Goal: Task Accomplishment & Management: Use online tool/utility

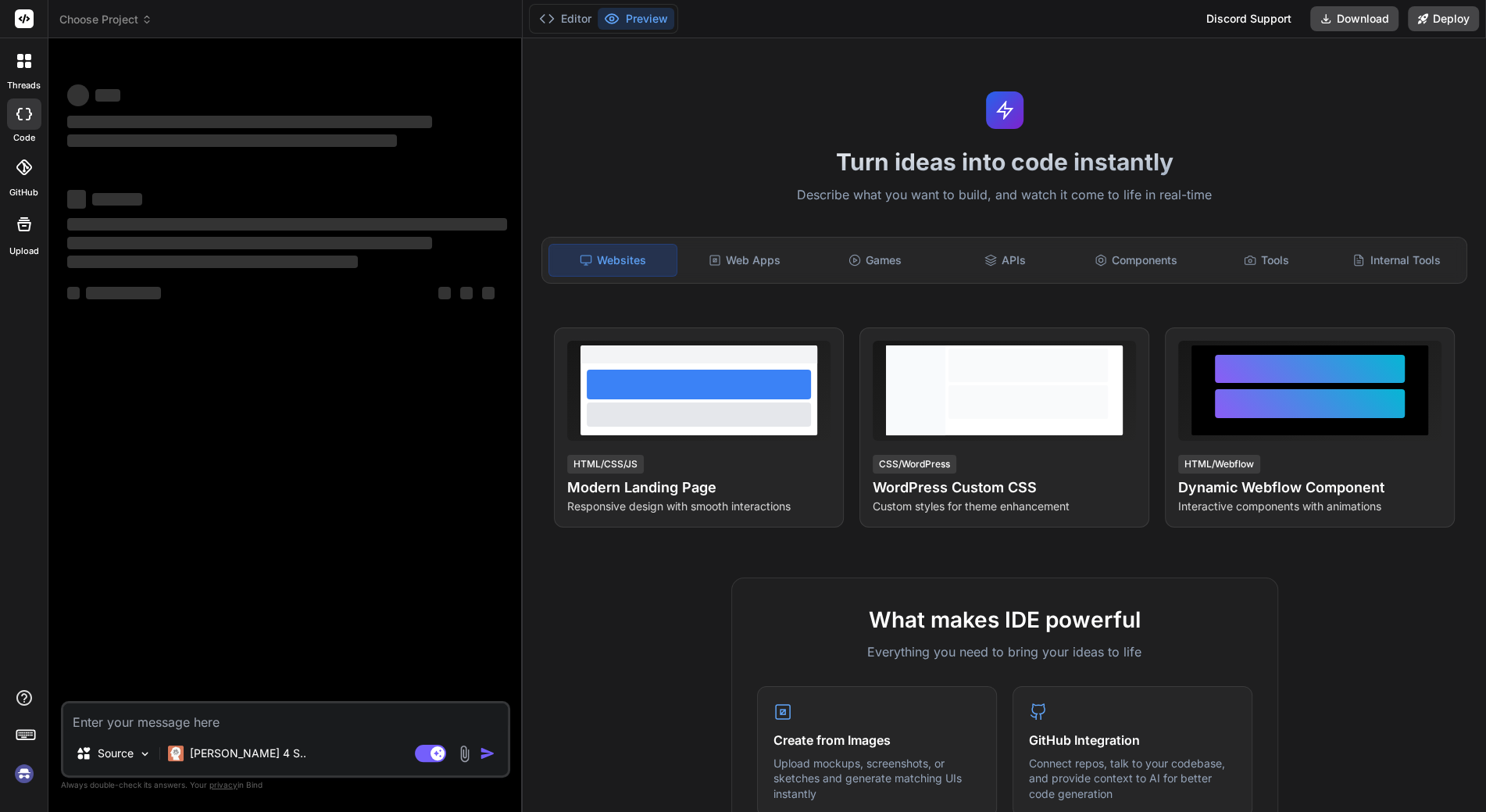
type textarea "x"
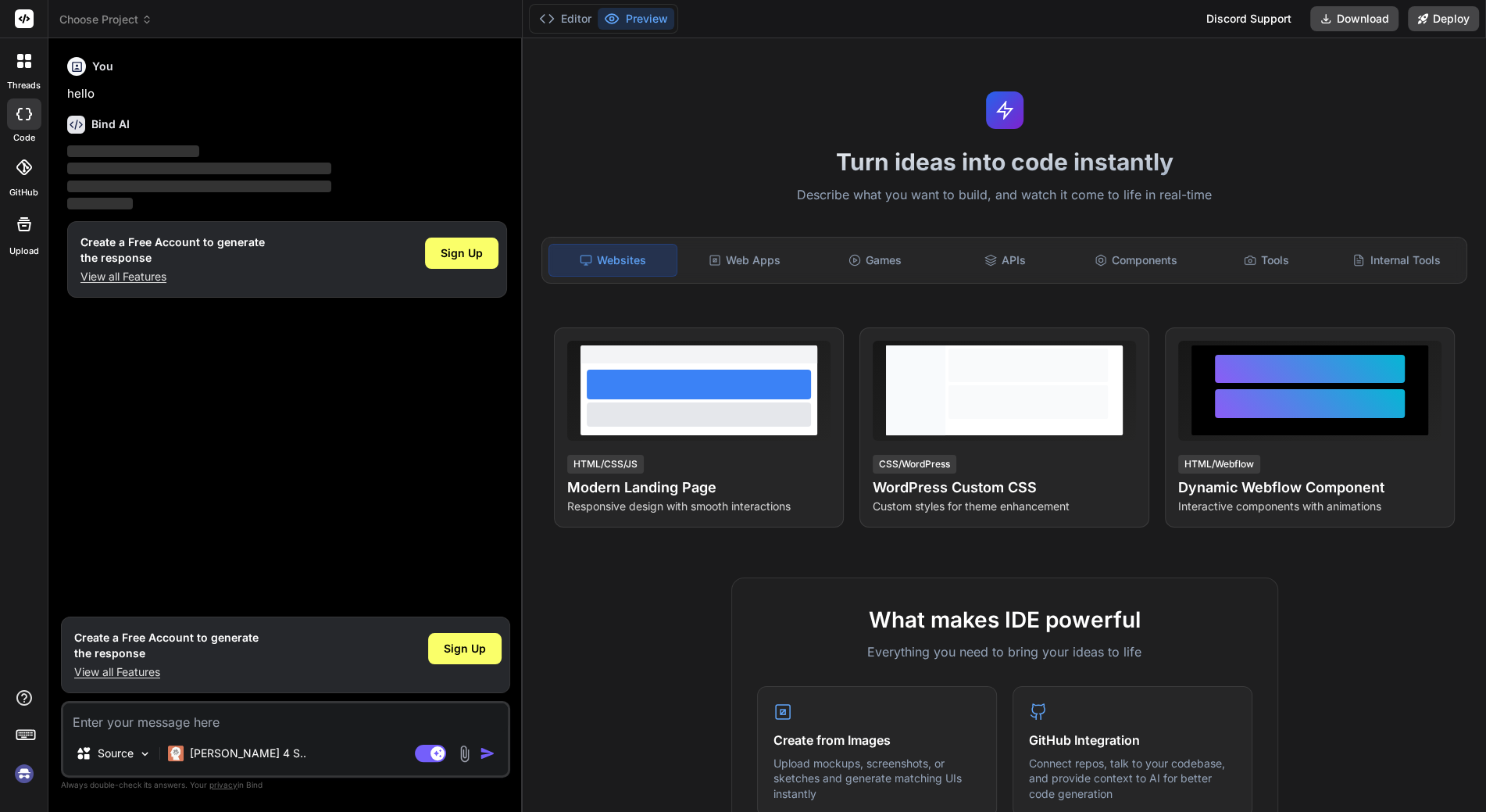
drag, startPoint x: 286, startPoint y: 402, endPoint x: 235, endPoint y: 344, distance: 77.2
click at [286, 402] on div "You hello Bind AI ‌ ‌ ‌ ‌ Create a Free Account to generate the response View a…" at bounding box center [287, 329] width 446 height 558
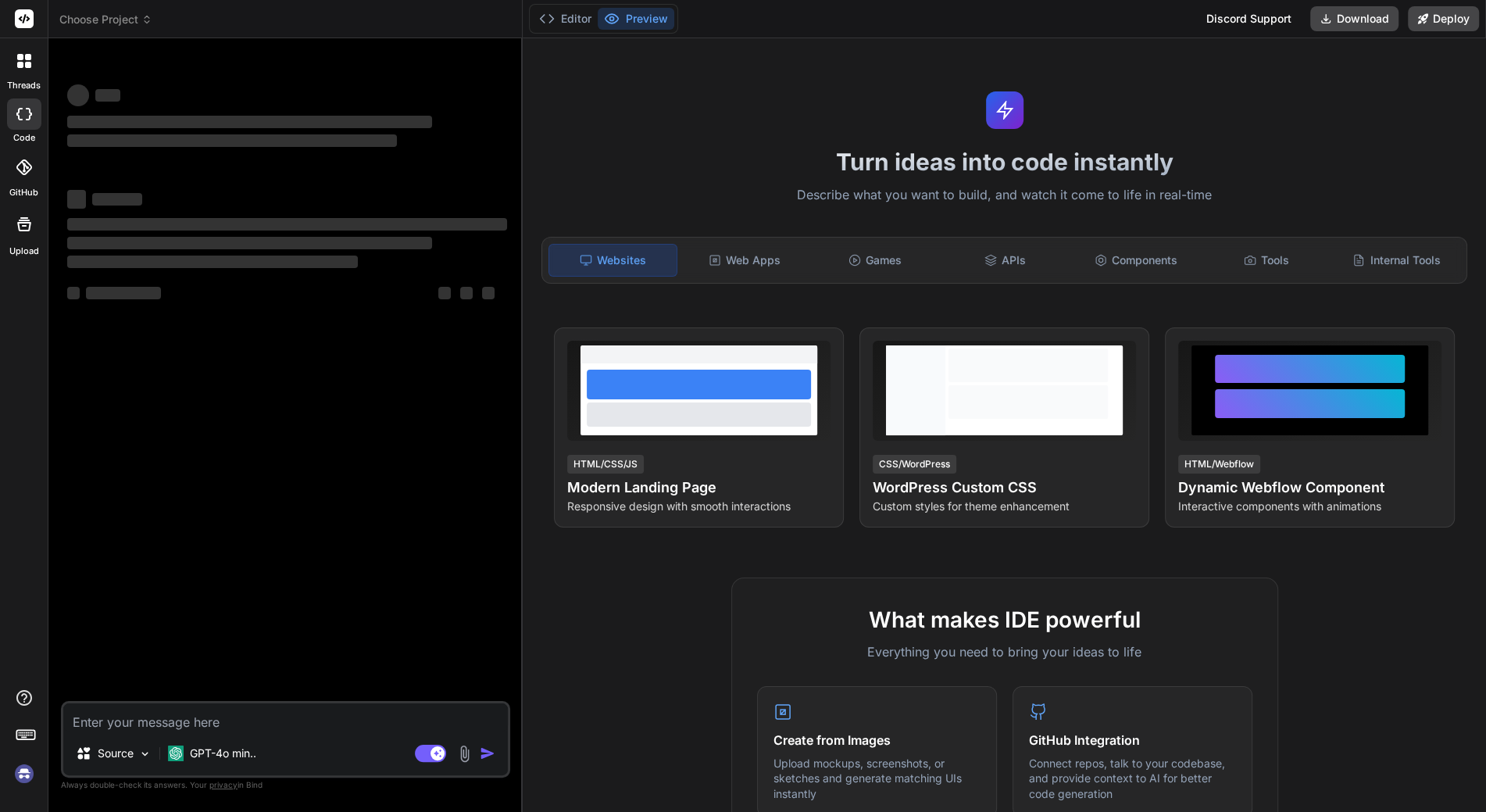
type textarea "x"
click at [864, 162] on h1 "Turn ideas into code instantly" at bounding box center [1003, 162] width 944 height 29
click at [582, 263] on icon at bounding box center [586, 260] width 13 height 13
click at [704, 265] on div "Web Apps" at bounding box center [744, 260] width 127 height 33
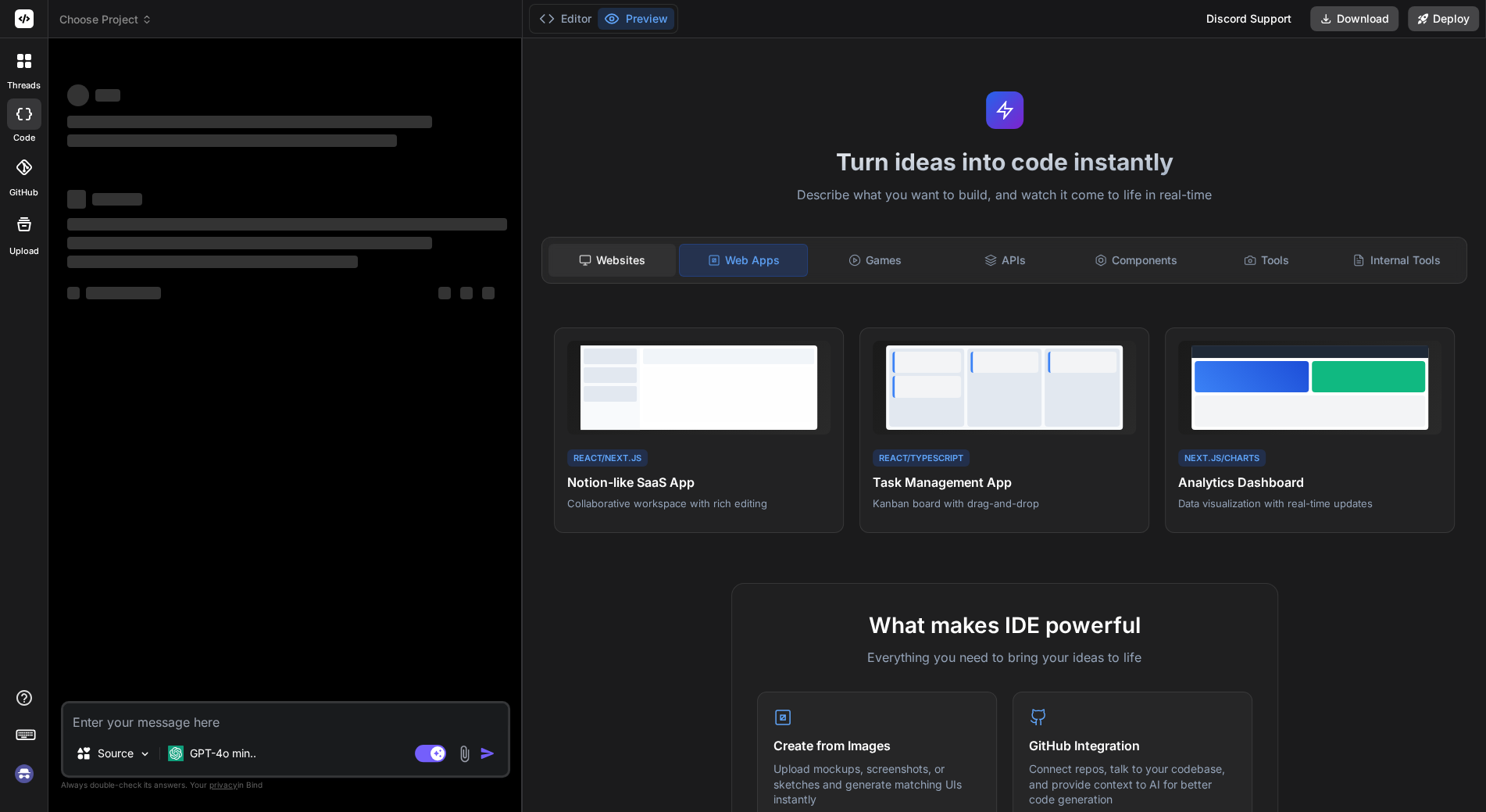
click at [625, 261] on div "Websites" at bounding box center [612, 260] width 127 height 33
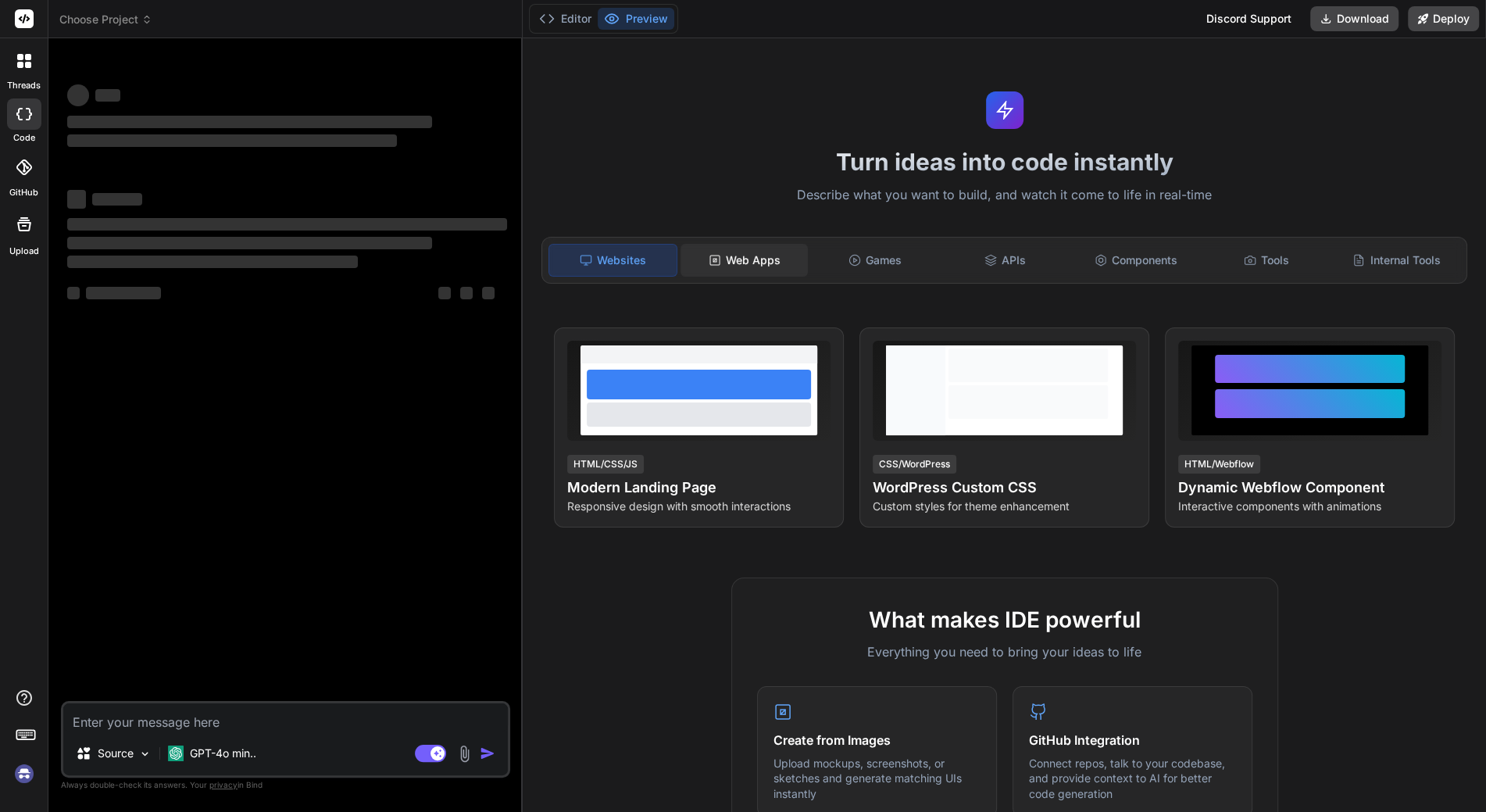
click at [746, 262] on div "Web Apps" at bounding box center [744, 260] width 127 height 33
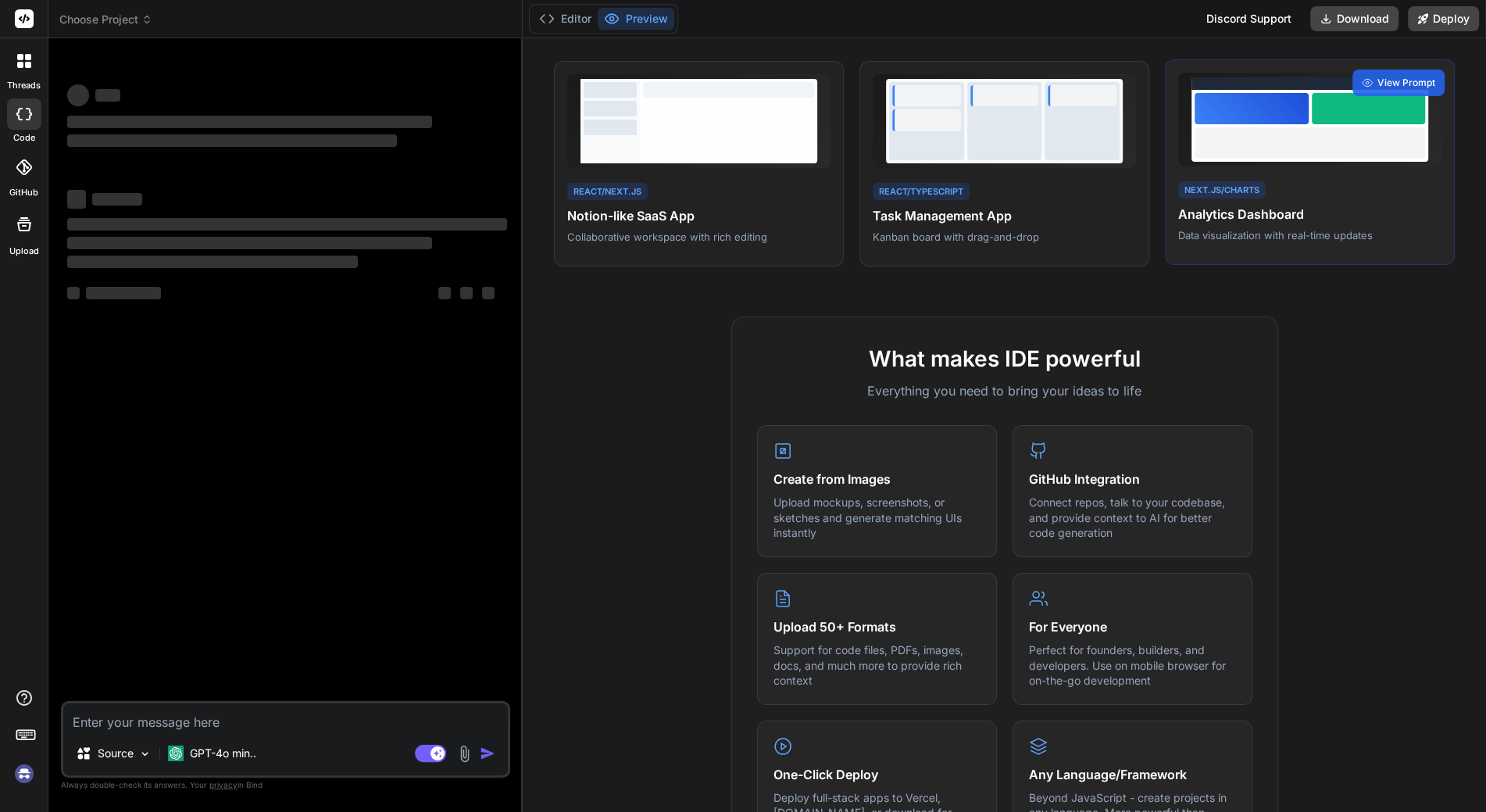
scroll to position [313, 0]
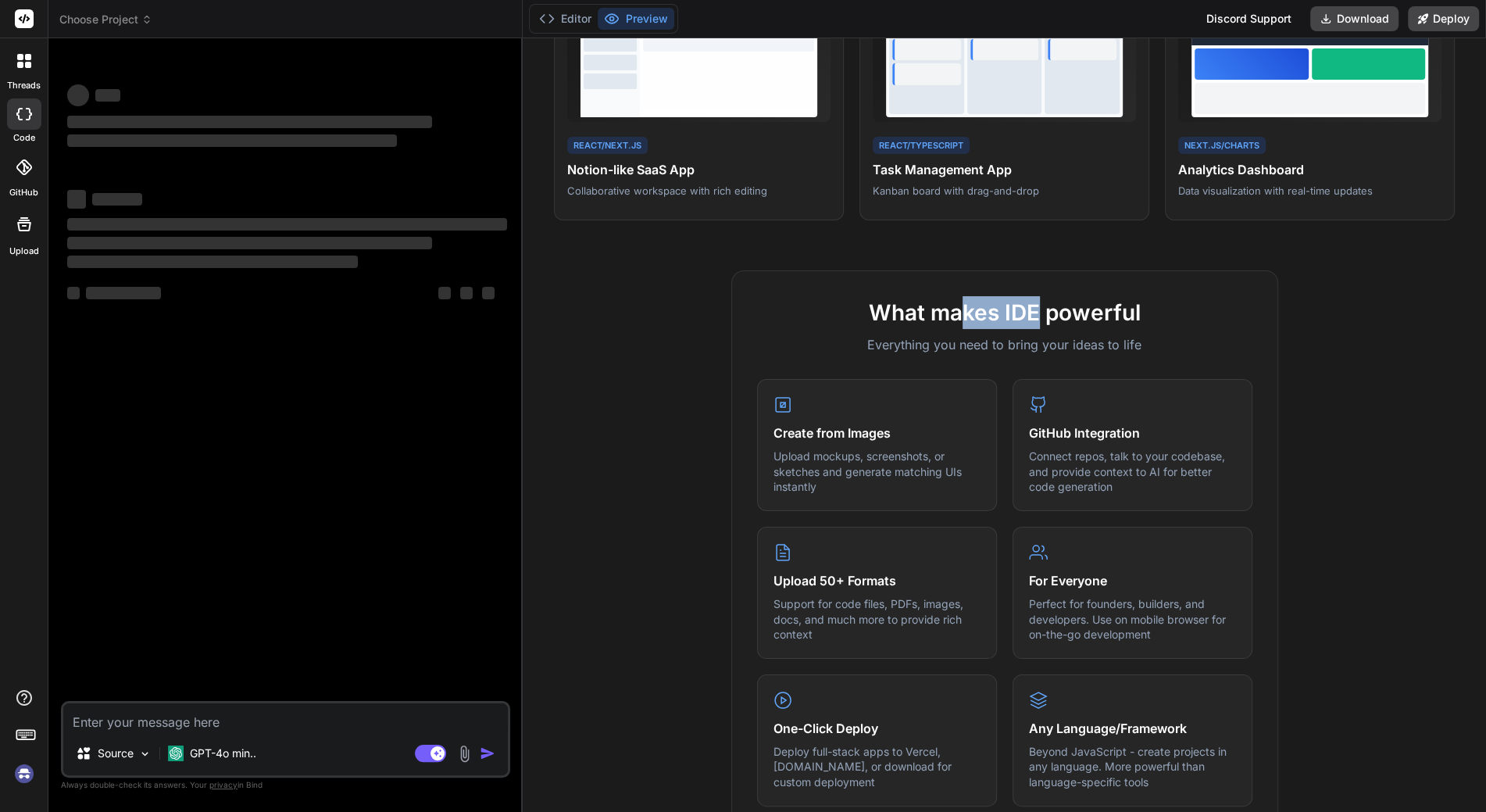
drag, startPoint x: 959, startPoint y: 307, endPoint x: 1043, endPoint y: 315, distance: 84.4
click at [1032, 315] on h2 "What makes IDE powerful" at bounding box center [1004, 313] width 496 height 33
click at [1043, 315] on h2 "What makes IDE powerful" at bounding box center [1004, 313] width 496 height 33
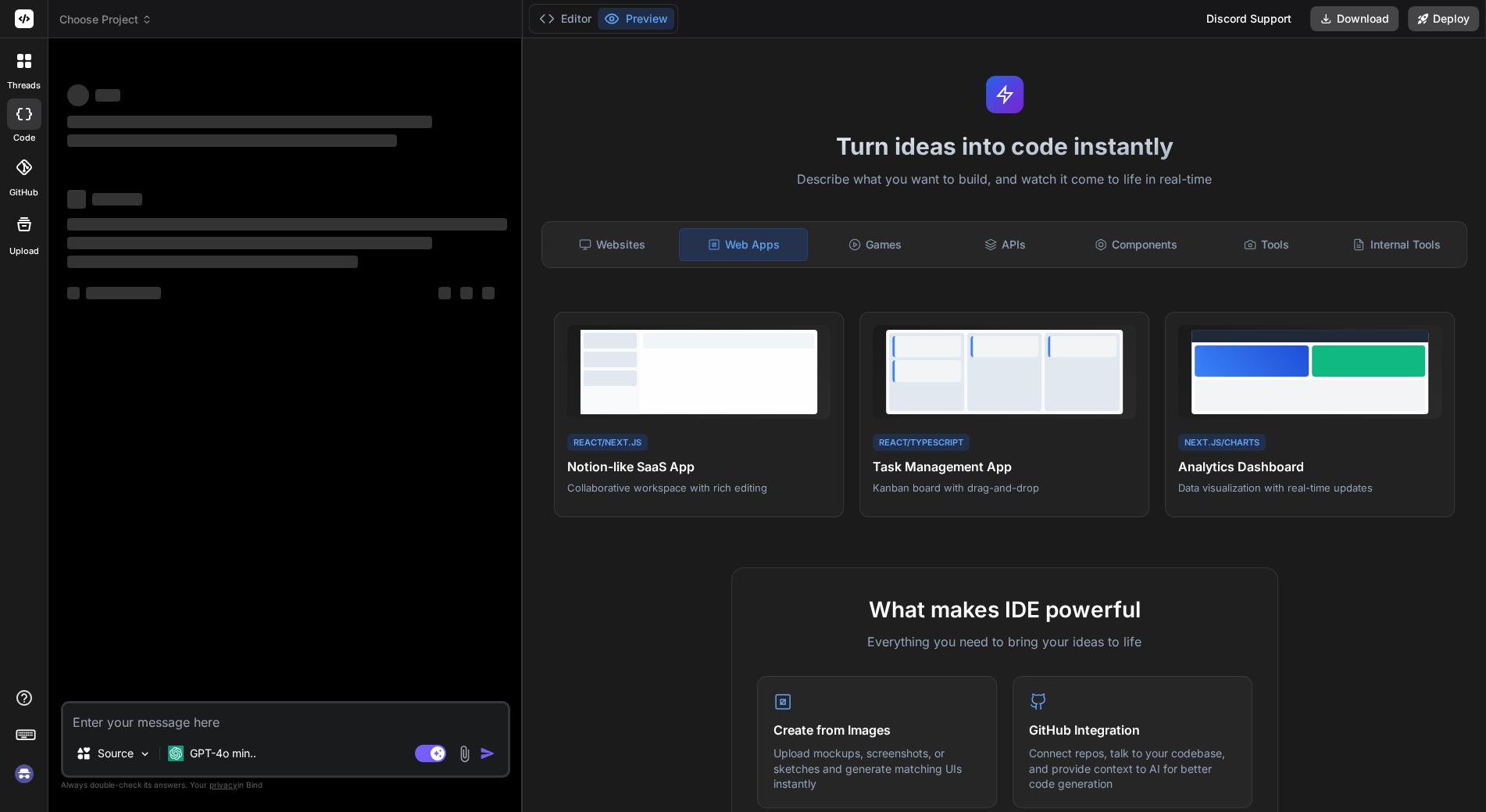
scroll to position [0, 0]
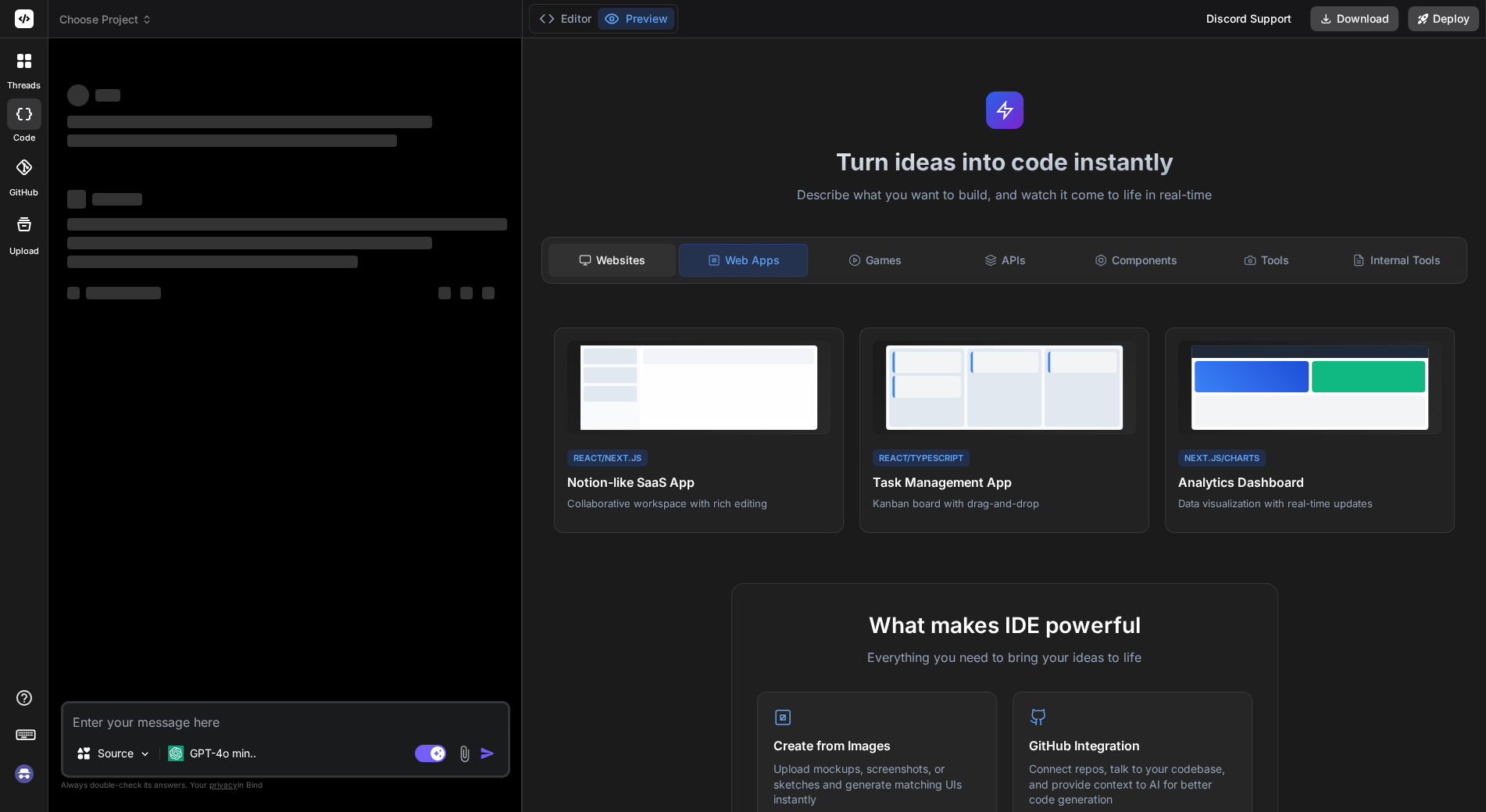
click at [585, 257] on icon at bounding box center [585, 260] width 13 height 13
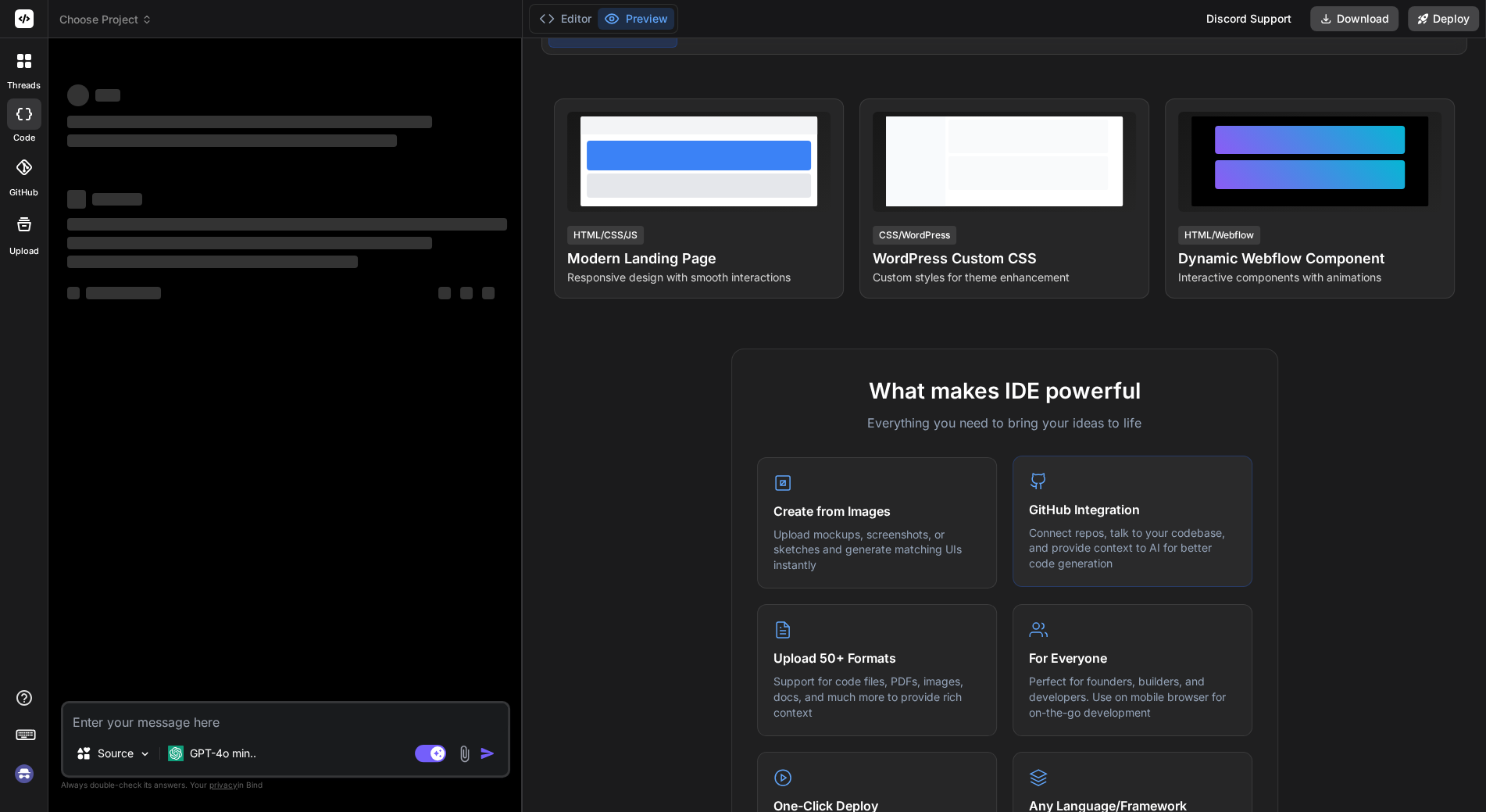
scroll to position [313, 0]
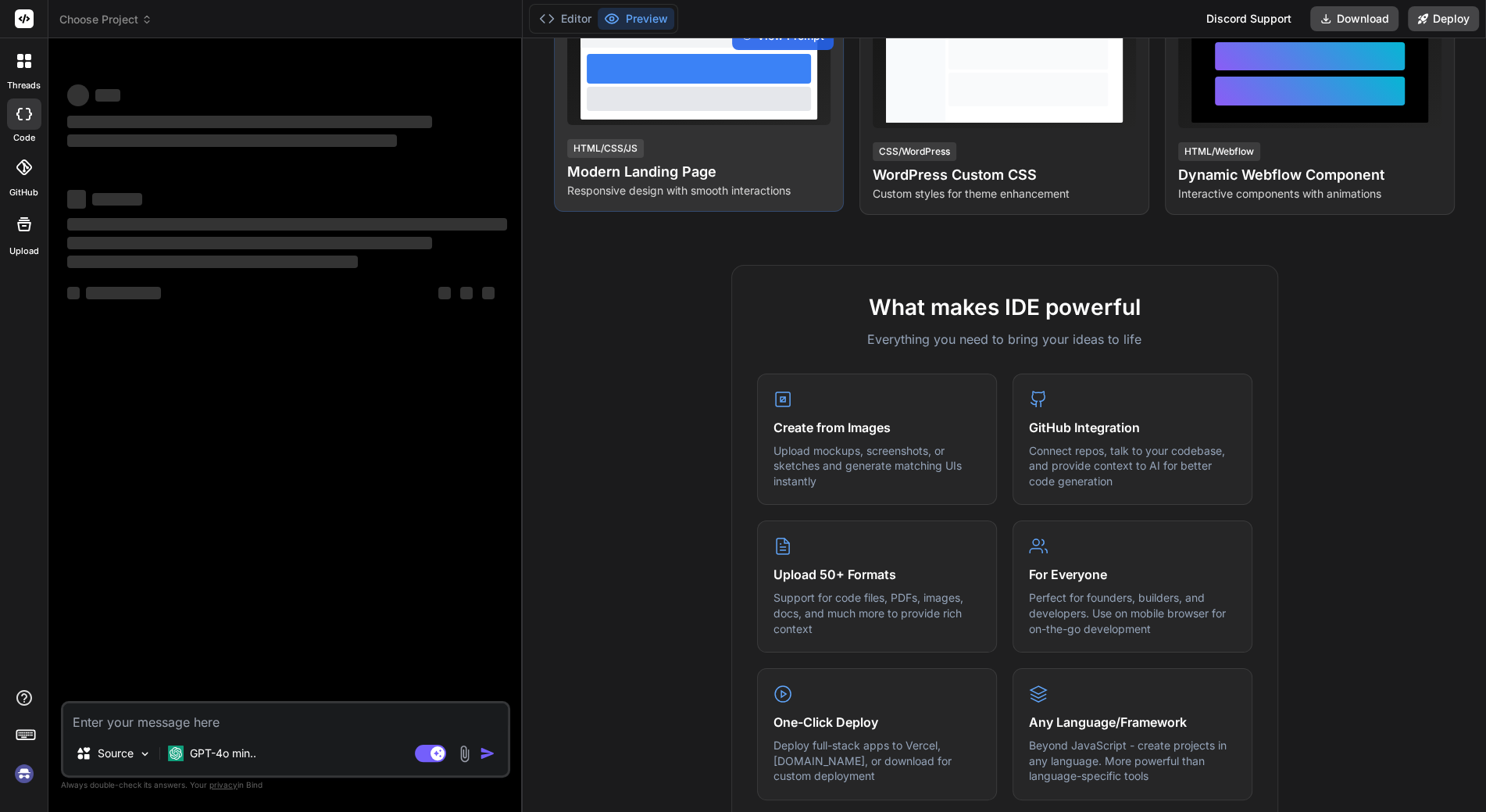
click at [692, 143] on div "HTML/CSS/JS Modern Landing Page Responsive design with smooth interactions" at bounding box center [699, 168] width 263 height 61
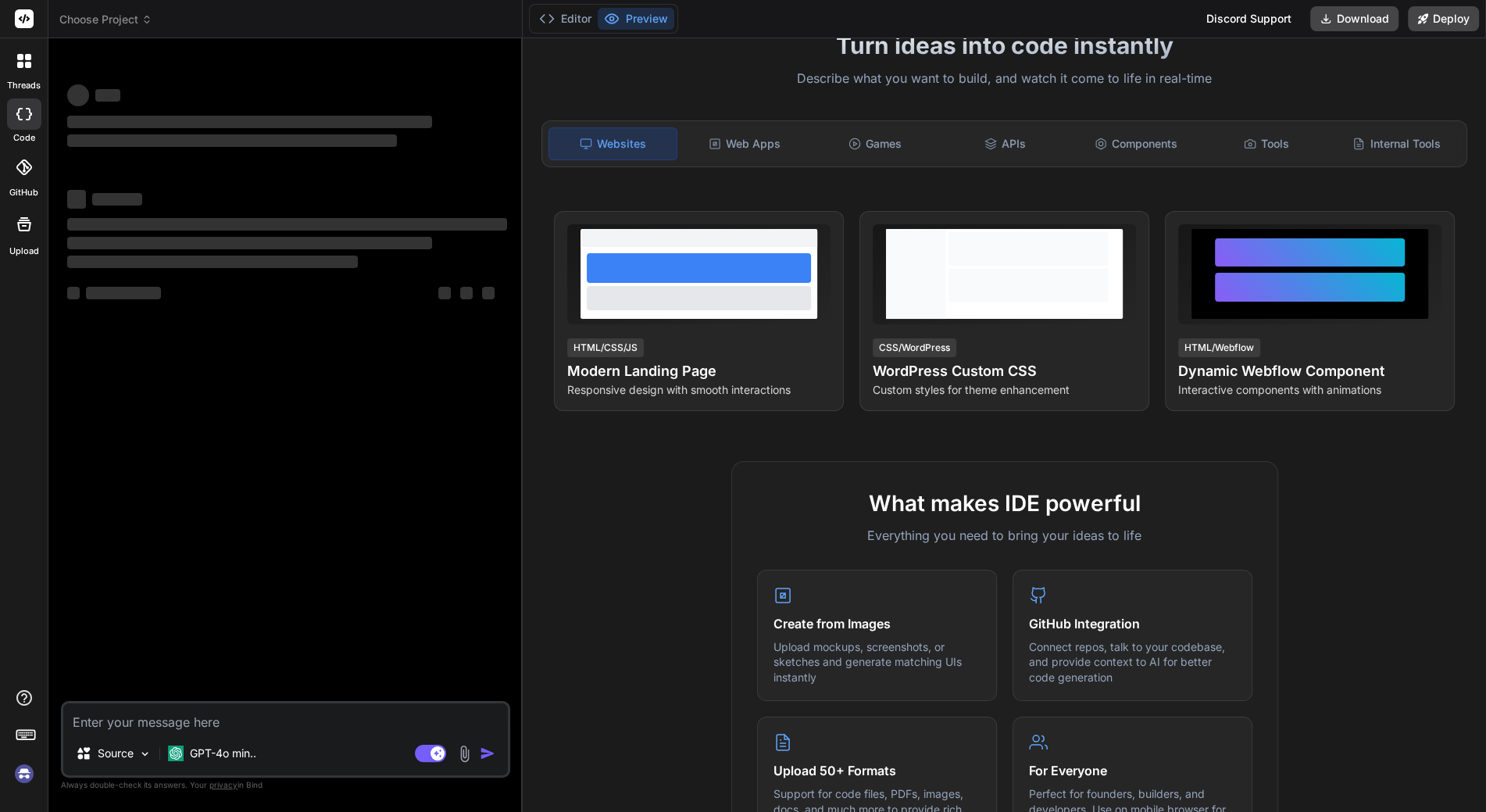
scroll to position [78, 0]
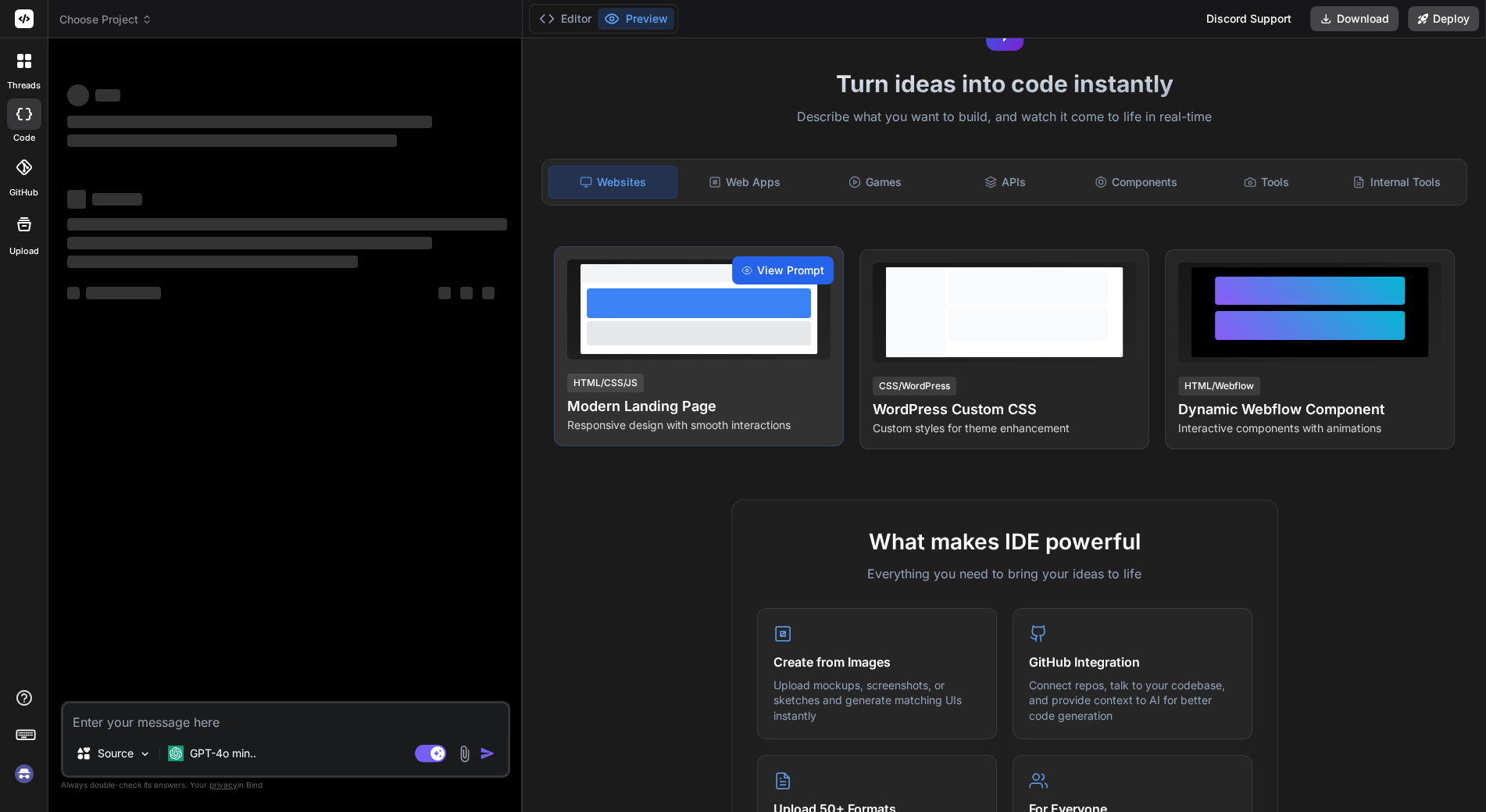
click at [775, 269] on span "View Prompt" at bounding box center [790, 269] width 67 height 16
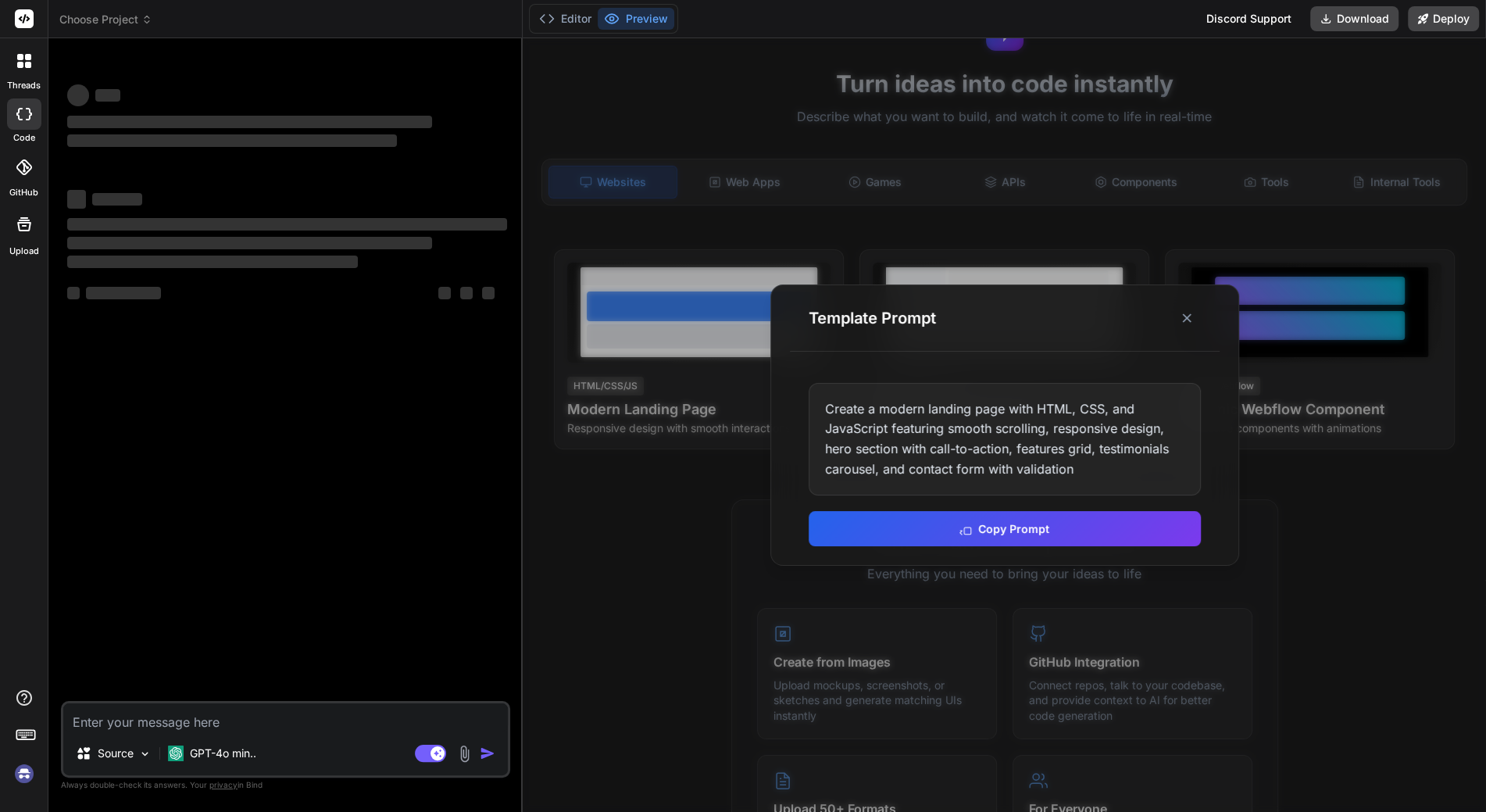
click at [887, 423] on div "Create a modern landing page with HTML, CSS, and JavaScript featuring smooth sc…" at bounding box center [1004, 439] width 392 height 112
drag, startPoint x: 887, startPoint y: 431, endPoint x: 898, endPoint y: 429, distance: 11.2
click at [893, 429] on div "Create a modern landing page with HTML, CSS, and JavaScript featuring smooth sc…" at bounding box center [1004, 439] width 392 height 112
click at [898, 429] on div "Create a modern landing page with HTML, CSS, and JavaScript featuring smooth sc…" at bounding box center [1004, 439] width 392 height 112
click at [887, 425] on div "Create a modern landing page with HTML, CSS, and JavaScript featuring smooth sc…" at bounding box center [1004, 439] width 392 height 112
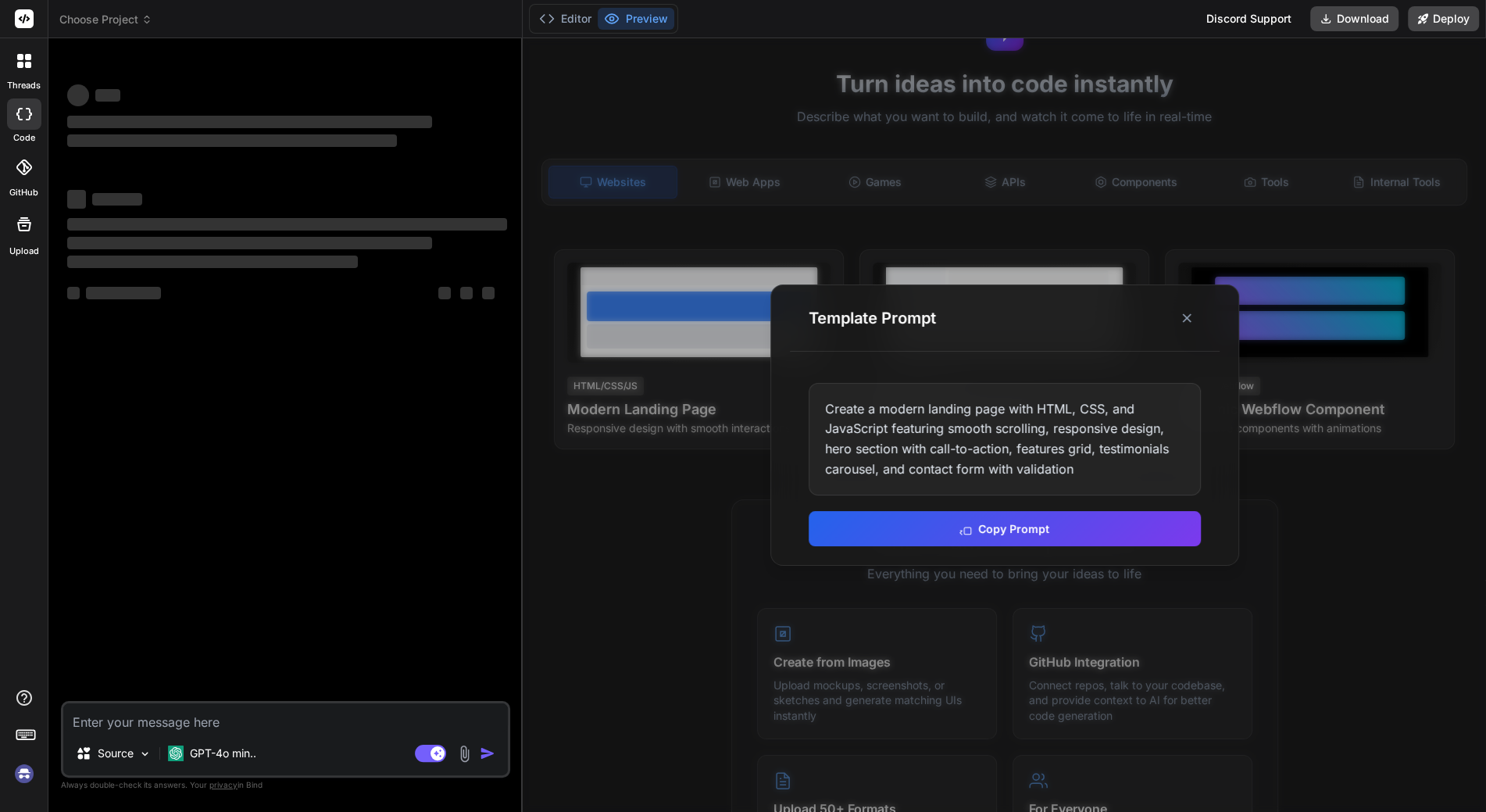
click at [886, 429] on div "Create a modern landing page with HTML, CSS, and JavaScript featuring smooth sc…" at bounding box center [1004, 439] width 392 height 112
click at [1008, 528] on button "Copy Prompt" at bounding box center [1004, 527] width 392 height 35
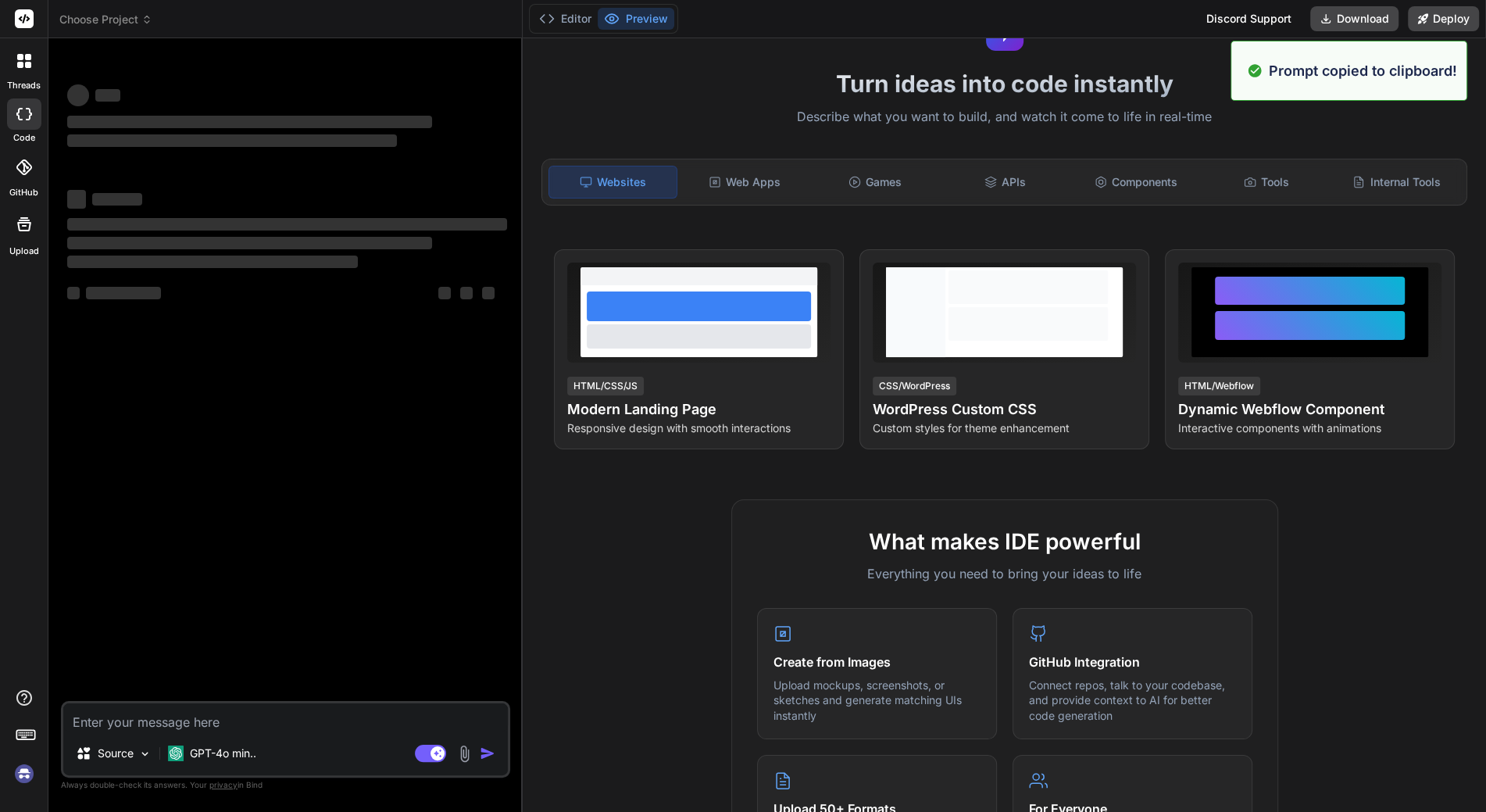
click at [189, 728] on textarea at bounding box center [285, 717] width 444 height 29
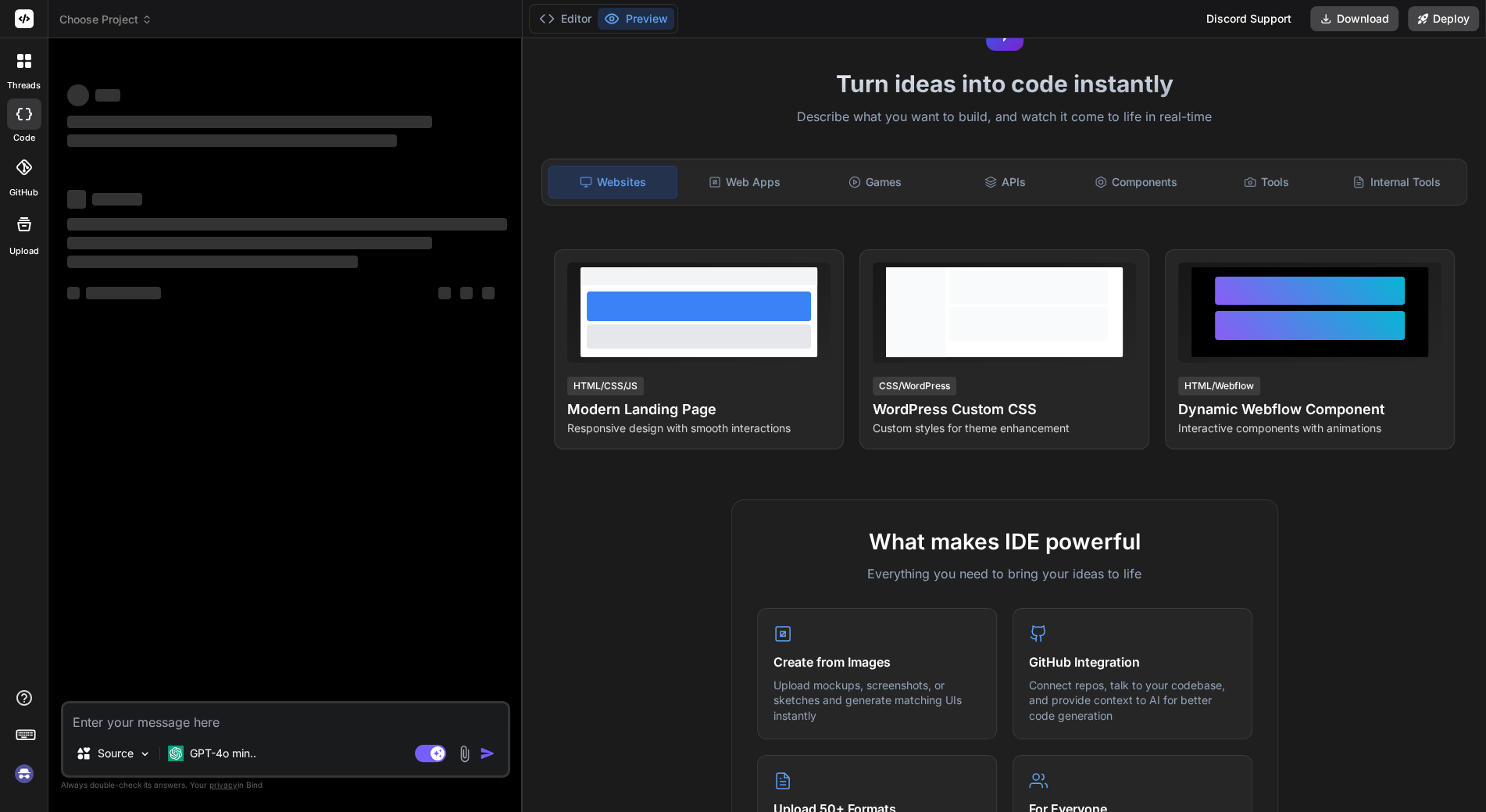
paste textarea "Create a modern landing page with HTML, CSS, and JavaScript featuring smooth sc…"
type textarea "Create a modern landing page with HTML, CSS, and JavaScript featuring smooth sc…"
type textarea "x"
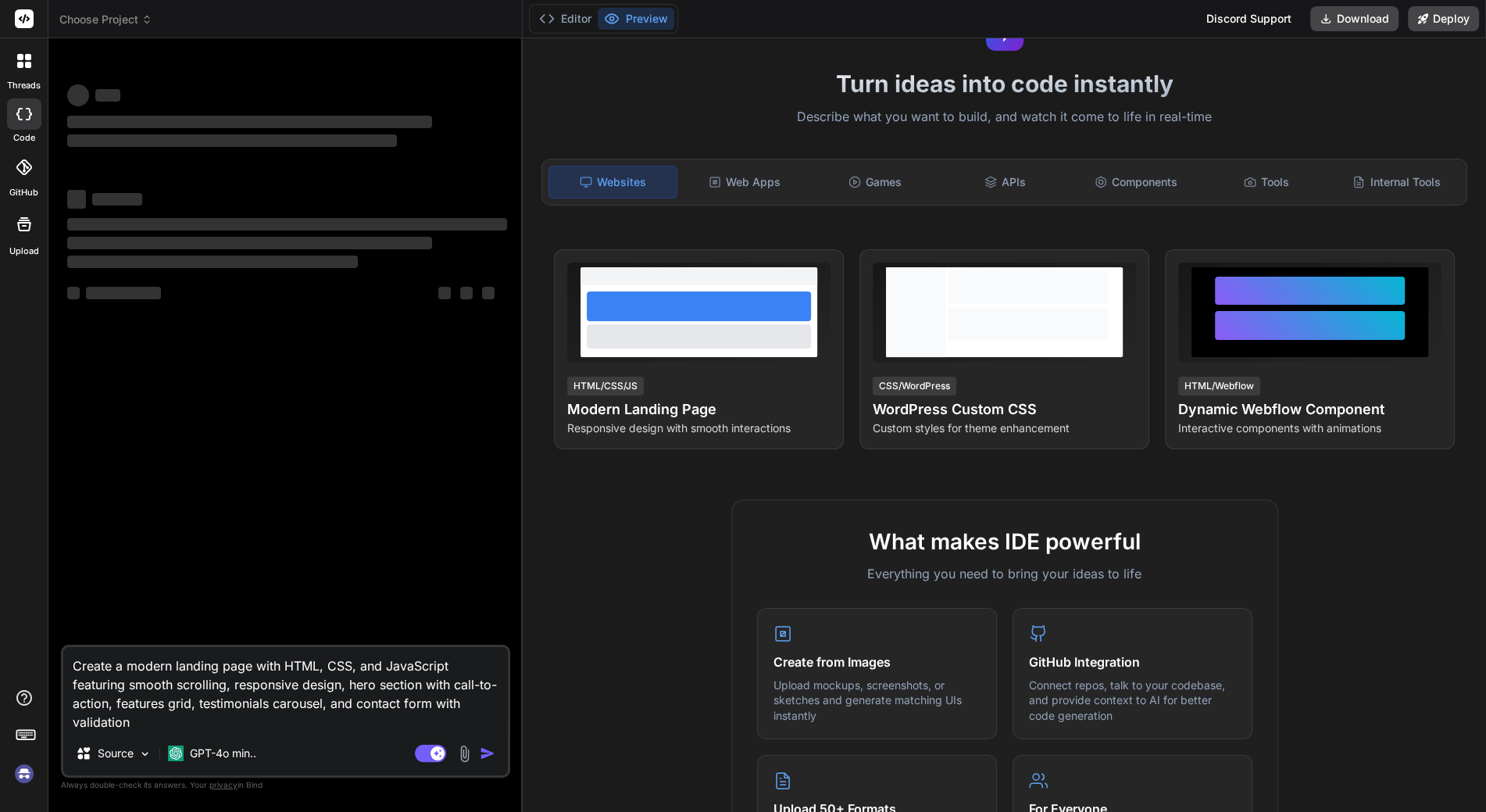
click at [133, 685] on textarea "Create a modern landing page with HTML, CSS, and JavaScript featuring smooth sc…" at bounding box center [285, 689] width 444 height 85
click at [353, 661] on textarea "Create a modern landing page with HTML, CSS, and JavaScript featuring smooth sc…" at bounding box center [285, 689] width 444 height 85
type textarea "Create a modern landing page with HTML, CSS, and JavaScript featuring smooth sc…"
type textarea "x"
type textarea "Create a modern landing page with HTML, CSS, G and JavaScript featuring smooth …"
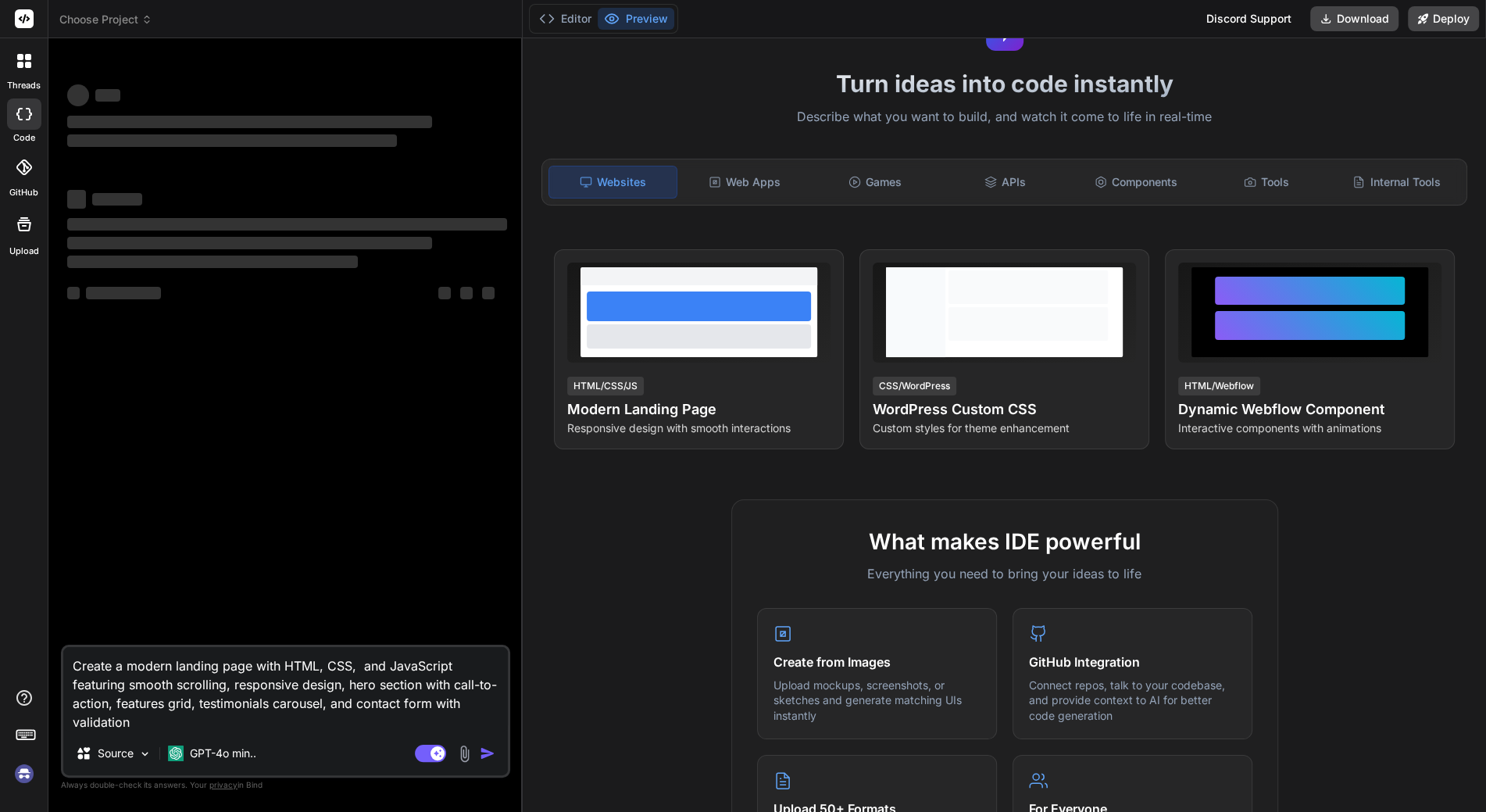
type textarea "x"
type textarea "Create a modern landing page with HTML, CSS, GS and JavaScript featuring smooth…"
type textarea "x"
type textarea "Create a modern landing page with HTML, CSS, GSA and JavaScript featuring smoot…"
type textarea "x"
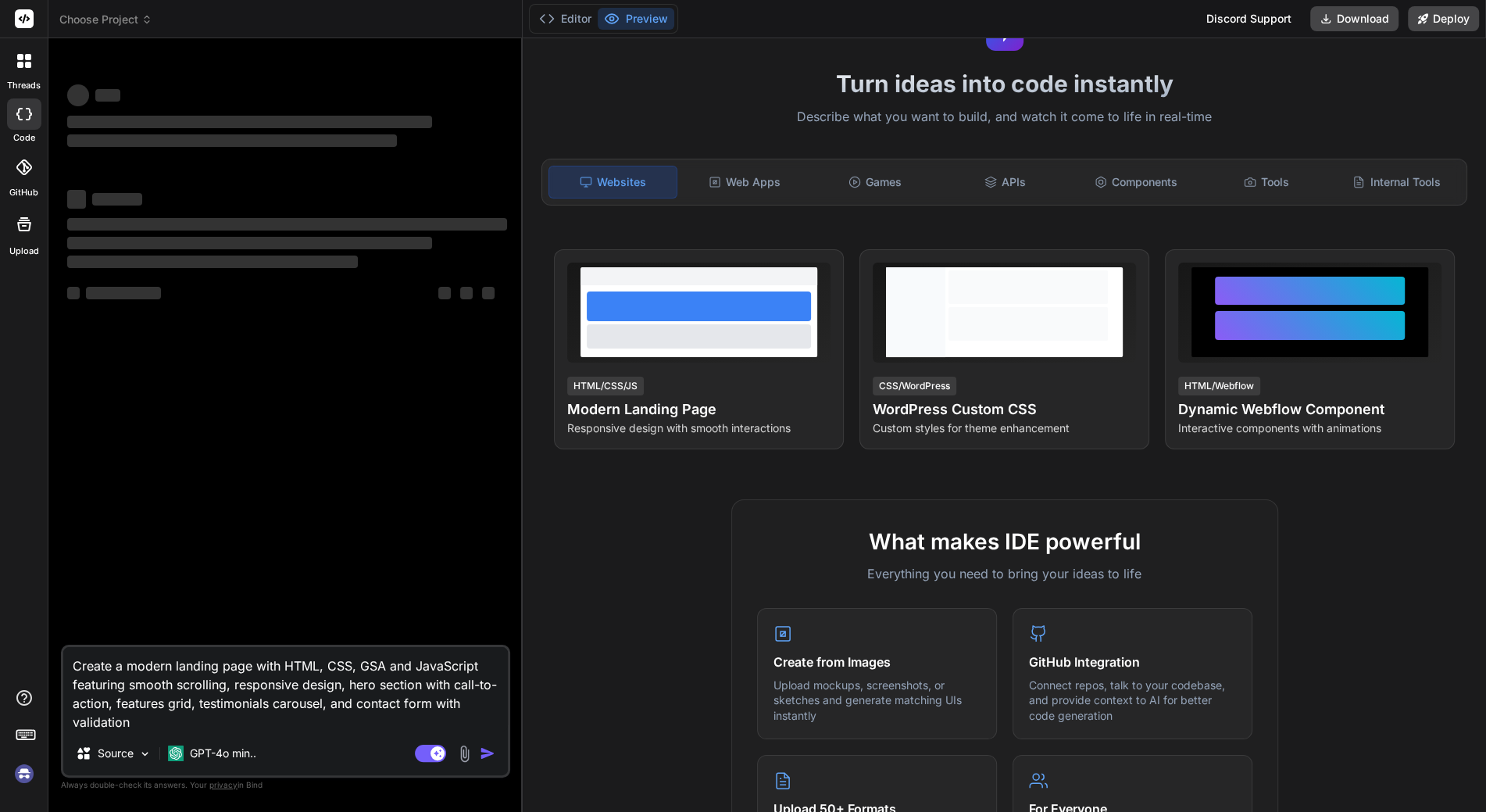
type textarea "Create a modern landing page with HTML, CSS, GSAP and JavaScript featuring smoo…"
type textarea "x"
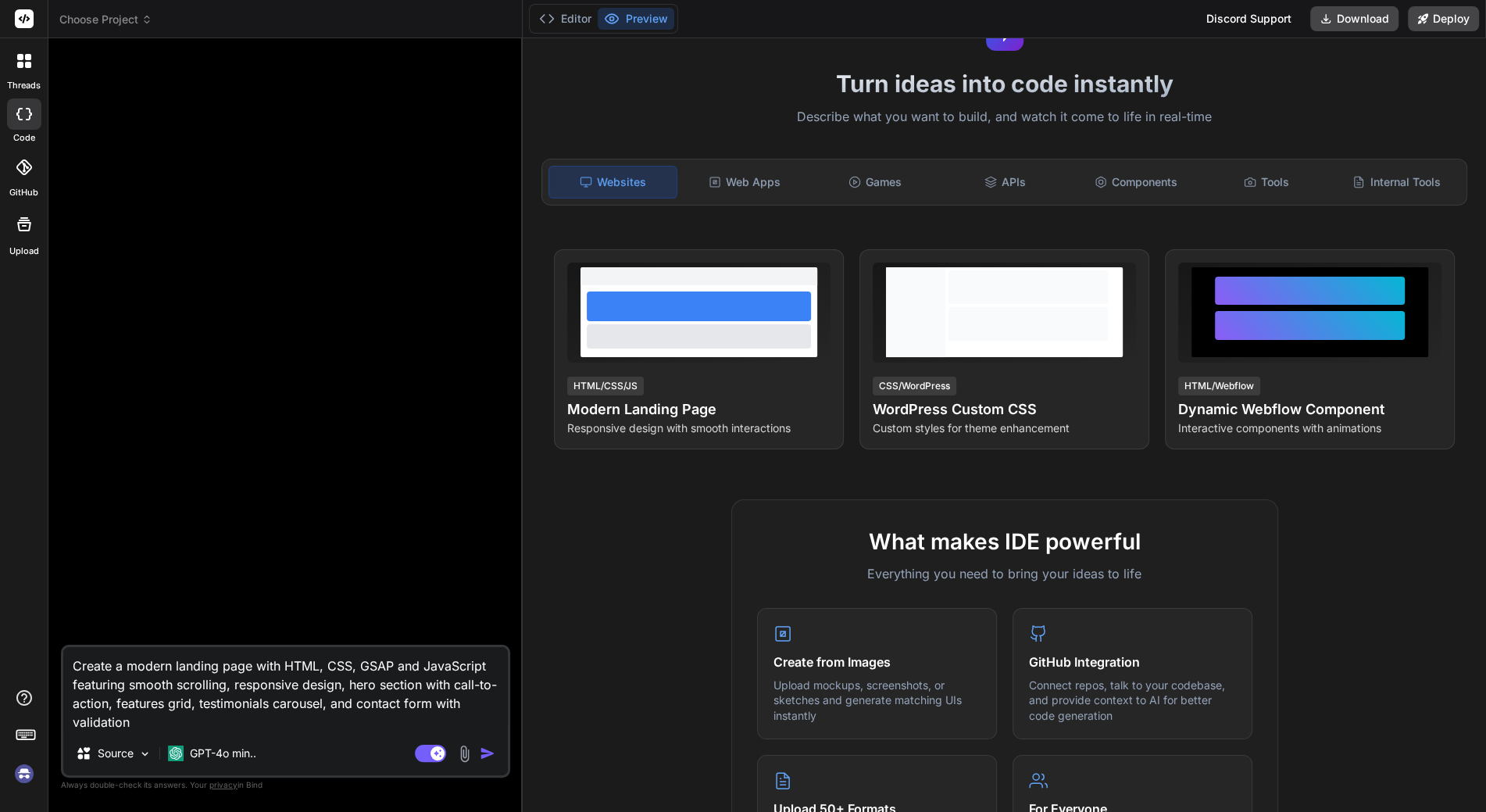
type textarea "Create a modern landing page with HTML, CSS, GSAP and JavaScript featuring smoo…"
click at [486, 755] on img "button" at bounding box center [487, 752] width 16 height 16
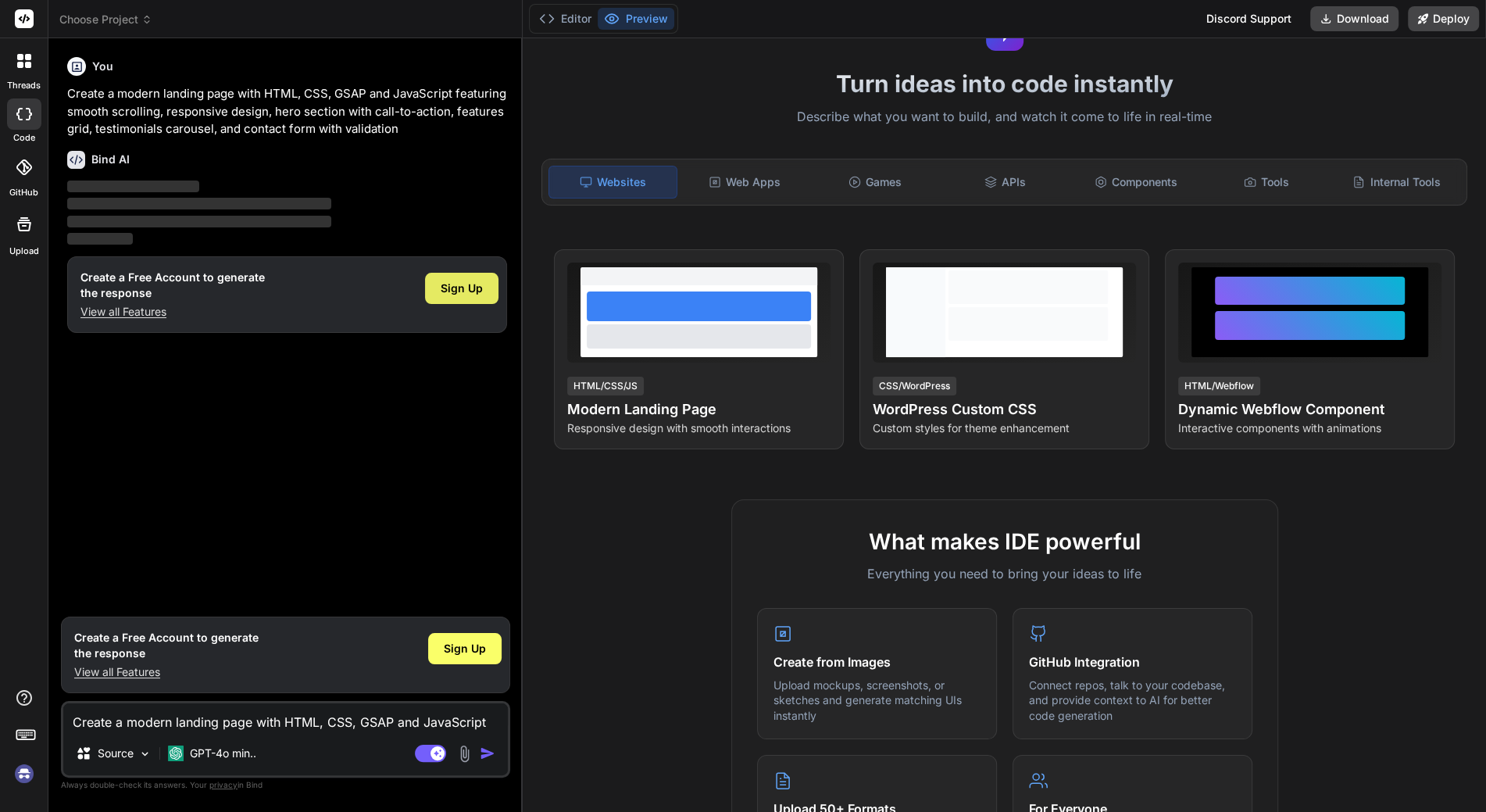
click at [463, 296] on div "Sign Up" at bounding box center [462, 288] width 74 height 31
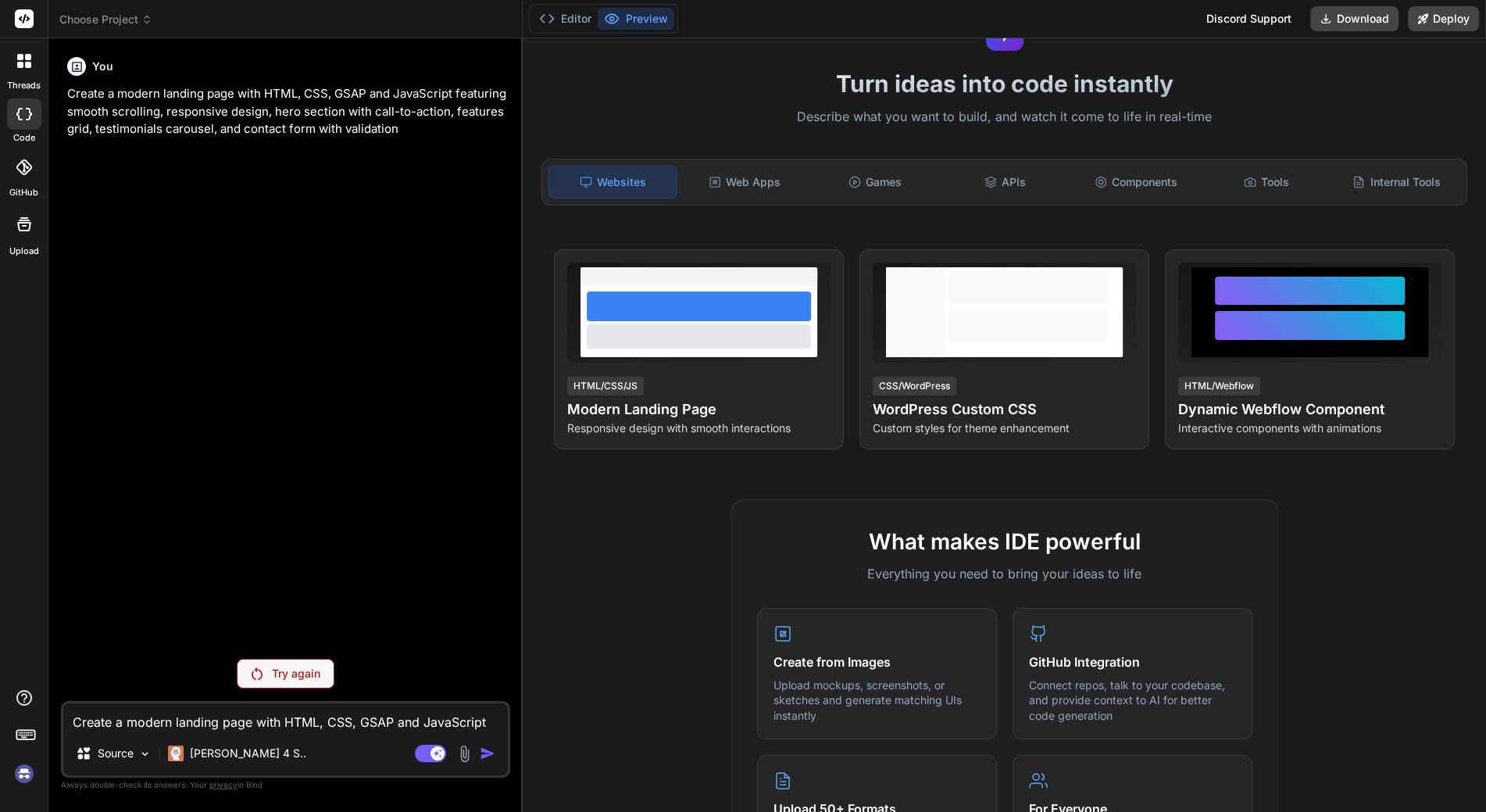
click at [285, 669] on p "Try again" at bounding box center [296, 673] width 49 height 16
click at [148, 722] on textarea "Create a modern landing page with HTML, CSS, GSAP and JavaScript featuring smoo…" at bounding box center [285, 717] width 444 height 29
click at [228, 757] on p "[PERSON_NAME] 4 S.." at bounding box center [247, 752] width 117 height 16
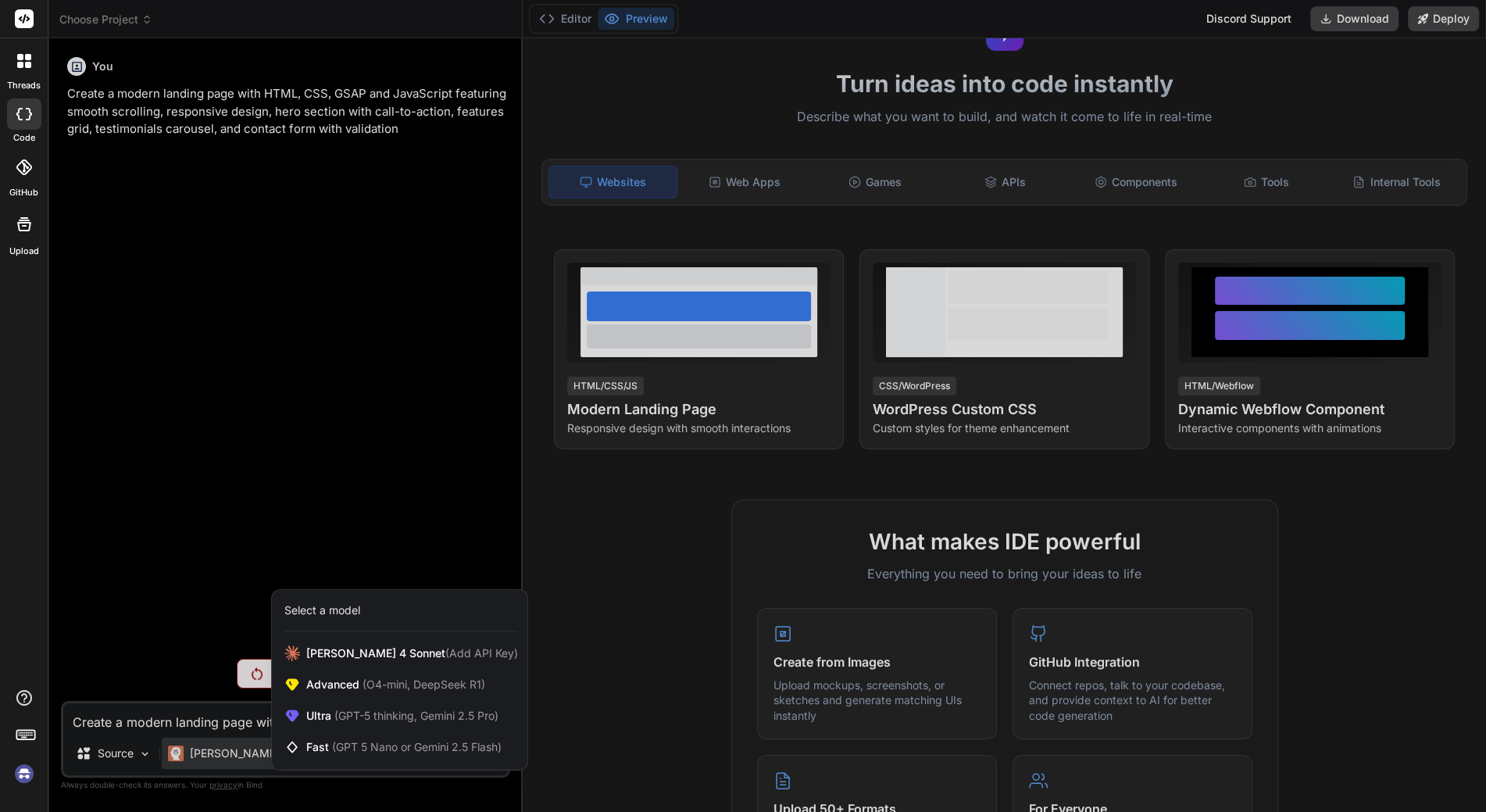
click at [183, 676] on div at bounding box center [743, 406] width 1486 height 812
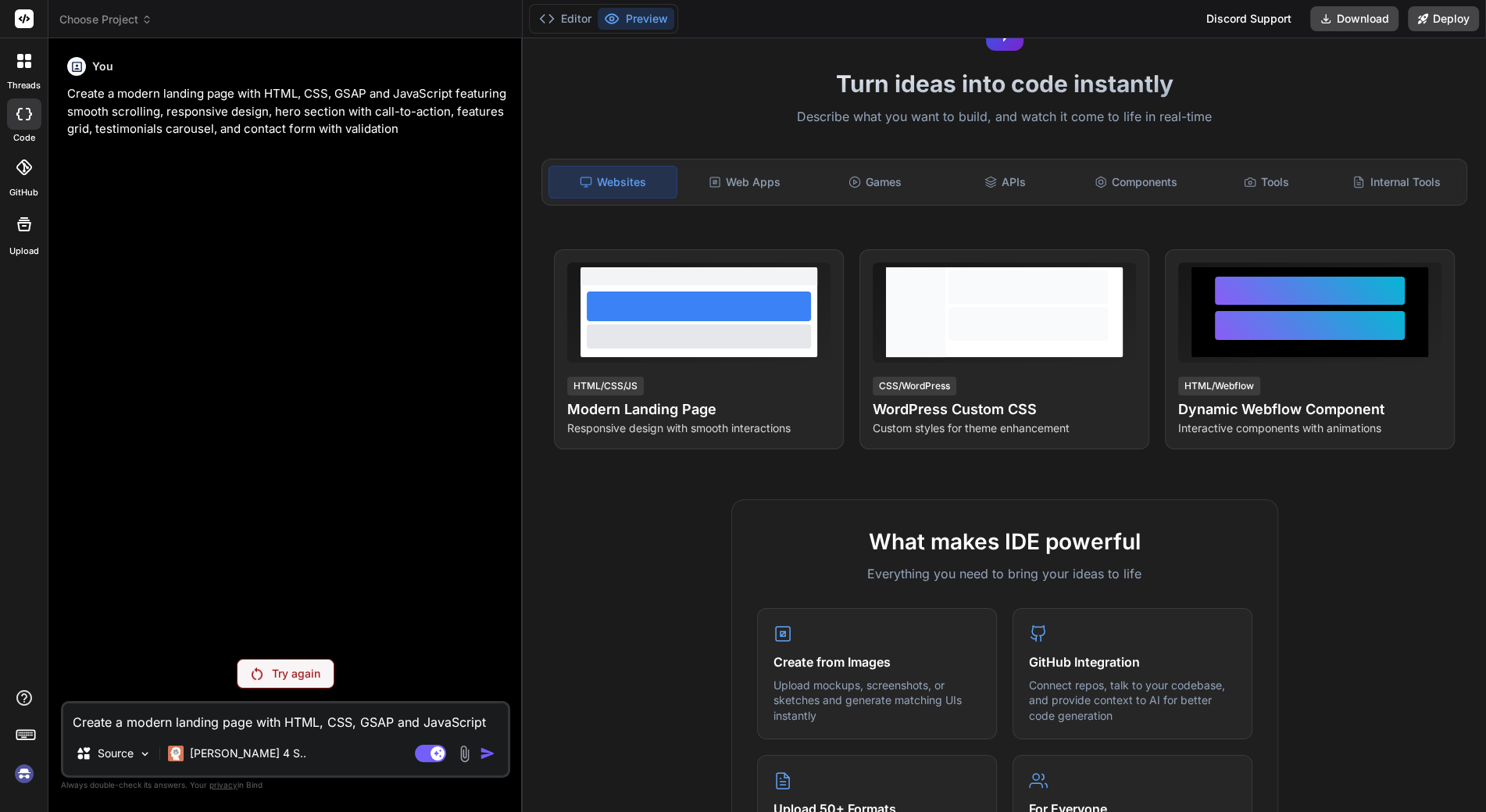
click at [235, 422] on div "You Create a modern landing page with HTML, CSS, GSAP and JavaScript featuring …" at bounding box center [287, 348] width 446 height 595
click at [630, 23] on button "Preview" at bounding box center [635, 18] width 76 height 22
click at [581, 21] on button "Editor" at bounding box center [565, 18] width 65 height 22
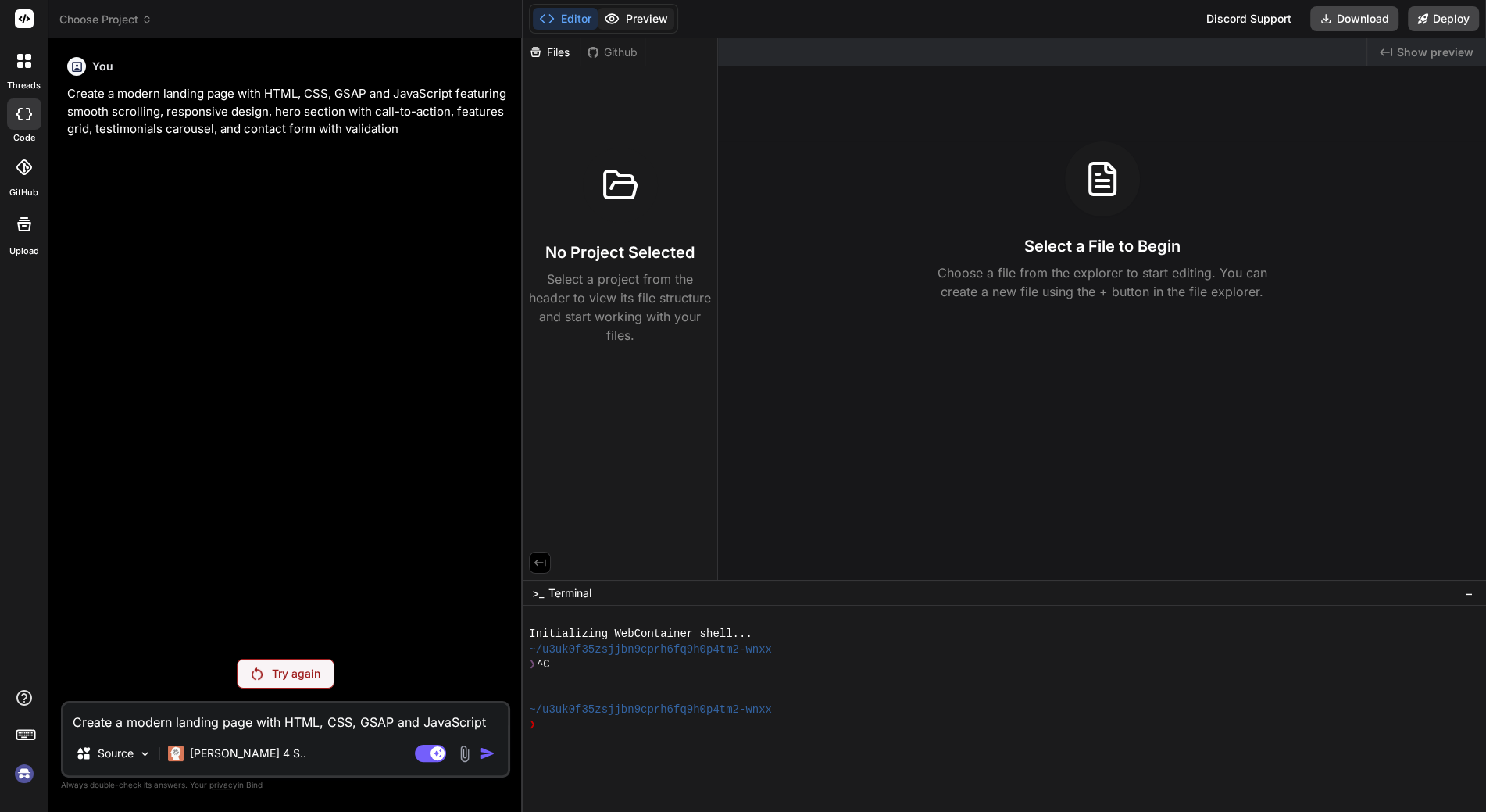
click at [620, 20] on button "Preview" at bounding box center [635, 18] width 76 height 22
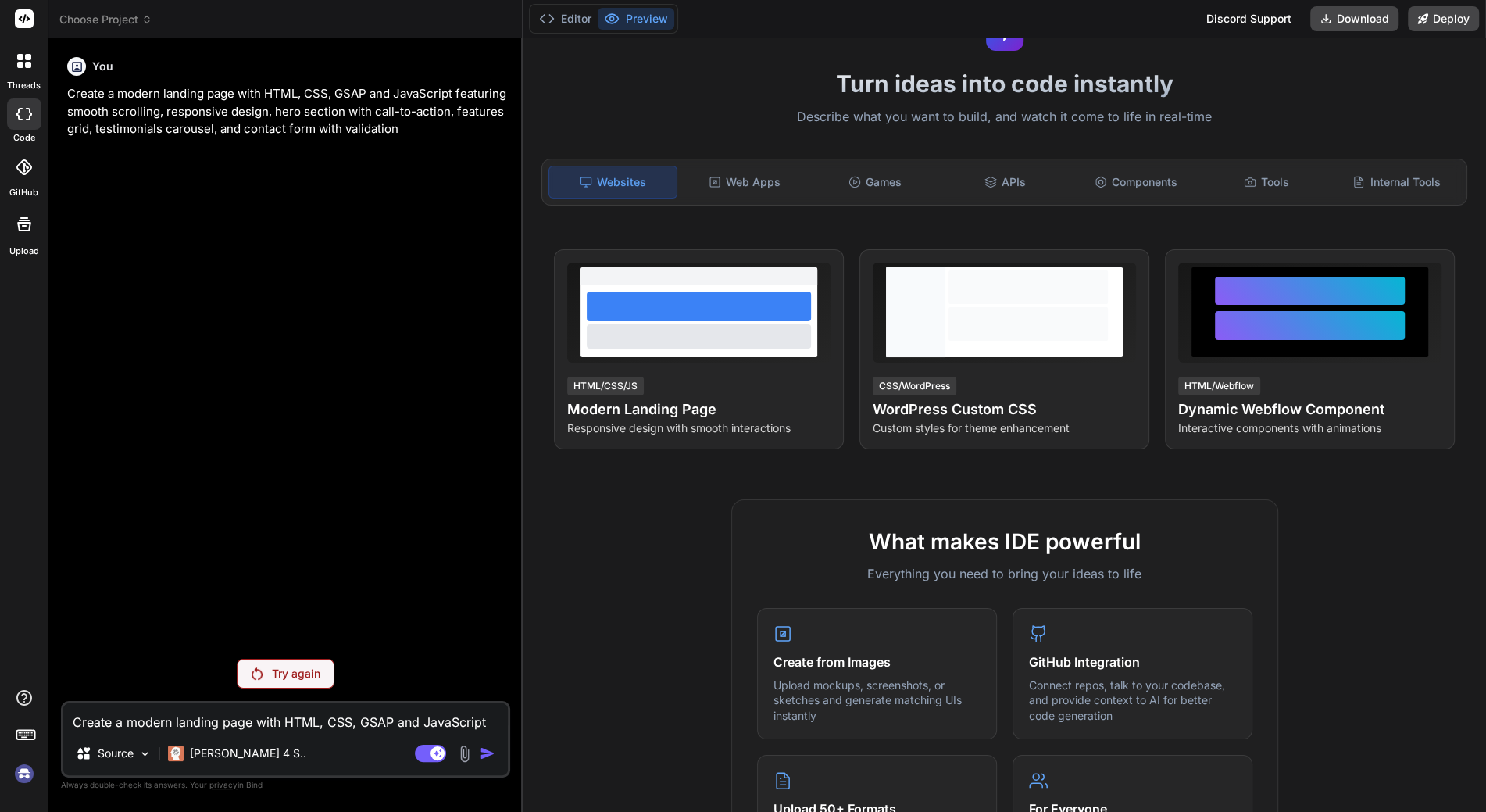
click at [646, 25] on button "Preview" at bounding box center [635, 18] width 76 height 22
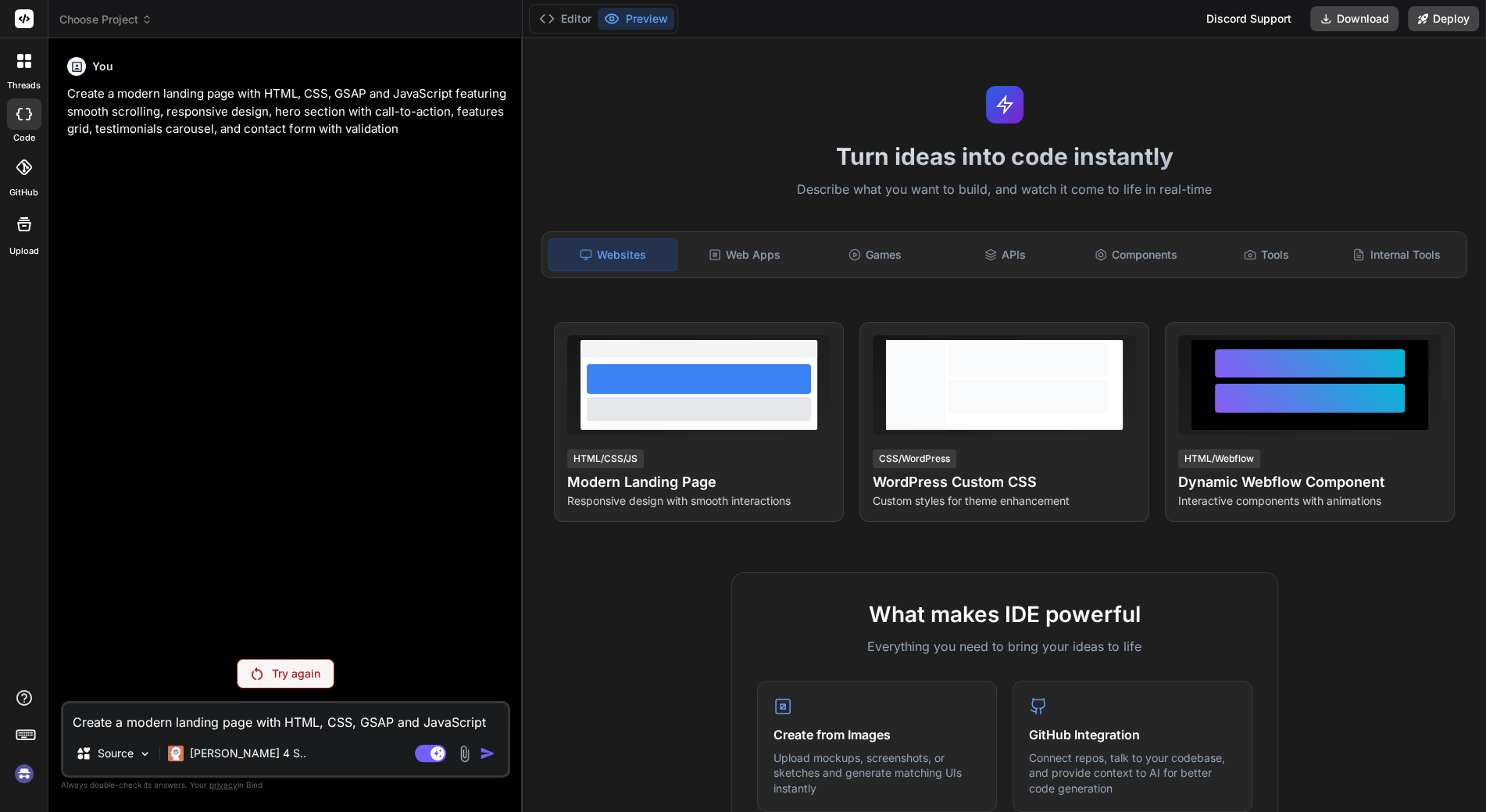
scroll to position [0, 0]
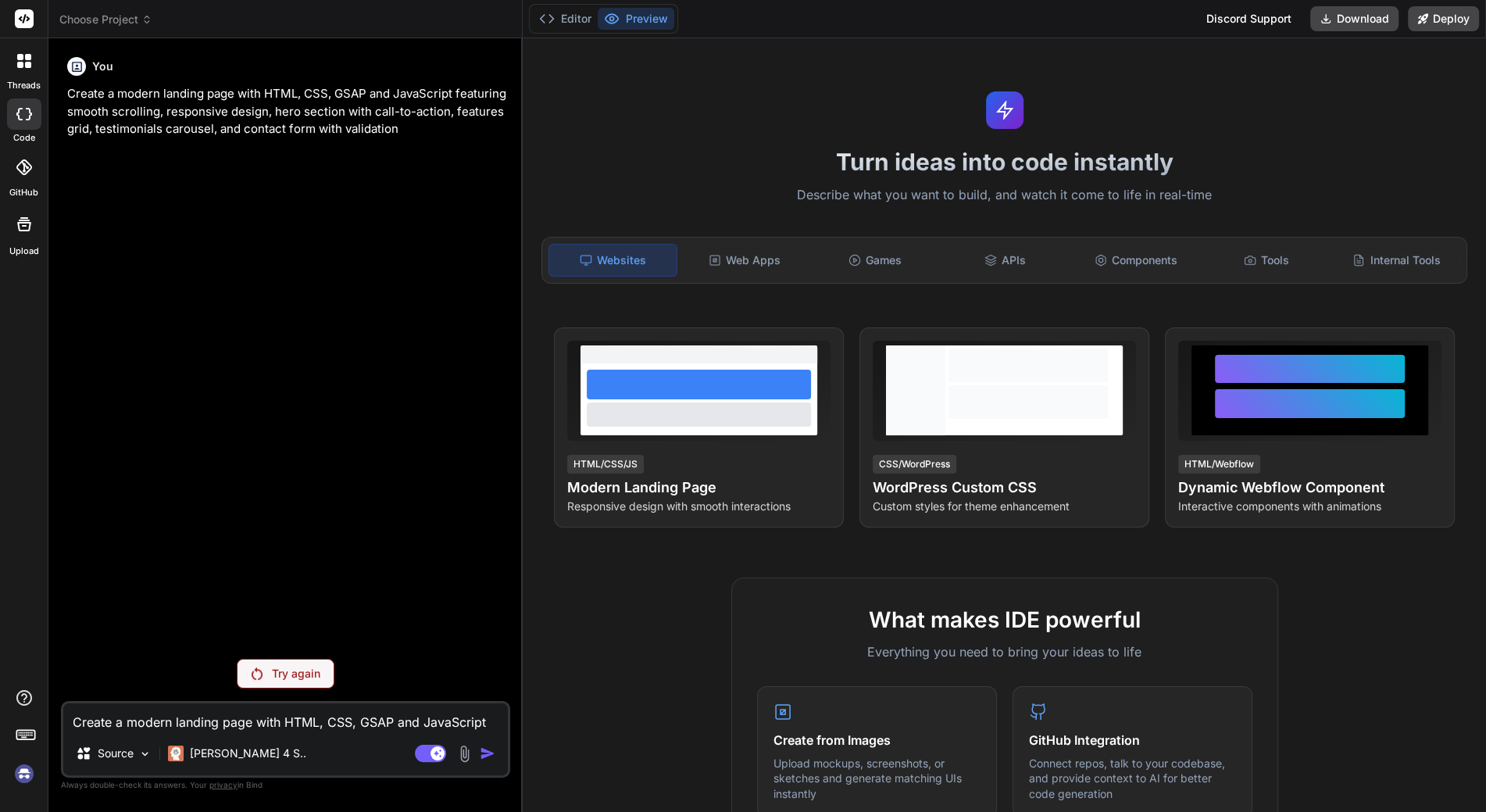
click at [92, 103] on p "Create a modern landing page with HTML, CSS, GSAP and JavaScript featuring smoo…" at bounding box center [287, 112] width 440 height 53
click at [263, 668] on div "Try again" at bounding box center [285, 673] width 97 height 29
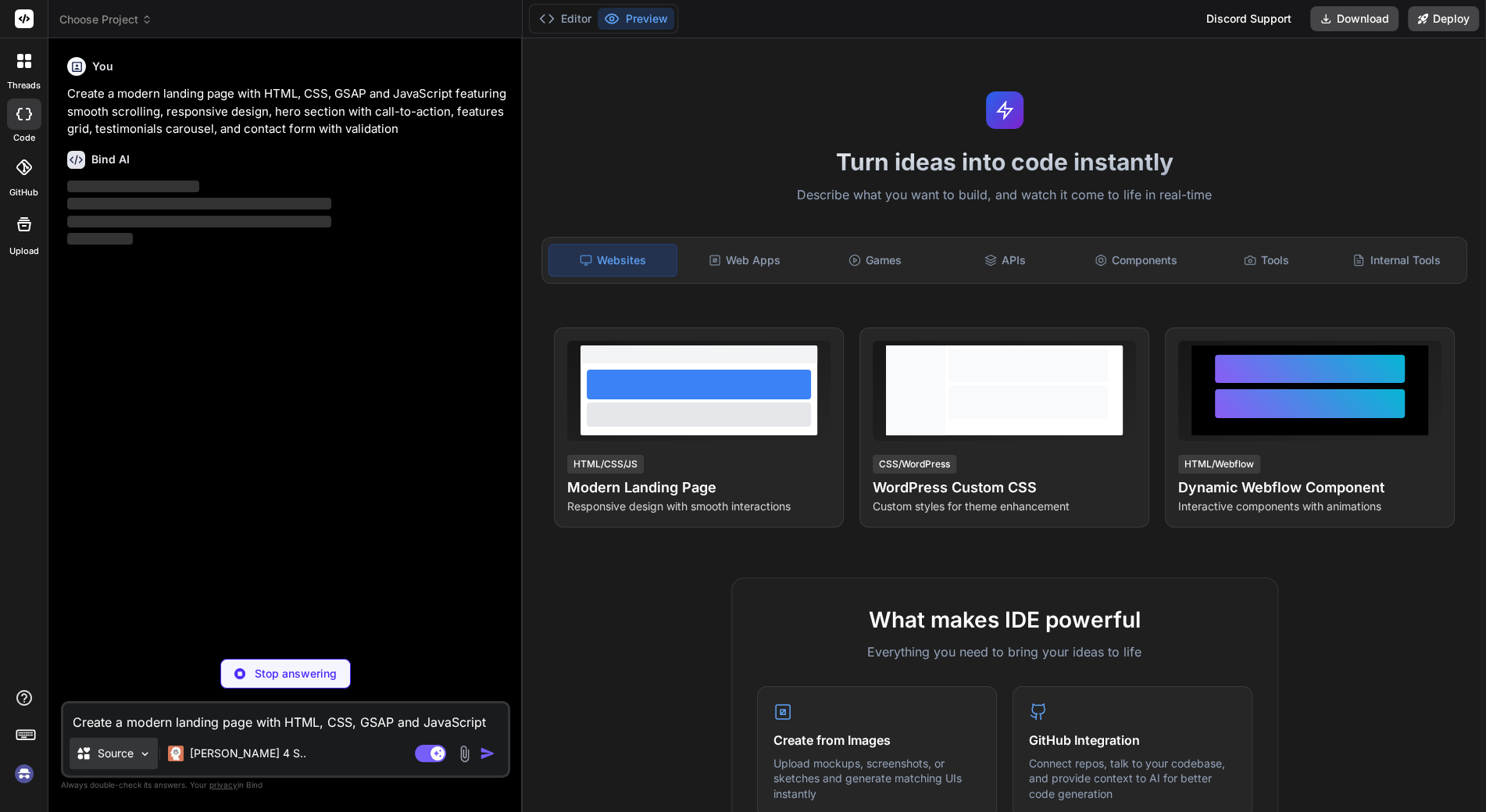
click at [106, 752] on p "Source" at bounding box center [115, 752] width 36 height 16
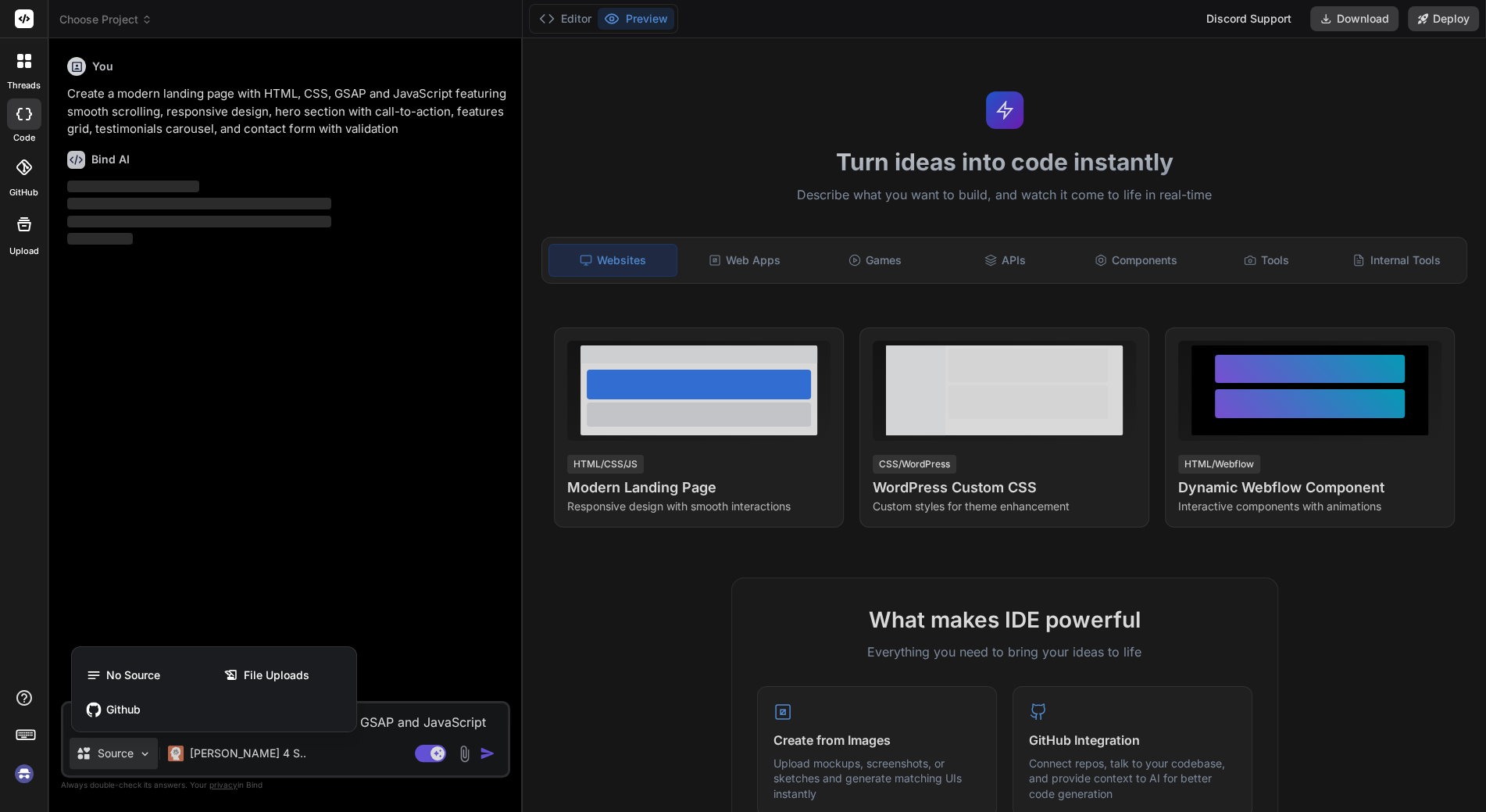
click at [106, 752] on div at bounding box center [743, 406] width 1486 height 812
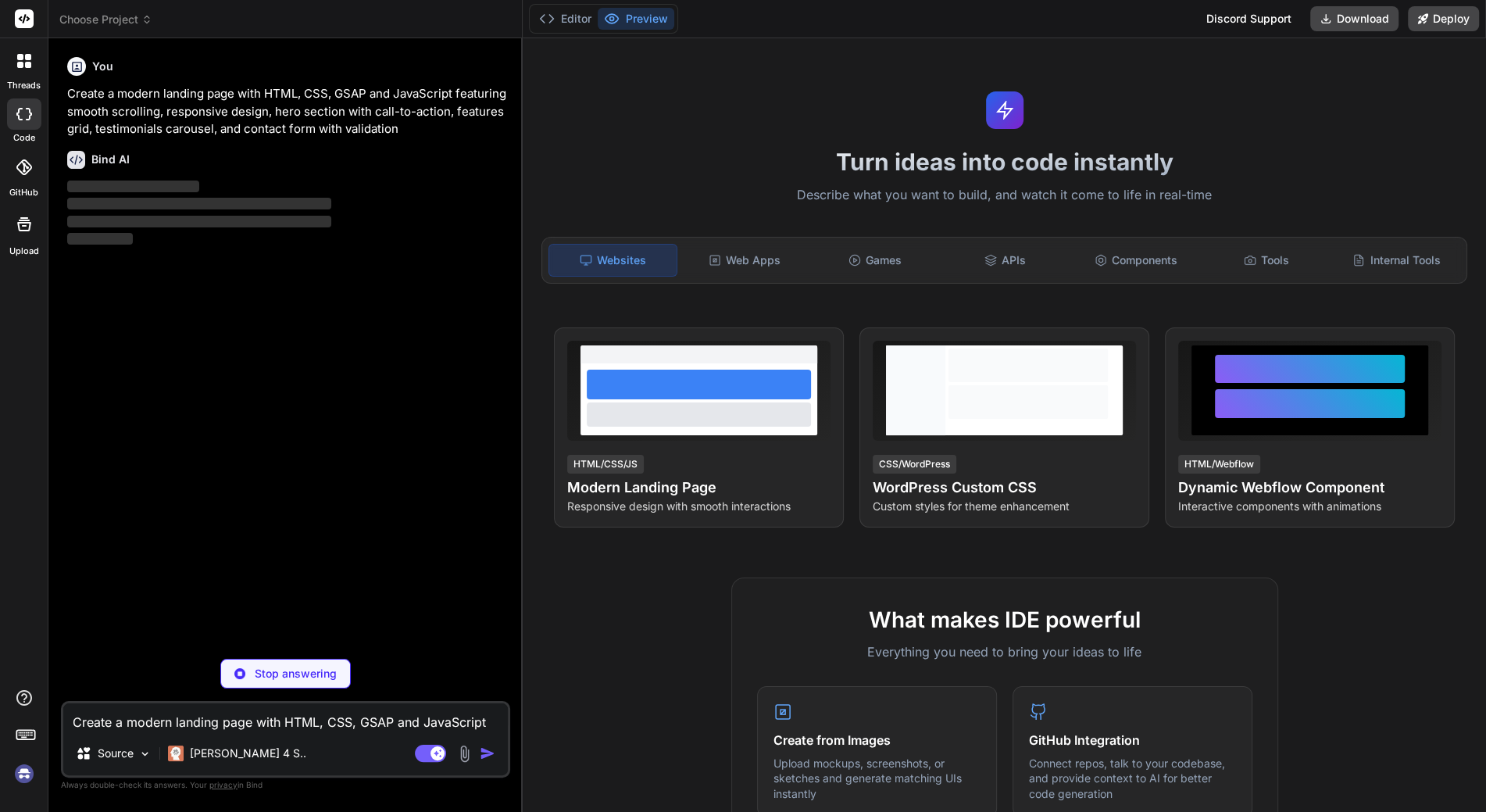
click at [116, 729] on textarea "Create a modern landing page with HTML, CSS, GSAP and JavaScript featuring smoo…" at bounding box center [285, 717] width 444 height 29
click at [100, 762] on div "Source" at bounding box center [114, 753] width 88 height 31
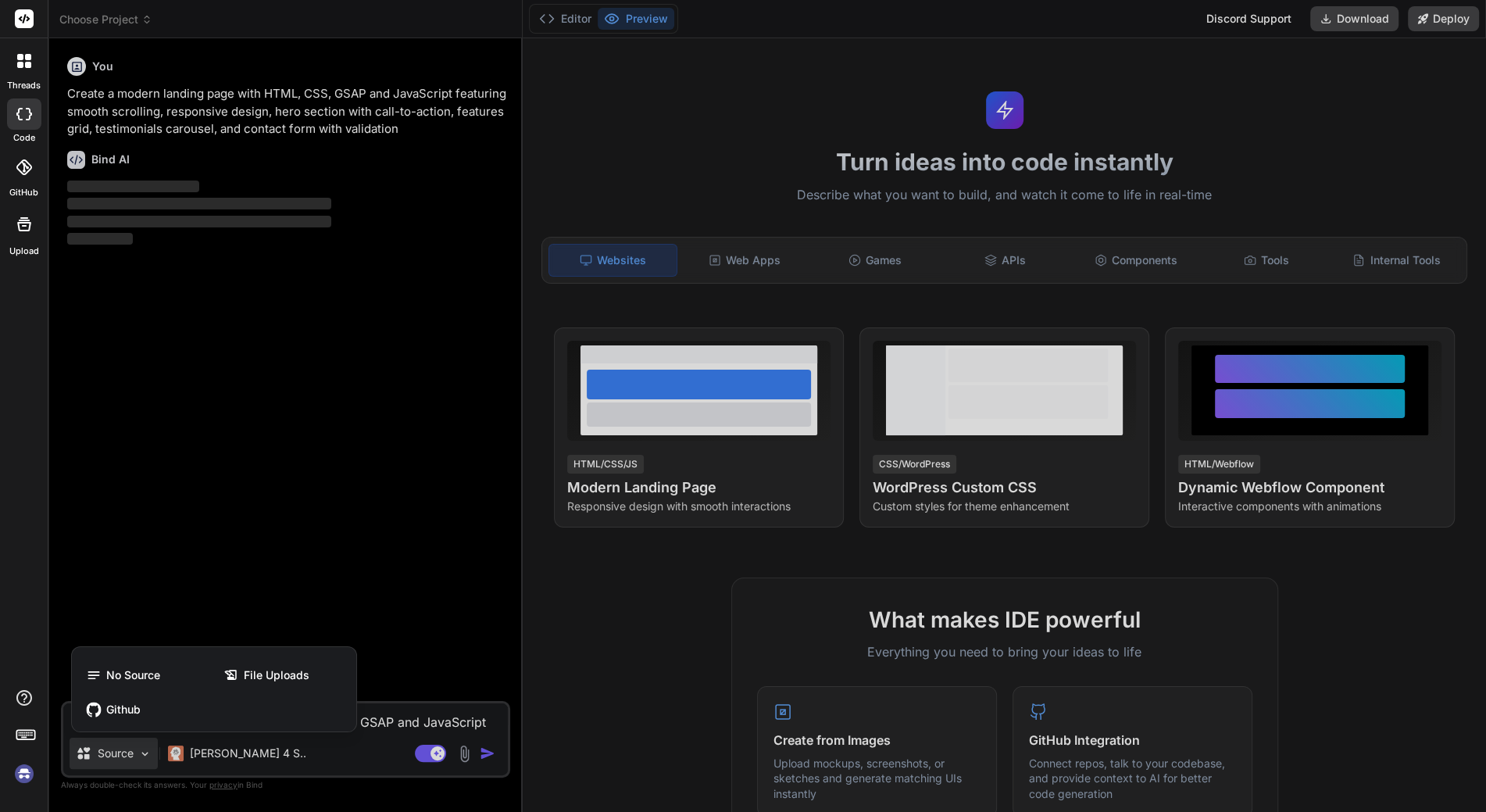
click at [101, 754] on div at bounding box center [743, 406] width 1486 height 812
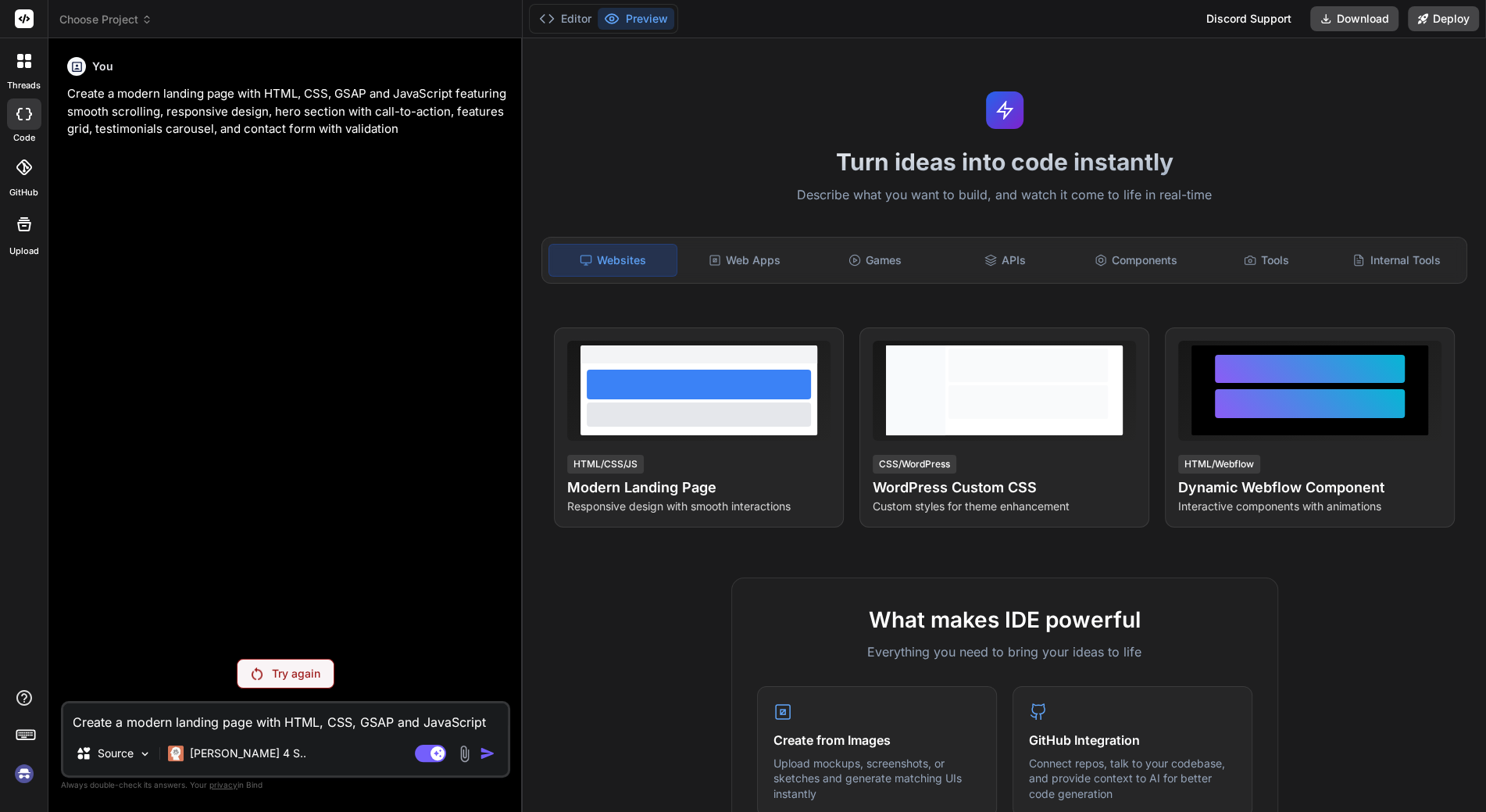
click at [172, 380] on div "You Create a modern landing page with HTML, CSS, GSAP and JavaScript featuring …" at bounding box center [287, 348] width 446 height 595
click at [29, 173] on icon at bounding box center [24, 166] width 16 height 16
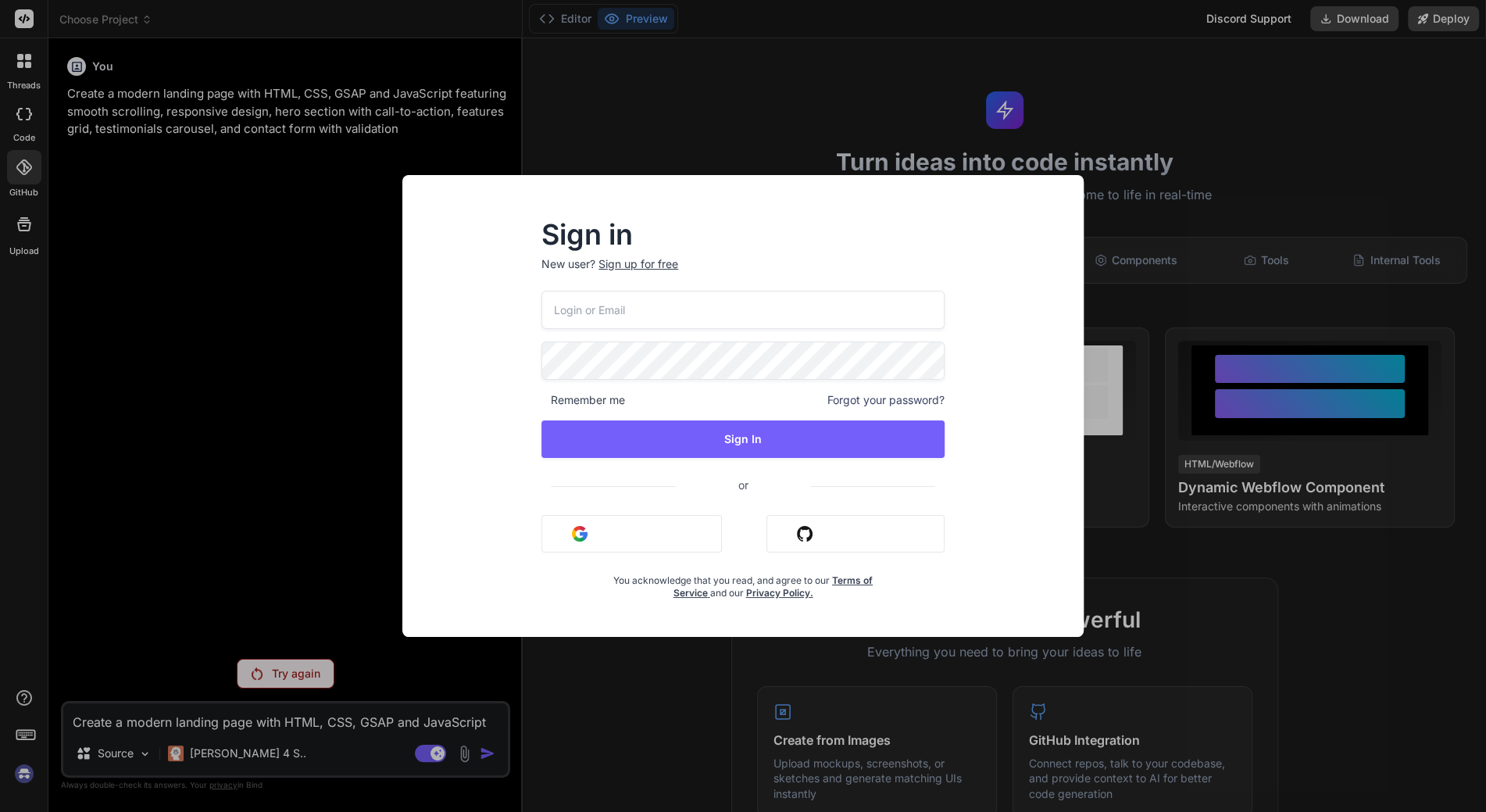
click at [308, 291] on div "Sign in New user? Sign up for free Remember me Forgot your password? Sign In or…" at bounding box center [743, 406] width 1486 height 812
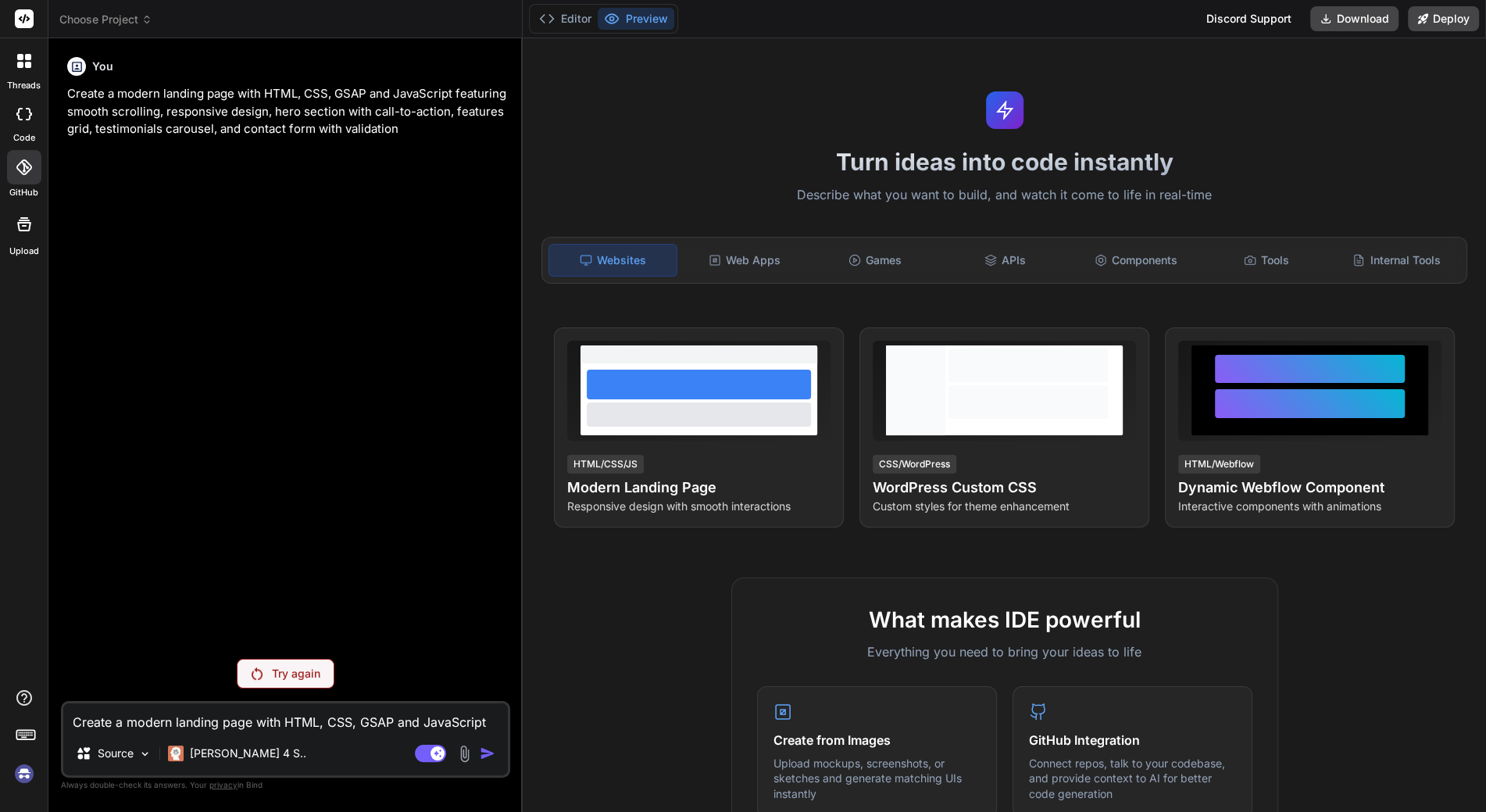
click at [30, 99] on div at bounding box center [24, 114] width 34 height 31
click at [22, 75] on div at bounding box center [24, 61] width 33 height 33
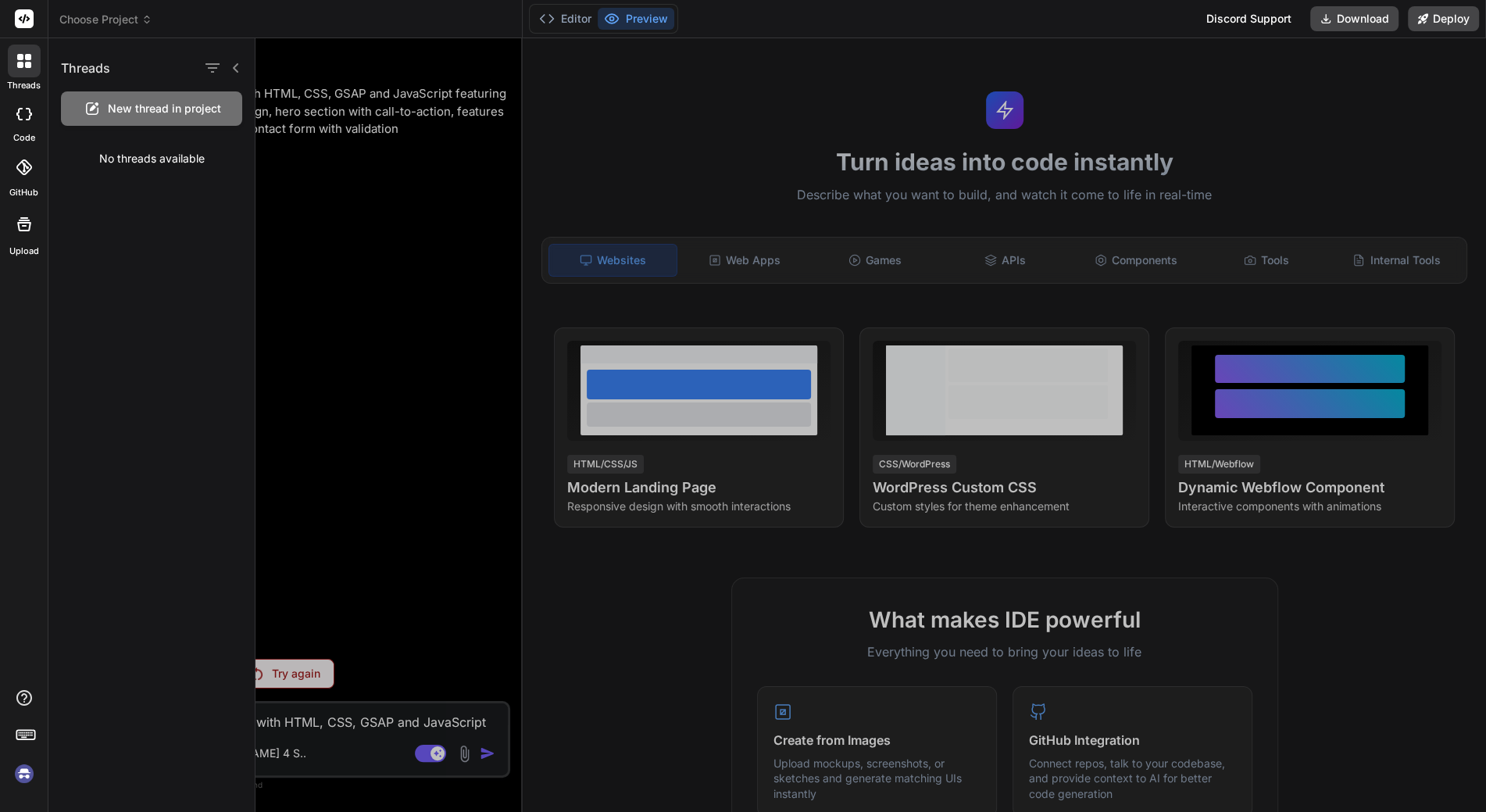
click at [306, 246] on div at bounding box center [871, 425] width 1230 height 773
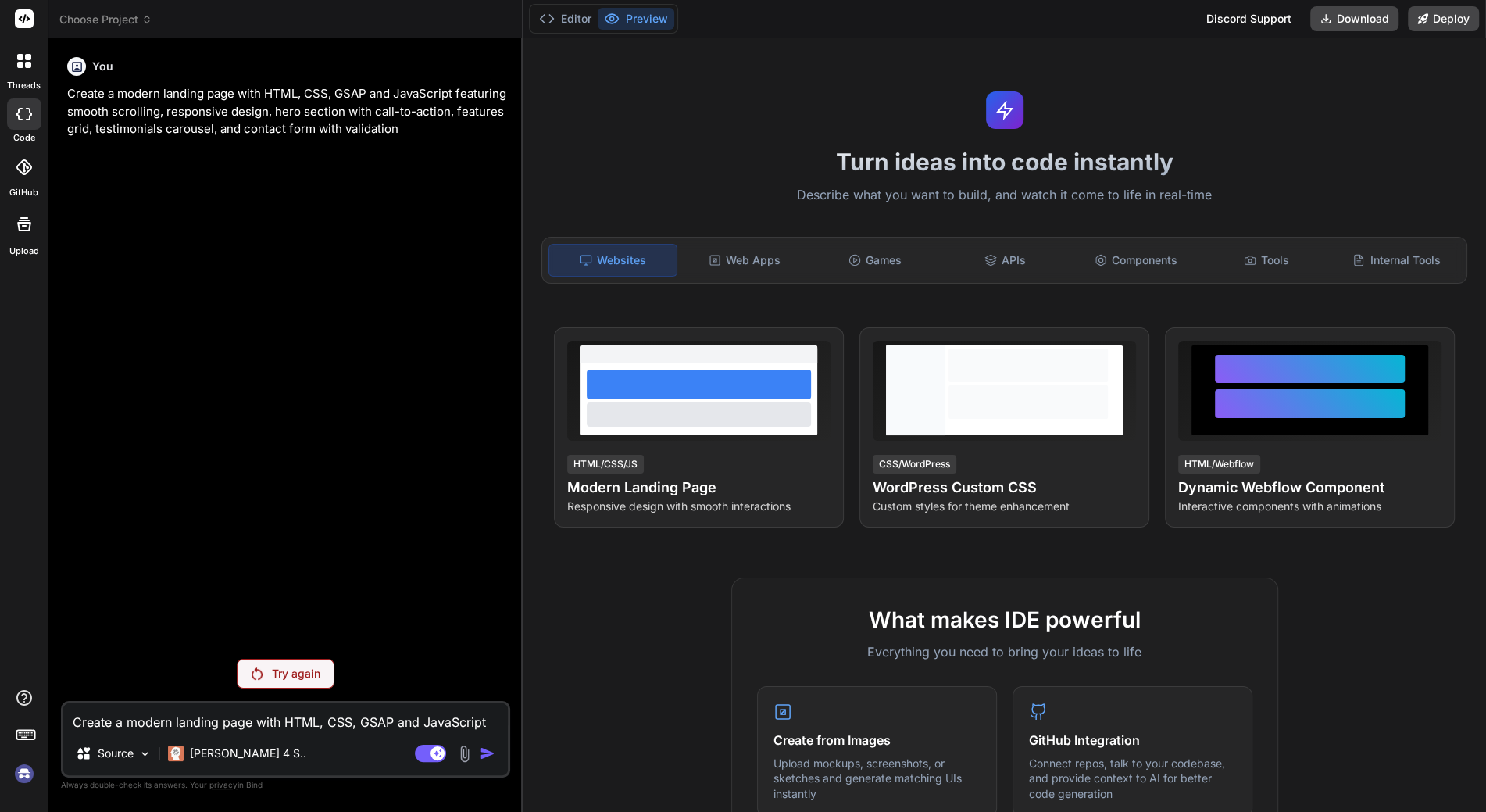
click at [196, 121] on p "Create a modern landing page with HTML, CSS, GSAP and JavaScript featuring smoo…" at bounding box center [287, 112] width 440 height 53
click at [281, 663] on div "Try again" at bounding box center [285, 673] width 97 height 29
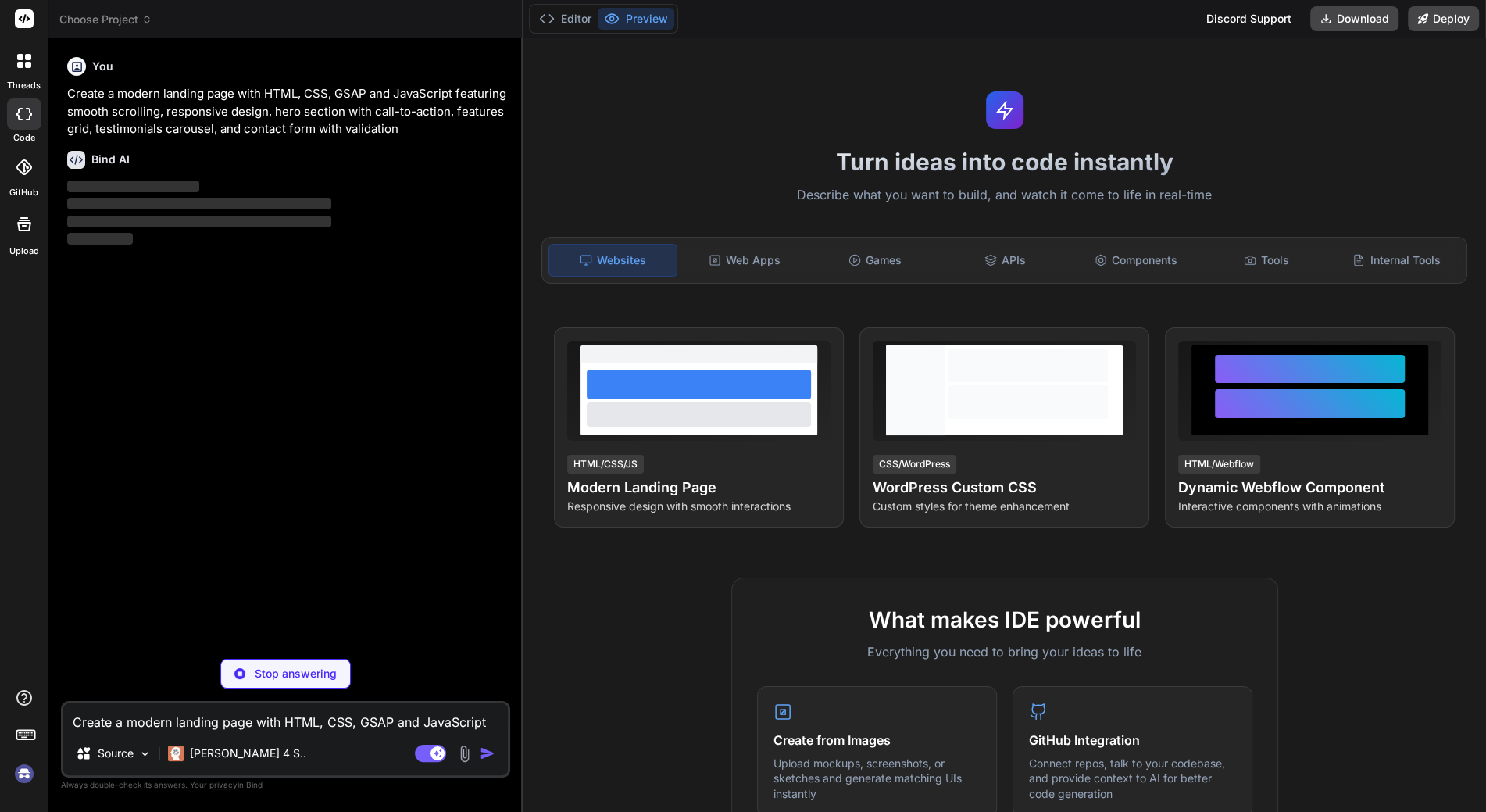
drag, startPoint x: 164, startPoint y: 631, endPoint x: 143, endPoint y: 719, distance: 90.5
click at [162, 631] on div "You Create a modern landing page with HTML, CSS, GSAP and JavaScript featuring …" at bounding box center [287, 348] width 446 height 595
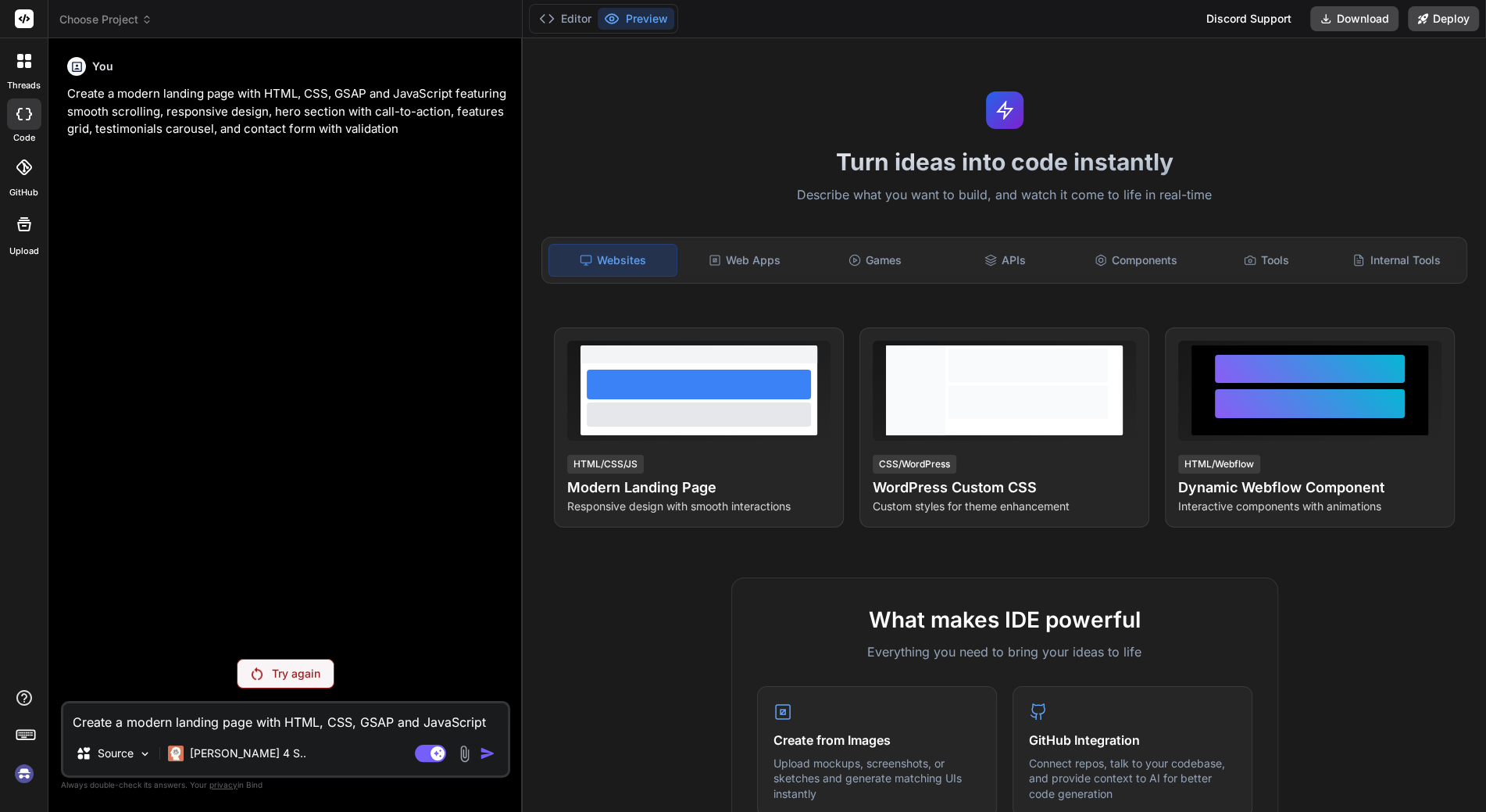
click at [274, 560] on div "You Create a modern landing page with HTML, CSS, GSAP and JavaScript featuring …" at bounding box center [287, 348] width 446 height 595
click at [576, 17] on button "Editor" at bounding box center [565, 18] width 65 height 22
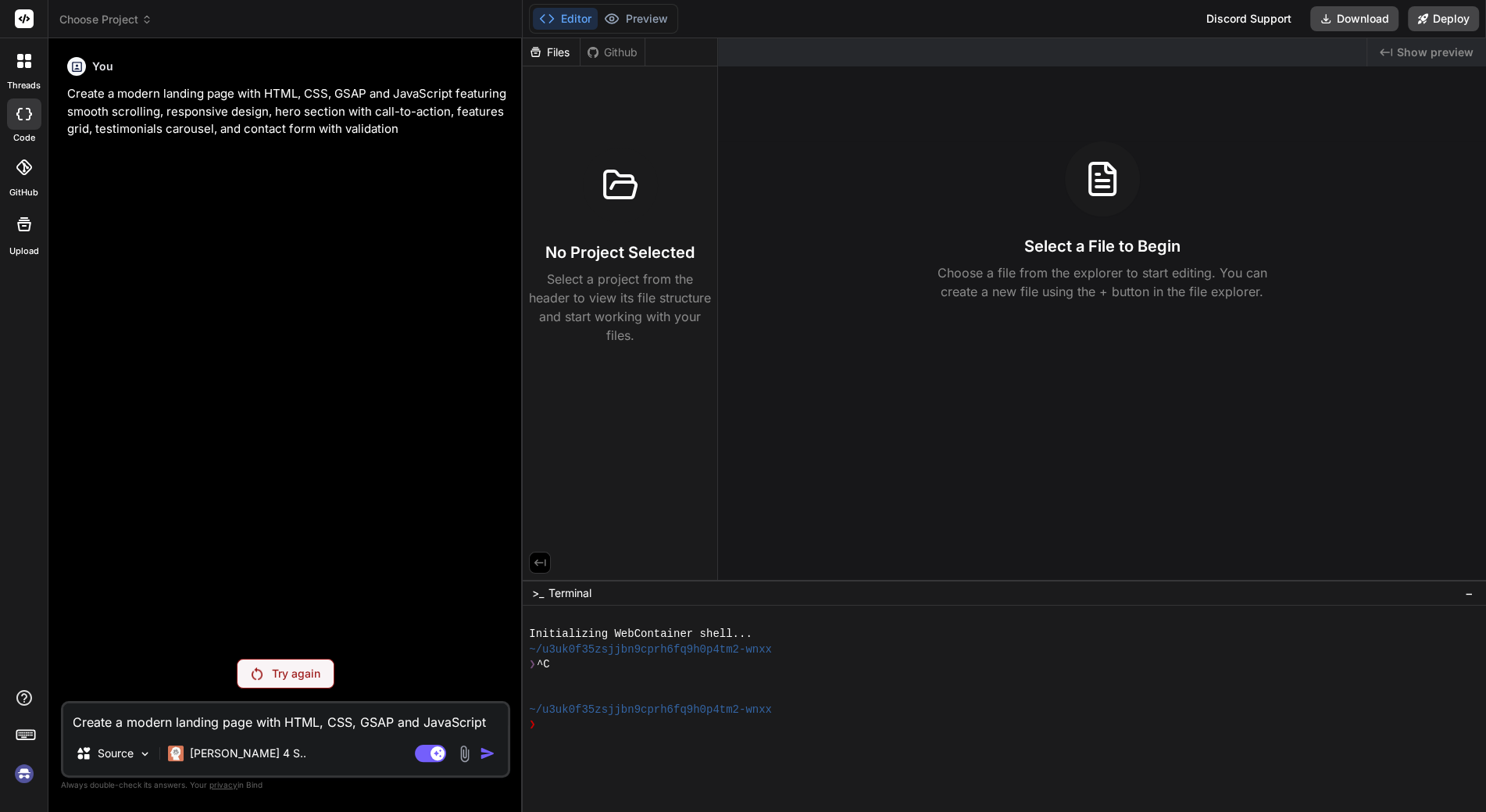
click at [1415, 51] on span "Show preview" at bounding box center [1435, 51] width 76 height 16
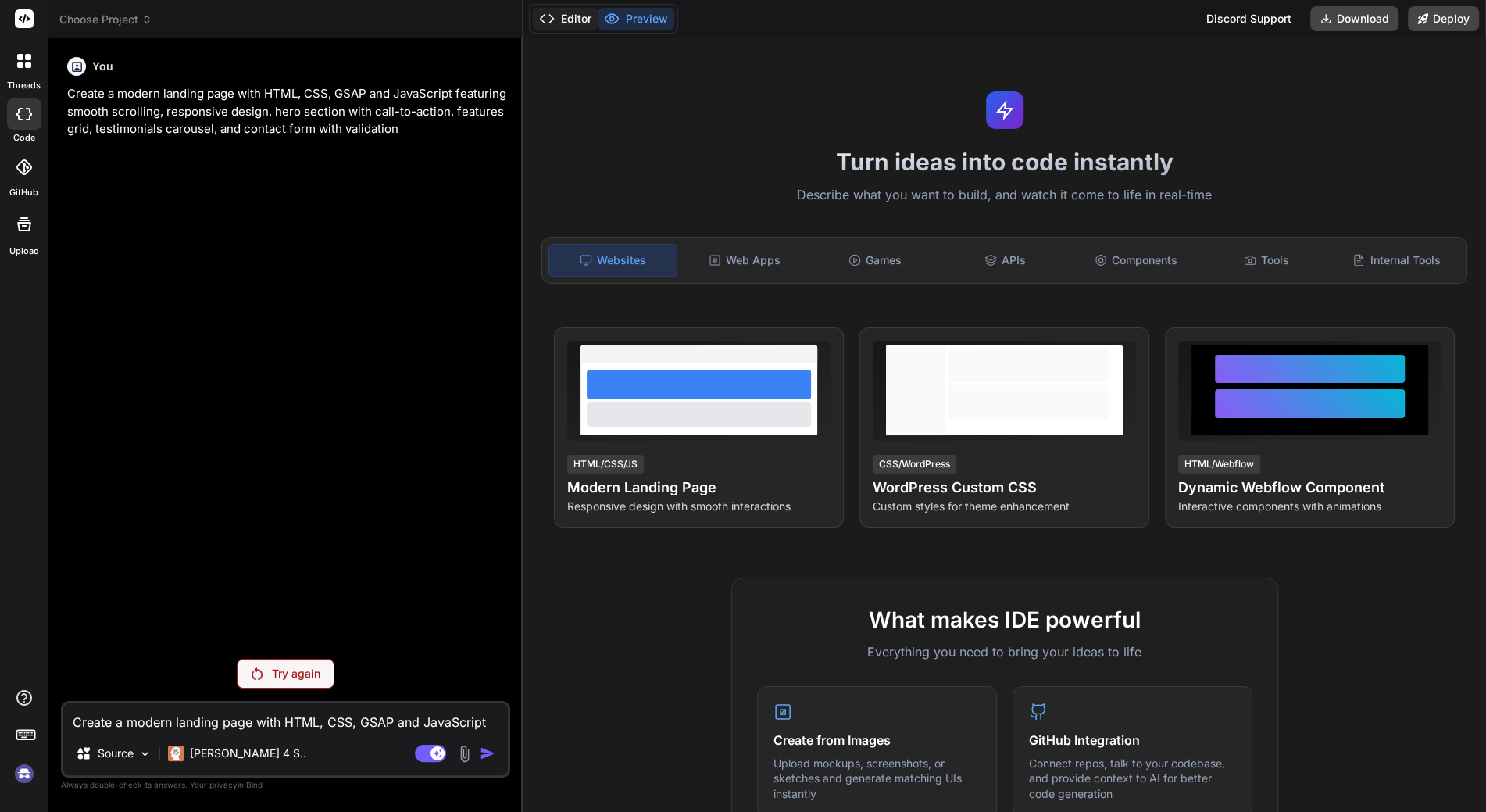
click at [569, 17] on button "Editor" at bounding box center [565, 18] width 65 height 22
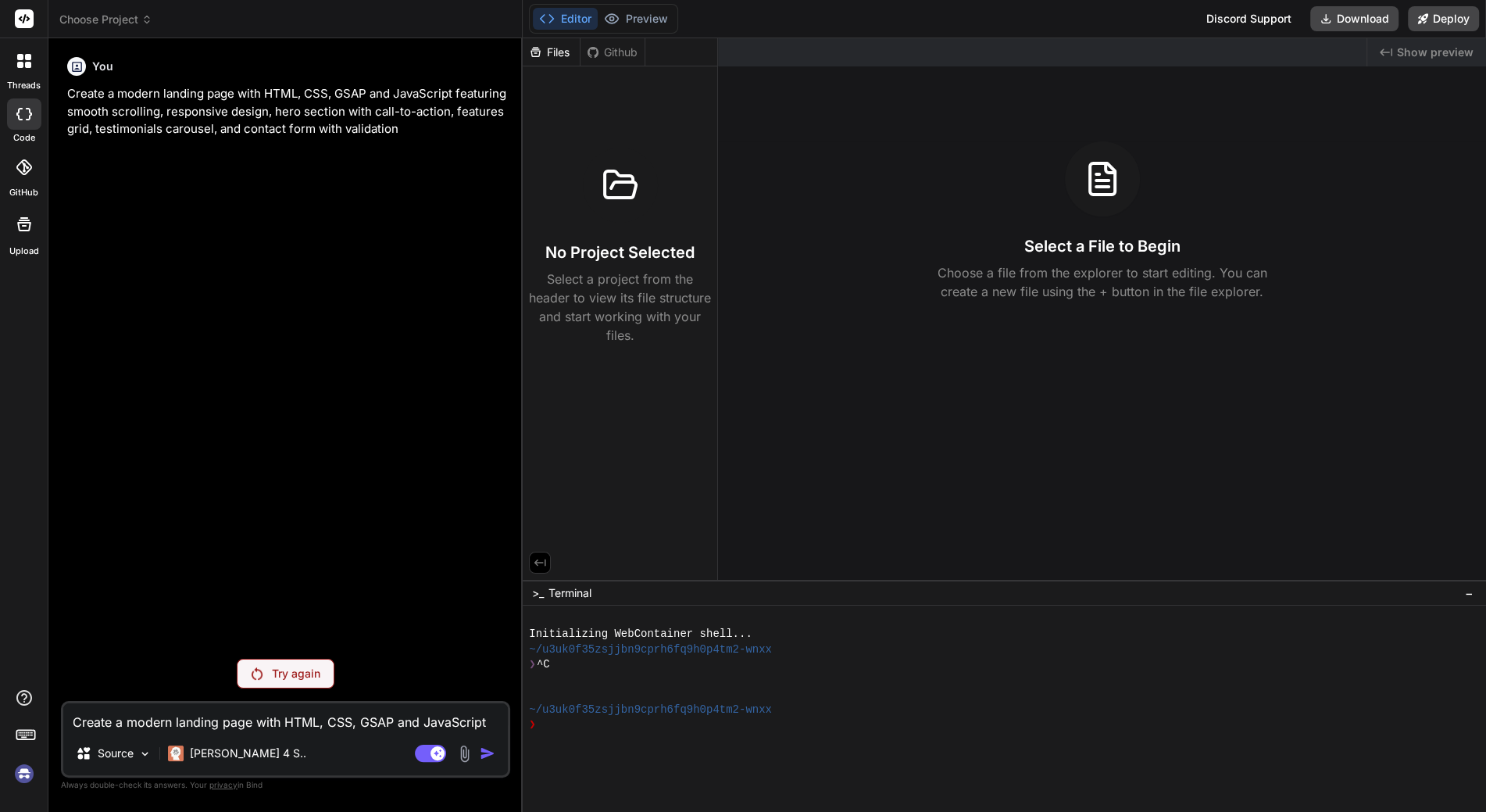
click at [17, 13] on rect at bounding box center [24, 18] width 18 height 18
click at [22, 25] on rect at bounding box center [24, 18] width 18 height 18
click at [119, 107] on p "Create a modern landing page with HTML, CSS, GSAP and JavaScript featuring smoo…" at bounding box center [287, 112] width 440 height 53
drag, startPoint x: 1014, startPoint y: 241, endPoint x: 824, endPoint y: 446, distance: 279.5
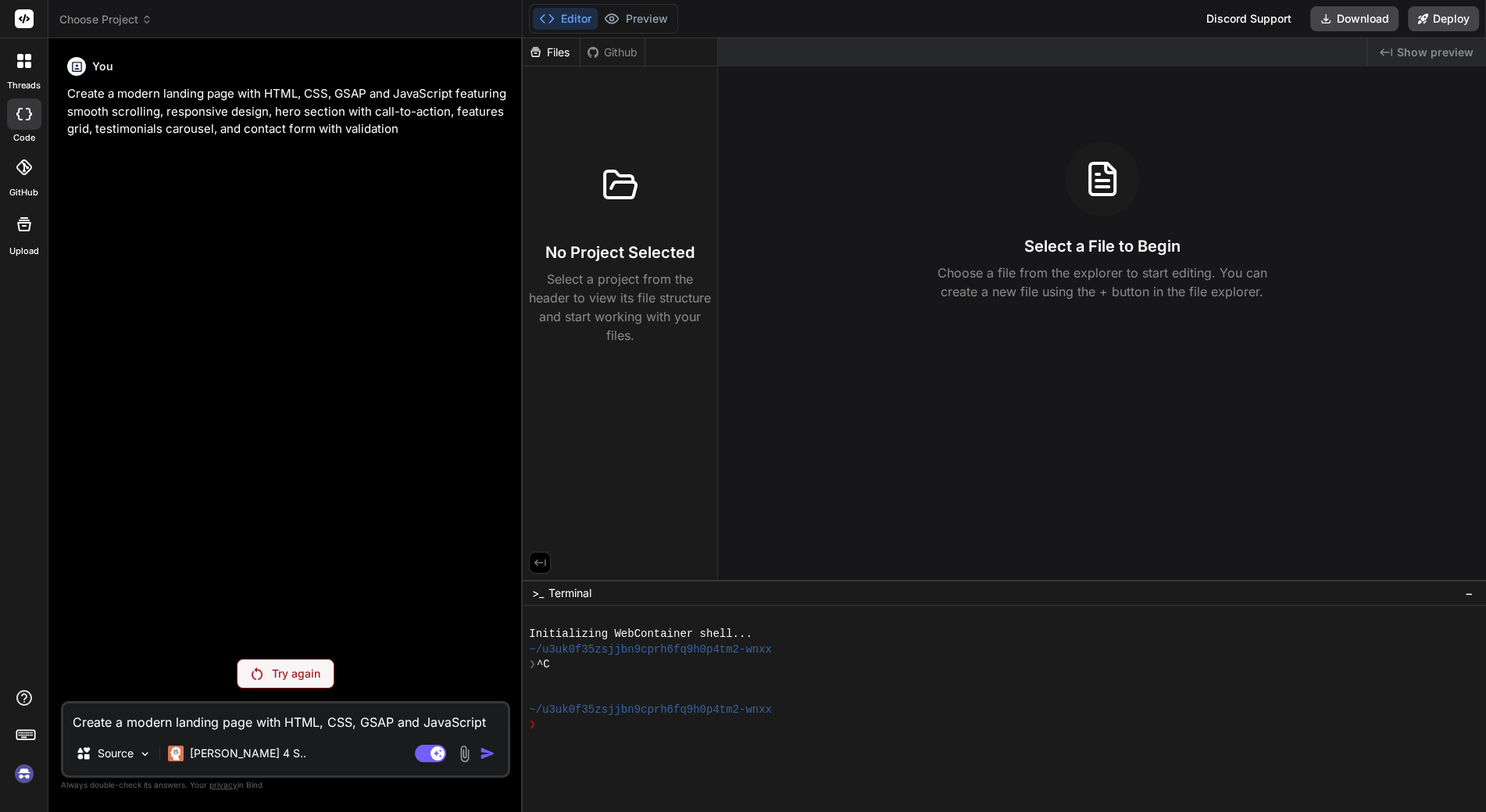
click at [1014, 242] on div "Select a File to Begin Choose a file from the explorer to start editing. You ca…" at bounding box center [1102, 221] width 768 height 159
click at [609, 23] on icon at bounding box center [612, 18] width 13 height 9
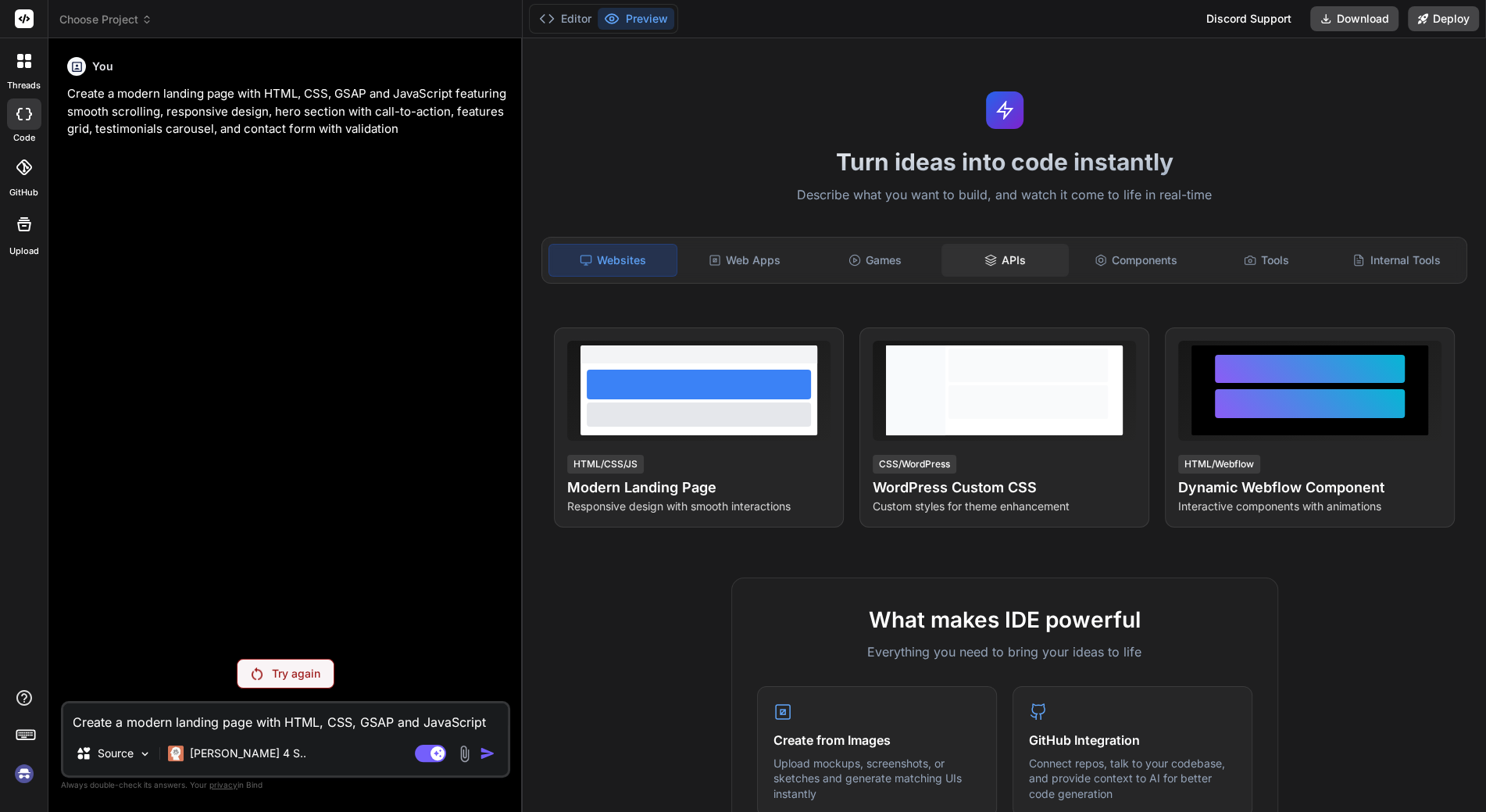
click at [988, 265] on icon at bounding box center [990, 260] width 13 height 13
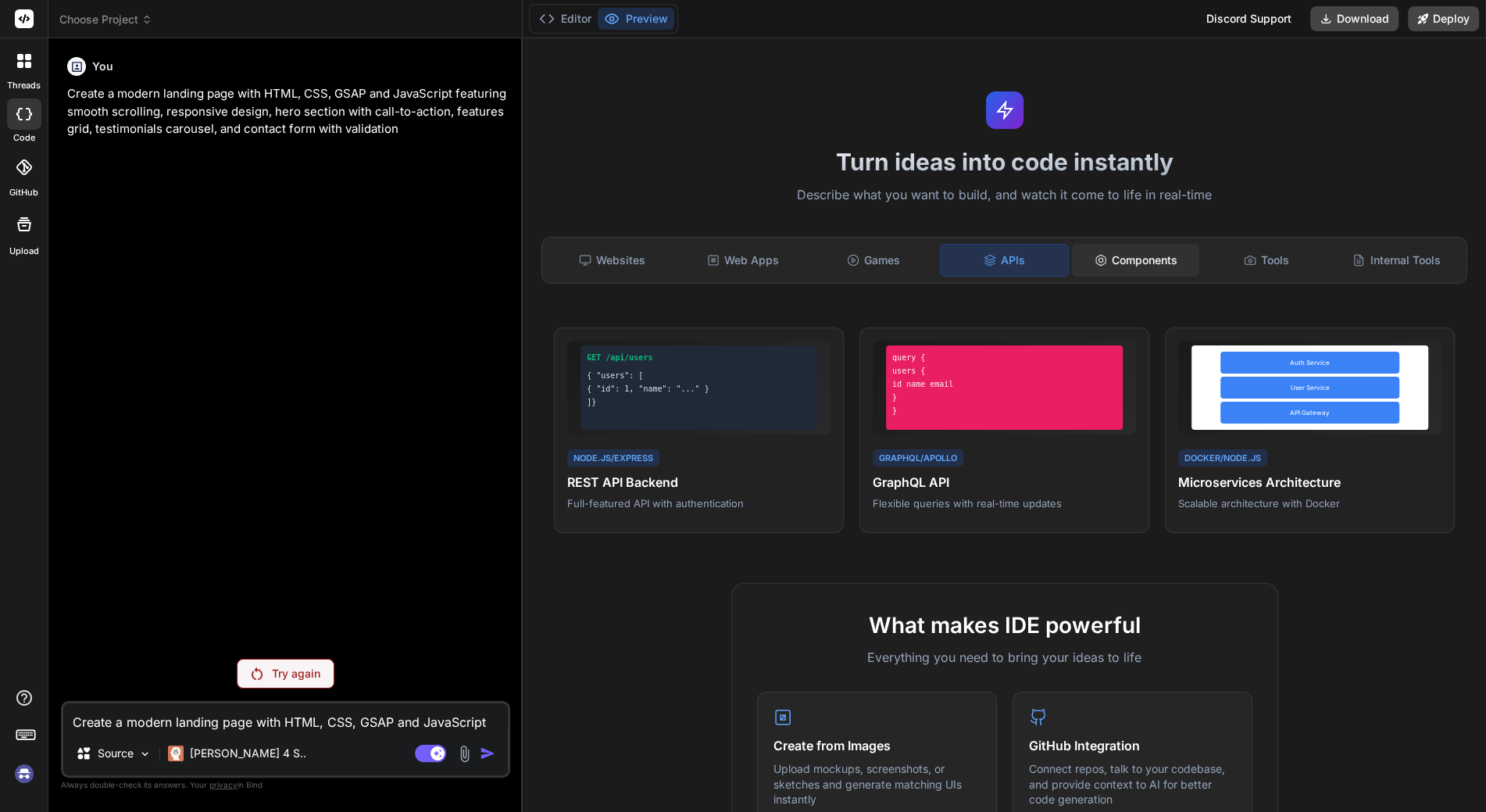
click at [1075, 265] on div "Components" at bounding box center [1135, 260] width 127 height 33
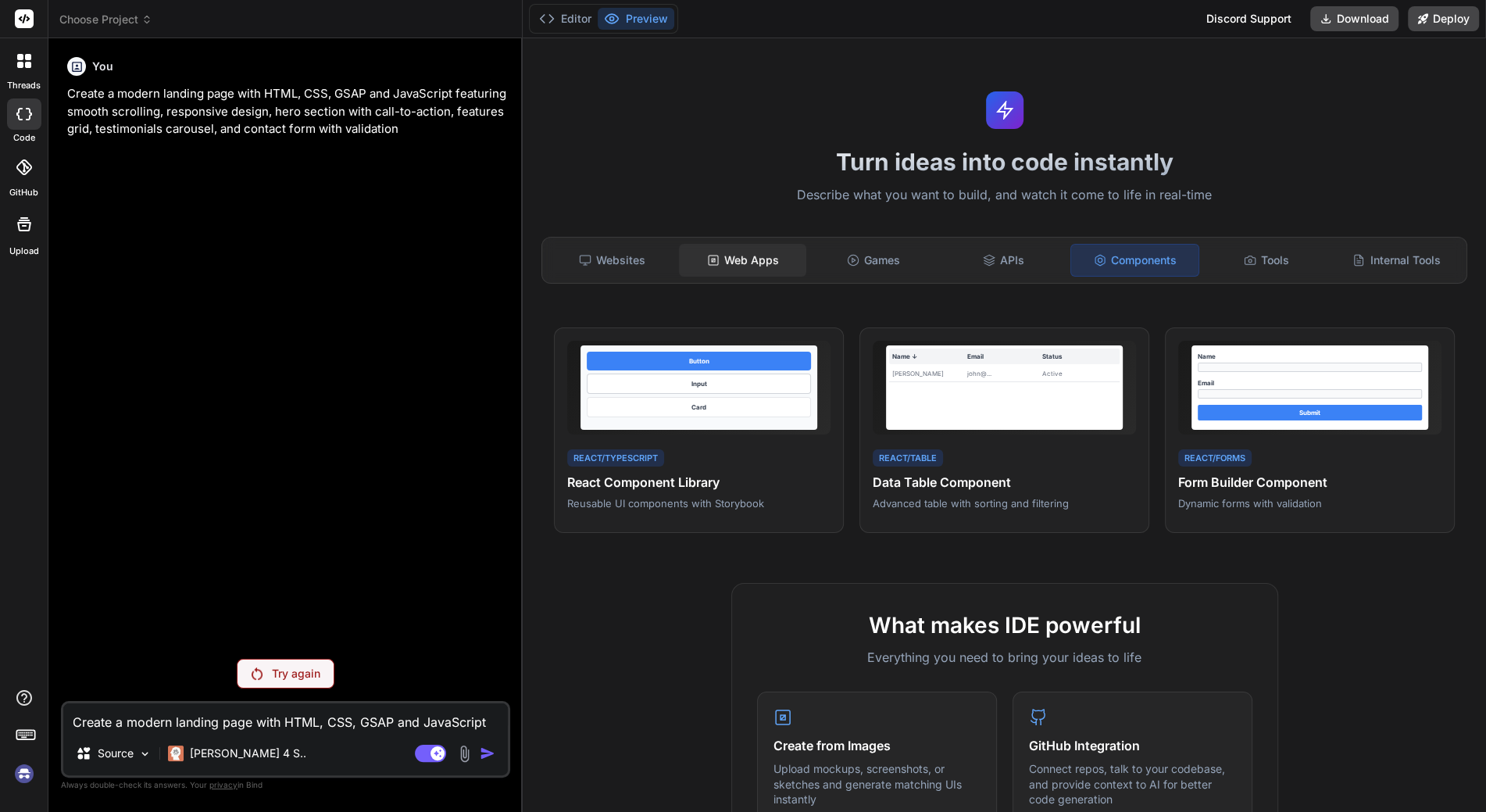
click at [719, 268] on div "Web Apps" at bounding box center [742, 260] width 127 height 33
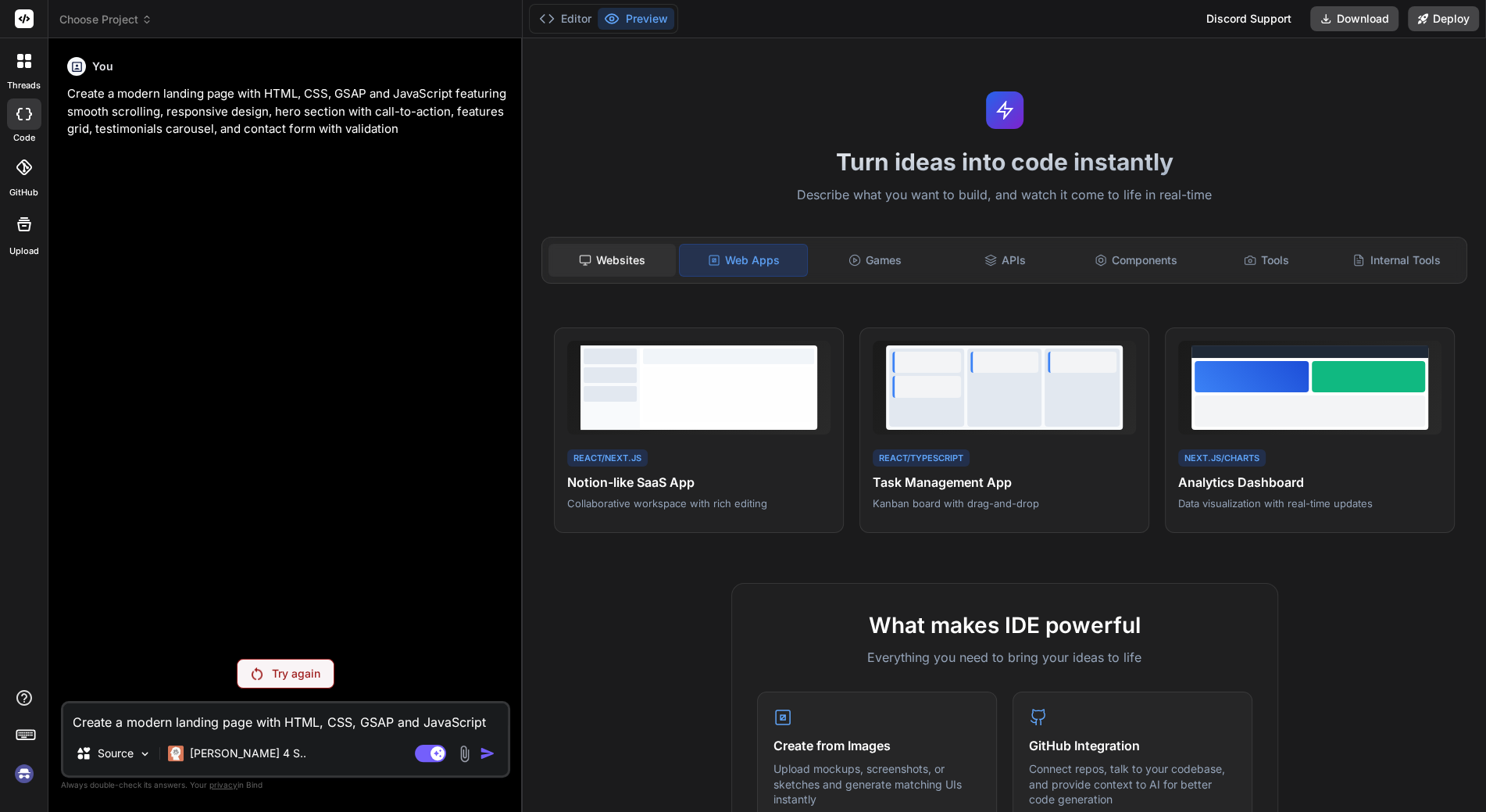
click at [657, 263] on div "Websites" at bounding box center [612, 260] width 127 height 33
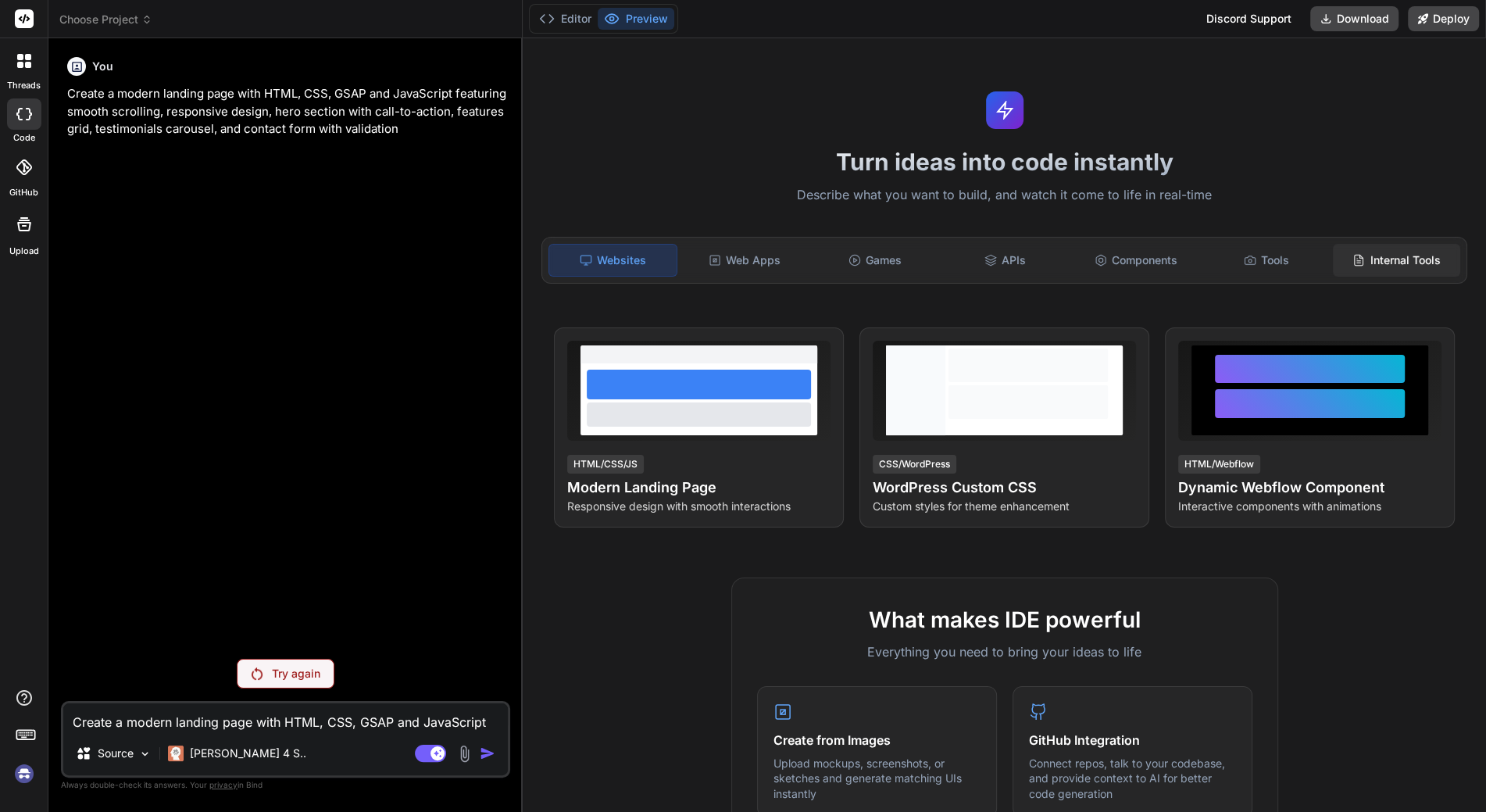
drag, startPoint x: 1346, startPoint y: 262, endPoint x: 1250, endPoint y: 260, distance: 96.0
click at [1357, 262] on line at bounding box center [1359, 262] width 4 height 0
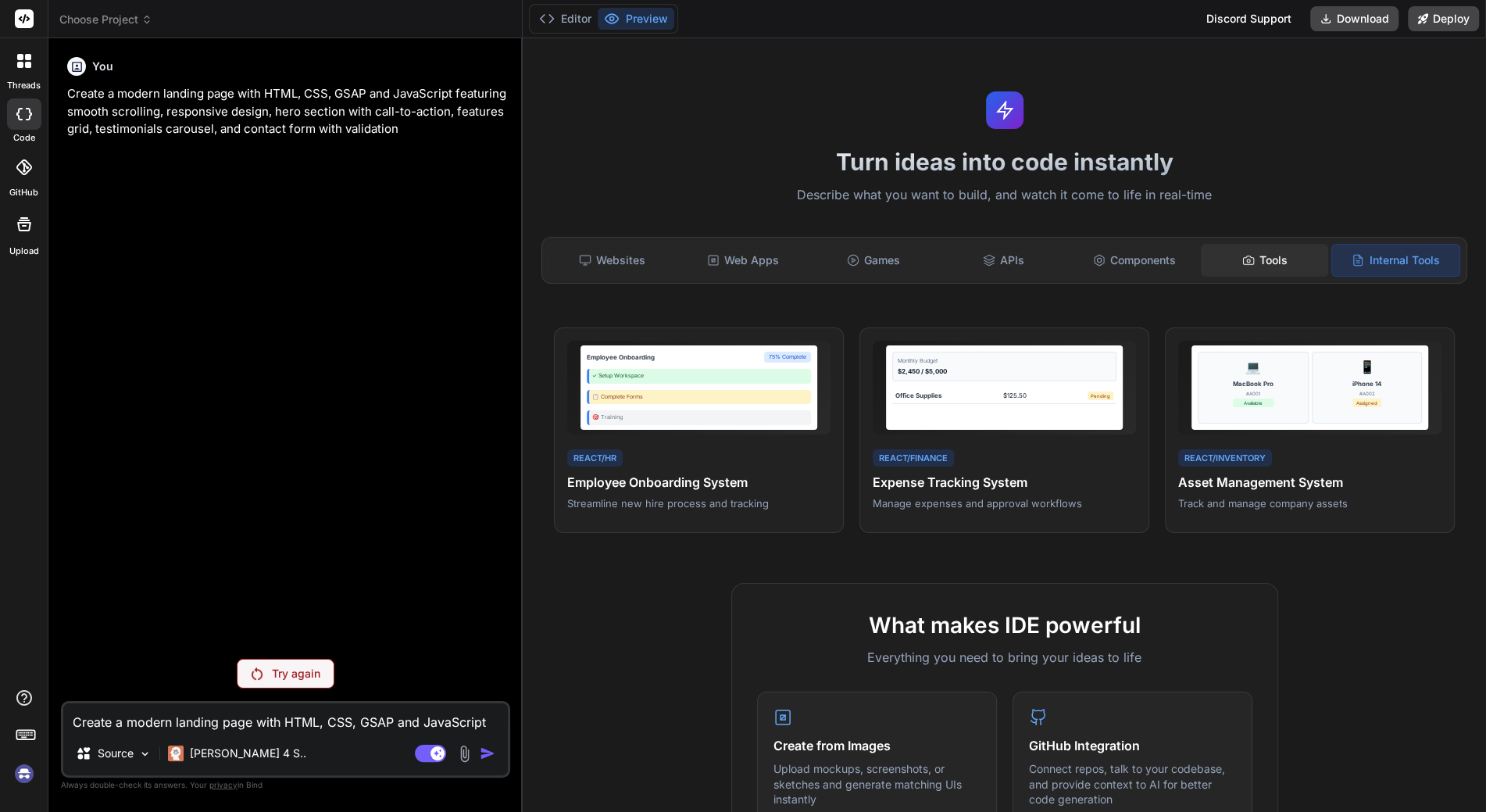
click at [1248, 260] on div "Tools" at bounding box center [1264, 260] width 127 height 33
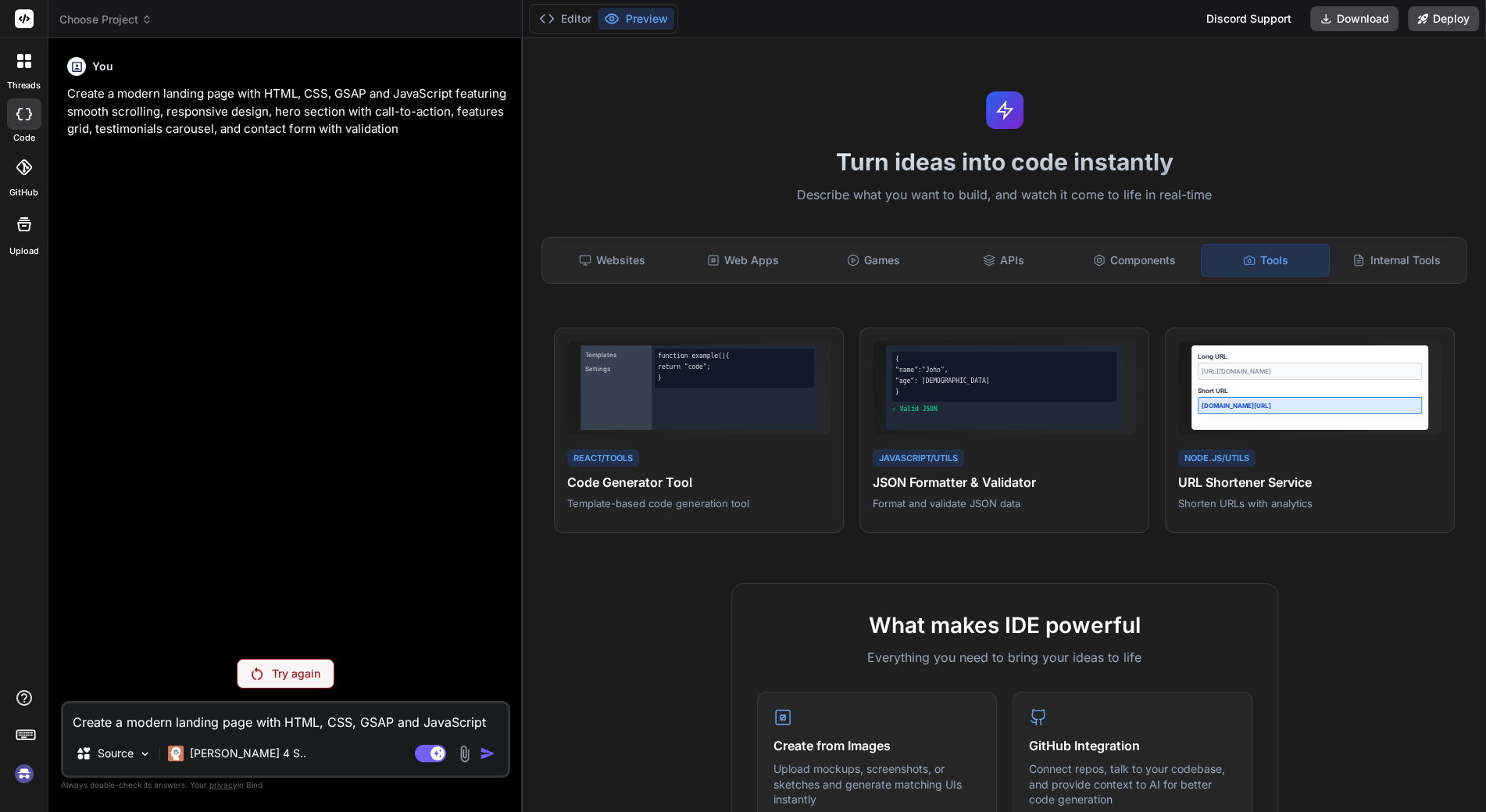
click at [1300, 275] on div "Tools" at bounding box center [1265, 260] width 129 height 33
click at [1348, 271] on div "Internal Tools" at bounding box center [1396, 260] width 127 height 33
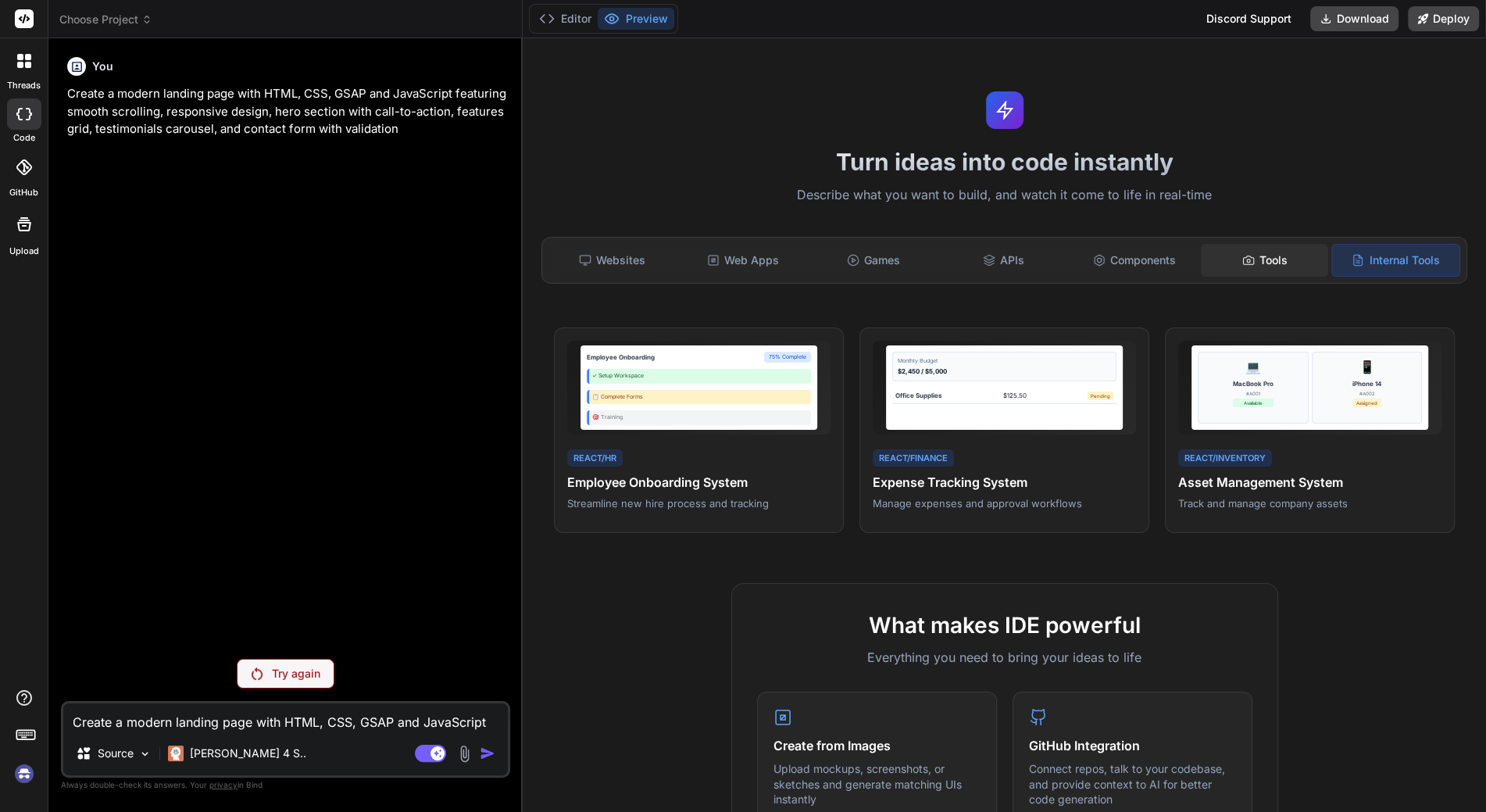
click at [1250, 268] on div "Tools" at bounding box center [1264, 260] width 127 height 33
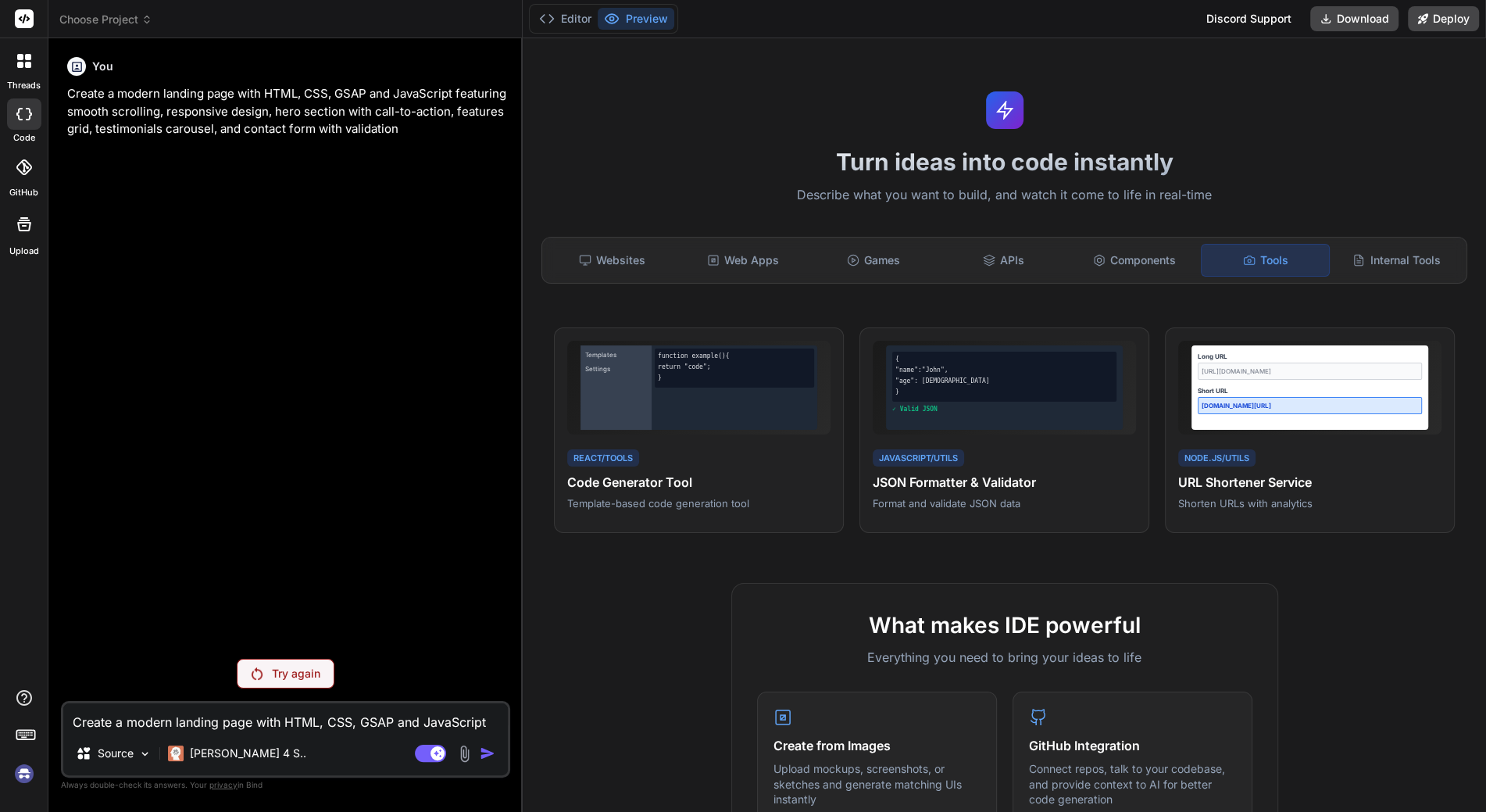
click at [532, 241] on div "Turn ideas into code instantly Describe what you want to build, and watch it co…" at bounding box center [1003, 425] width 963 height 773
click at [584, 257] on icon at bounding box center [585, 260] width 13 height 13
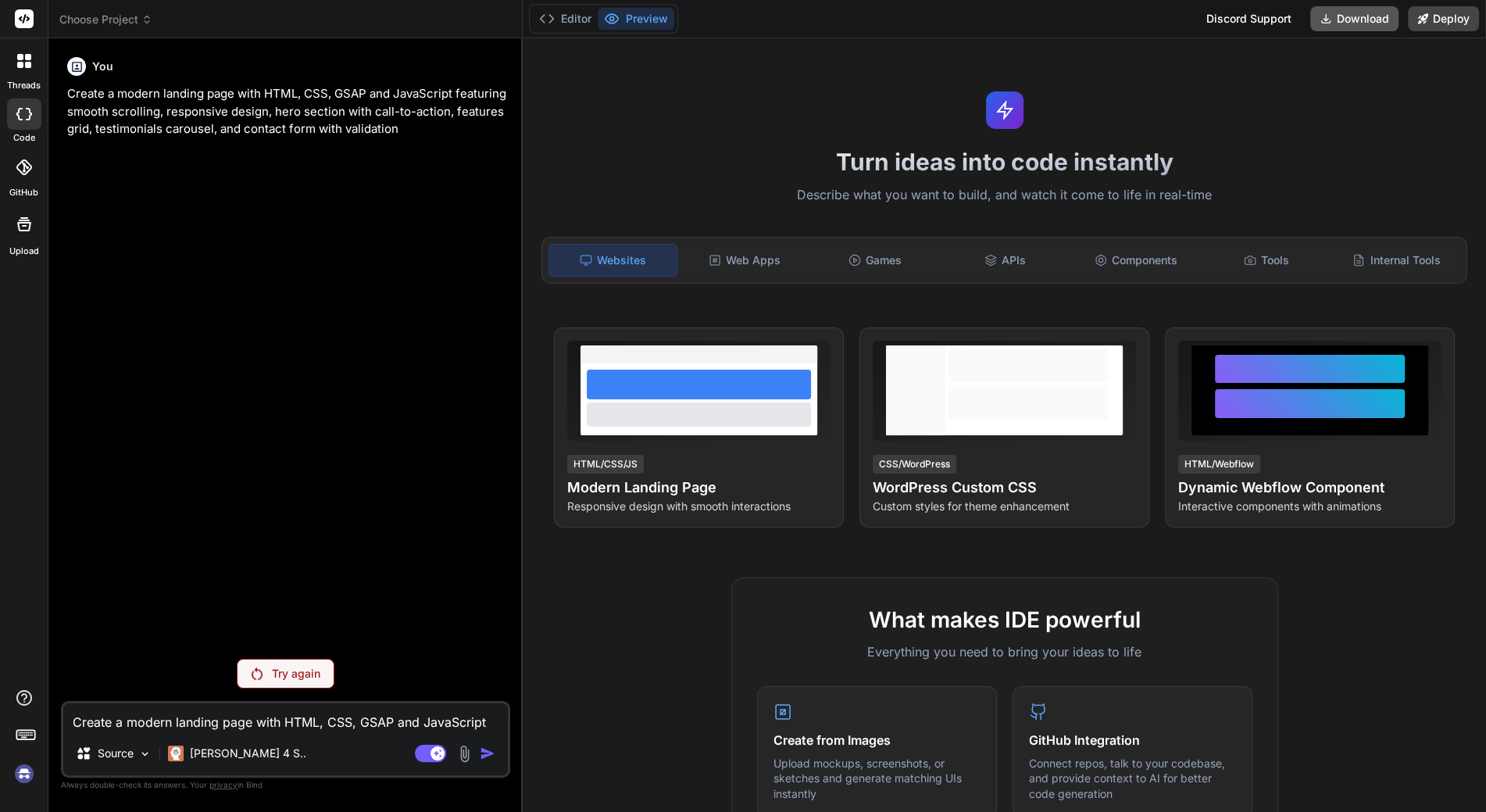
click at [1337, 22] on button "Download" at bounding box center [1355, 18] width 88 height 25
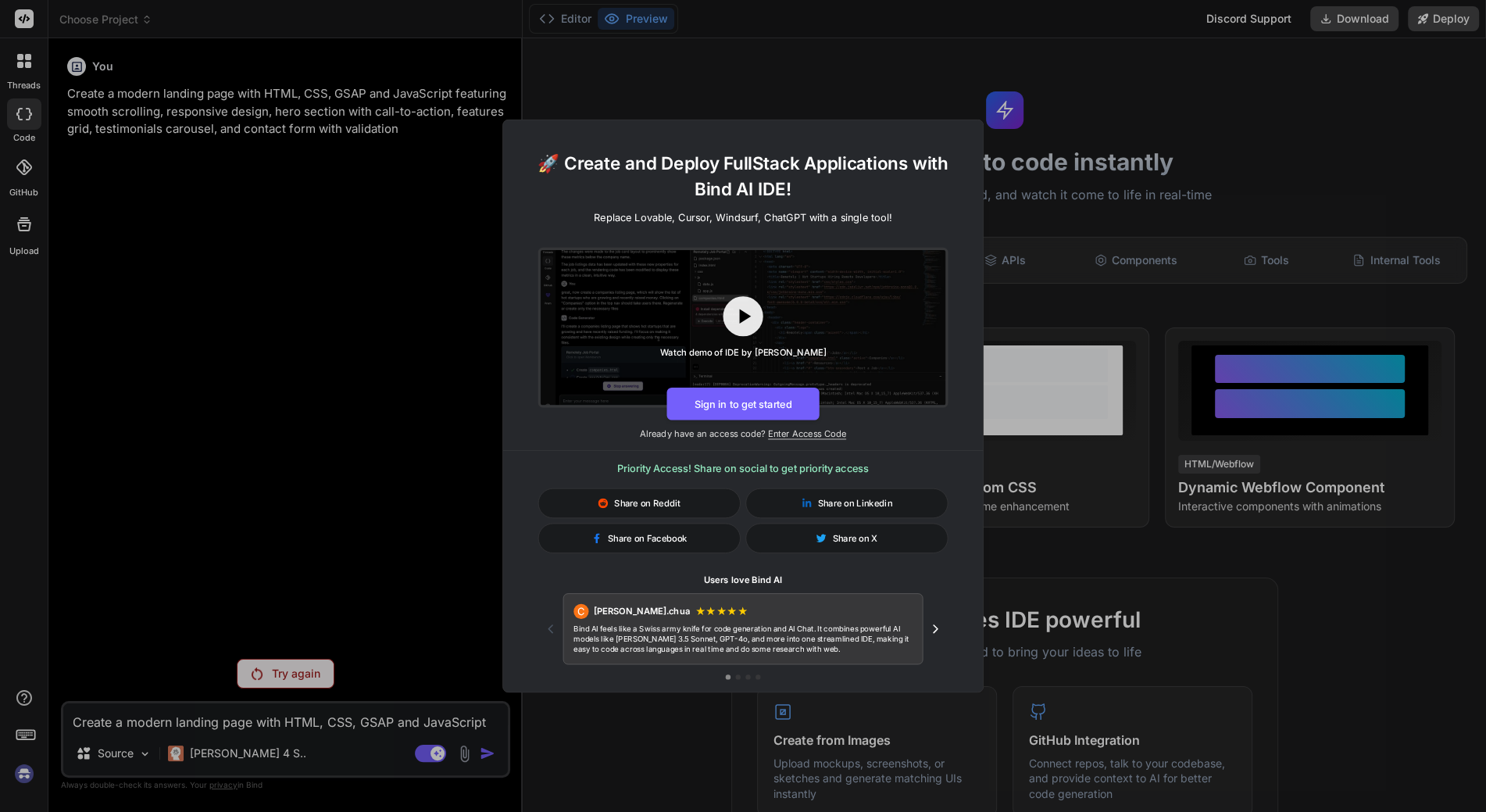
click at [945, 96] on div "🚀 Create and Deploy FullStack Applications with Bind AI IDE! Replace Lovable, C…" at bounding box center [743, 406] width 1486 height 812
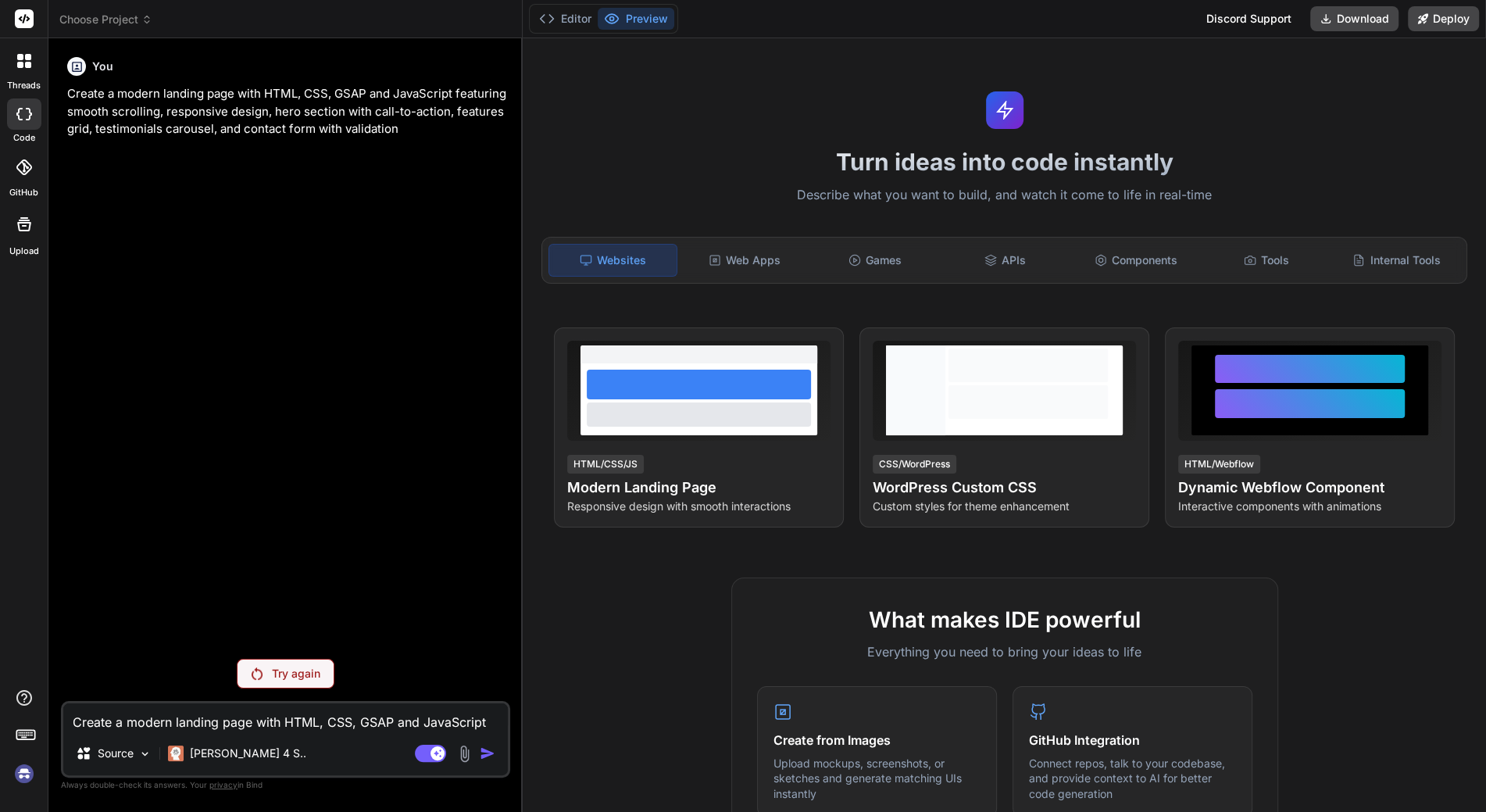
click at [26, 776] on img at bounding box center [24, 773] width 27 height 27
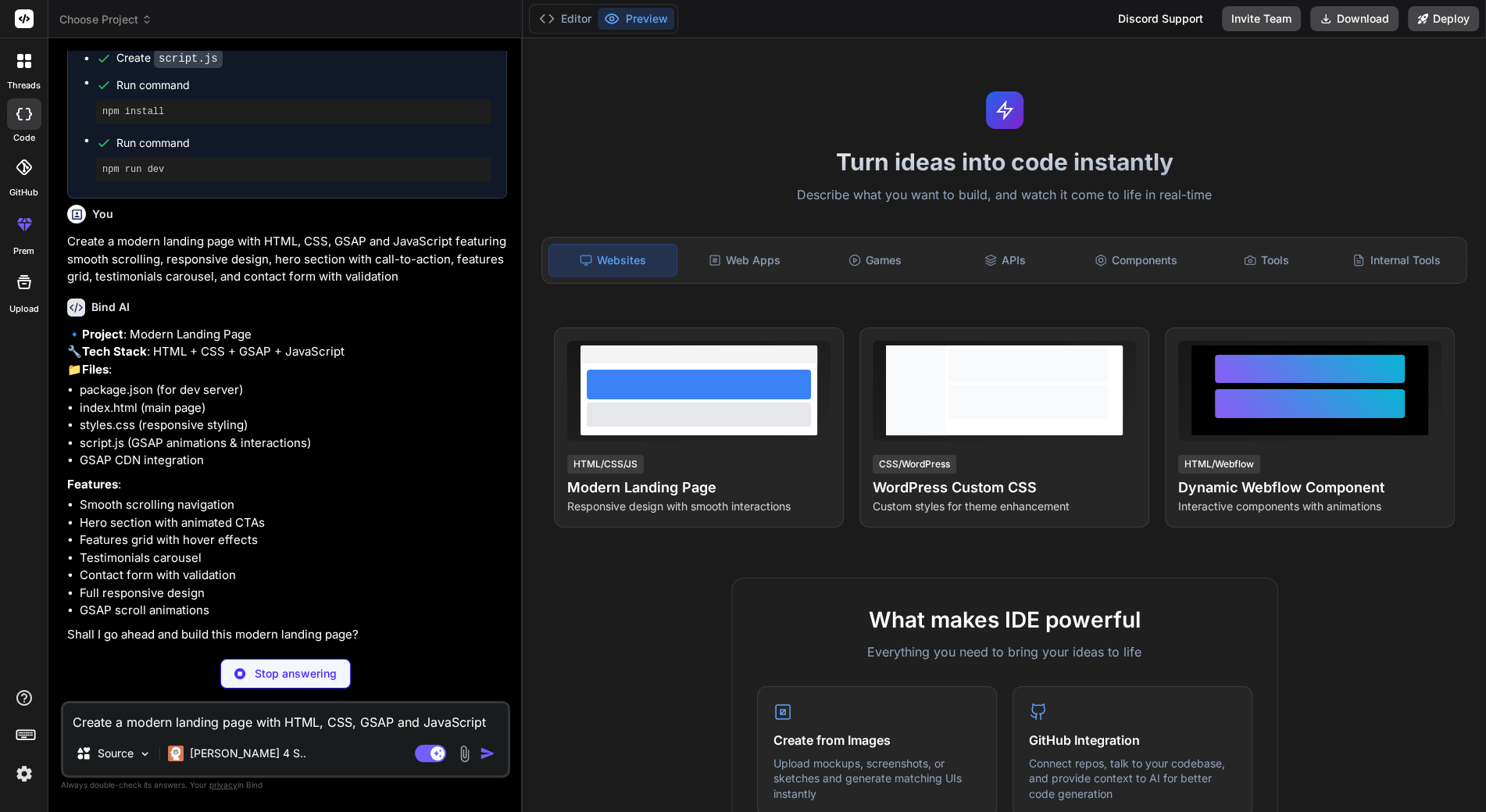
scroll to position [1073, 0]
click at [631, 22] on button "Preview" at bounding box center [635, 18] width 76 height 22
click at [550, 0] on div "Editor Preview Discord Support Invite Team Download Deploy" at bounding box center [1003, 19] width 963 height 39
click at [560, 7] on button "Editor" at bounding box center [565, 18] width 65 height 22
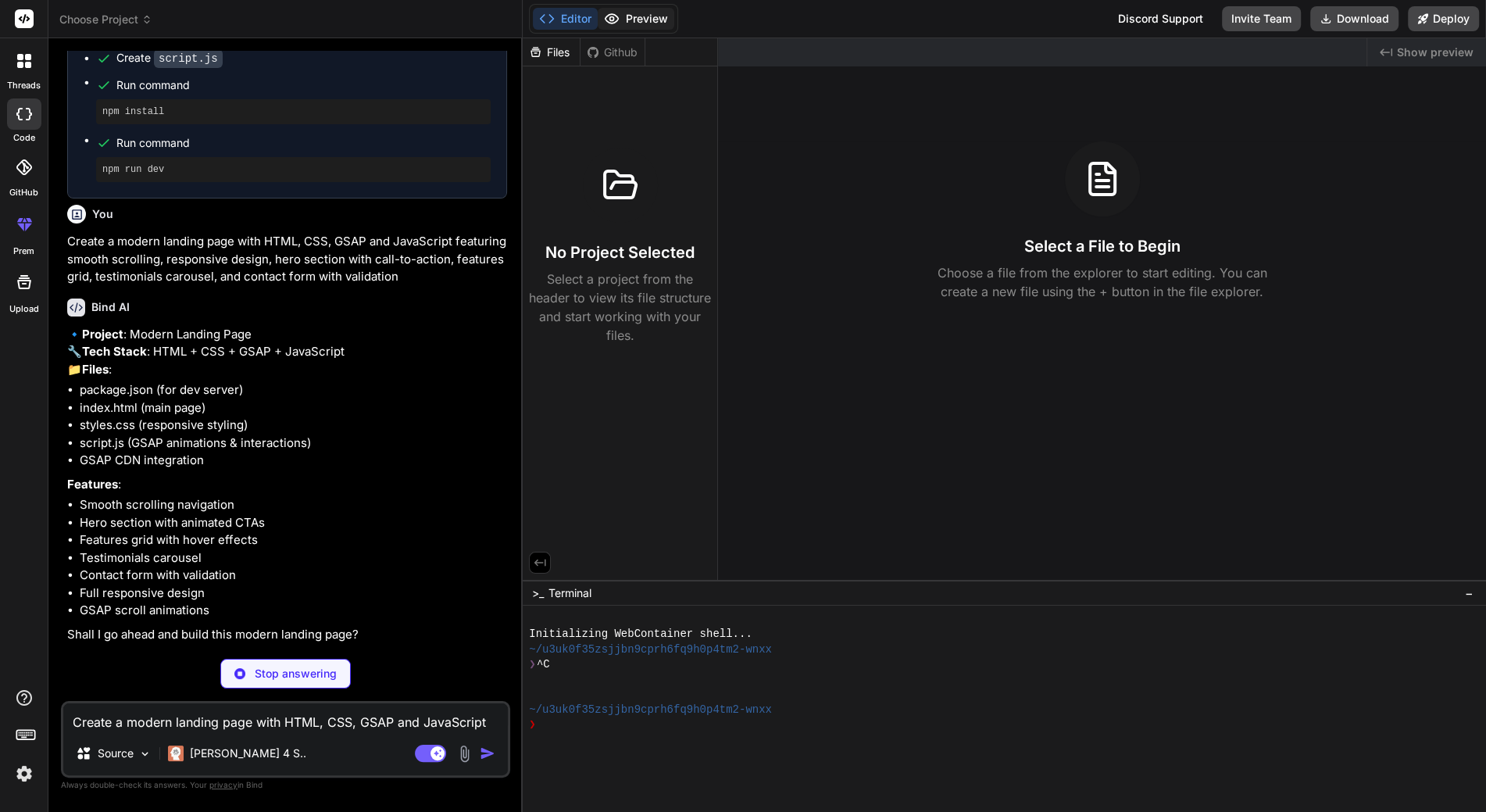
click at [629, 21] on button "Preview" at bounding box center [635, 18] width 76 height 22
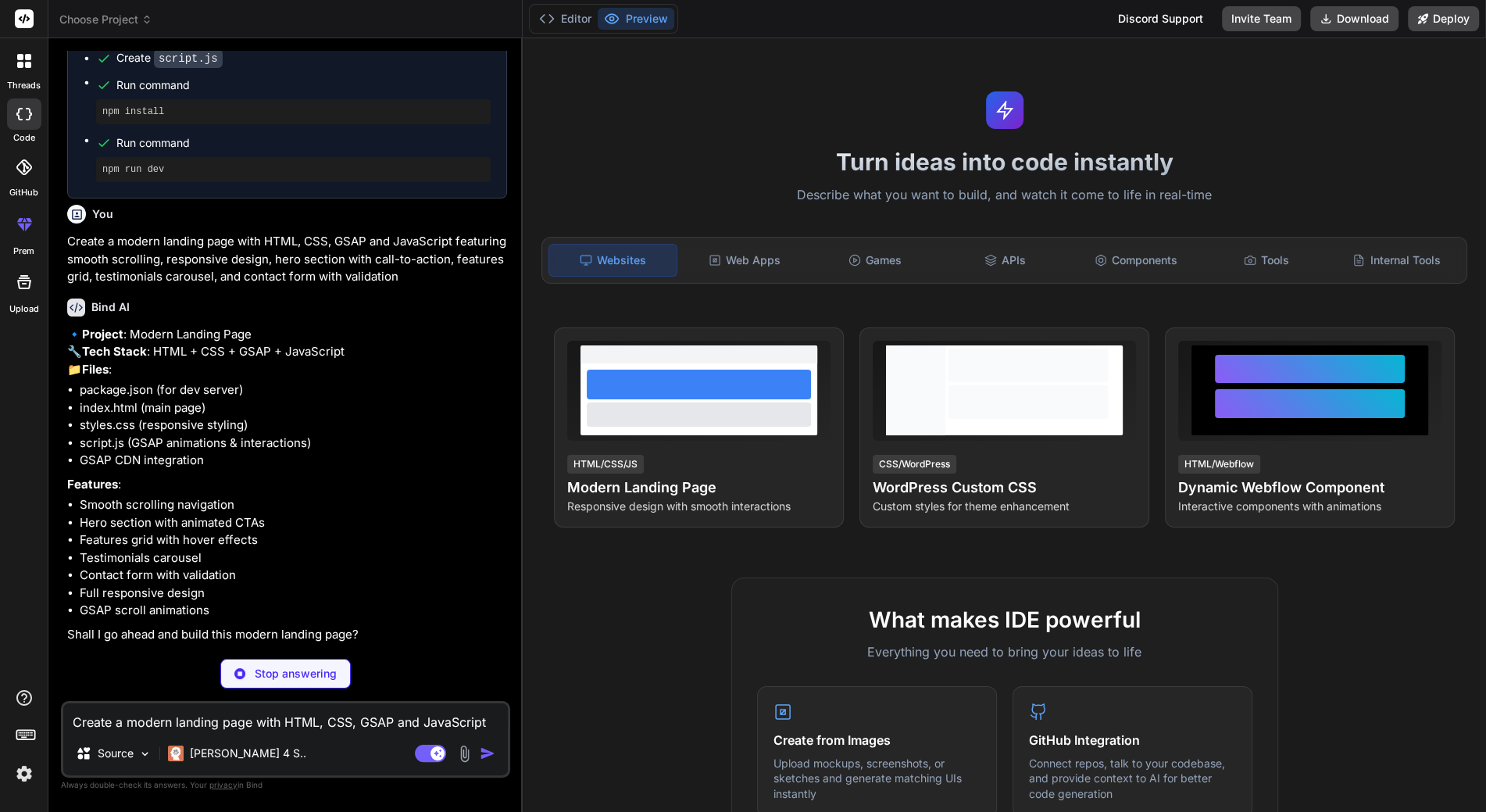
click at [241, 670] on img at bounding box center [240, 673] width 11 height 11
type textarea "x"
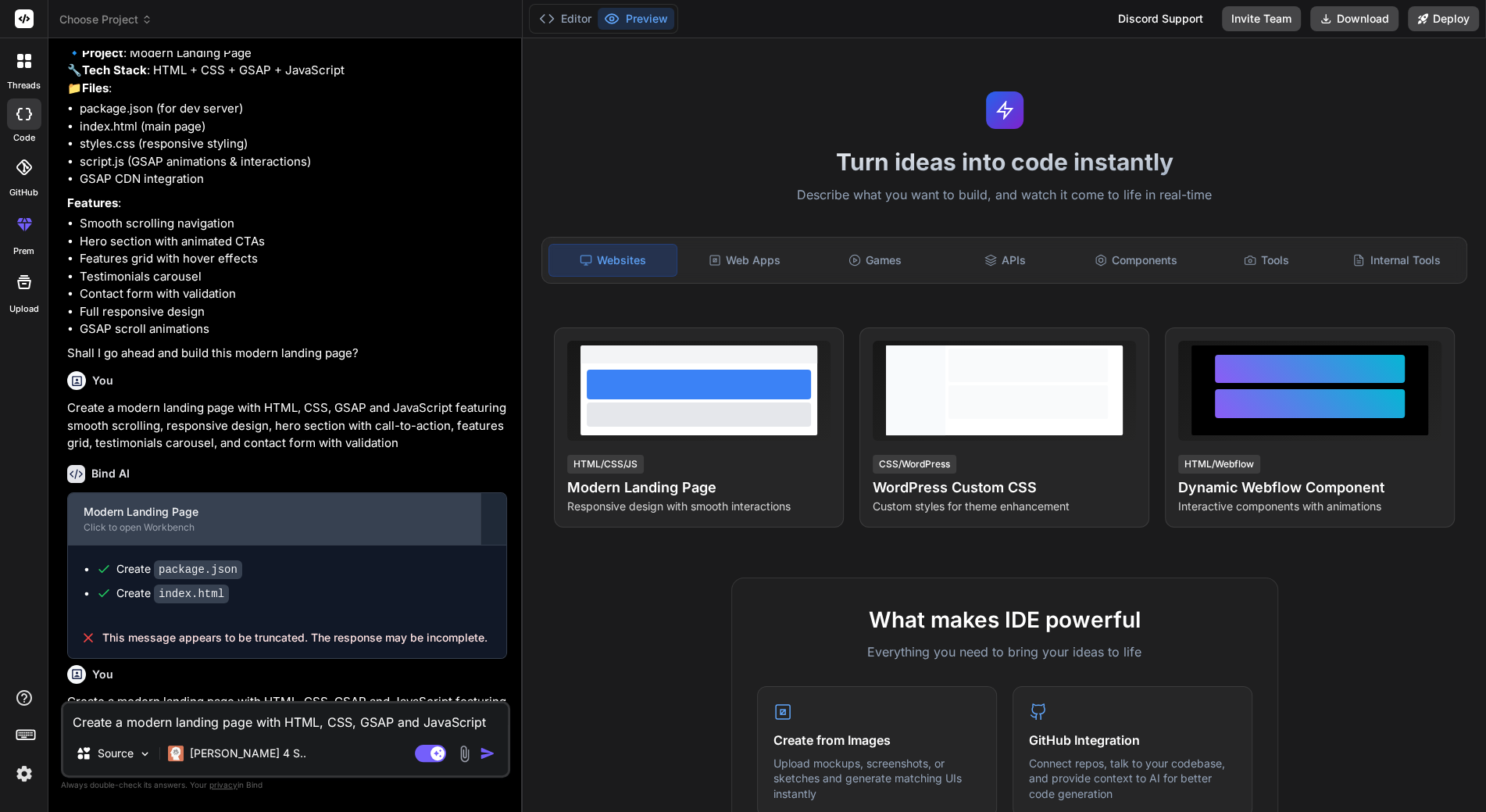
scroll to position [156, 0]
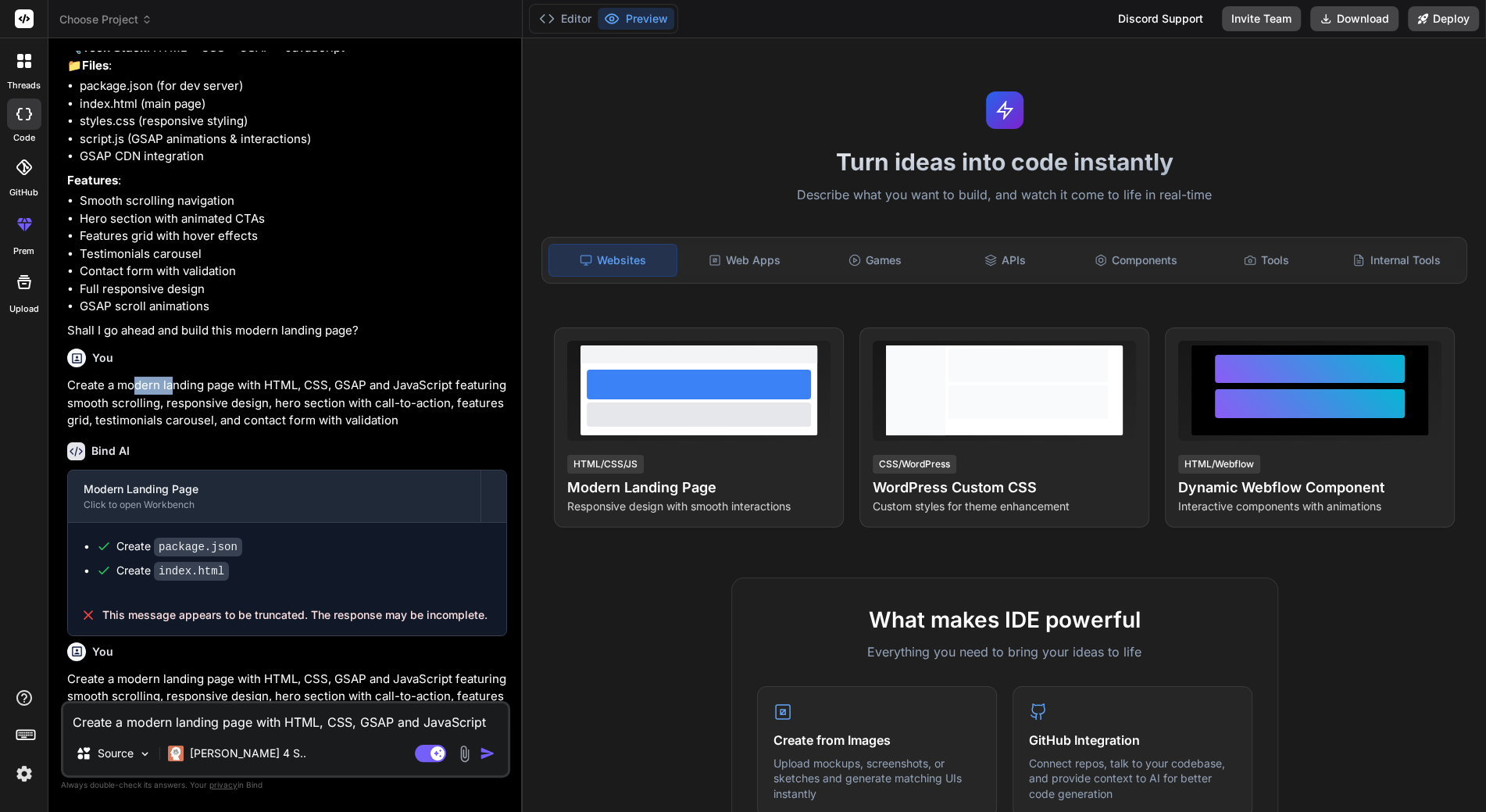
drag, startPoint x: 141, startPoint y: 423, endPoint x: 179, endPoint y: 426, distance: 38.1
click at [178, 426] on p "Create a modern landing page with HTML, CSS, GSAP and JavaScript featuring smoo…" at bounding box center [287, 403] width 440 height 53
click at [179, 426] on p "Create a modern landing page with HTML, CSS, GSAP and JavaScript featuring smoo…" at bounding box center [287, 403] width 440 height 53
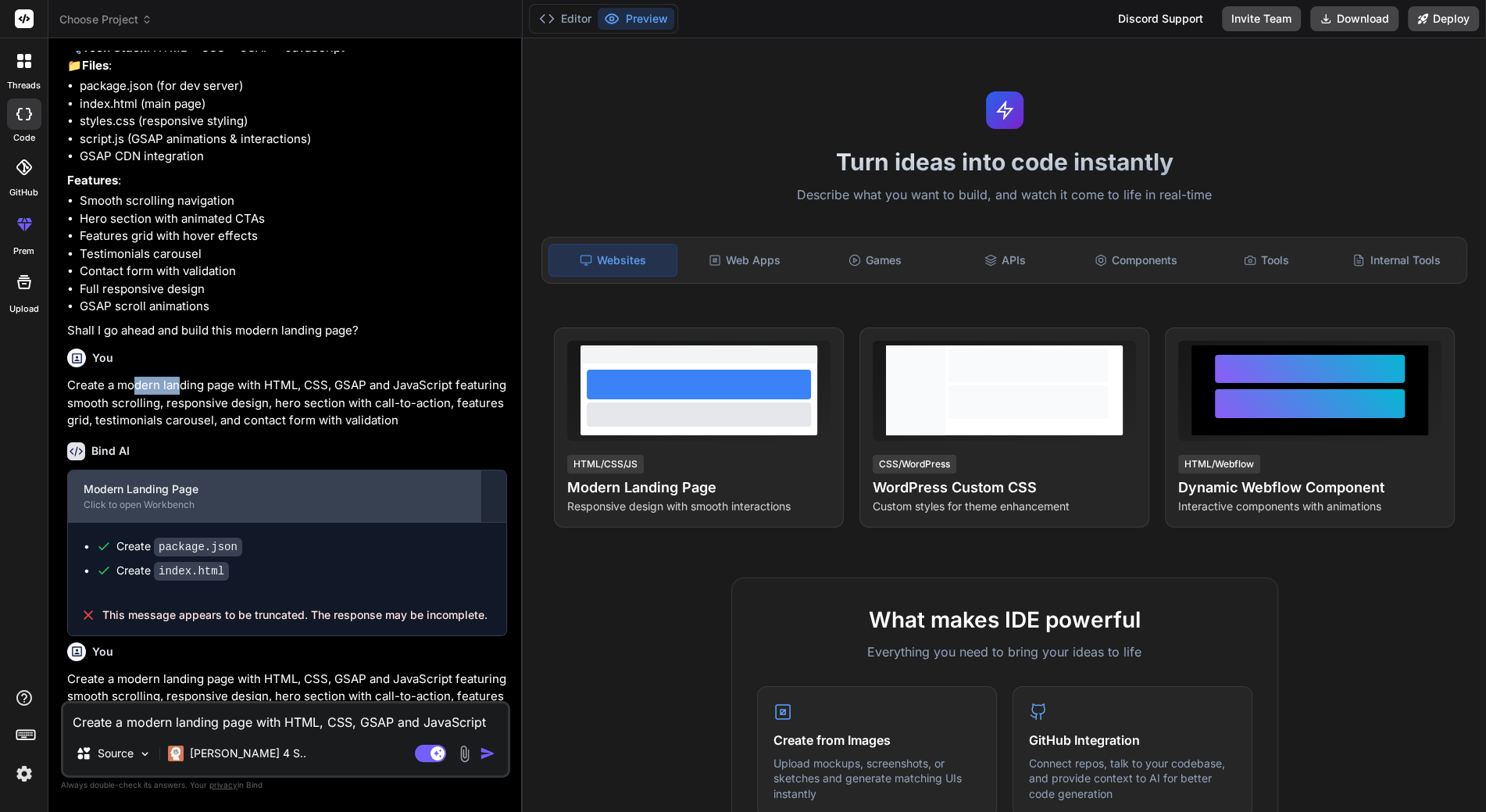
click at [174, 497] on div "Modern Landing Page" at bounding box center [274, 488] width 382 height 16
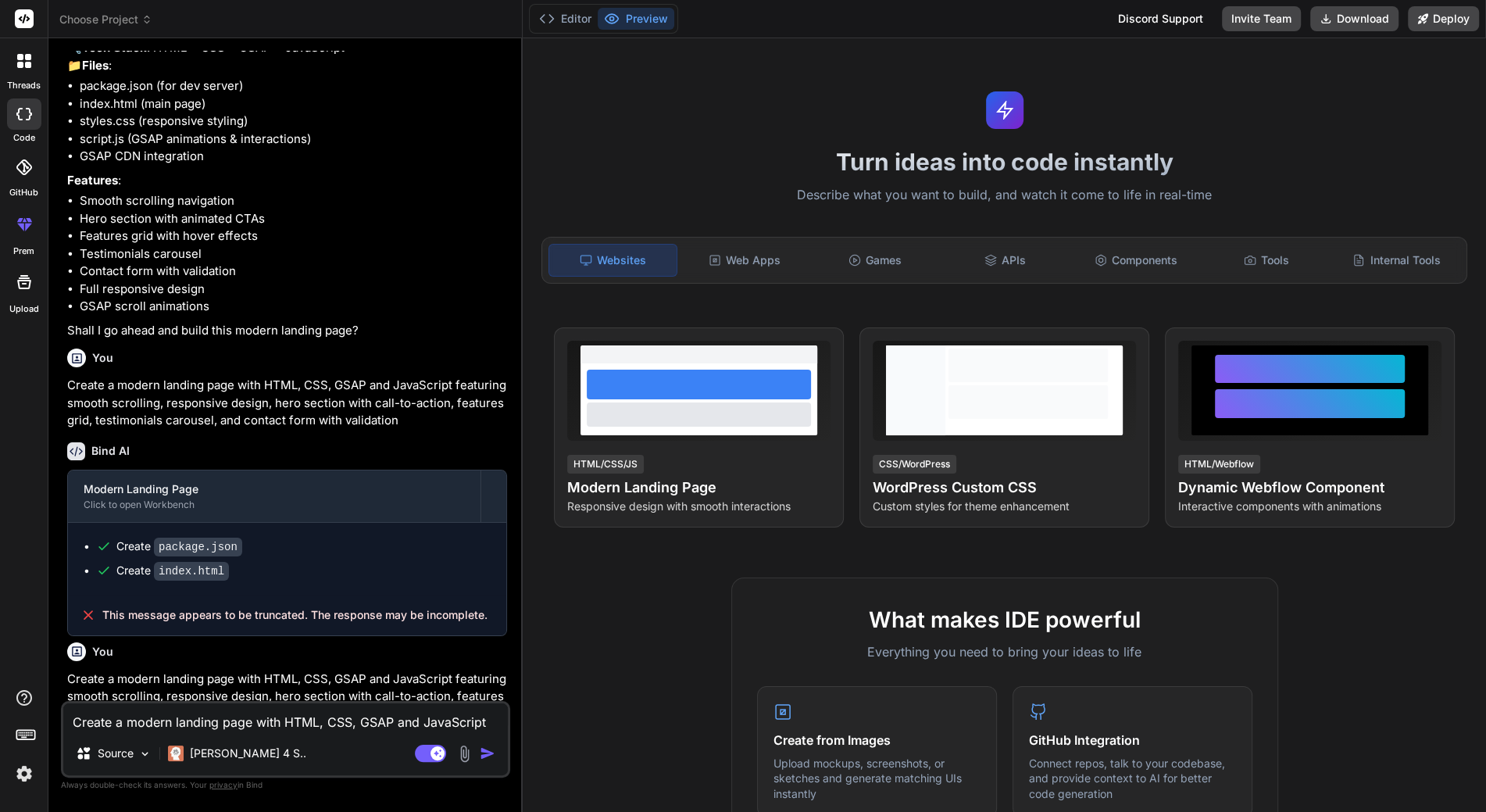
click at [1139, 18] on div "Discord Support" at bounding box center [1160, 18] width 104 height 25
click at [559, 24] on button "Editor" at bounding box center [565, 18] width 65 height 22
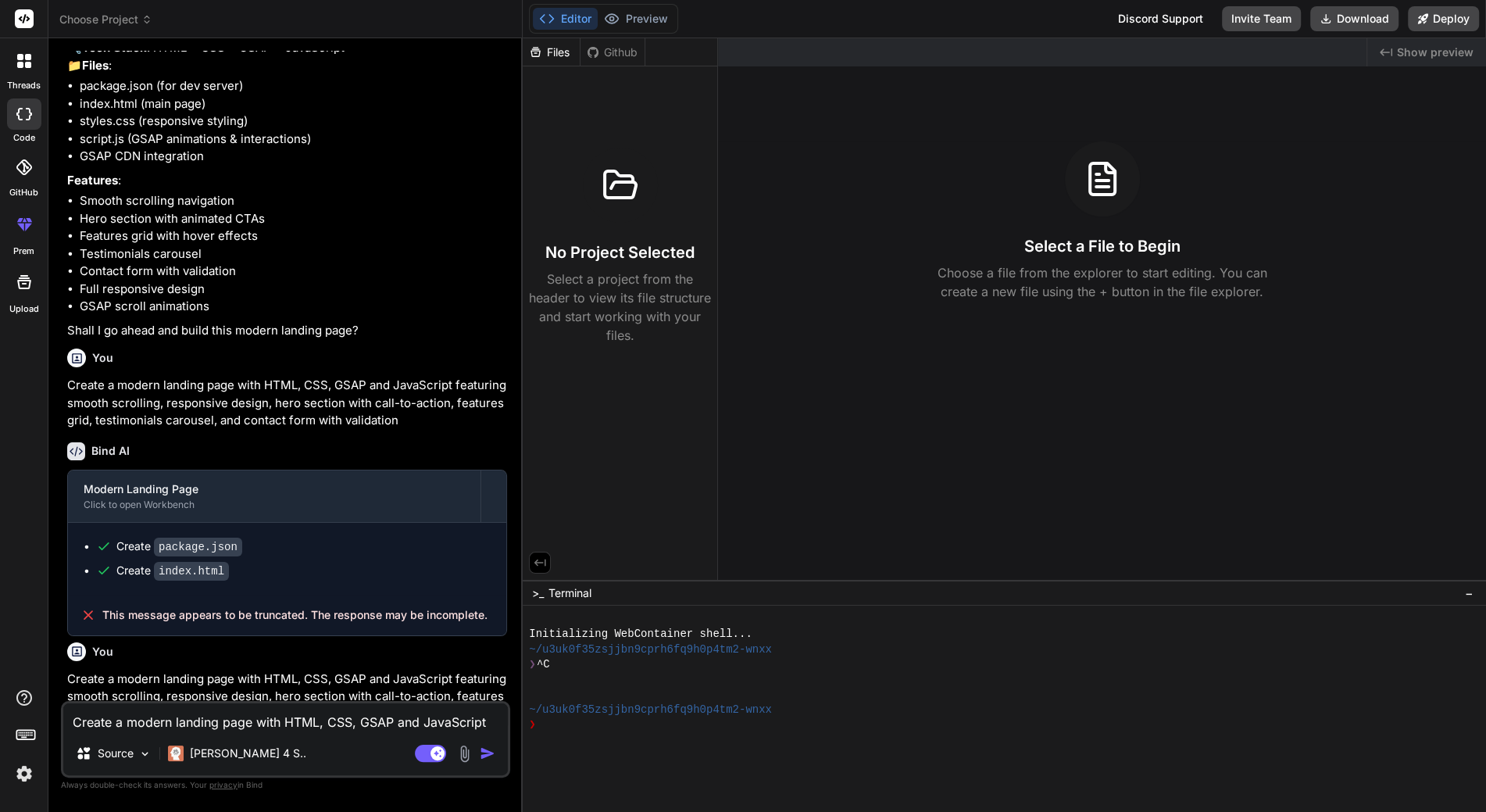
click at [639, 6] on div "Editor Preview" at bounding box center [603, 18] width 149 height 29
click at [635, 17] on button "Preview" at bounding box center [635, 18] width 76 height 22
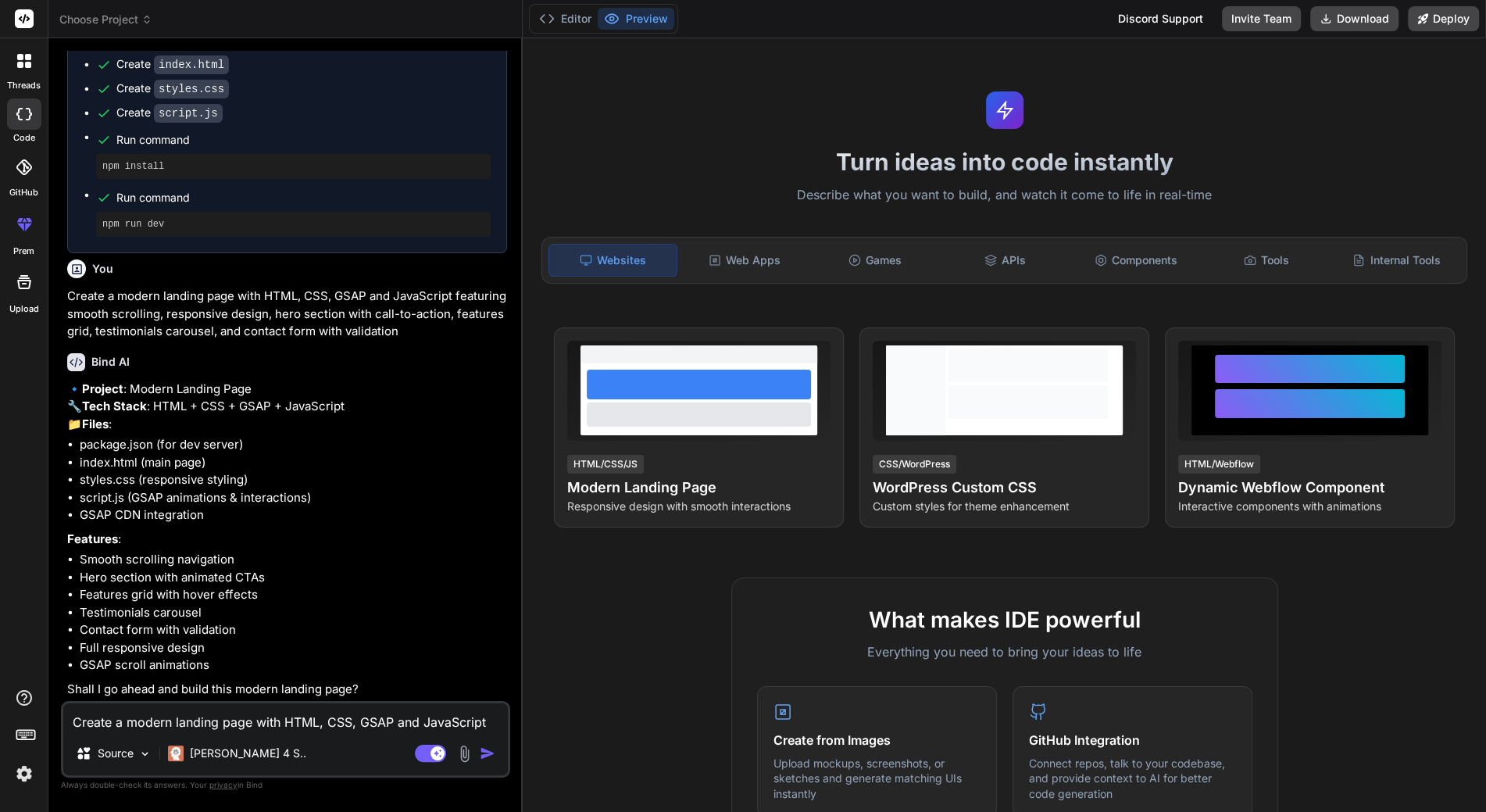
scroll to position [785, 0]
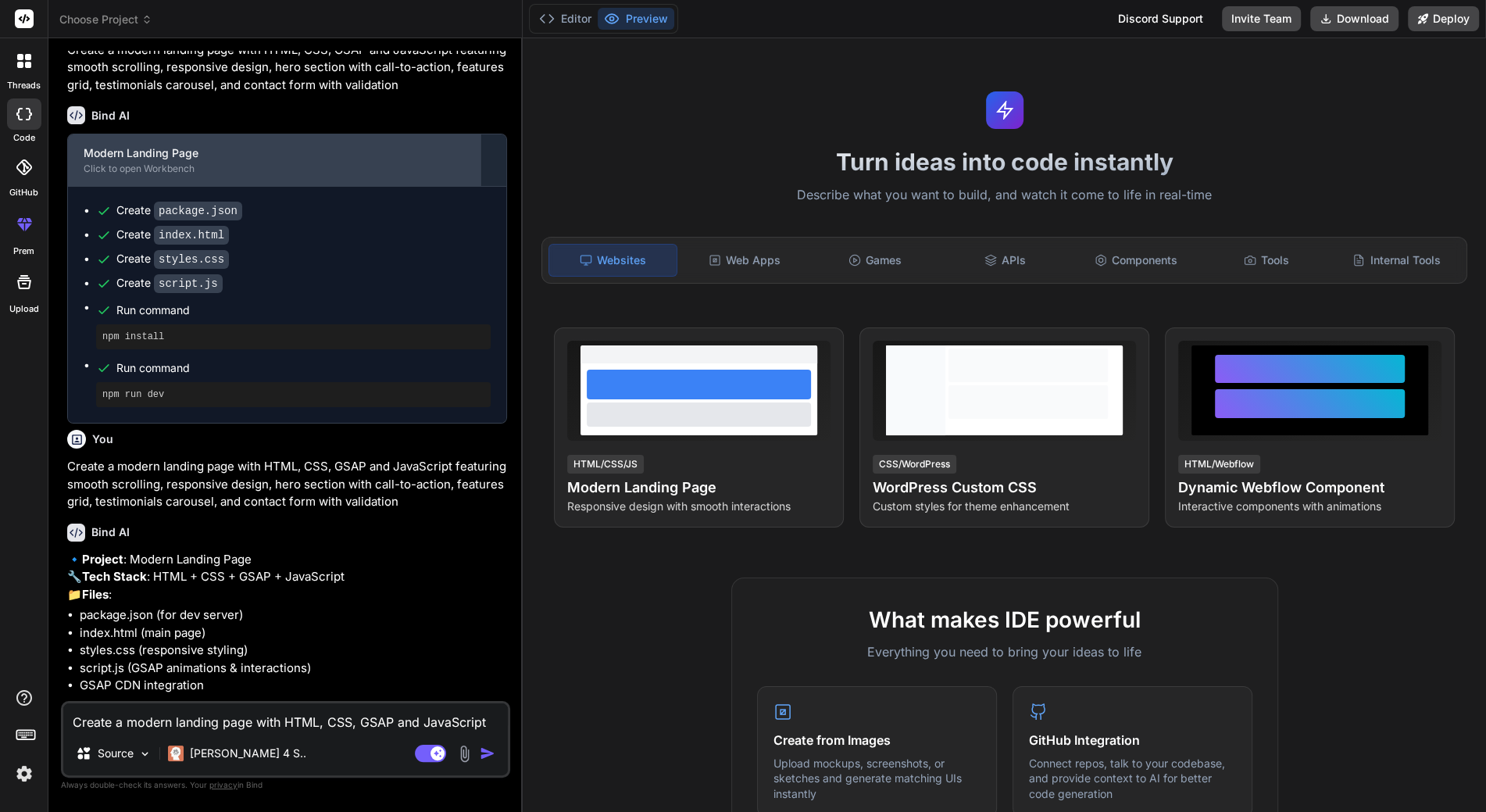
click at [108, 186] on div "Modern Landing Page Click to open Workbench" at bounding box center [274, 160] width 413 height 51
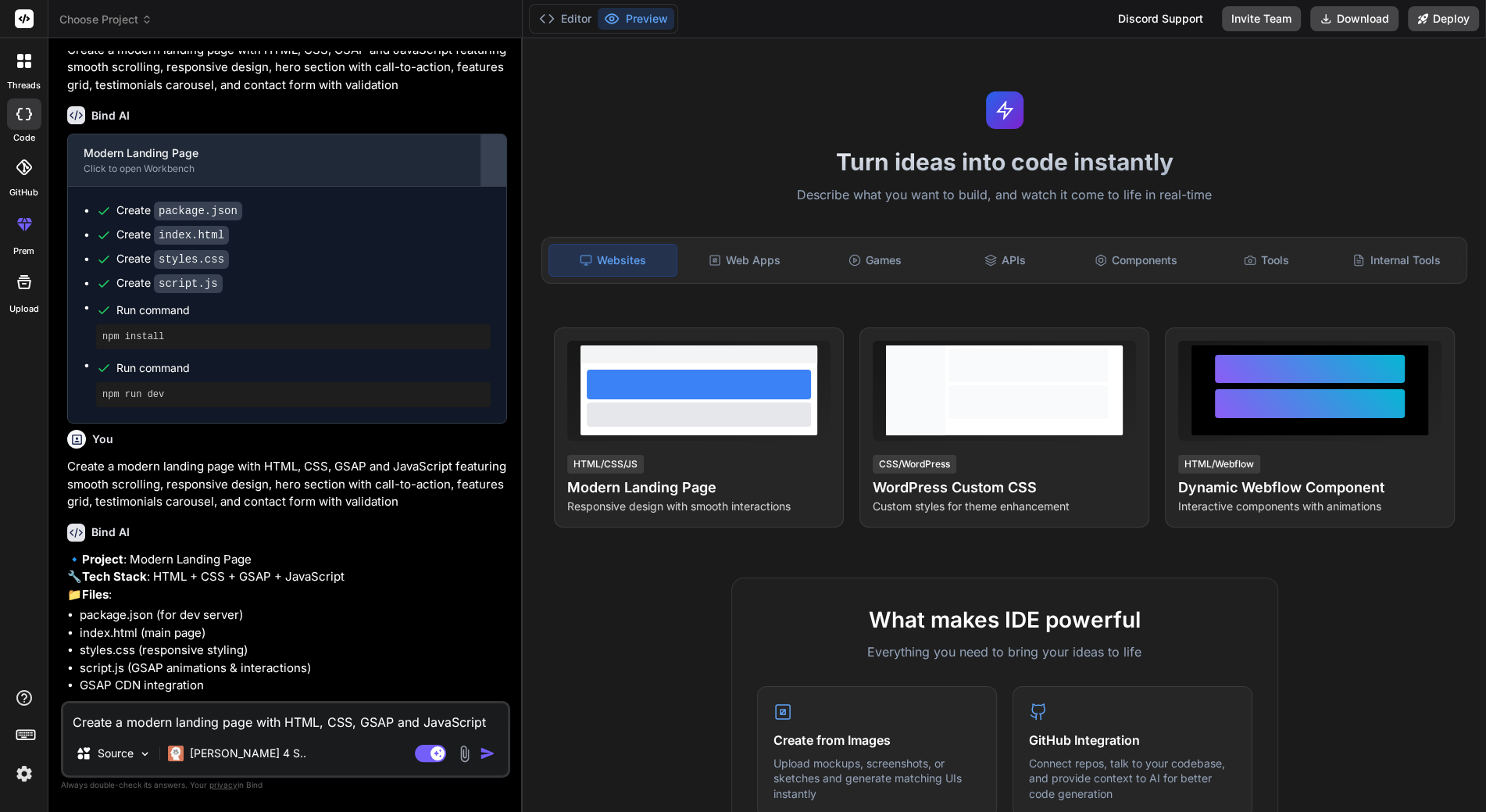
click at [498, 173] on div at bounding box center [493, 160] width 25 height 25
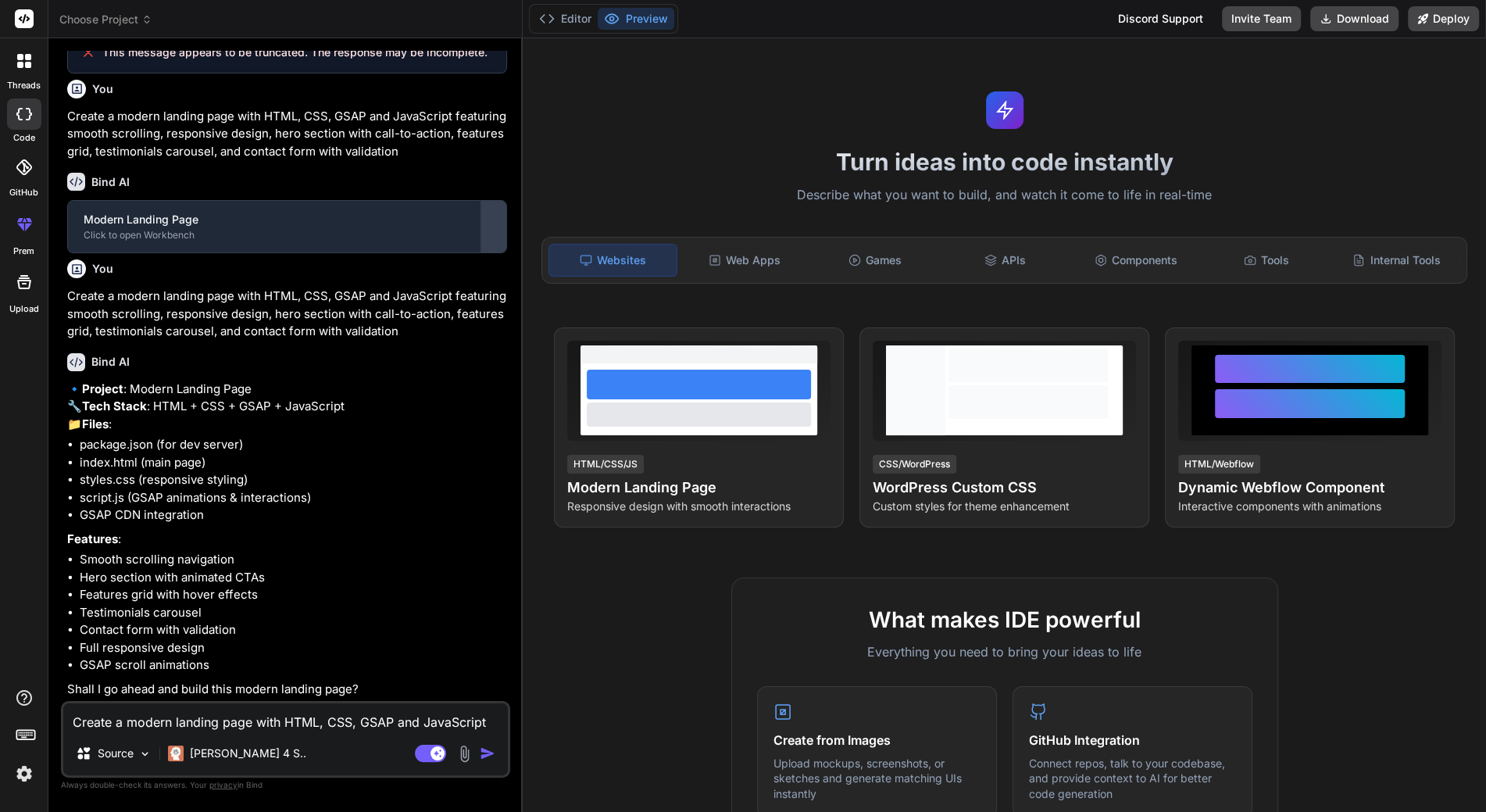
click at [498, 214] on div at bounding box center [493, 226] width 25 height 25
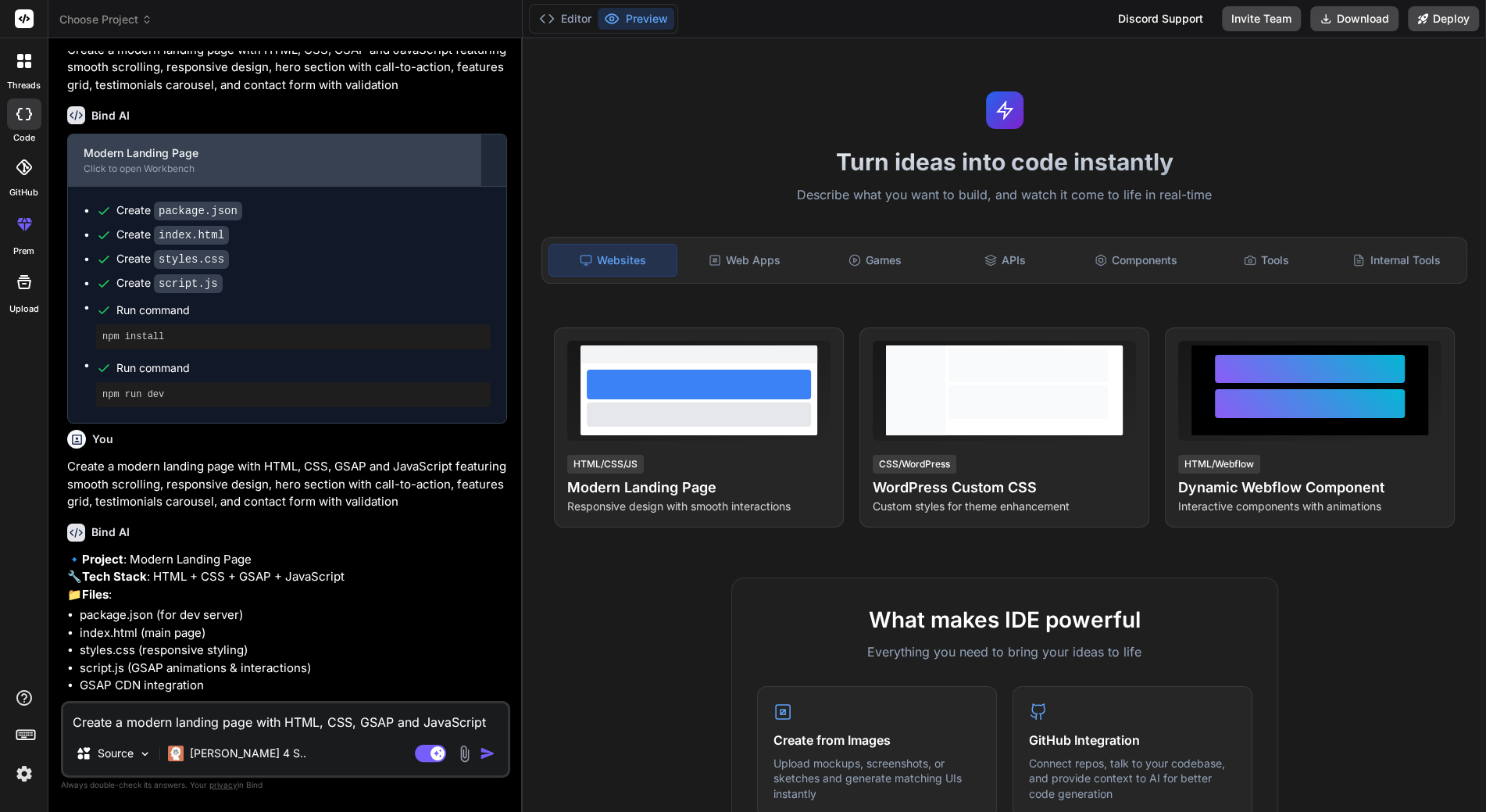
click at [143, 161] on div "Modern Landing Page" at bounding box center [274, 153] width 382 height 16
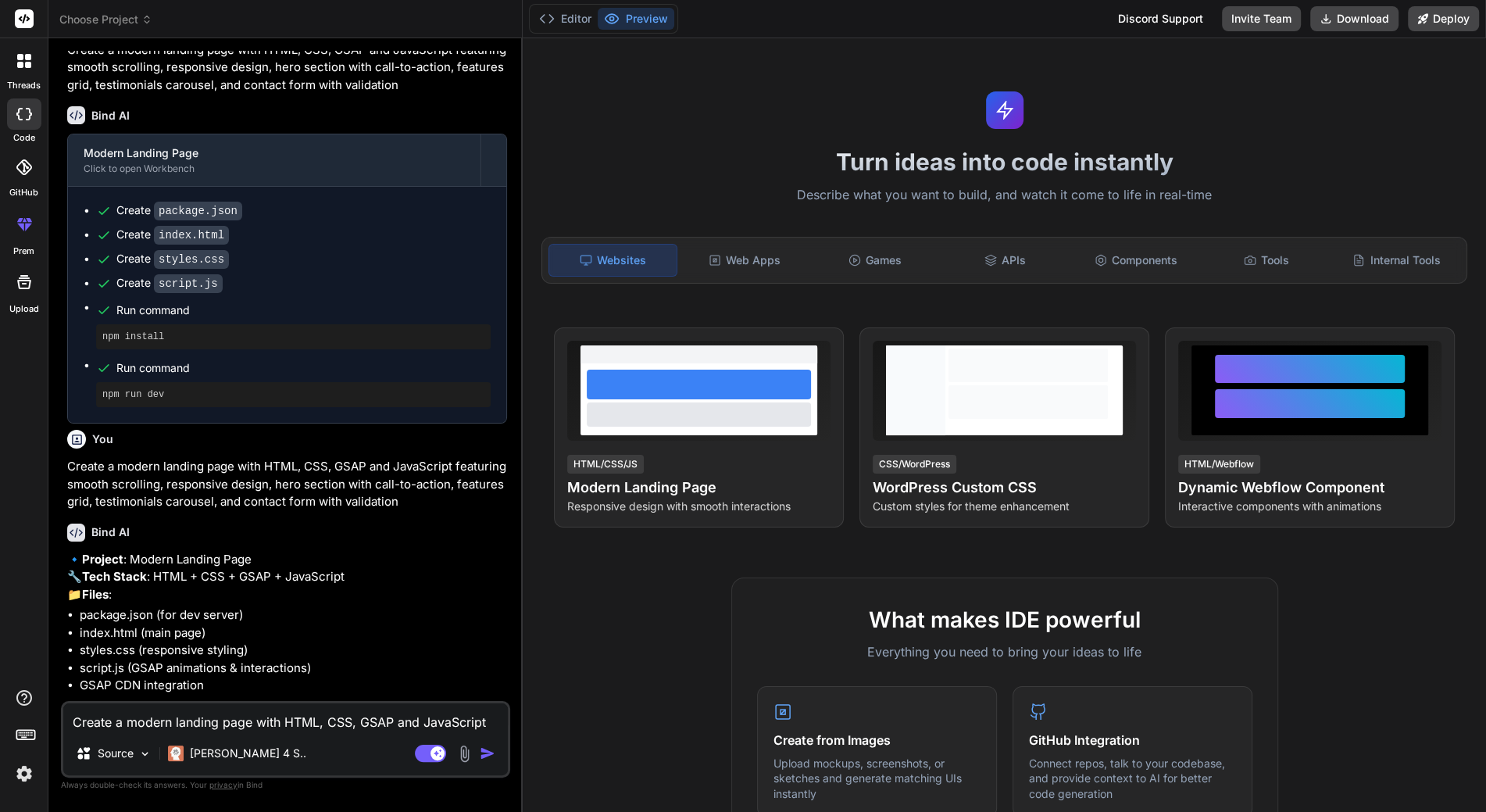
click at [152, 343] on pre "npm install" at bounding box center [292, 337] width 382 height 13
click at [242, 542] on div "Bind AI" at bounding box center [287, 532] width 440 height 18
click at [752, 257] on div "Web Apps" at bounding box center [744, 260] width 127 height 33
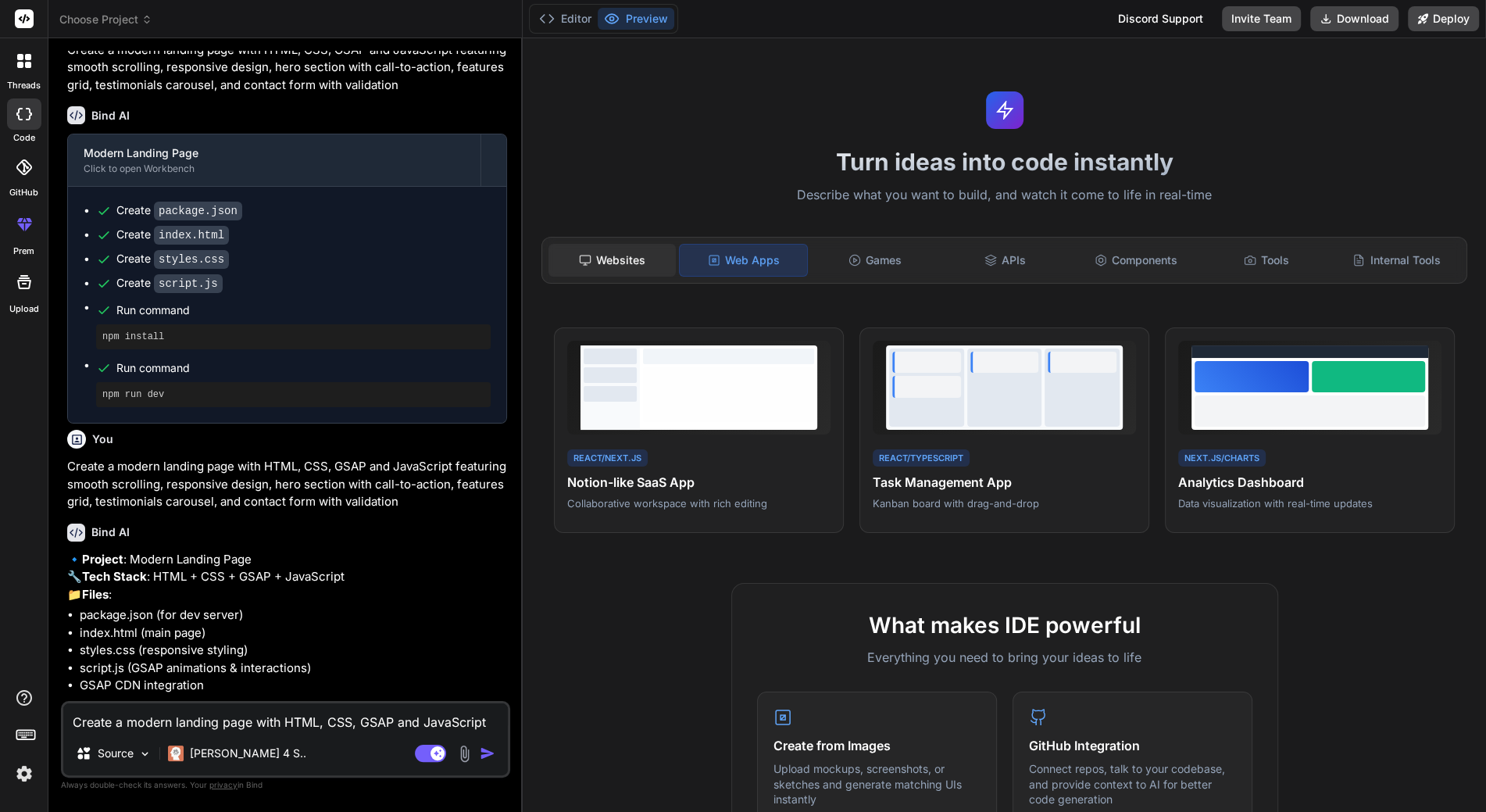
click at [606, 257] on div "Websites" at bounding box center [612, 260] width 127 height 33
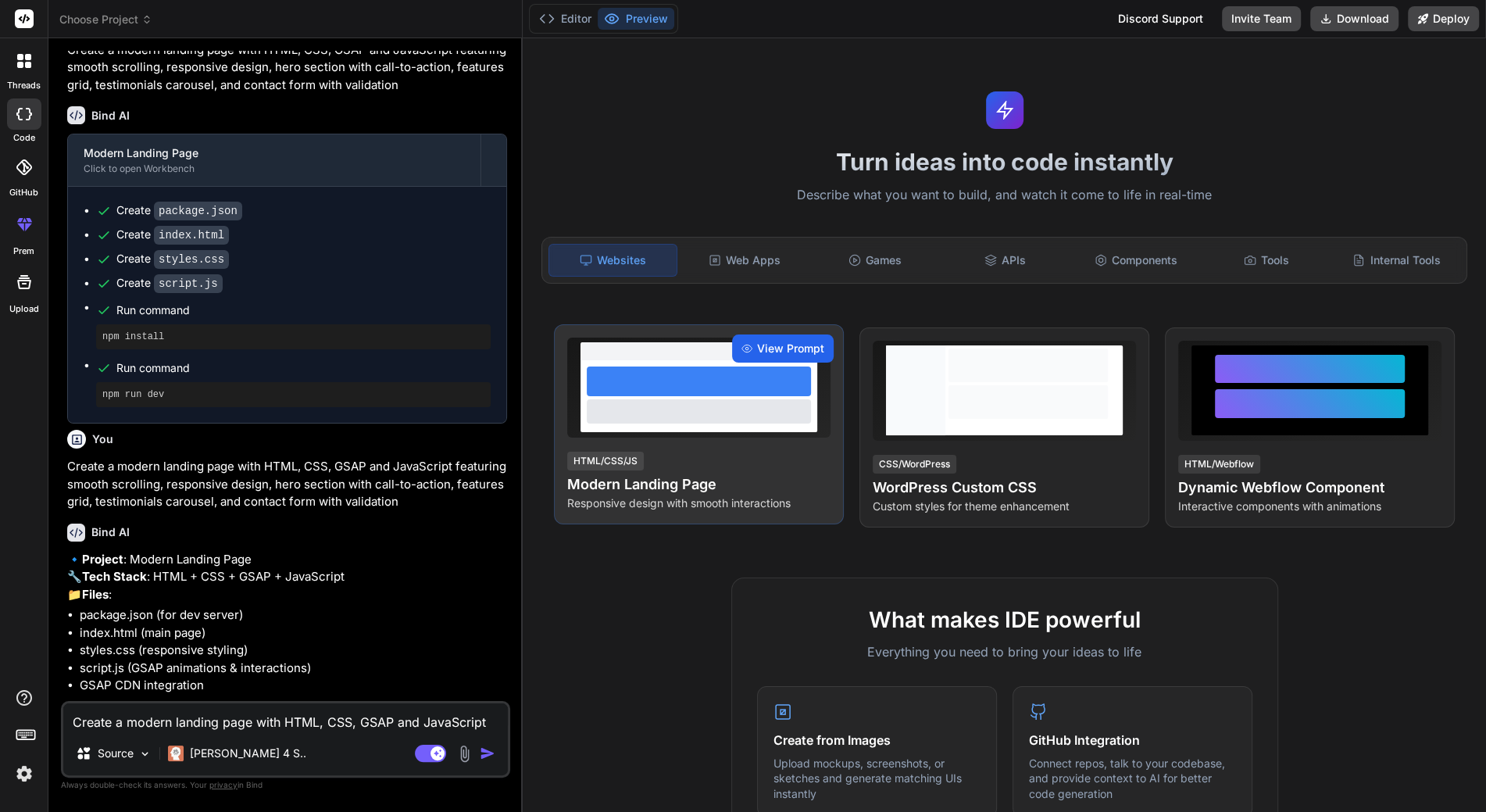
click at [761, 348] on span "View Prompt" at bounding box center [790, 348] width 67 height 16
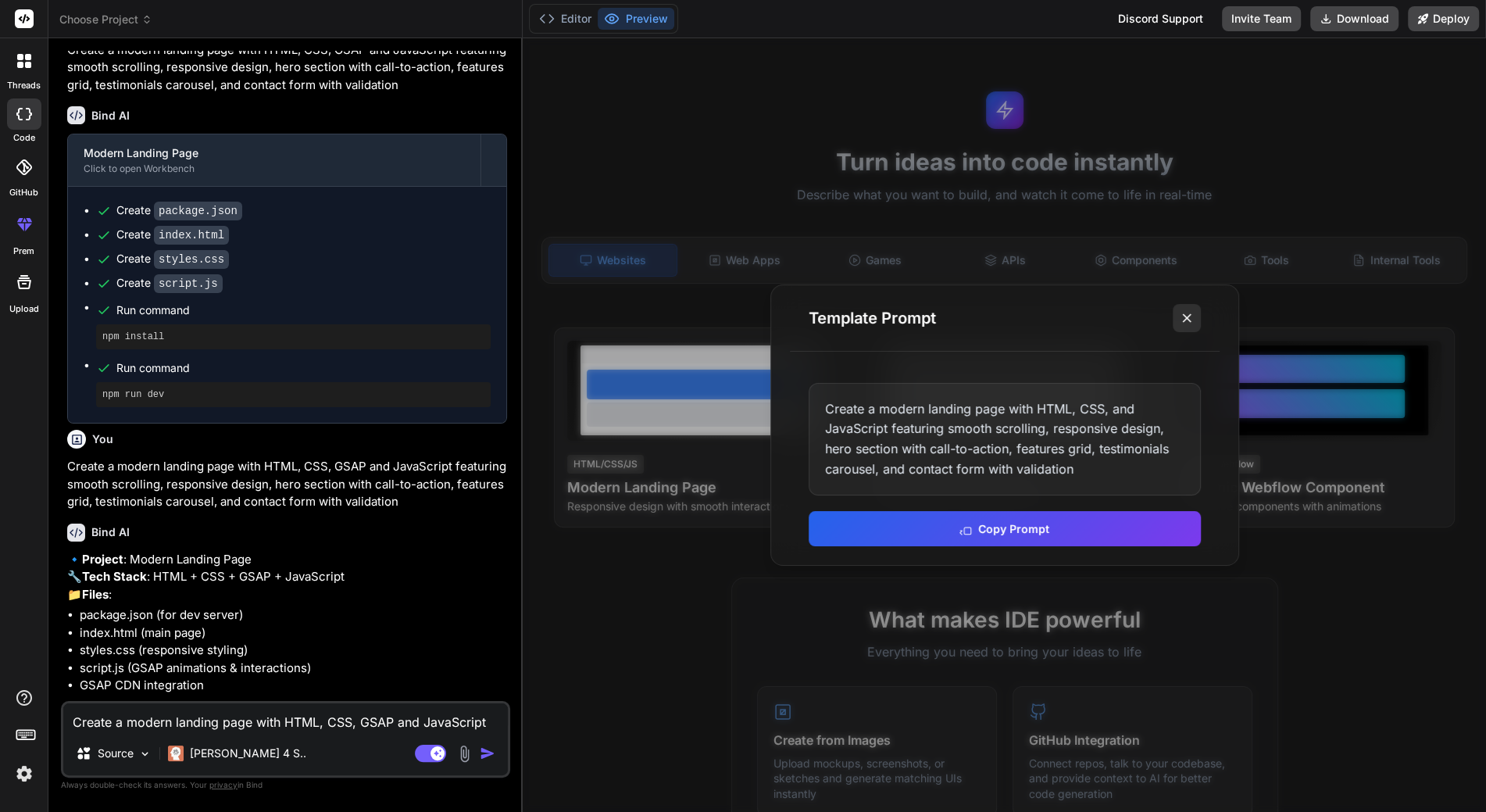
click at [1186, 308] on button at bounding box center [1186, 317] width 29 height 29
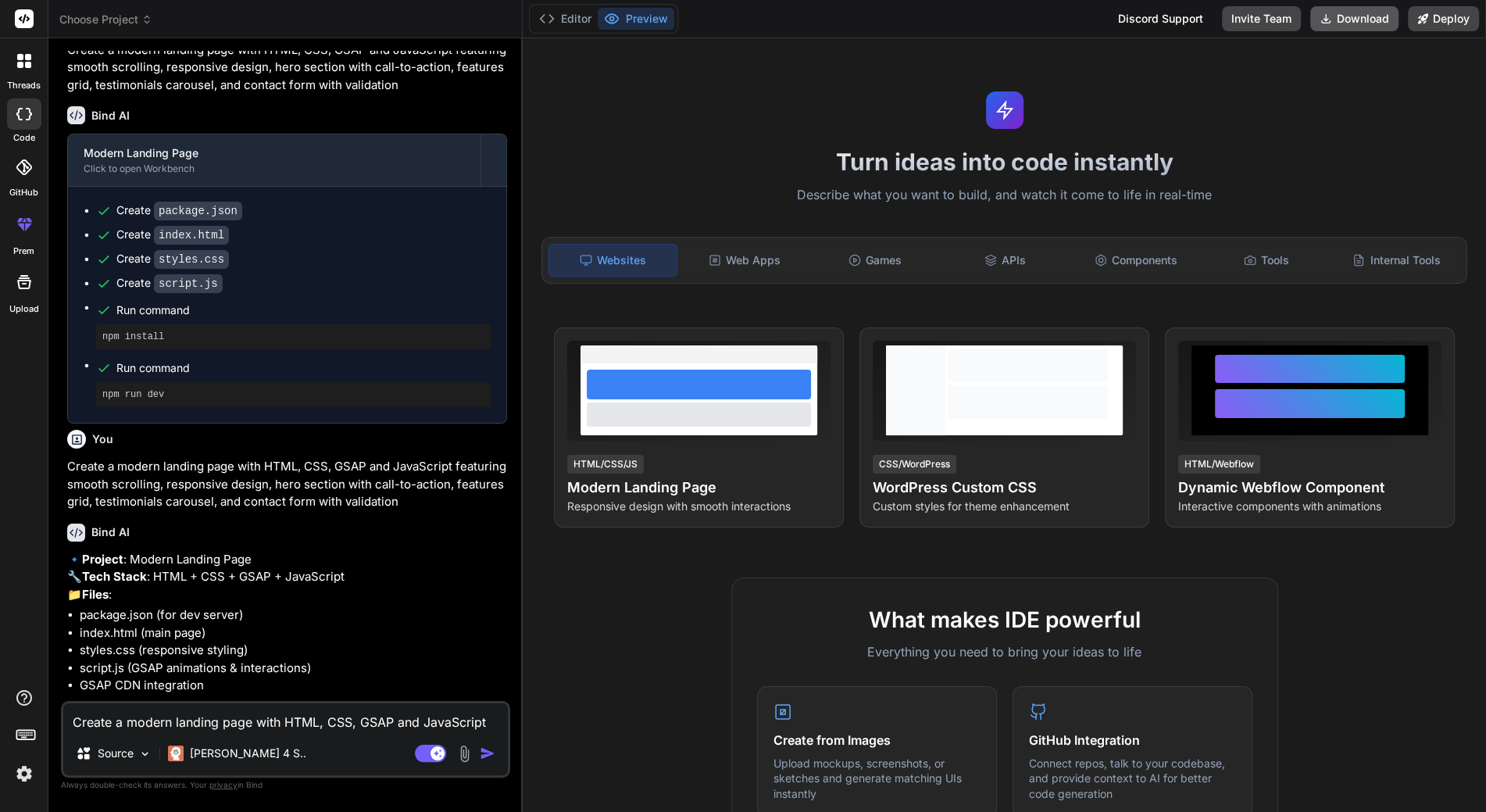
click at [1328, 19] on icon at bounding box center [1326, 19] width 13 height 13
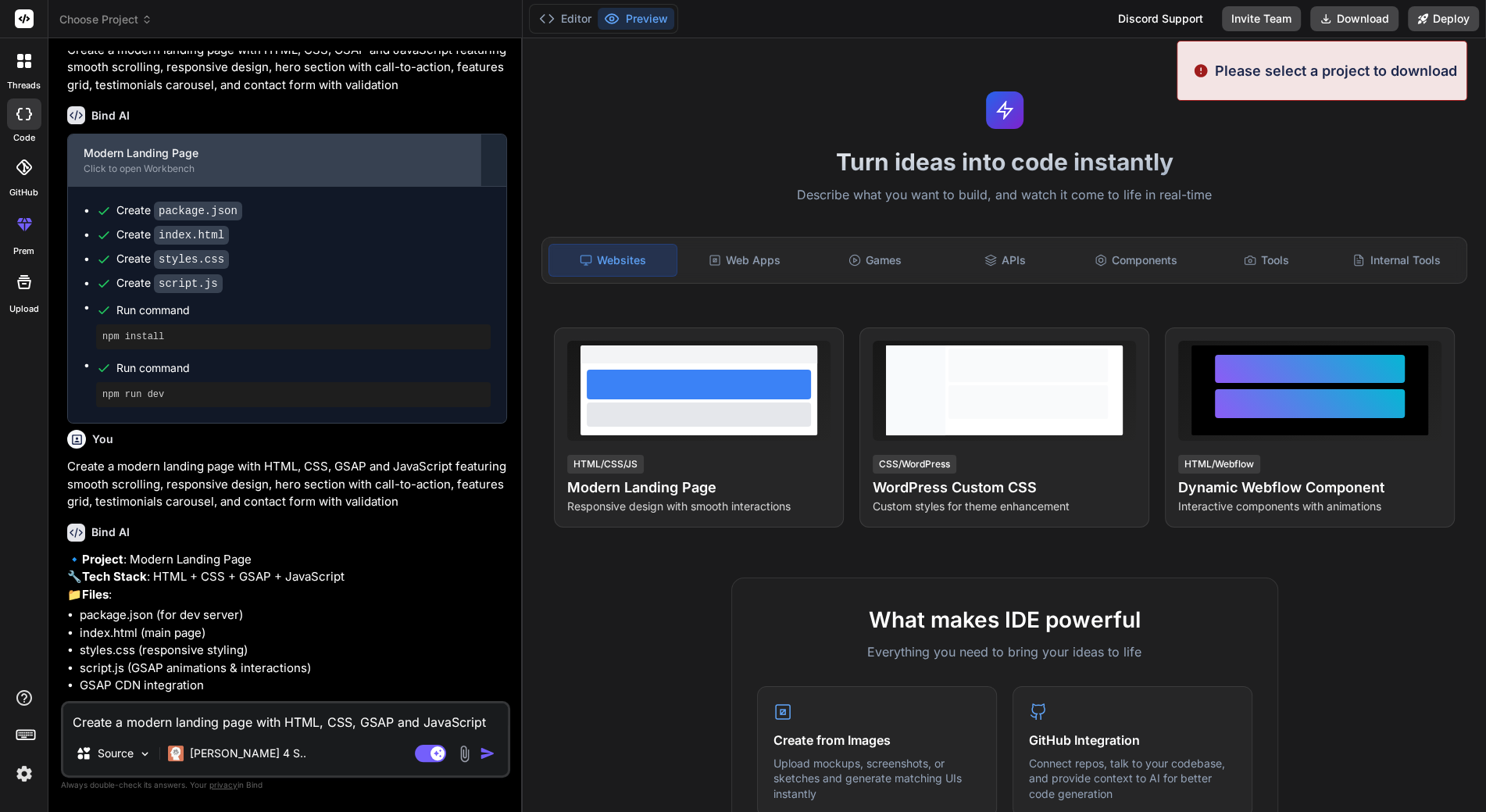
click at [293, 161] on div "Modern Landing Page" at bounding box center [274, 153] width 382 height 16
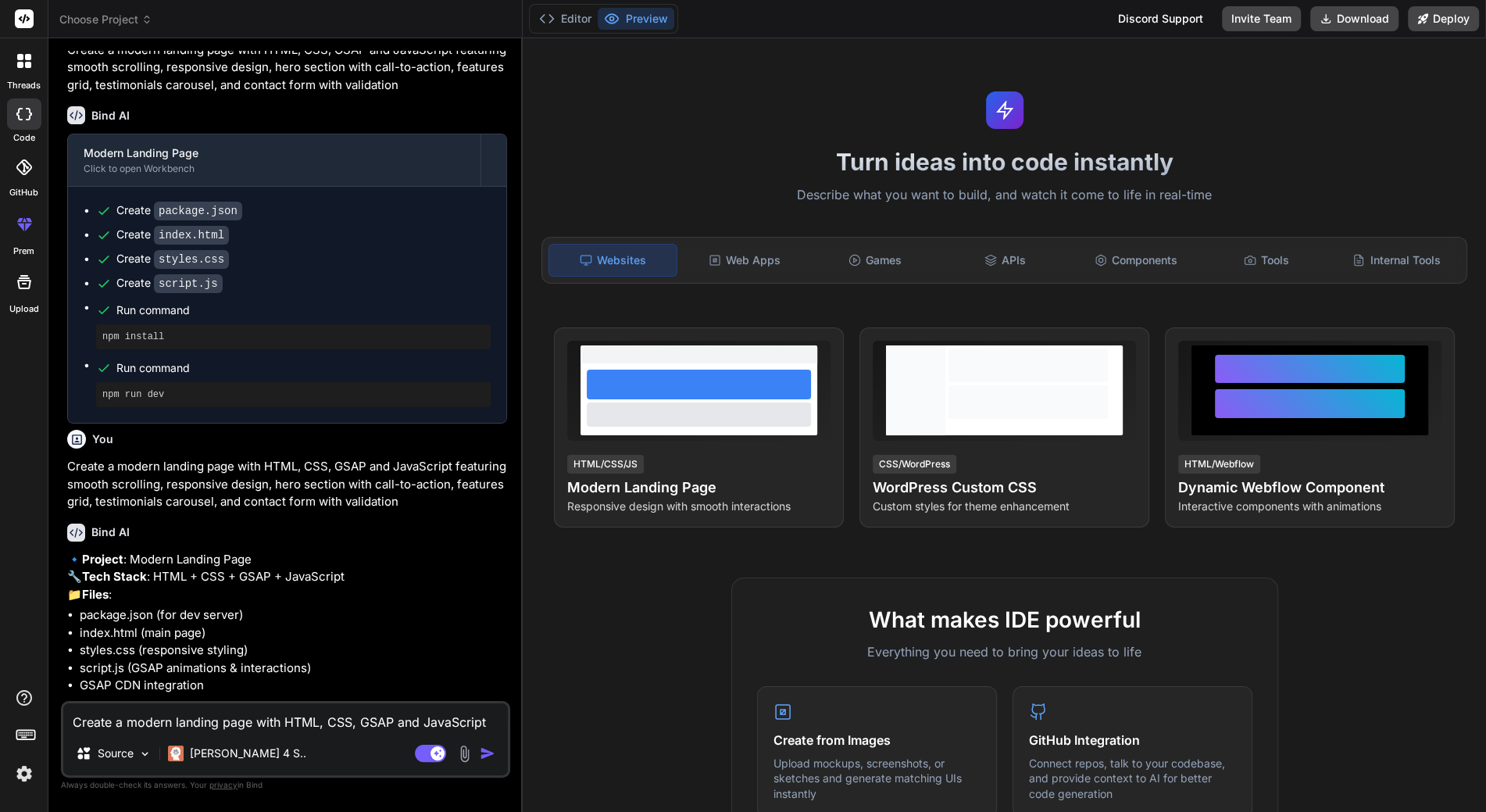
click at [898, 168] on h1 "Turn ideas into code instantly" at bounding box center [1003, 162] width 944 height 29
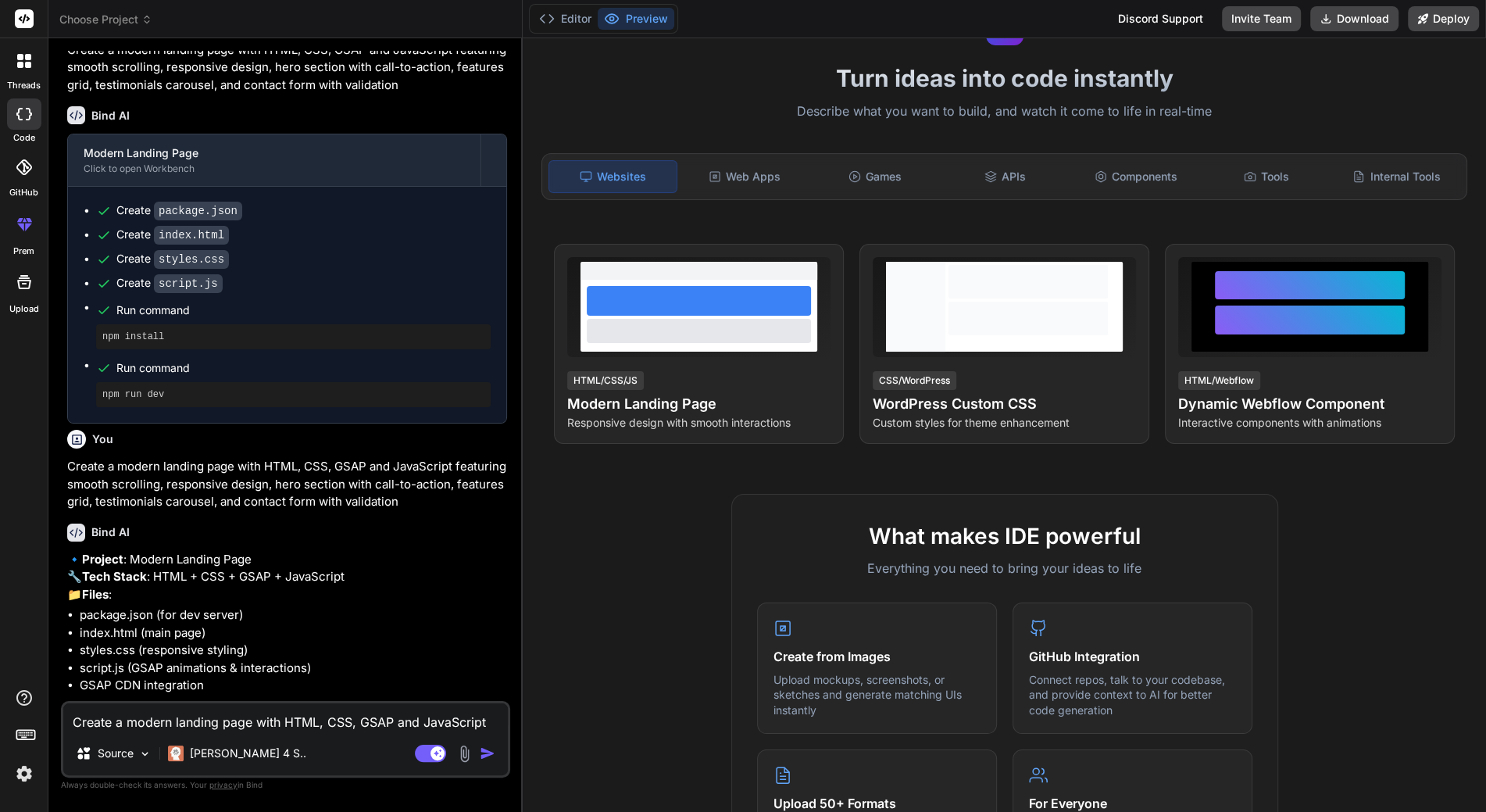
scroll to position [0, 0]
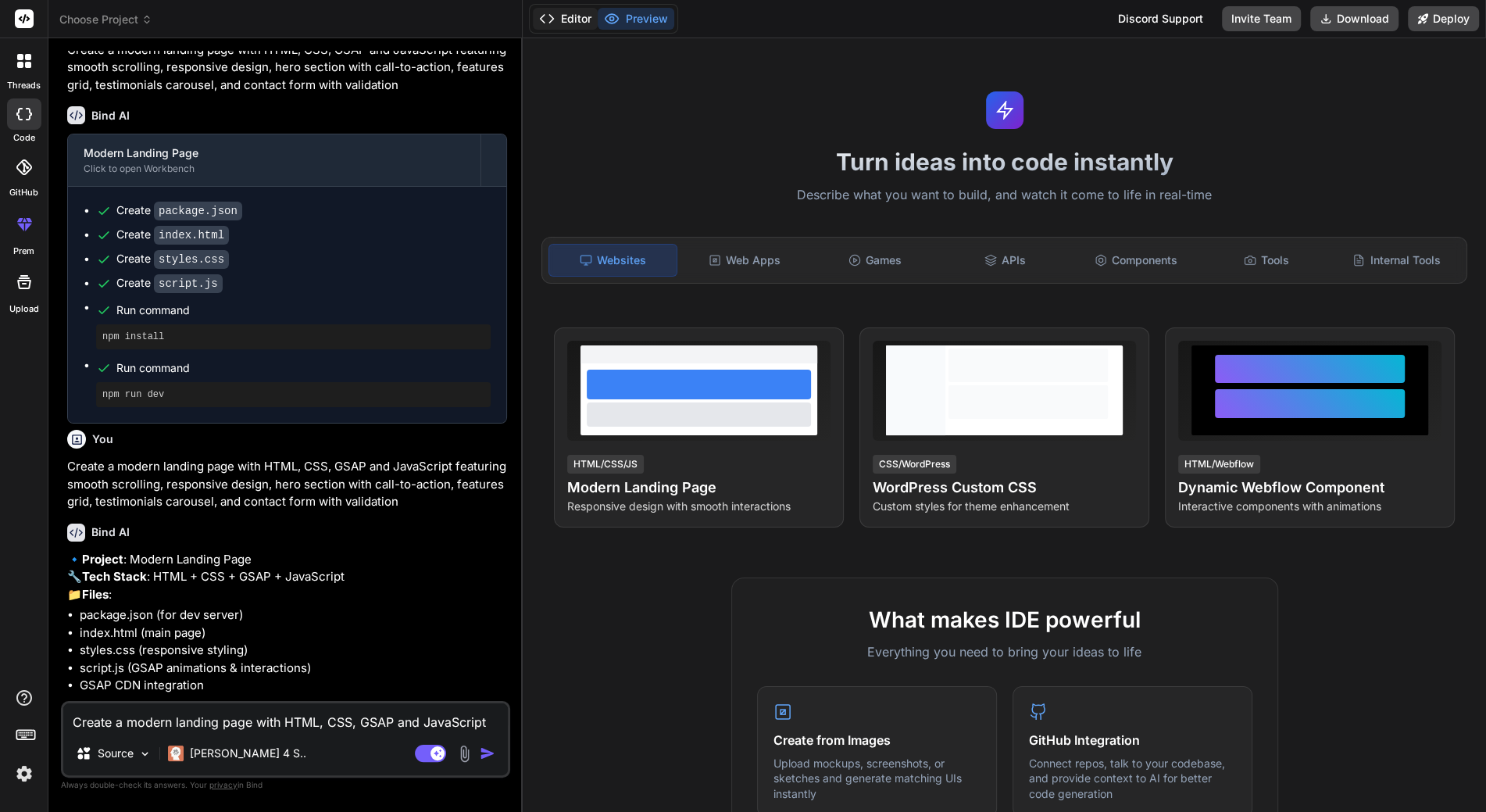
click at [559, 18] on button "Editor" at bounding box center [565, 18] width 65 height 22
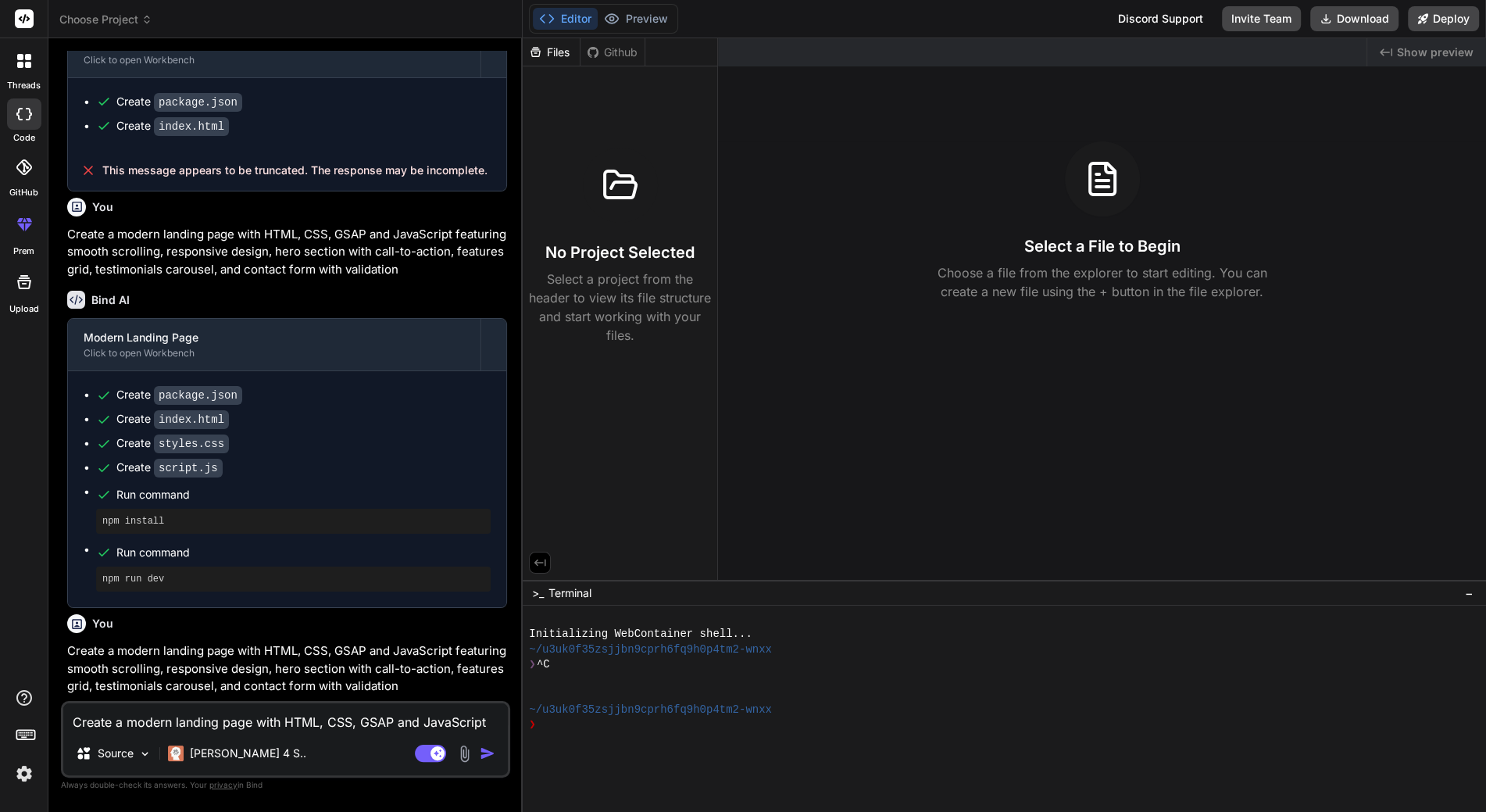
scroll to position [551, 0]
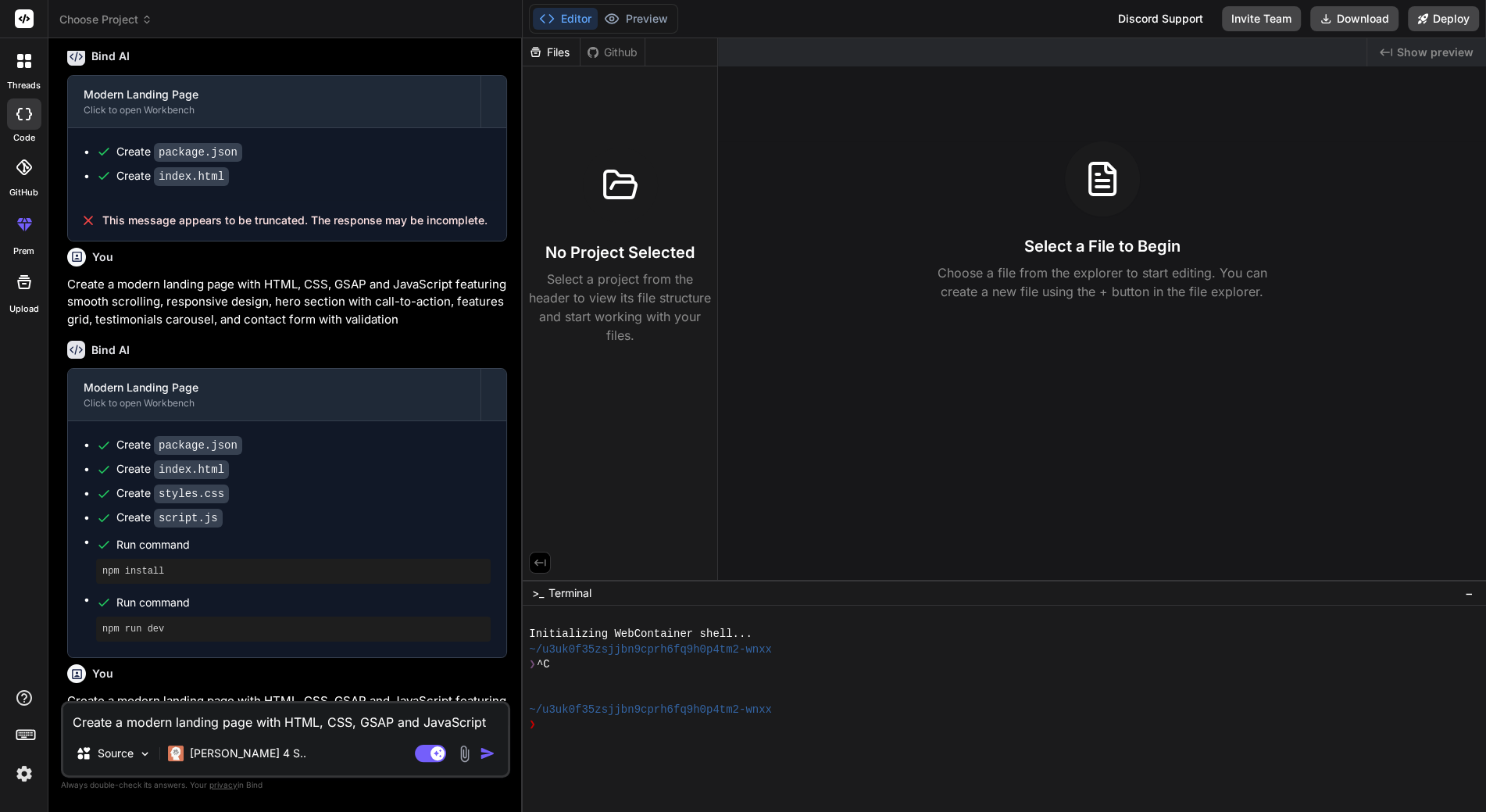
click at [102, 26] on span "Choose Project" at bounding box center [106, 19] width 93 height 16
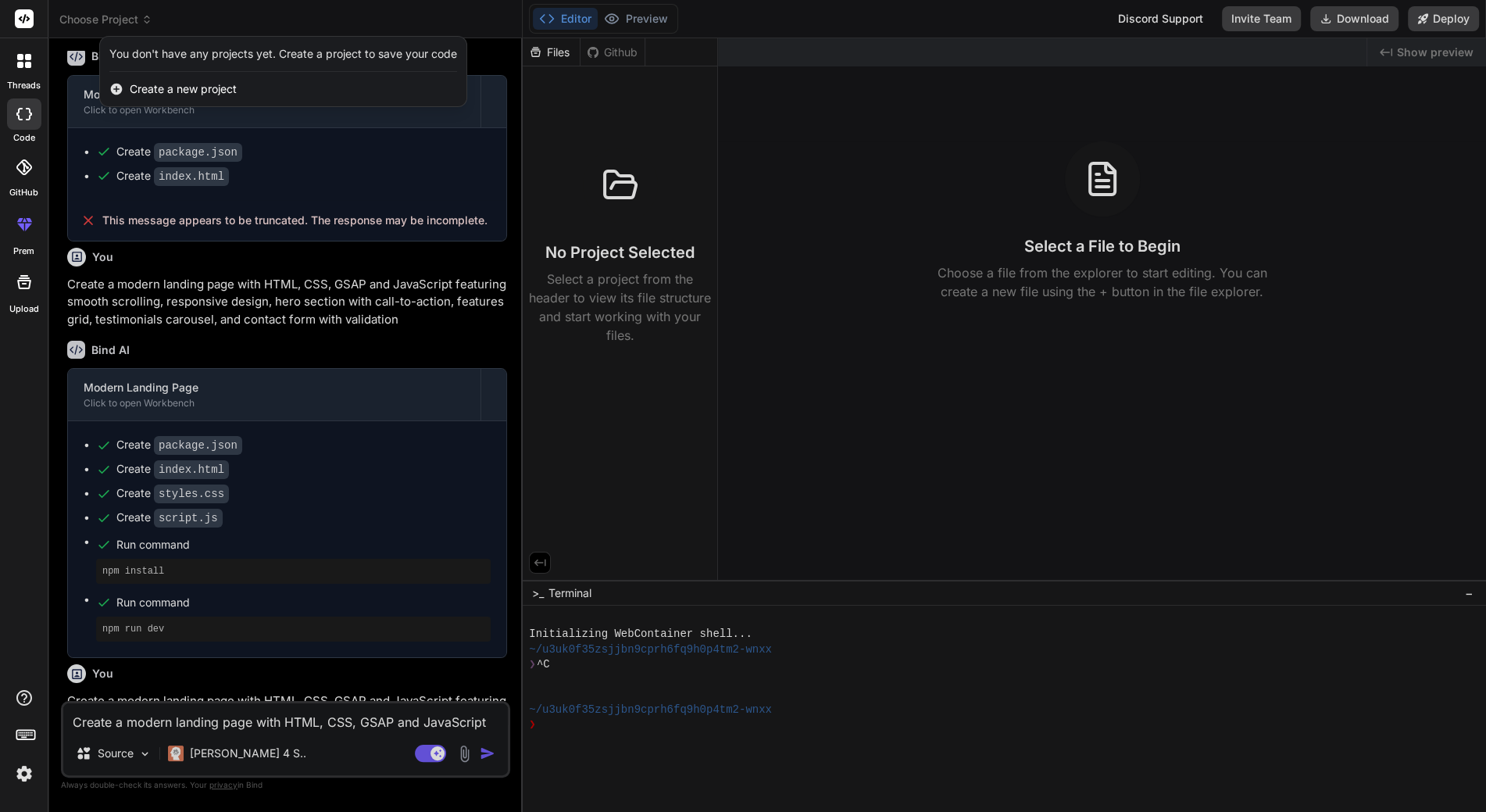
click at [152, 93] on span "Create a new project" at bounding box center [183, 88] width 107 height 16
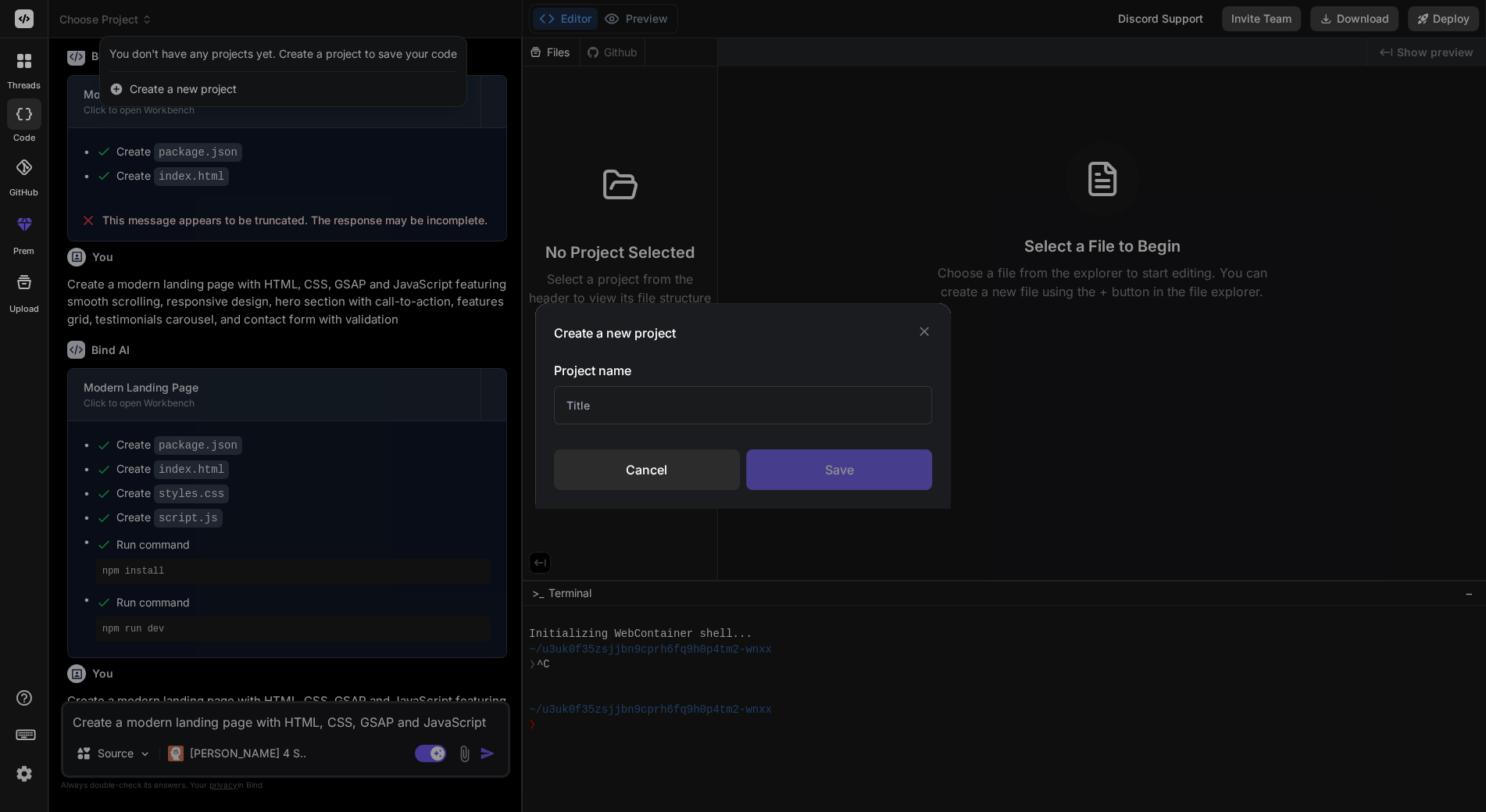
click at [631, 403] on input "text" at bounding box center [743, 406] width 379 height 39
type input "my site"
click at [815, 475] on div "Save" at bounding box center [839, 469] width 186 height 40
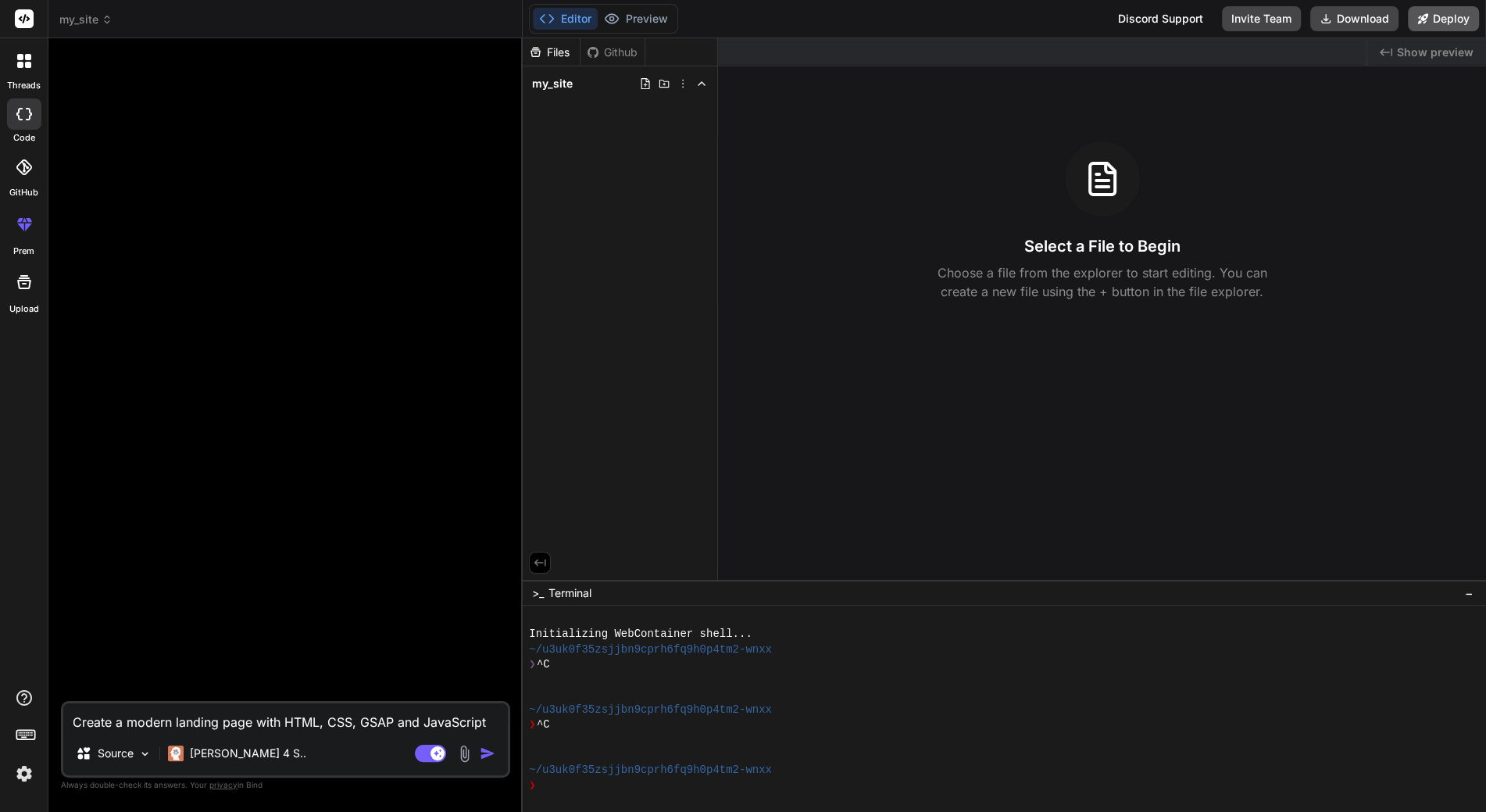
click at [1460, 21] on button "Deploy" at bounding box center [1443, 18] width 71 height 25
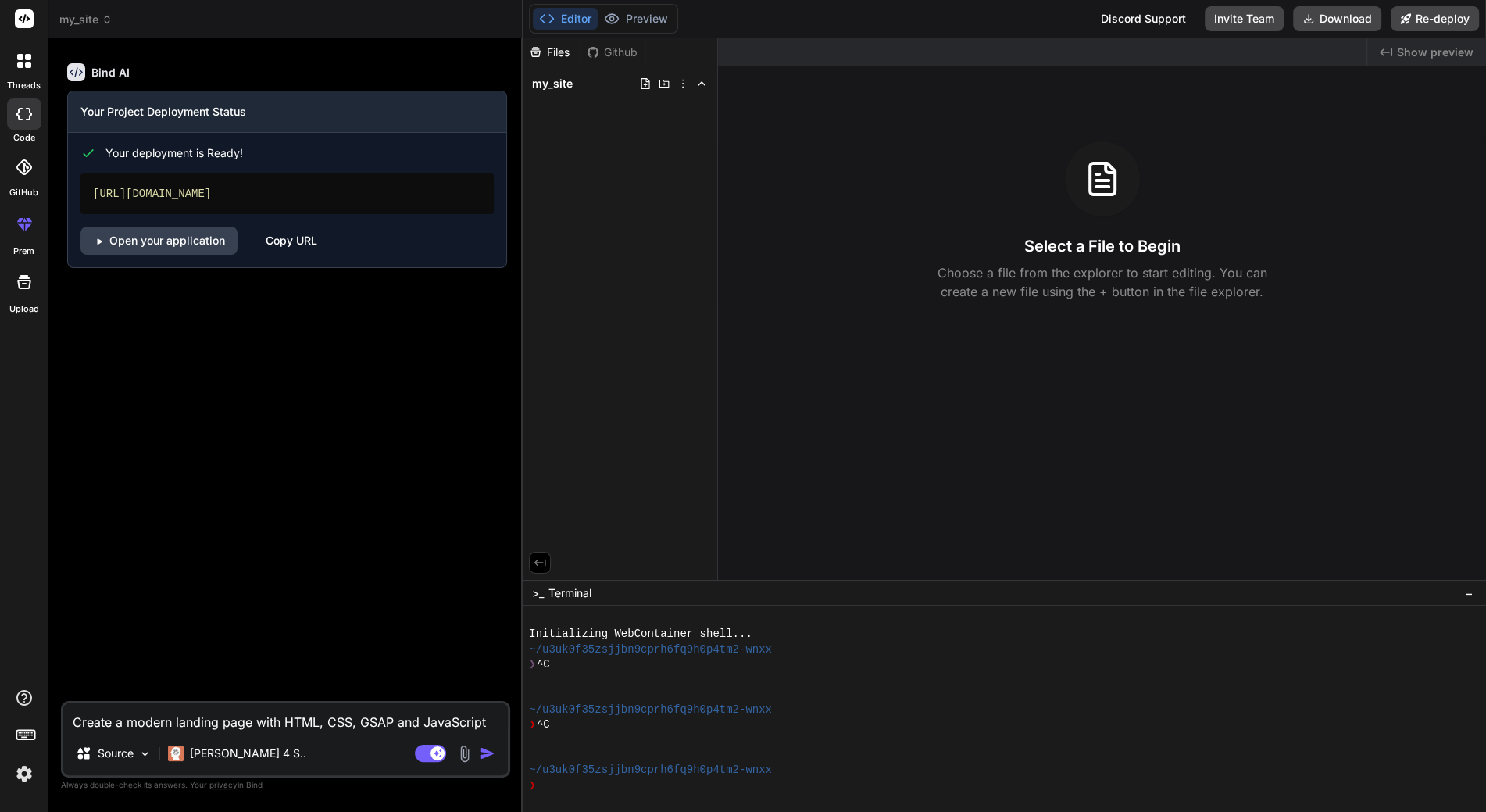
click at [173, 198] on div "https://mysite-getbind.vercel.app" at bounding box center [286, 194] width 413 height 40
copy div "https://mysite-getbind.vercel.app"
click at [322, 318] on div "Bind AI Your Project Deployment Status Your deployment is Ready! https://mysite…" at bounding box center [287, 375] width 446 height 650
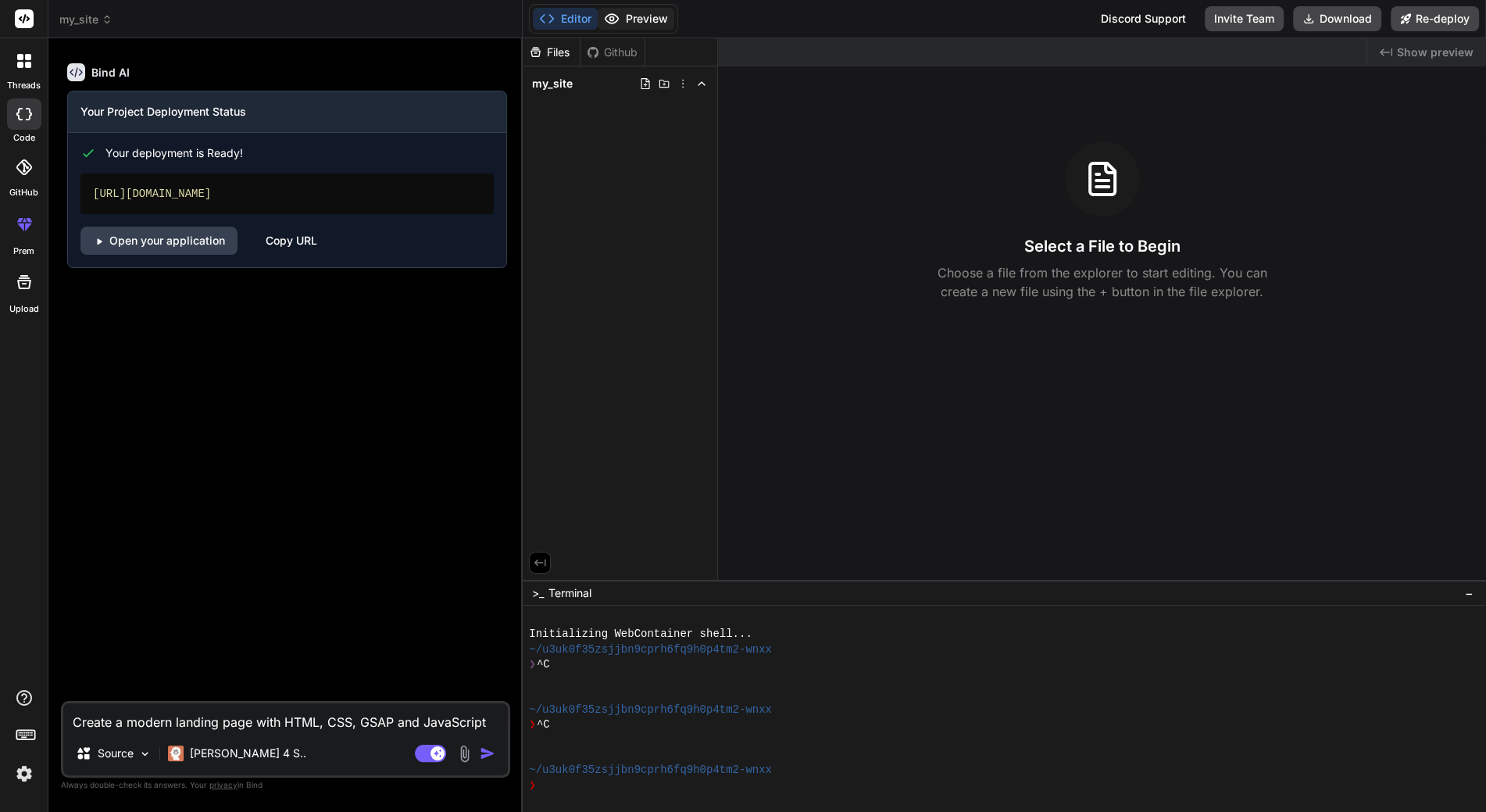
drag, startPoint x: 634, startPoint y: 23, endPoint x: 623, endPoint y: 29, distance: 12.5
click at [634, 23] on button "Preview" at bounding box center [635, 18] width 76 height 22
click at [563, 50] on div "Files" at bounding box center [551, 51] width 57 height 16
click at [623, 49] on div "Github" at bounding box center [612, 51] width 64 height 16
click at [573, 53] on div "Files" at bounding box center [551, 51] width 57 height 16
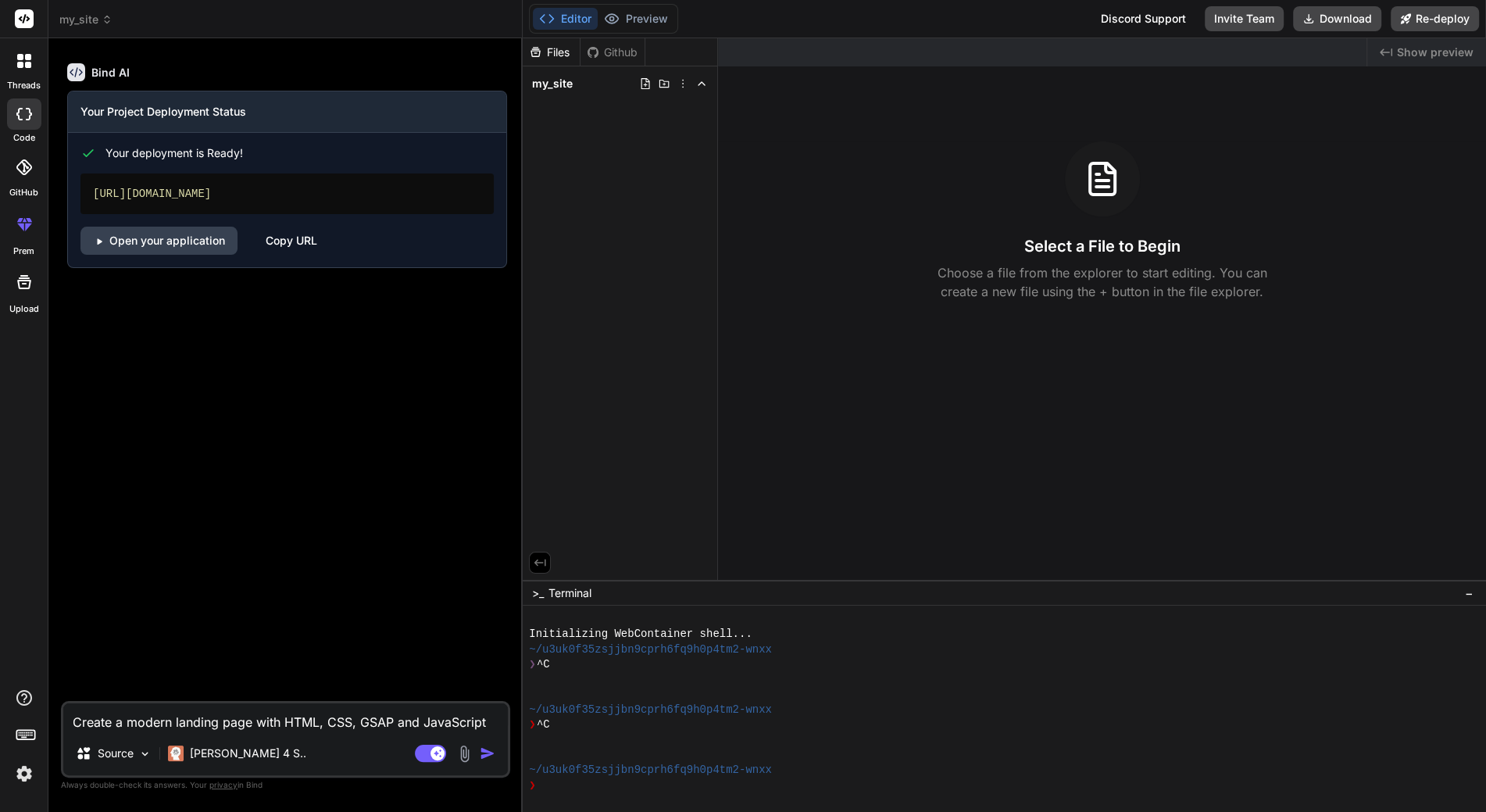
click at [86, 22] on span "my_site" at bounding box center [86, 19] width 53 height 16
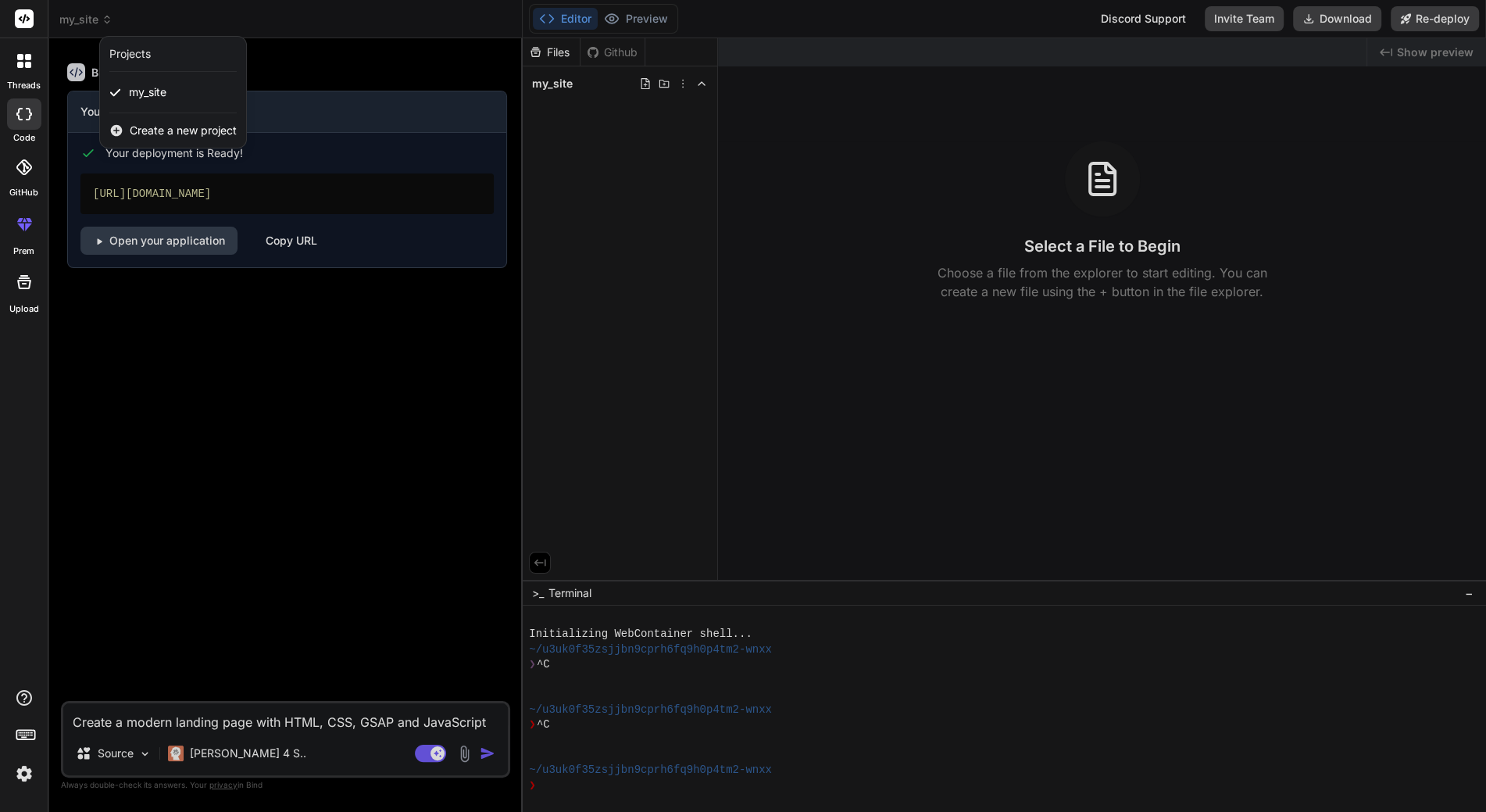
click at [150, 125] on span "Create a new project" at bounding box center [183, 130] width 107 height 16
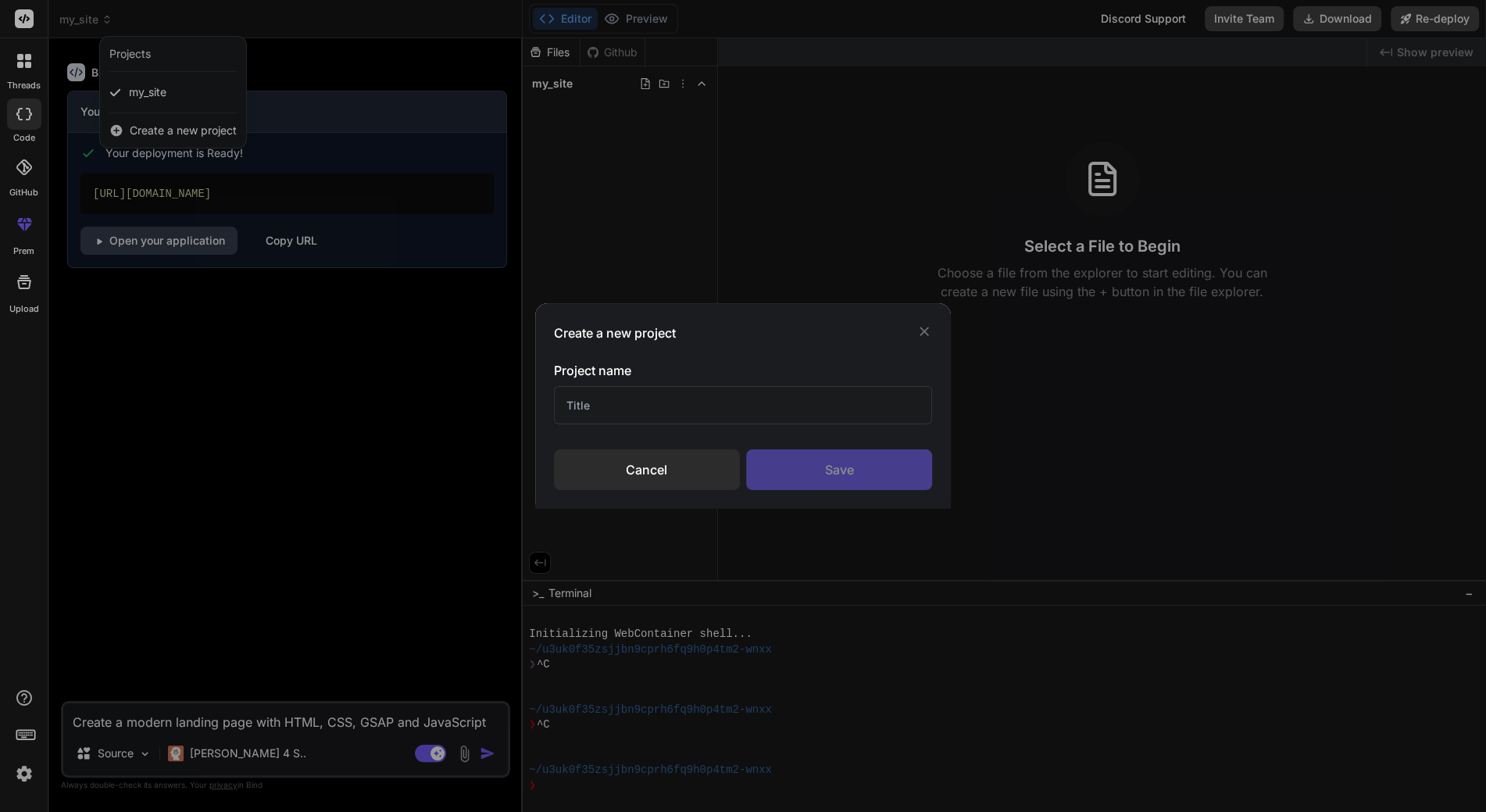
drag, startPoint x: 942, startPoint y: 326, endPoint x: 929, endPoint y: 330, distance: 13.6
click at [941, 326] on div "Create a new project Project name Cancel Save" at bounding box center [743, 406] width 417 height 205
click at [929, 330] on icon at bounding box center [923, 331] width 16 height 16
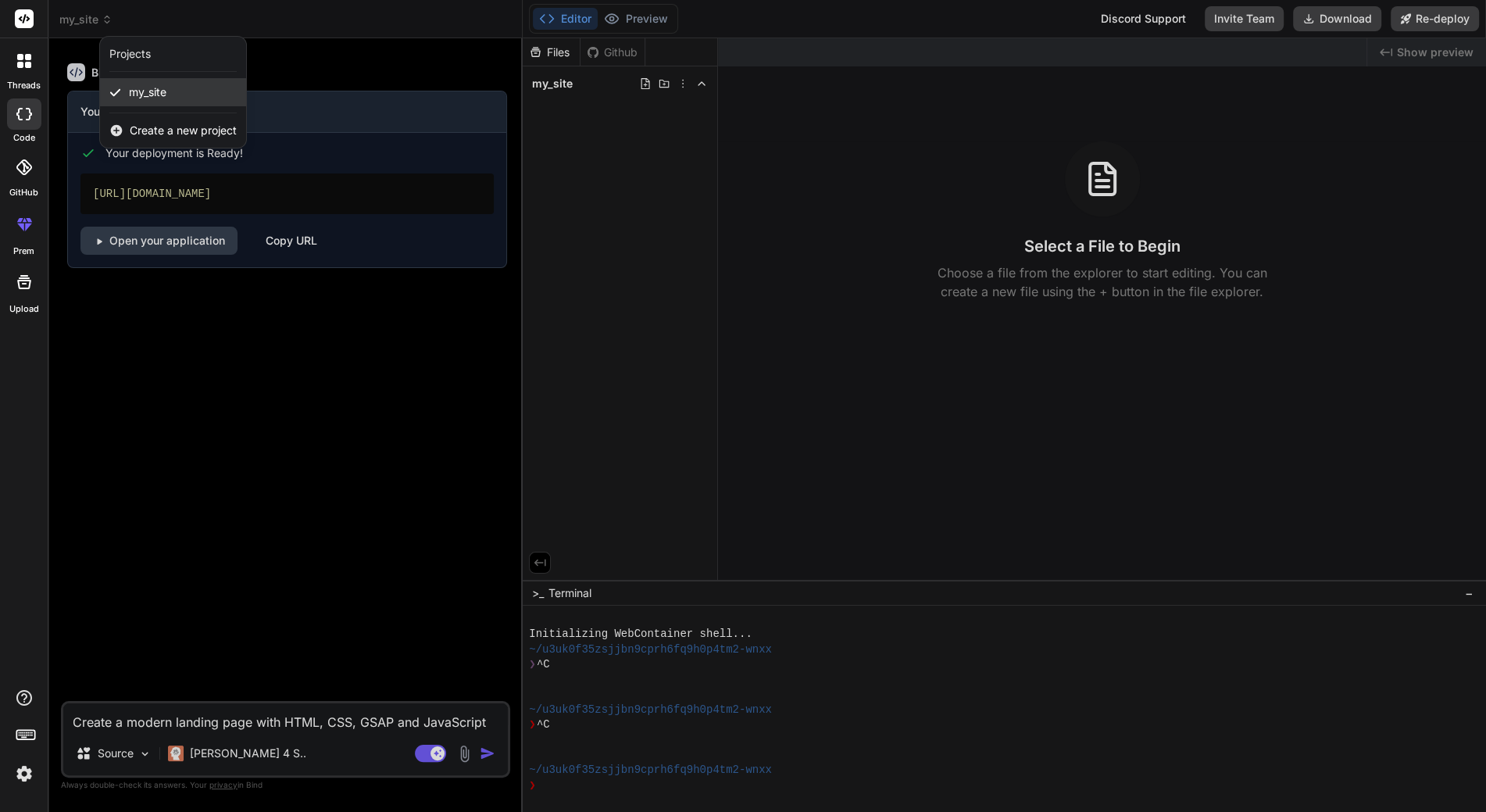
click at [200, 93] on div "my_site" at bounding box center [173, 92] width 146 height 29
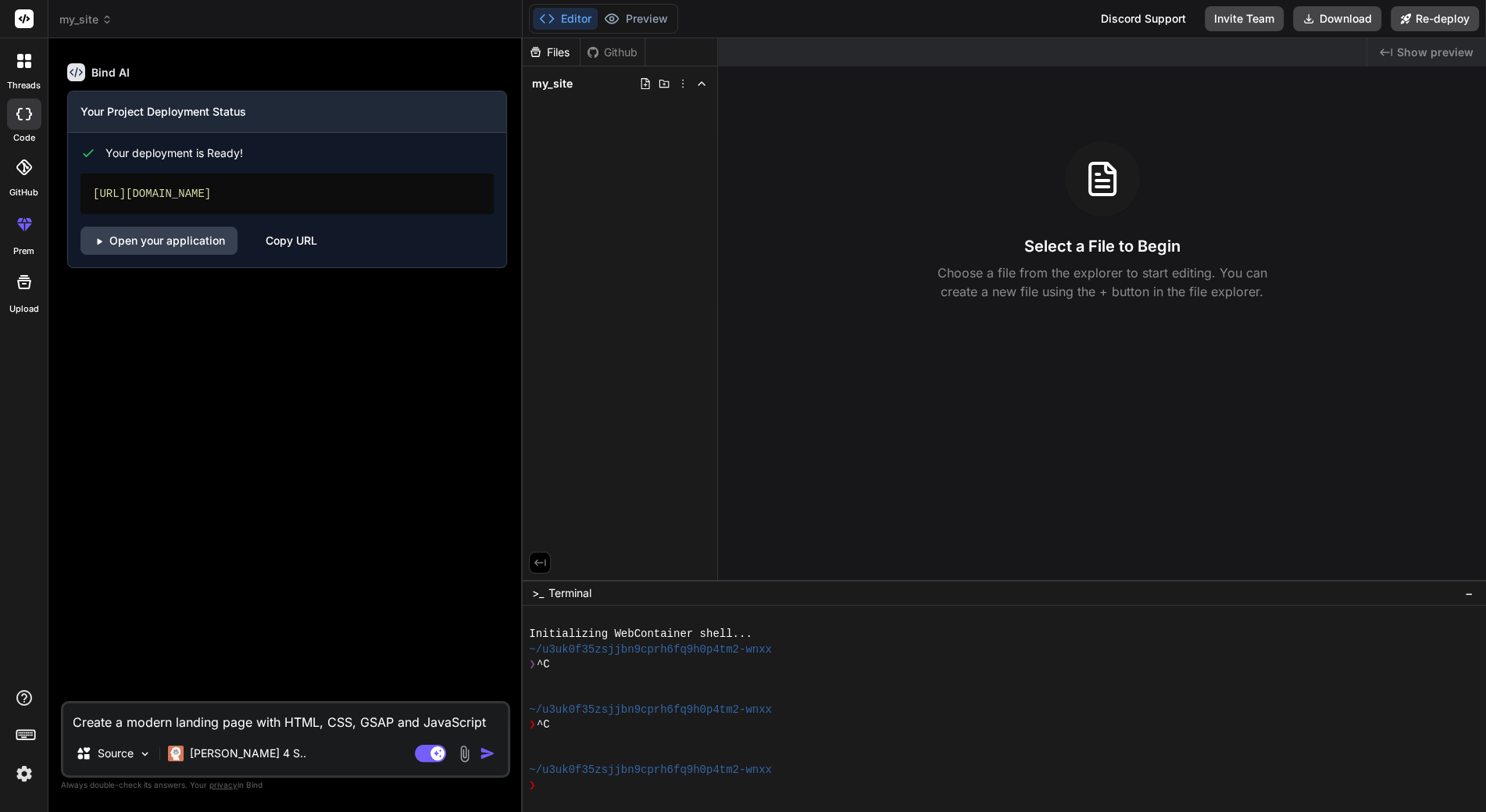
click at [5, 63] on div "threads" at bounding box center [24, 65] width 48 height 54
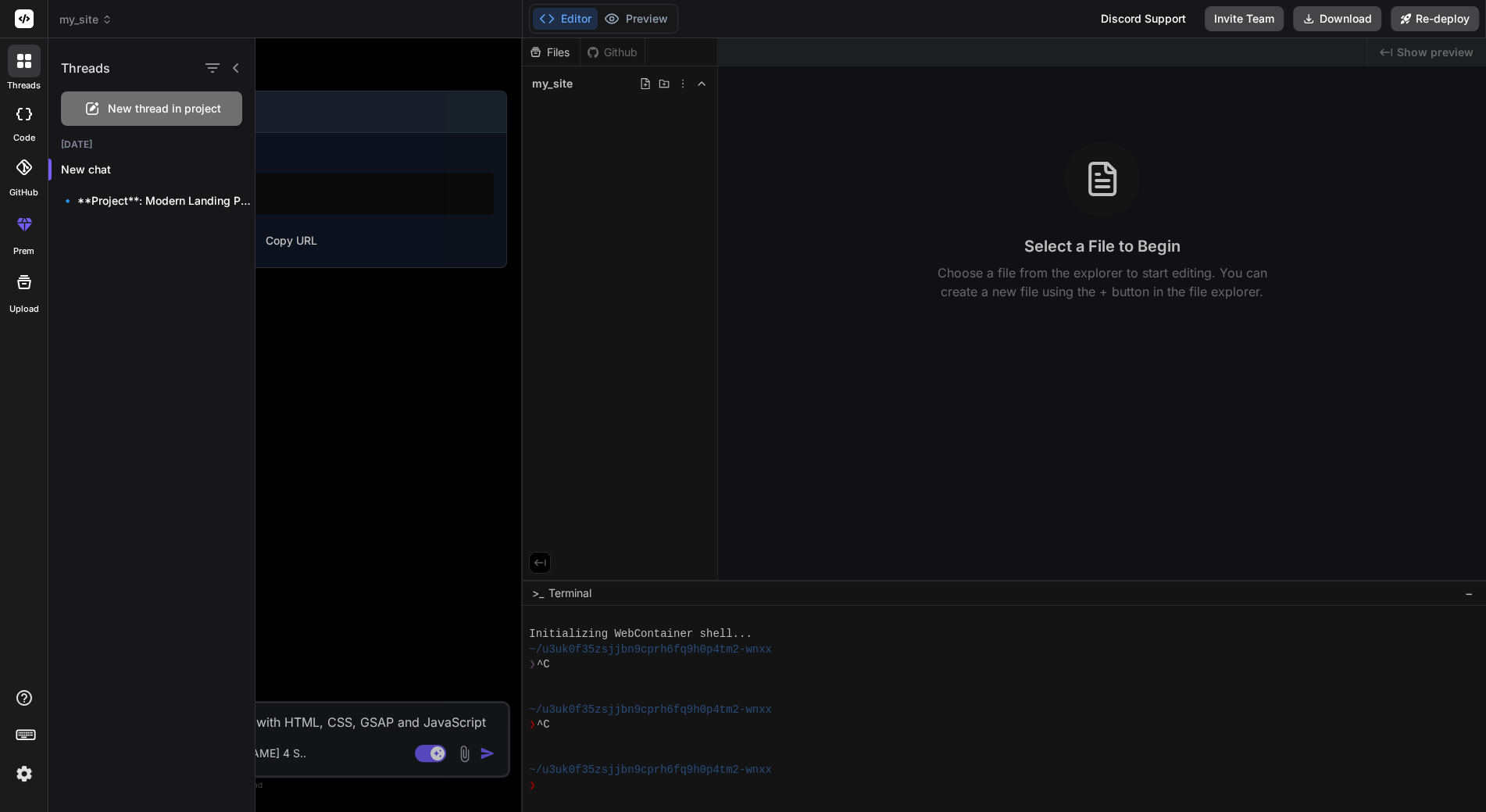
click at [13, 127] on div at bounding box center [24, 114] width 34 height 31
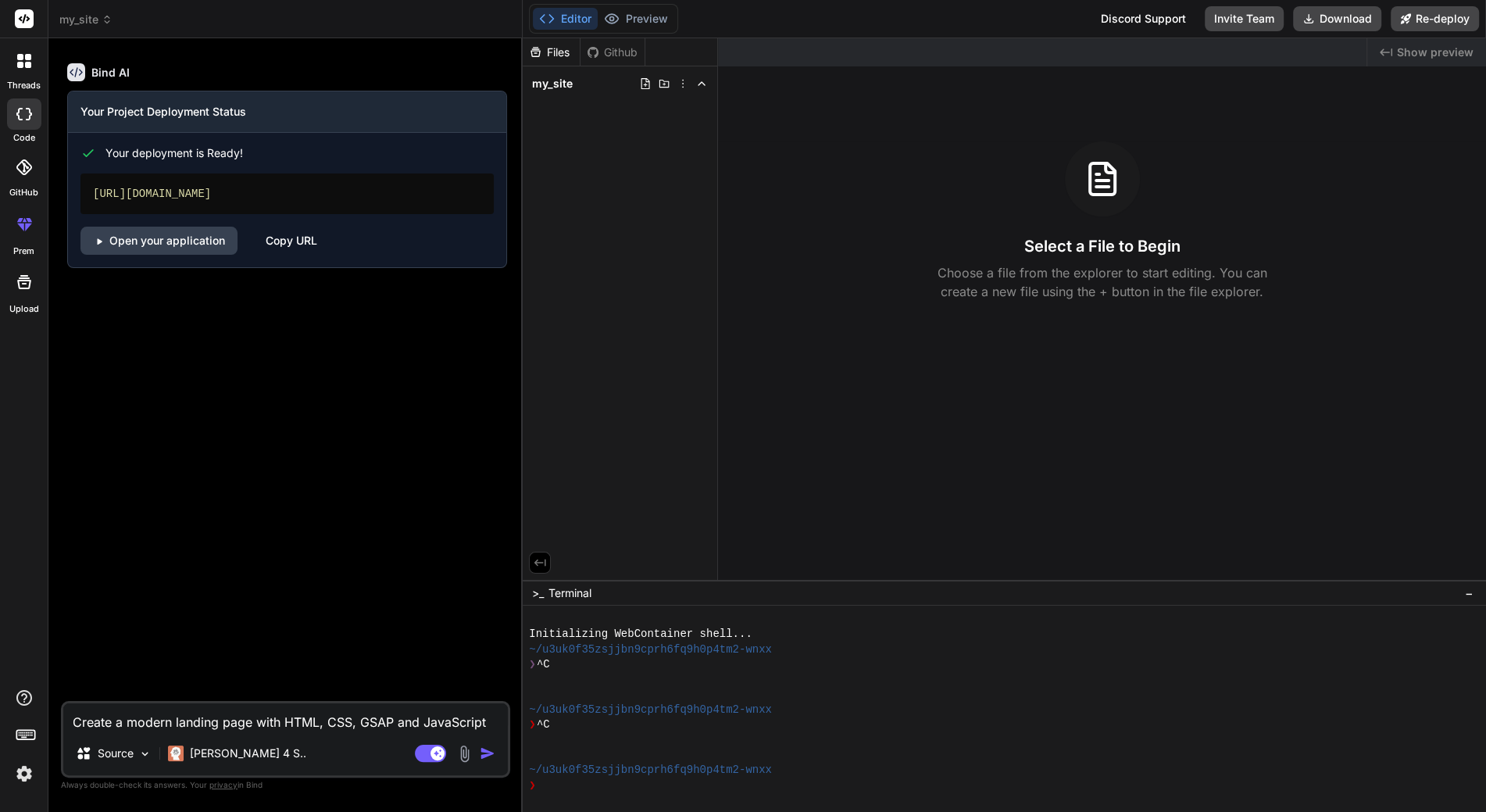
click at [29, 233] on div at bounding box center [24, 223] width 38 height 38
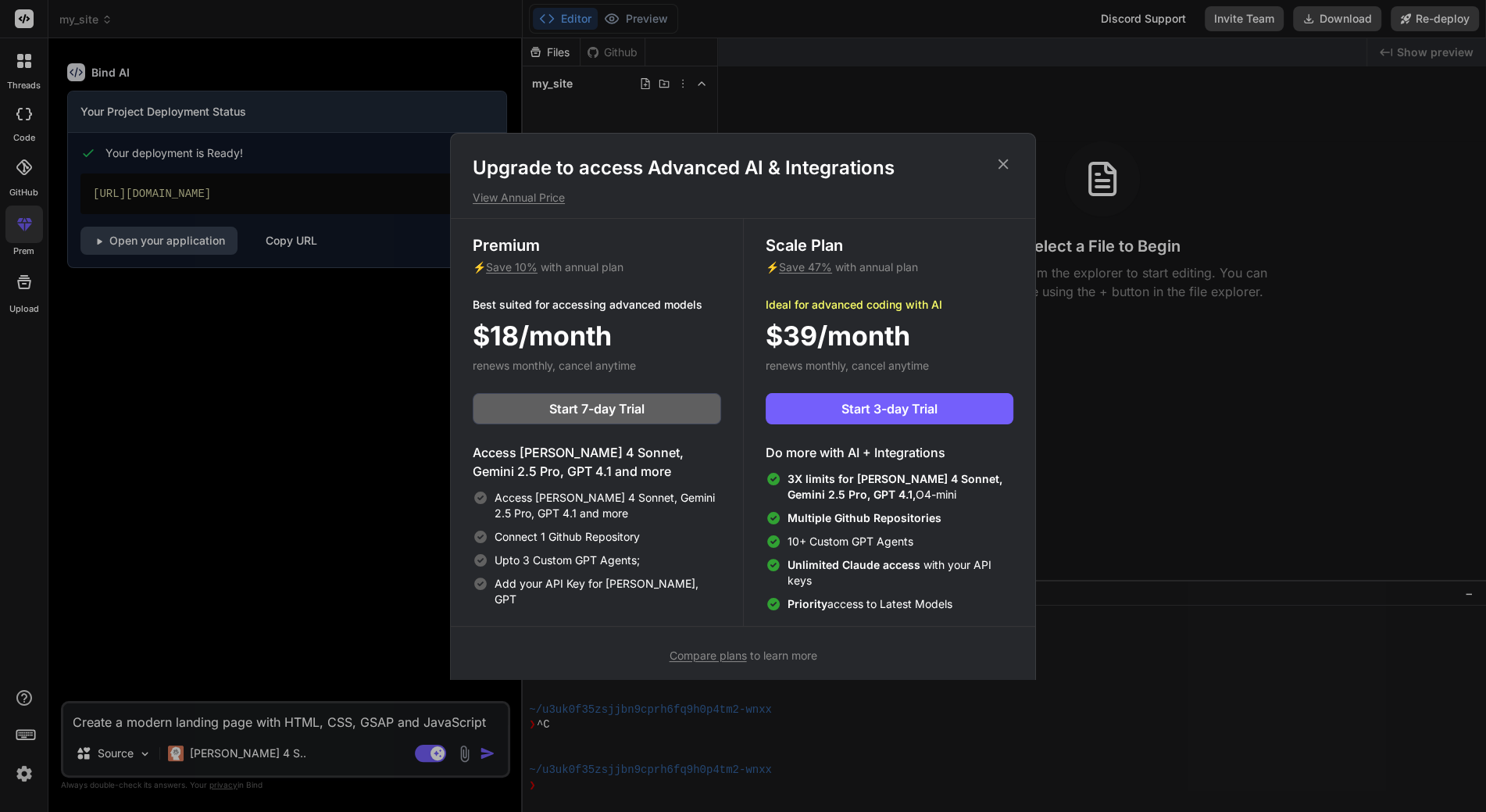
click at [1000, 163] on icon at bounding box center [1002, 164] width 17 height 17
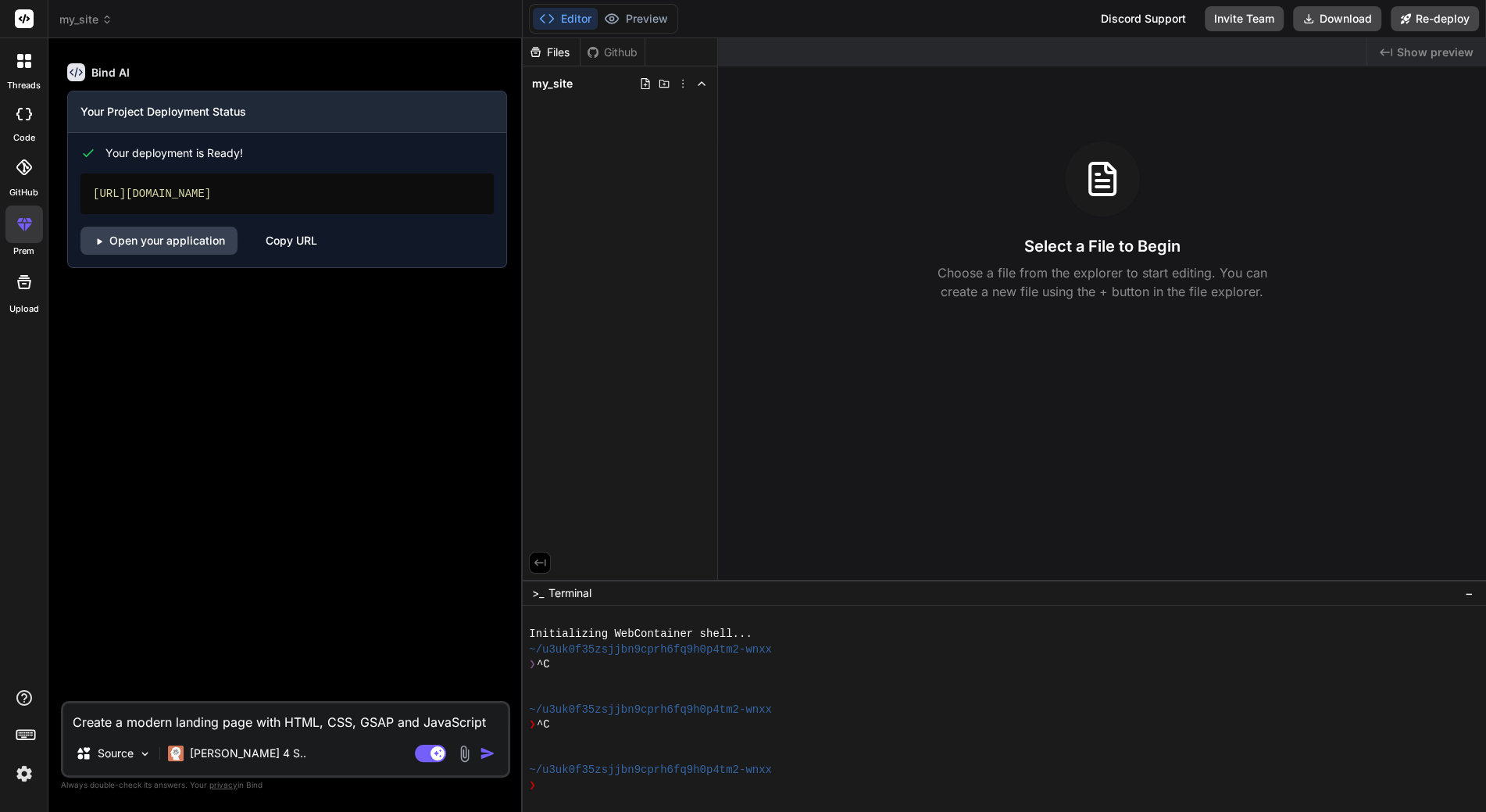
click at [40, 117] on div at bounding box center [24, 114] width 34 height 31
click at [21, 169] on icon at bounding box center [24, 166] width 16 height 16
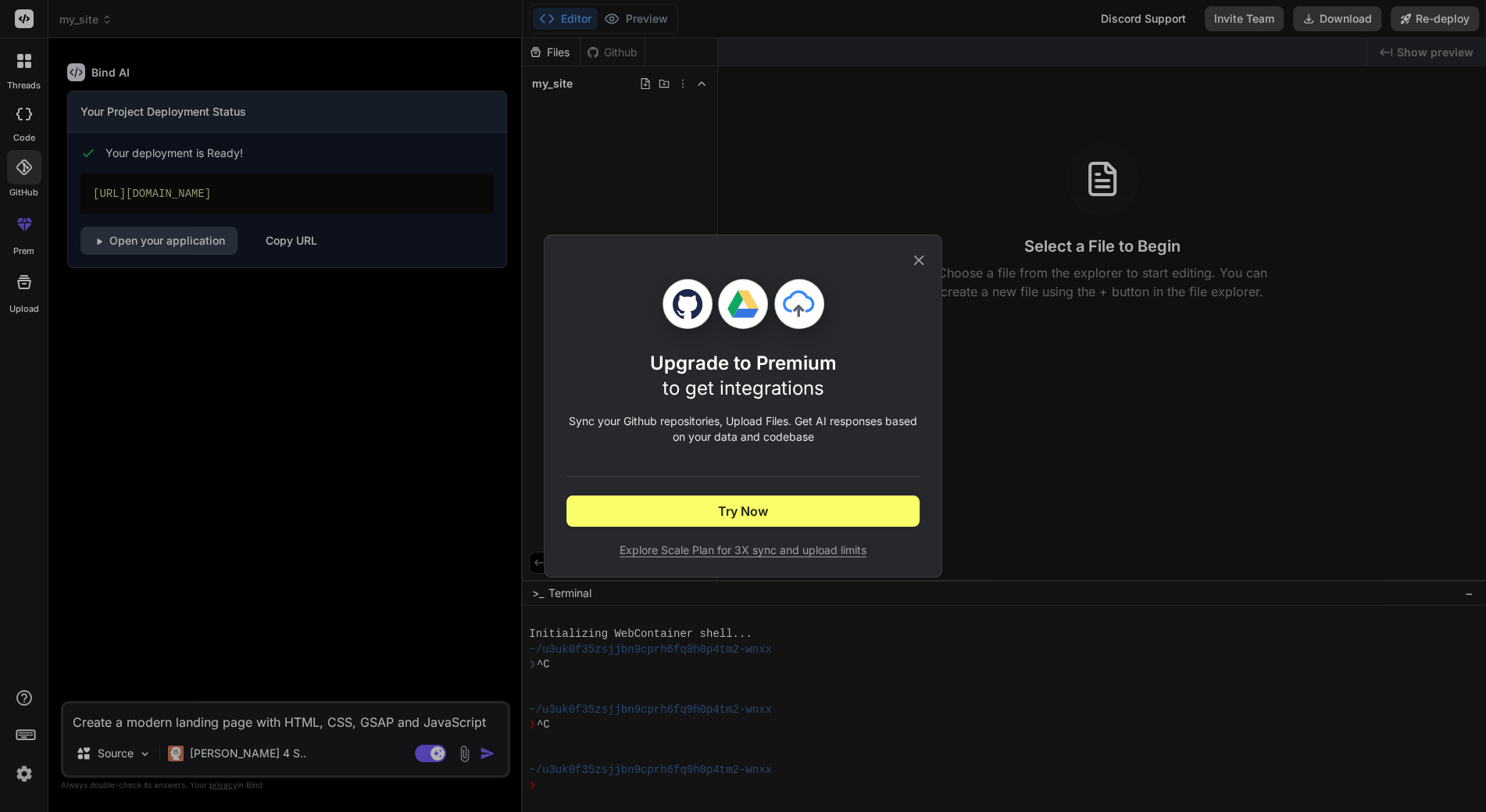
click at [33, 68] on div "Upgrade to Premium to get integrations Sync your Github repositories, Upload Fi…" at bounding box center [743, 406] width 1486 height 812
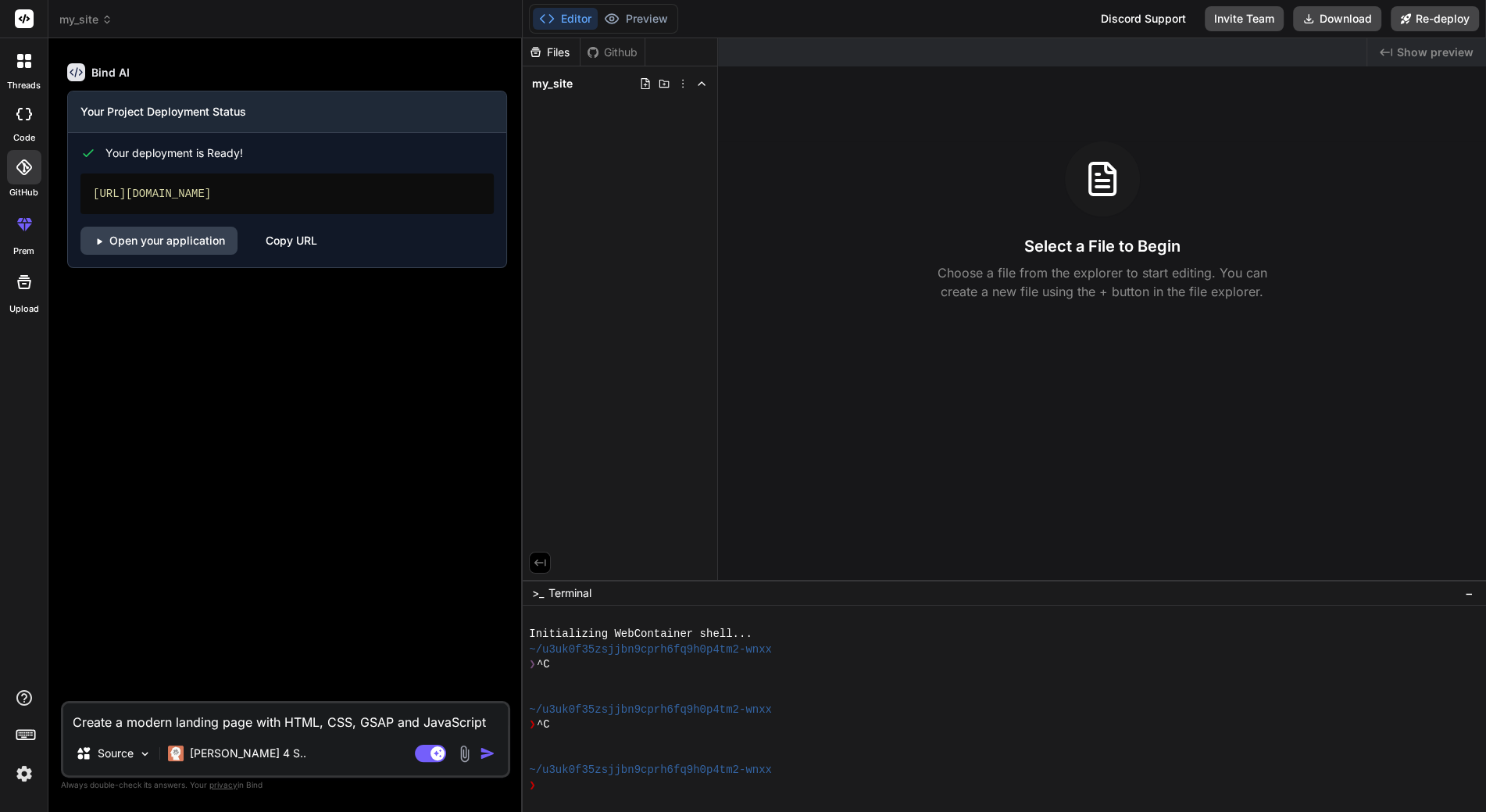
click at [627, 50] on div "Github" at bounding box center [612, 51] width 64 height 16
click at [559, 53] on div "Files" at bounding box center [551, 51] width 57 height 16
click at [558, 77] on span "my_site" at bounding box center [552, 83] width 40 height 16
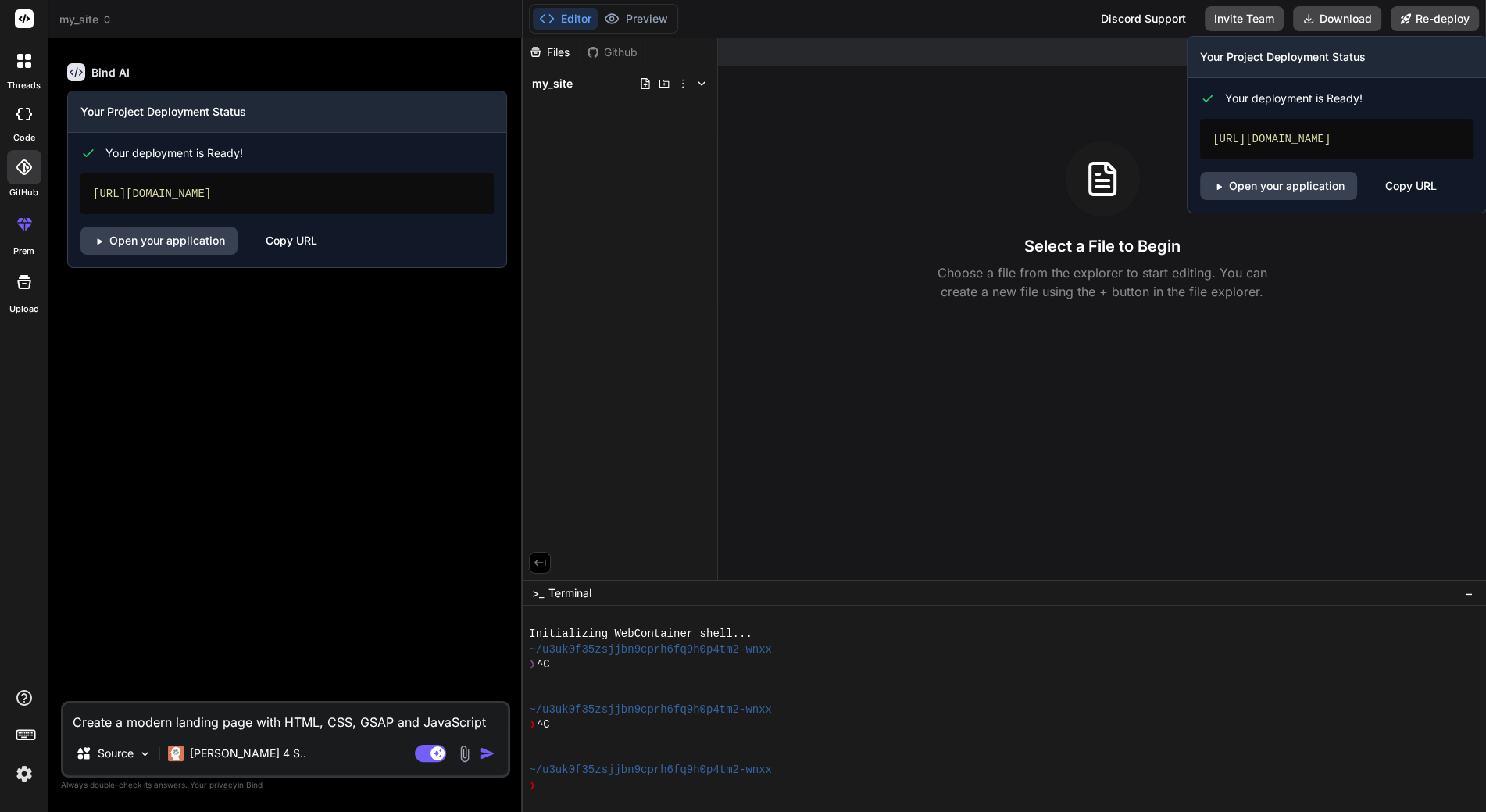
click at [769, 422] on div "Created with Pixso. Show preview Select a File to Begin Choose a file from the …" at bounding box center [1102, 309] width 768 height 542
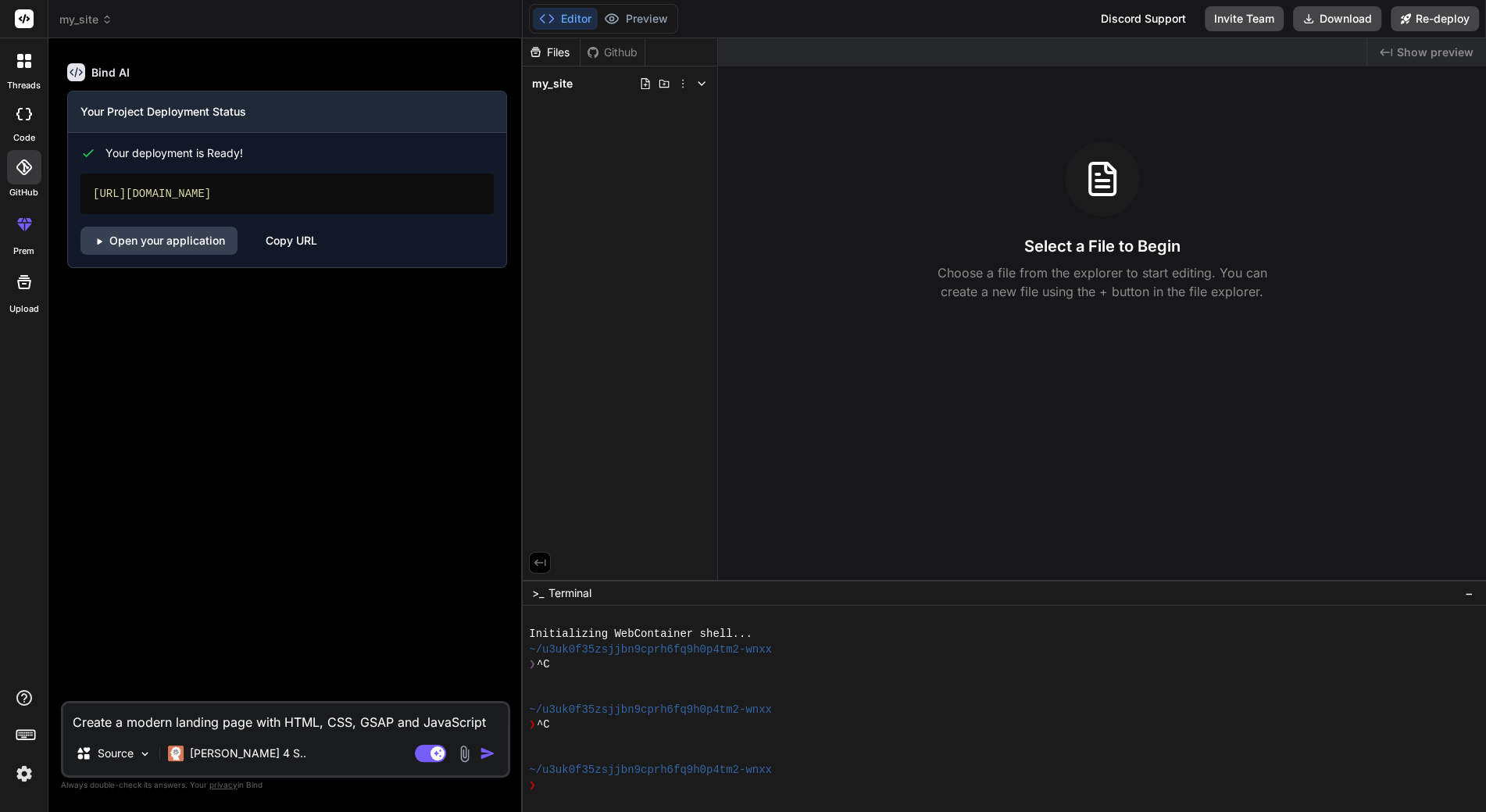
click at [1394, 50] on div "Created with Pixso. Show preview" at bounding box center [1426, 52] width 119 height 29
click at [1385, 50] on icon "Created with Pixso." at bounding box center [1386, 52] width 13 height 13
click at [615, 58] on div "Github" at bounding box center [612, 51] width 64 height 16
click at [562, 80] on span "my_site" at bounding box center [552, 83] width 40 height 16
click at [646, 84] on icon at bounding box center [646, 84] width 13 height 13
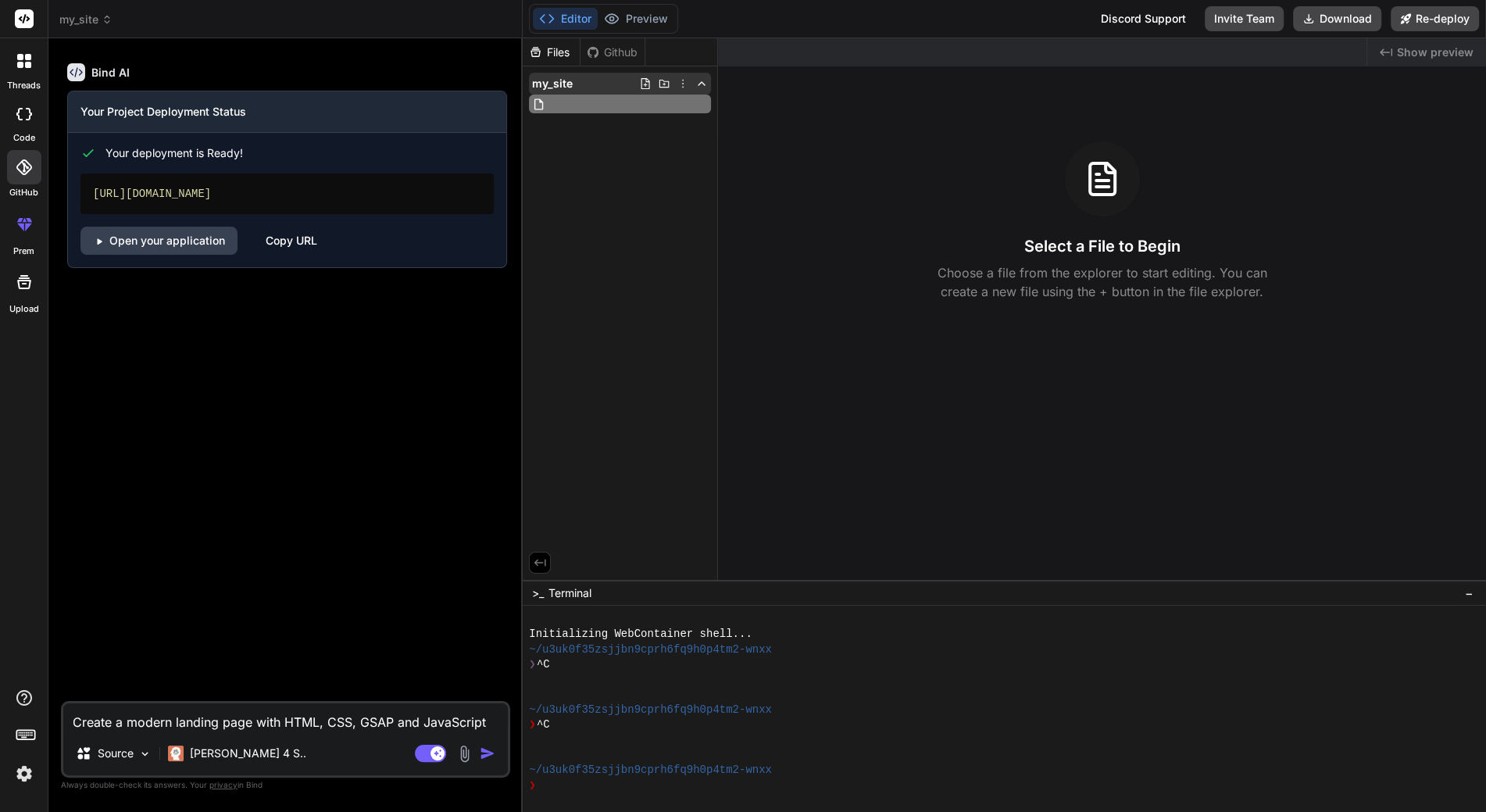
click at [659, 86] on icon at bounding box center [664, 84] width 10 height 7
click at [640, 311] on div "Files Github my_site" at bounding box center [620, 309] width 195 height 542
click at [522, 588] on div ">_ Terminal −" at bounding box center [1003, 592] width 963 height 26
click at [99, 65] on h6 "Bind AI" at bounding box center [110, 73] width 39 height 16
click at [17, 702] on icon at bounding box center [24, 697] width 16 height 16
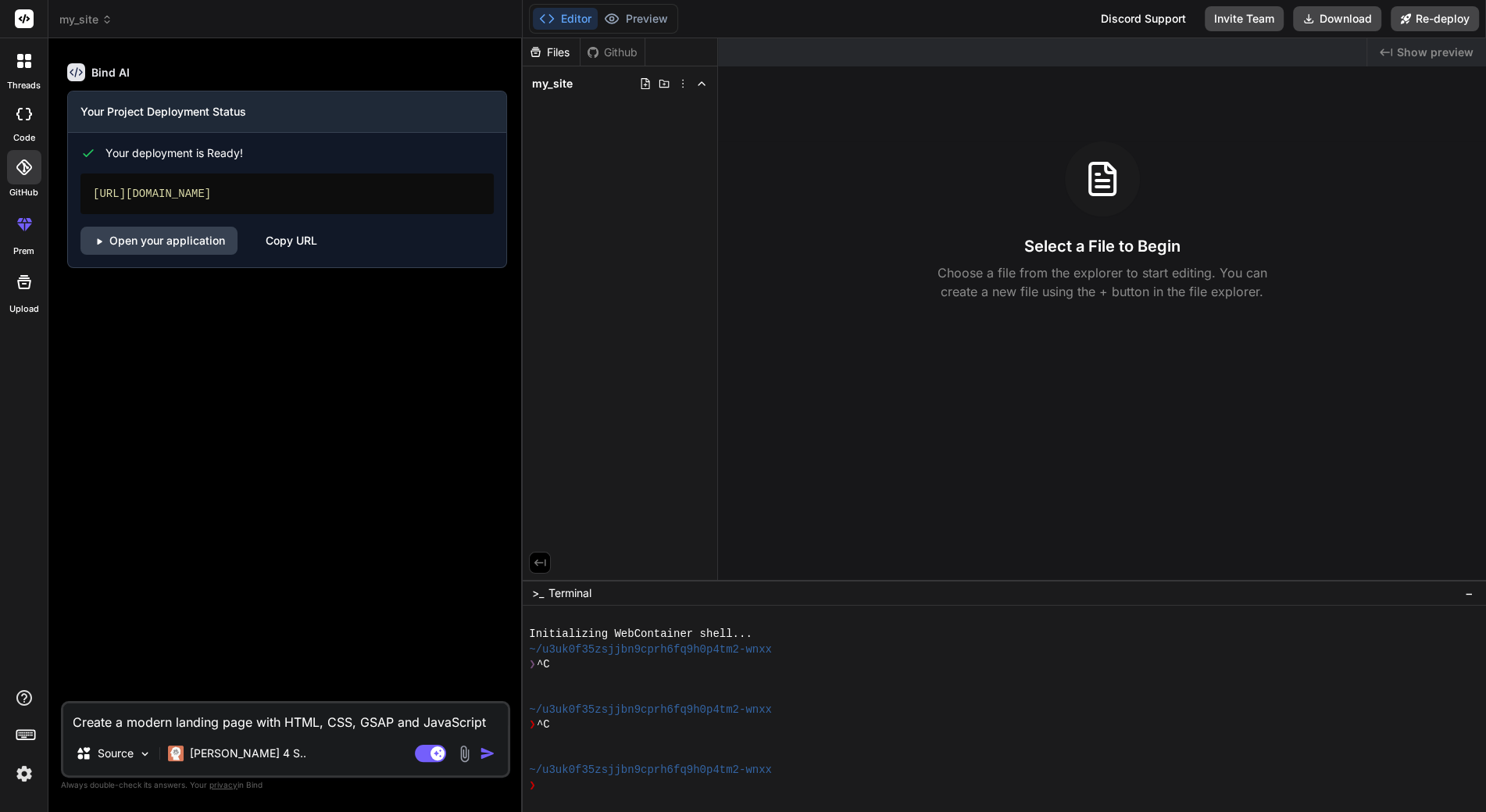
click at [29, 729] on rect at bounding box center [26, 734] width 18 height 9
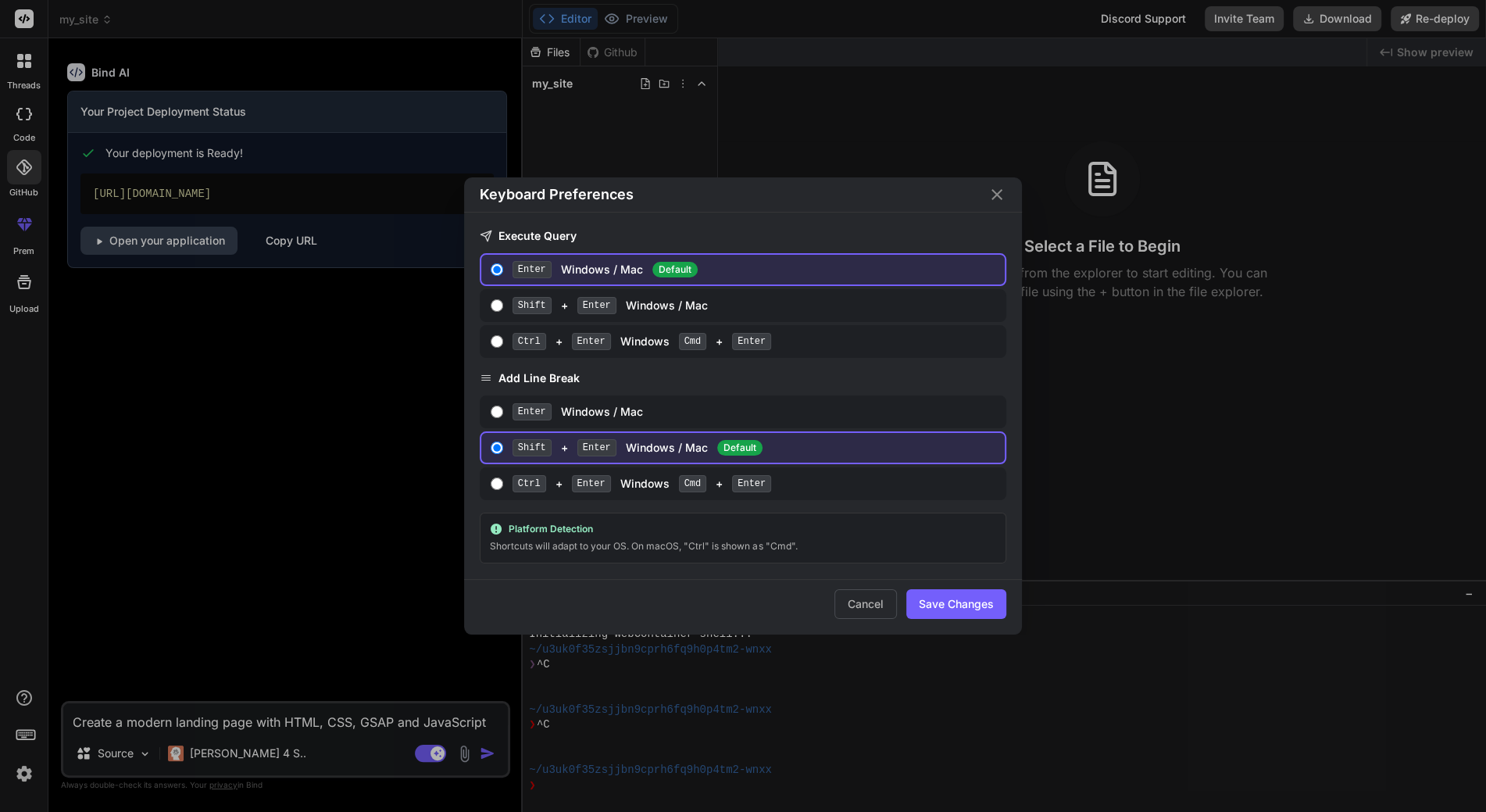
click at [139, 492] on div "Keyboard Preferences Execute Query Enter Windows / Mac Default Shift + Enter Wi…" at bounding box center [743, 406] width 1486 height 812
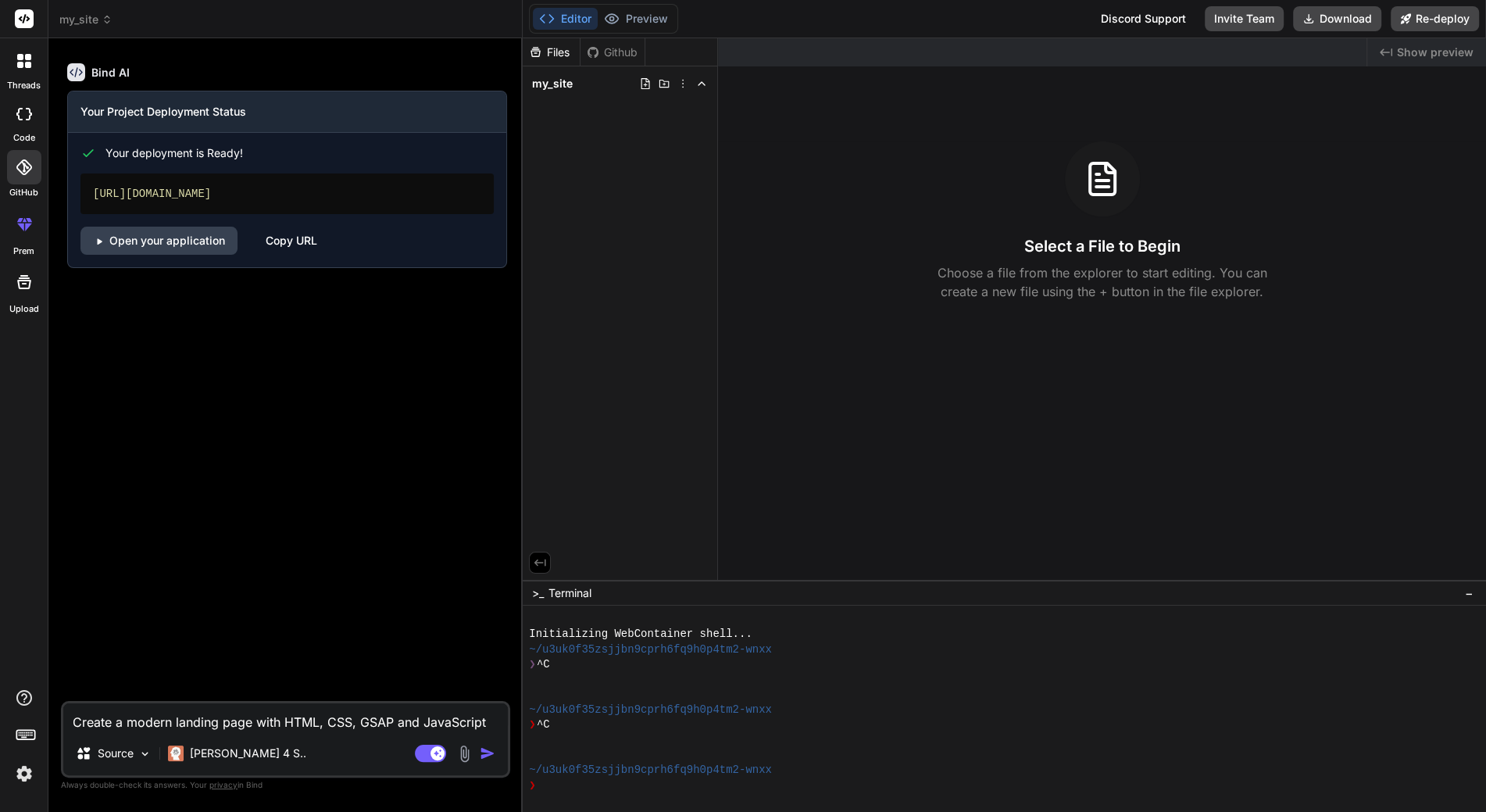
click at [33, 128] on div at bounding box center [24, 114] width 34 height 31
click at [18, 75] on div at bounding box center [24, 61] width 33 height 33
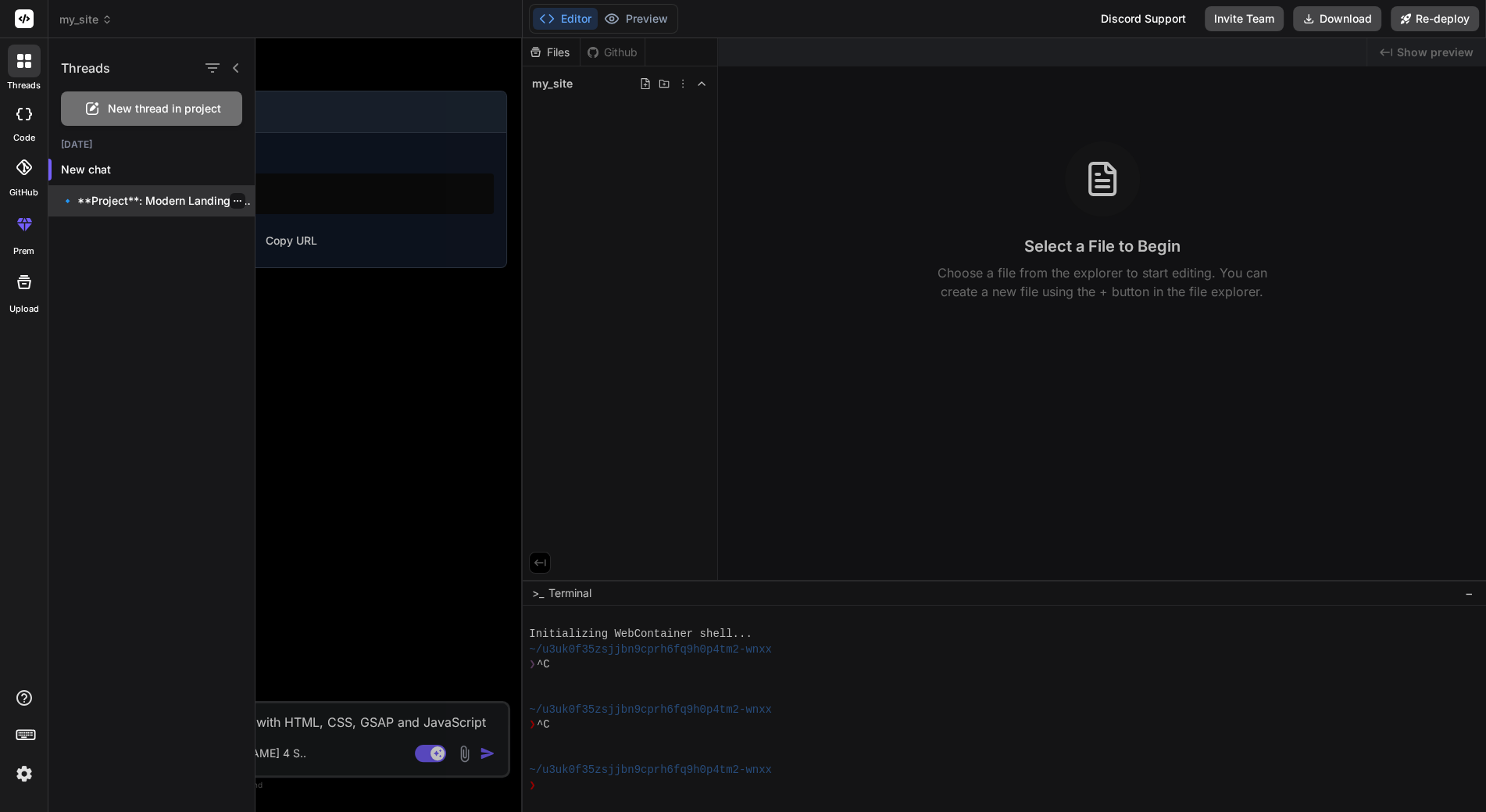
click at [111, 199] on p "🔹 **Project**: Modern Landing Page 🔧 **Tech..." at bounding box center [157, 200] width 194 height 16
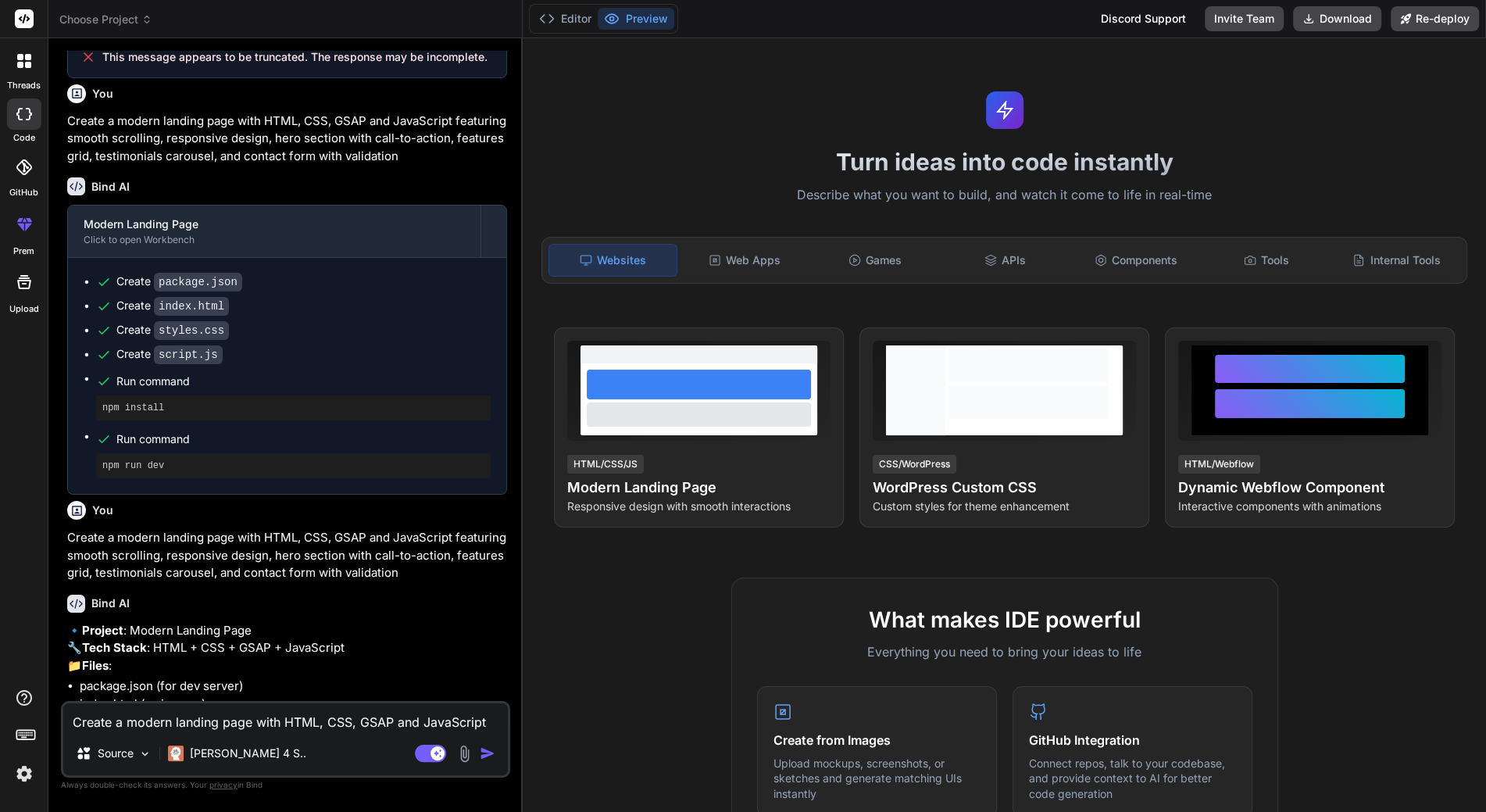
scroll to position [60, 0]
click at [568, 19] on button "Editor" at bounding box center [565, 18] width 65 height 22
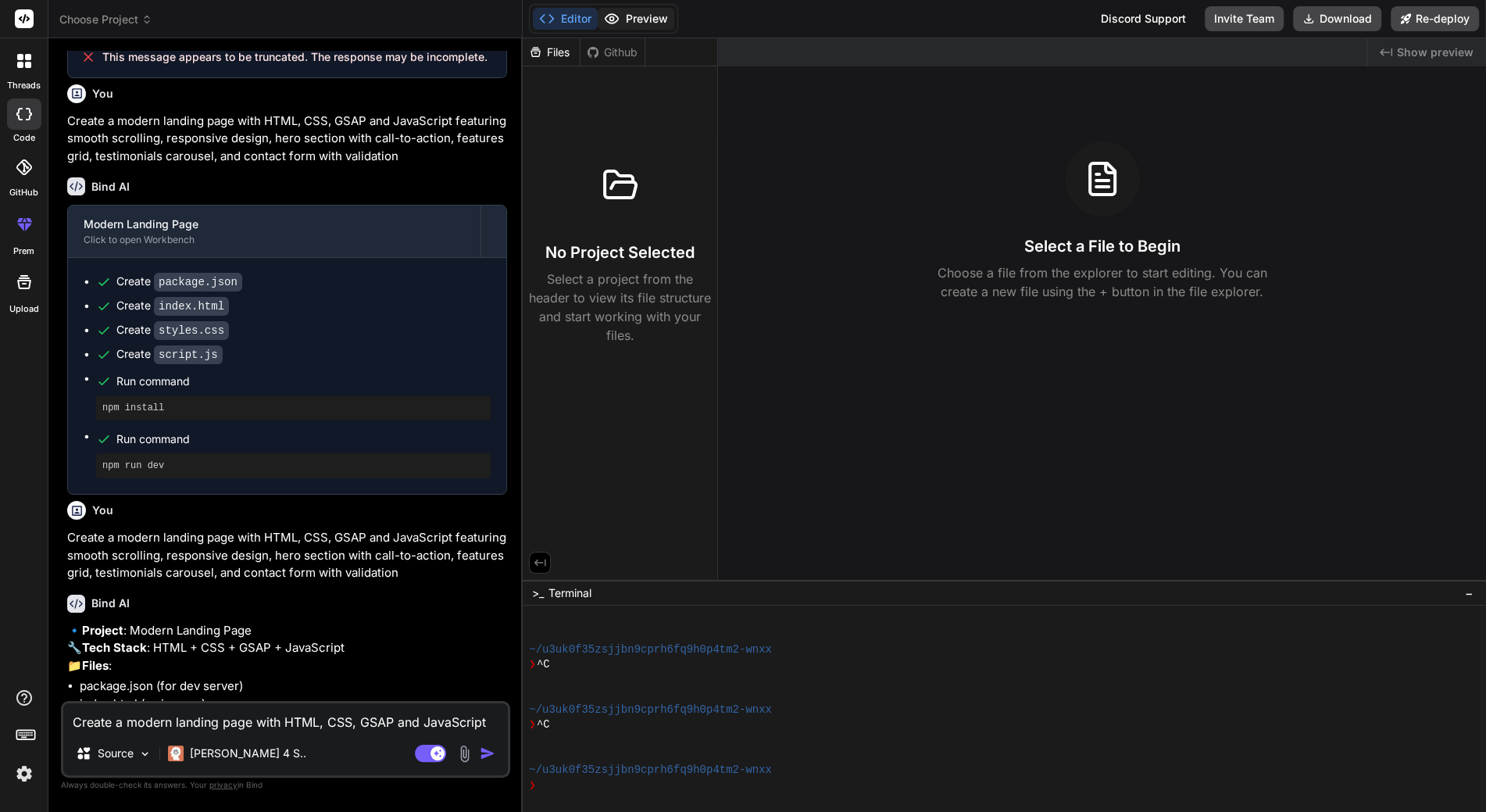
click at [620, 20] on button "Preview" at bounding box center [635, 18] width 76 height 22
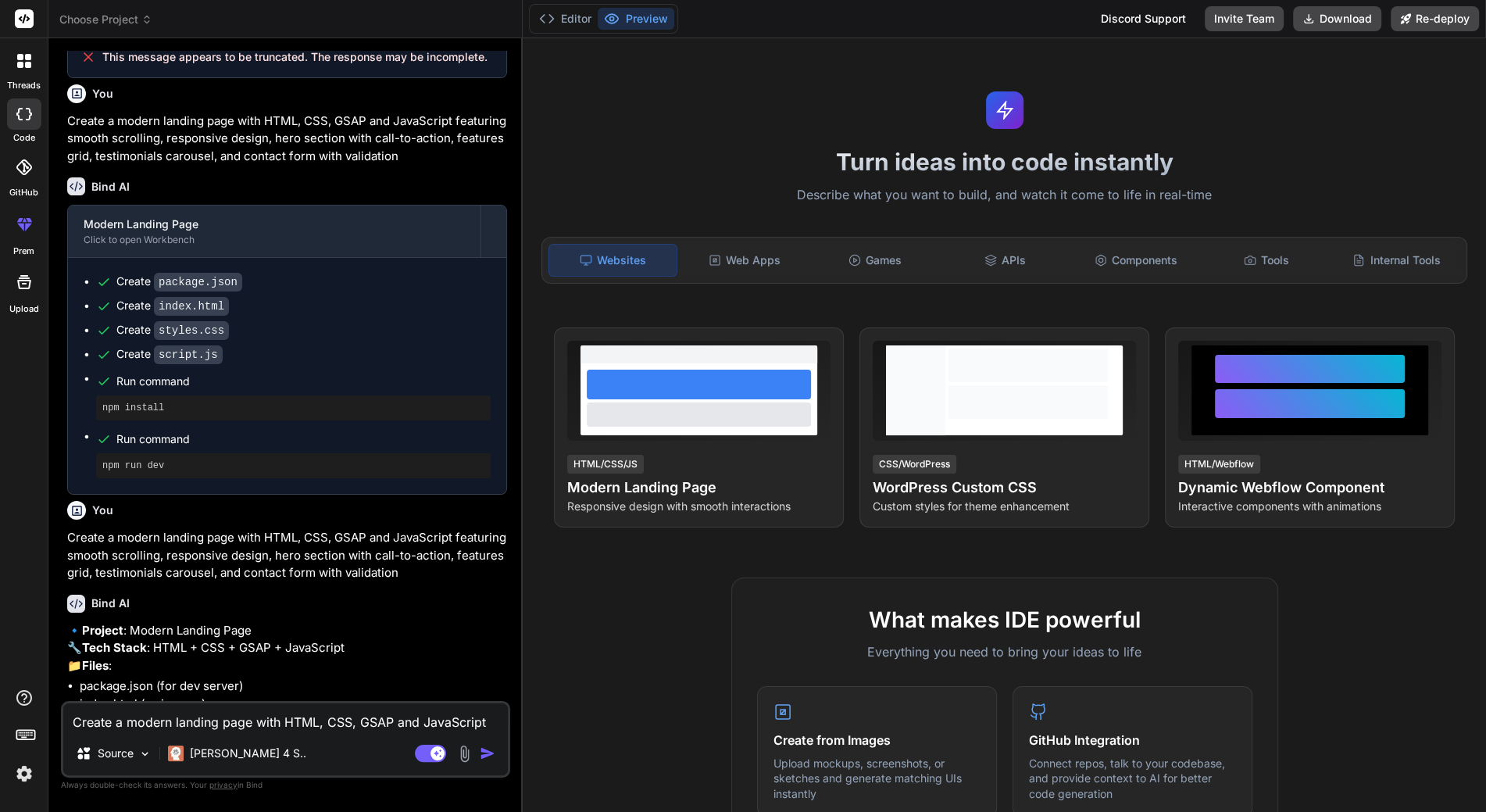
click at [128, 156] on p "Create a modern landing page with HTML, CSS, GSAP and JavaScript featuring smoo…" at bounding box center [287, 139] width 440 height 53
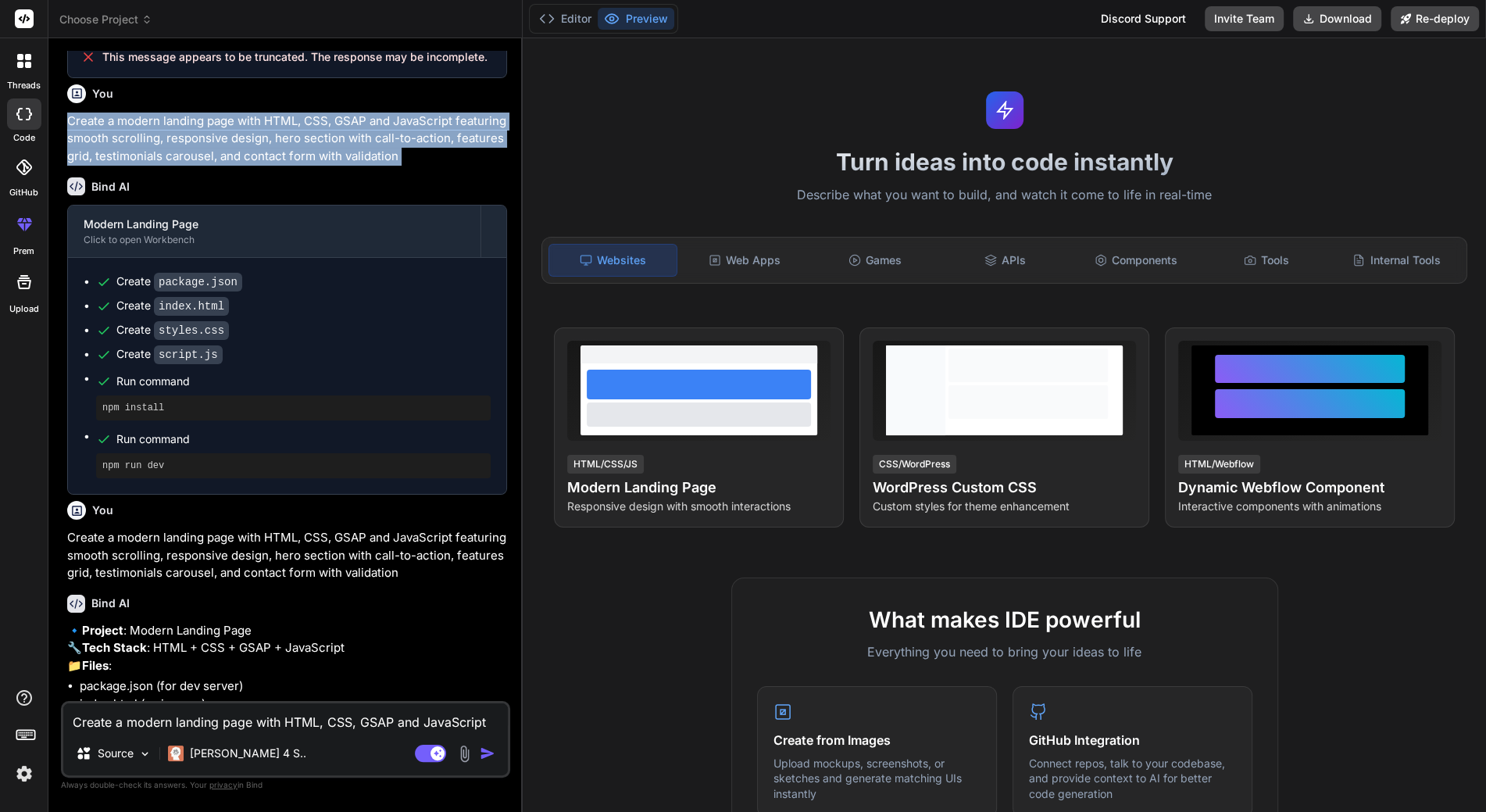
click at [128, 156] on p "Create a modern landing page with HTML, CSS, GSAP and JavaScript featuring smoo…" at bounding box center [287, 139] width 440 height 53
copy div "Create a modern landing page with HTML, CSS, GSAP and JavaScript featuring smoo…"
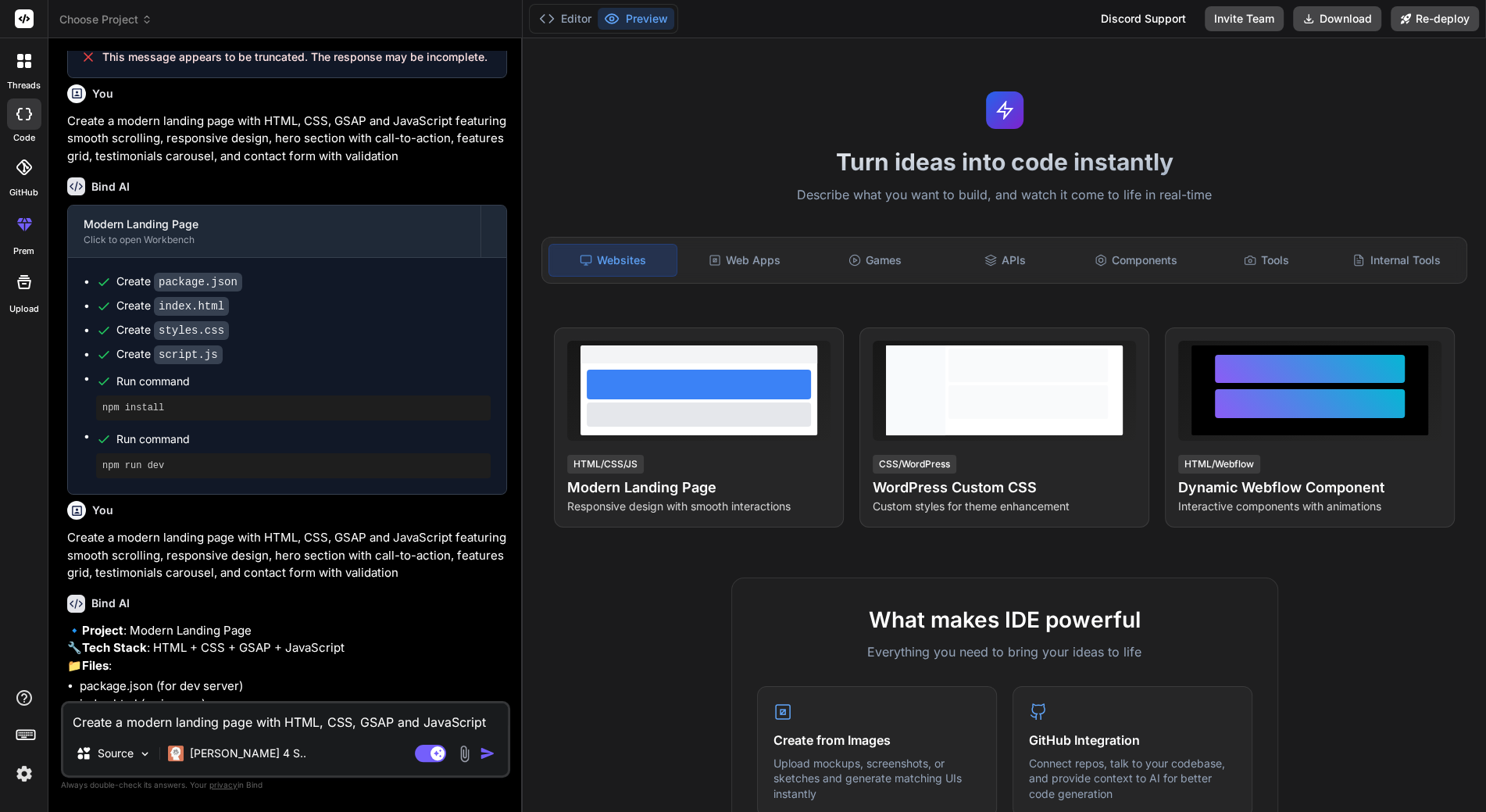
click at [17, 63] on icon at bounding box center [24, 61] width 14 height 14
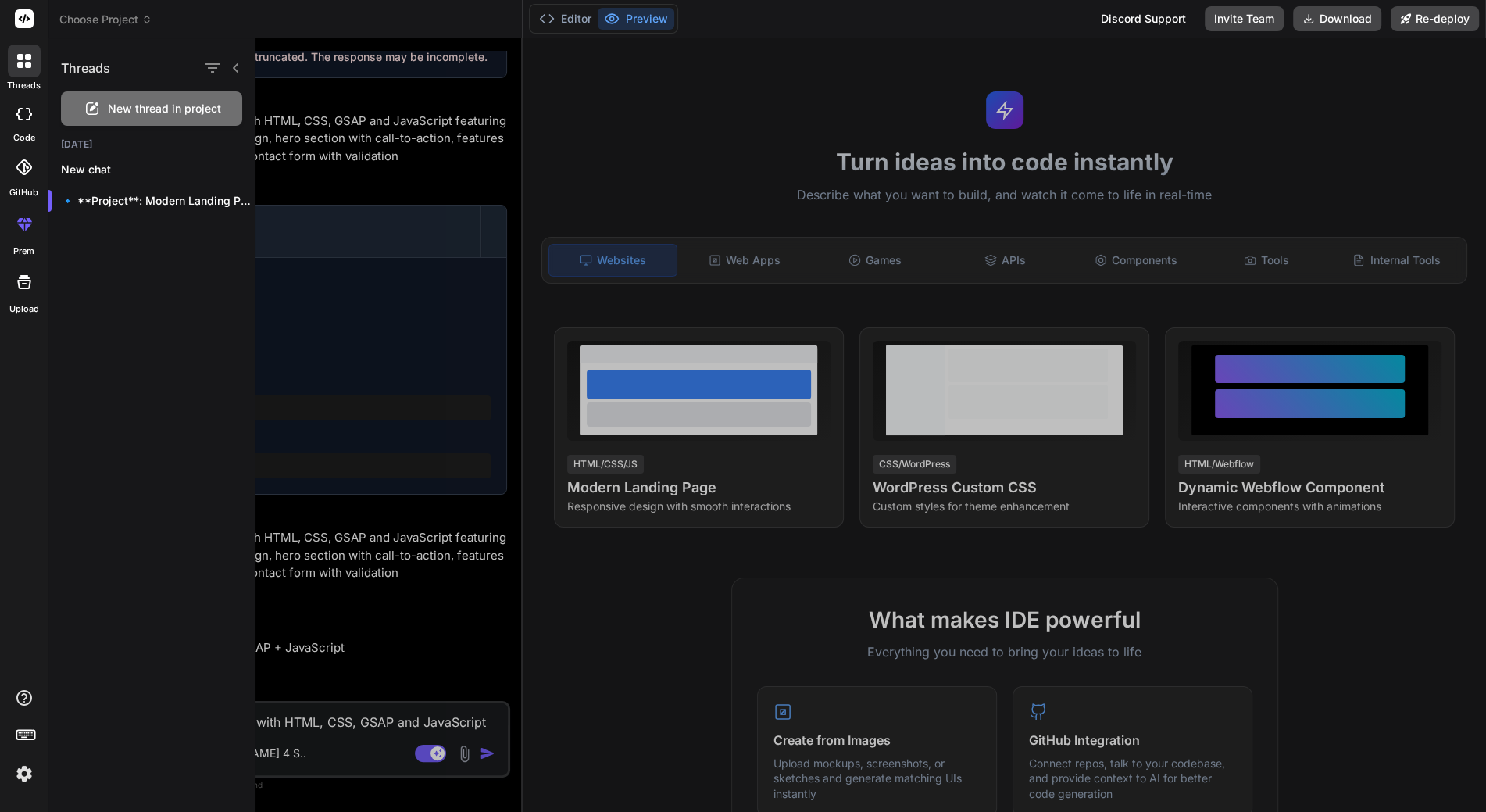
click at [109, 10] on header "Choose Project Created with Pixso." at bounding box center [286, 19] width 474 height 39
click at [109, 17] on span "Choose Project" at bounding box center [106, 19] width 93 height 16
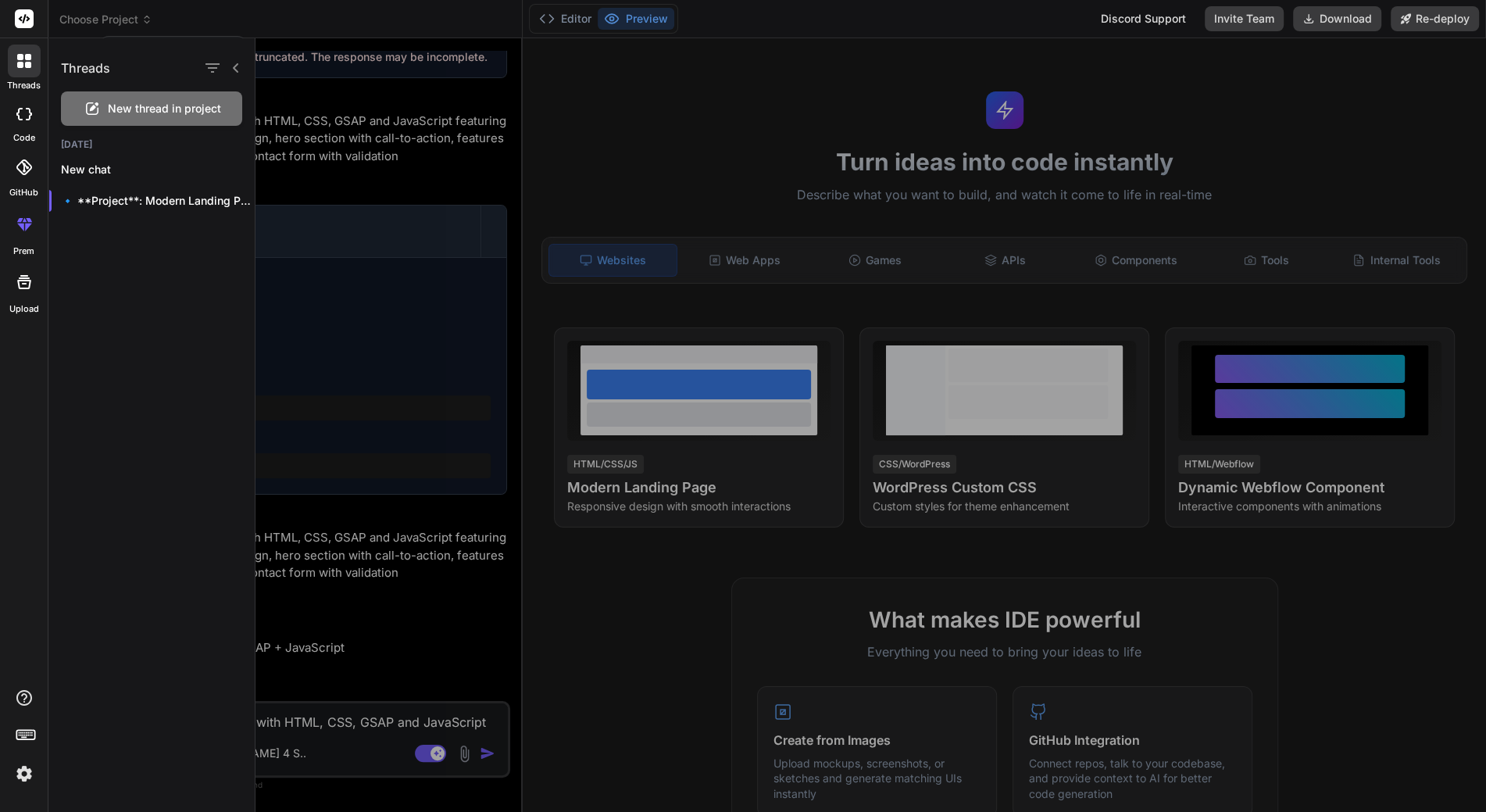
click at [122, 23] on div at bounding box center [743, 406] width 1486 height 812
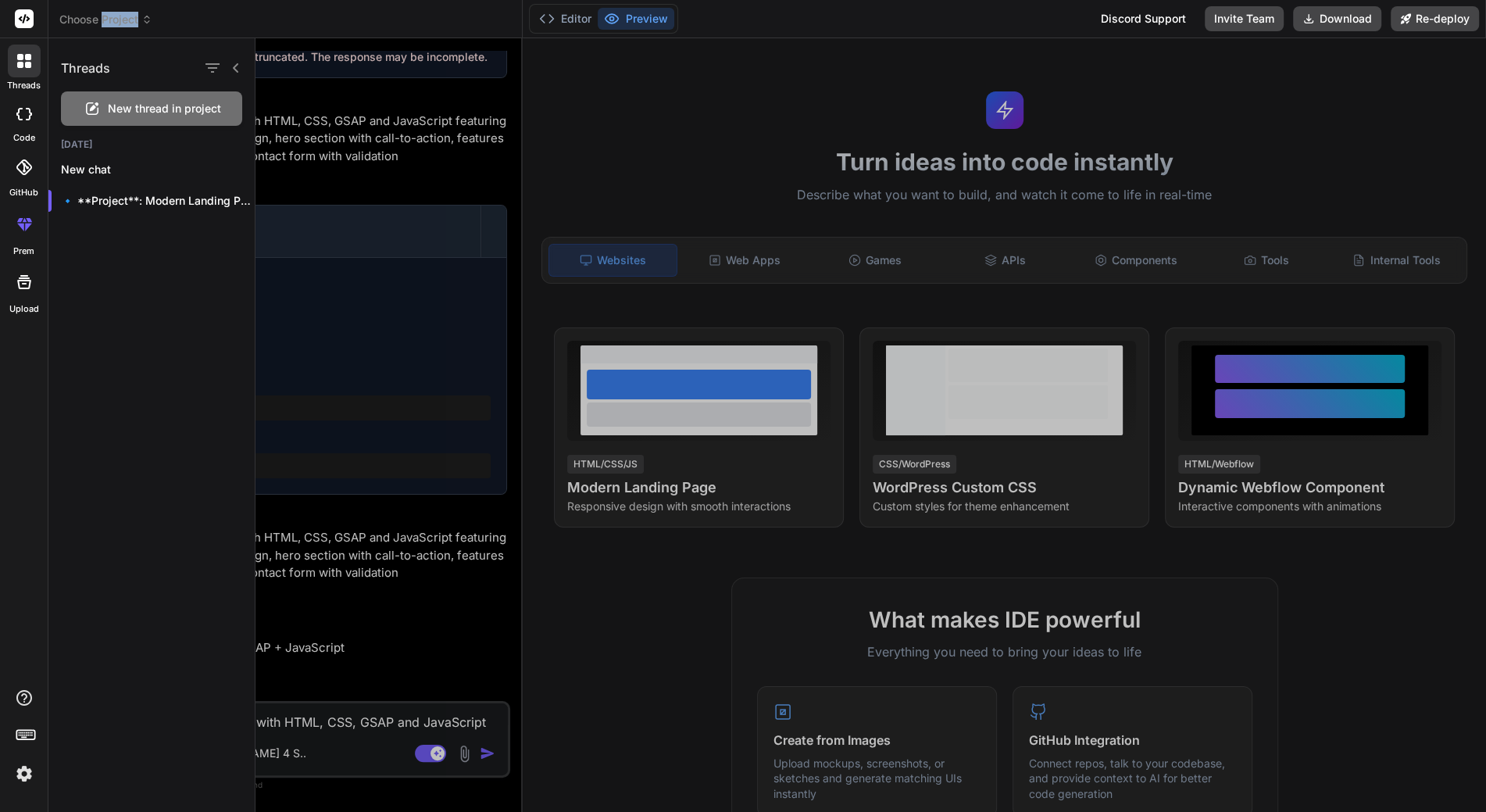
click at [122, 23] on span "Choose Project" at bounding box center [106, 19] width 93 height 16
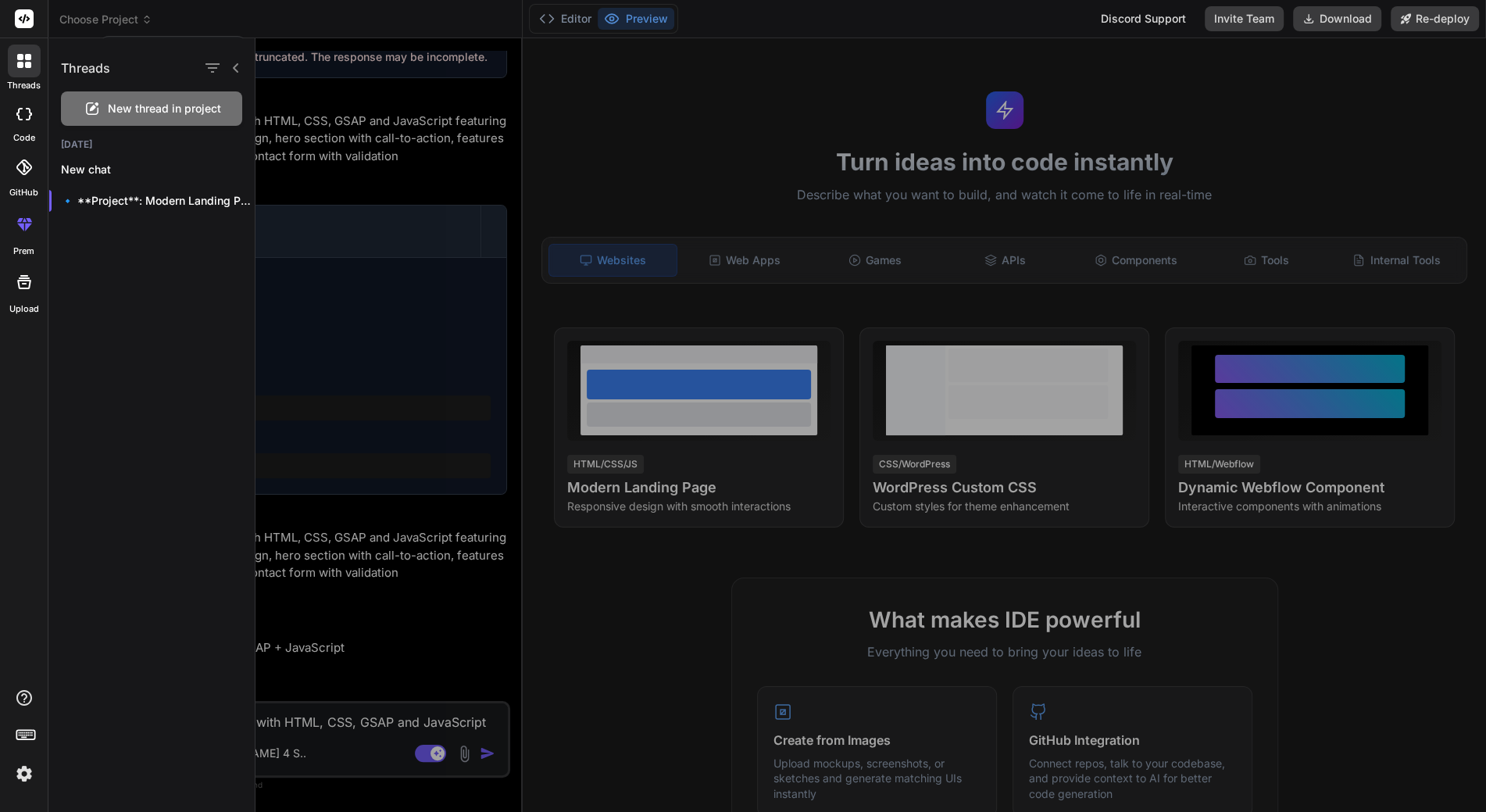
click at [132, 34] on div at bounding box center [743, 406] width 1486 height 812
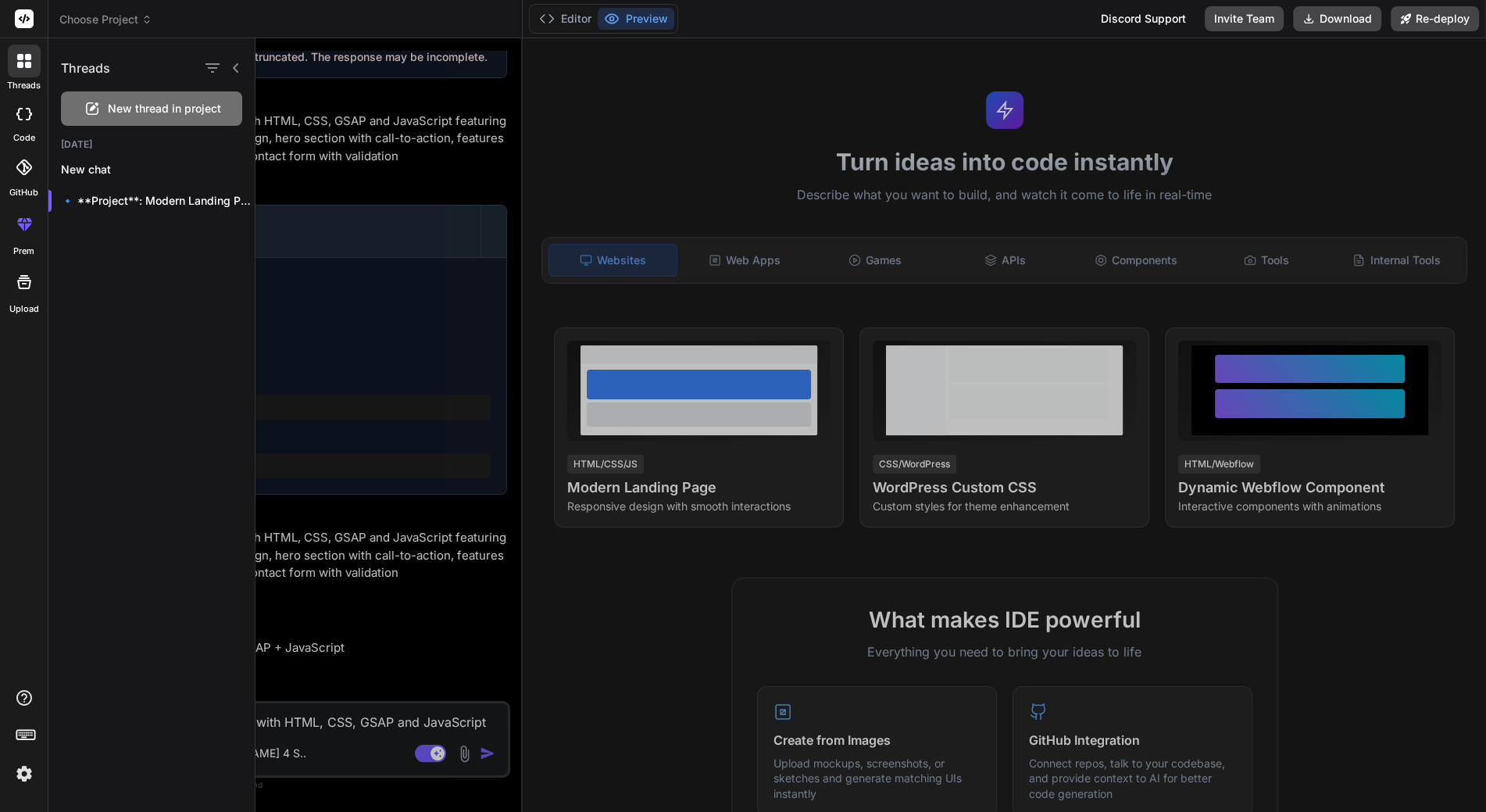
click at [267, 36] on header "Choose Project Created with Pixso." at bounding box center [286, 19] width 474 height 39
click at [326, 128] on div at bounding box center [871, 425] width 1230 height 773
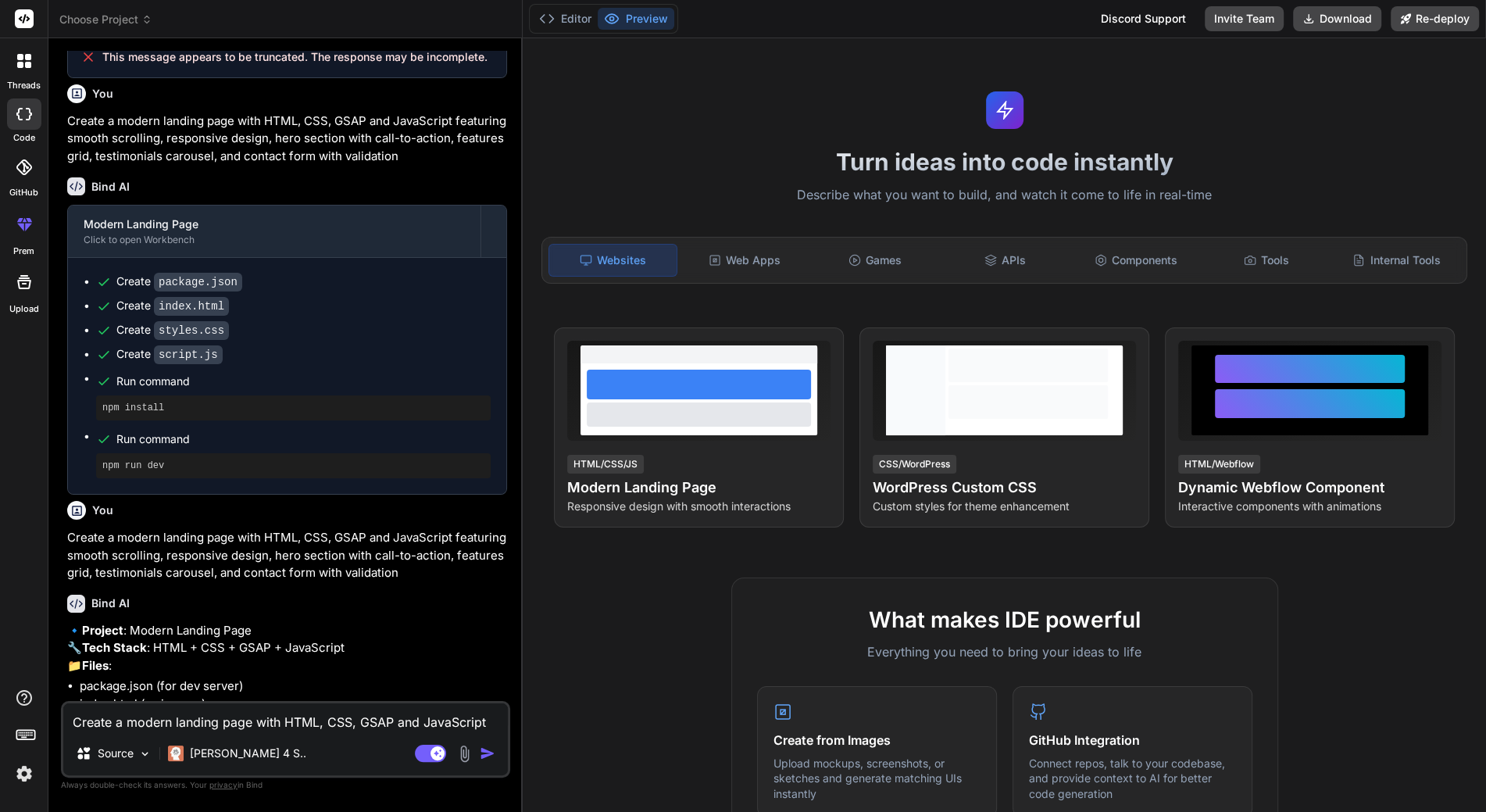
click at [118, 16] on span "Choose Project" at bounding box center [106, 19] width 93 height 16
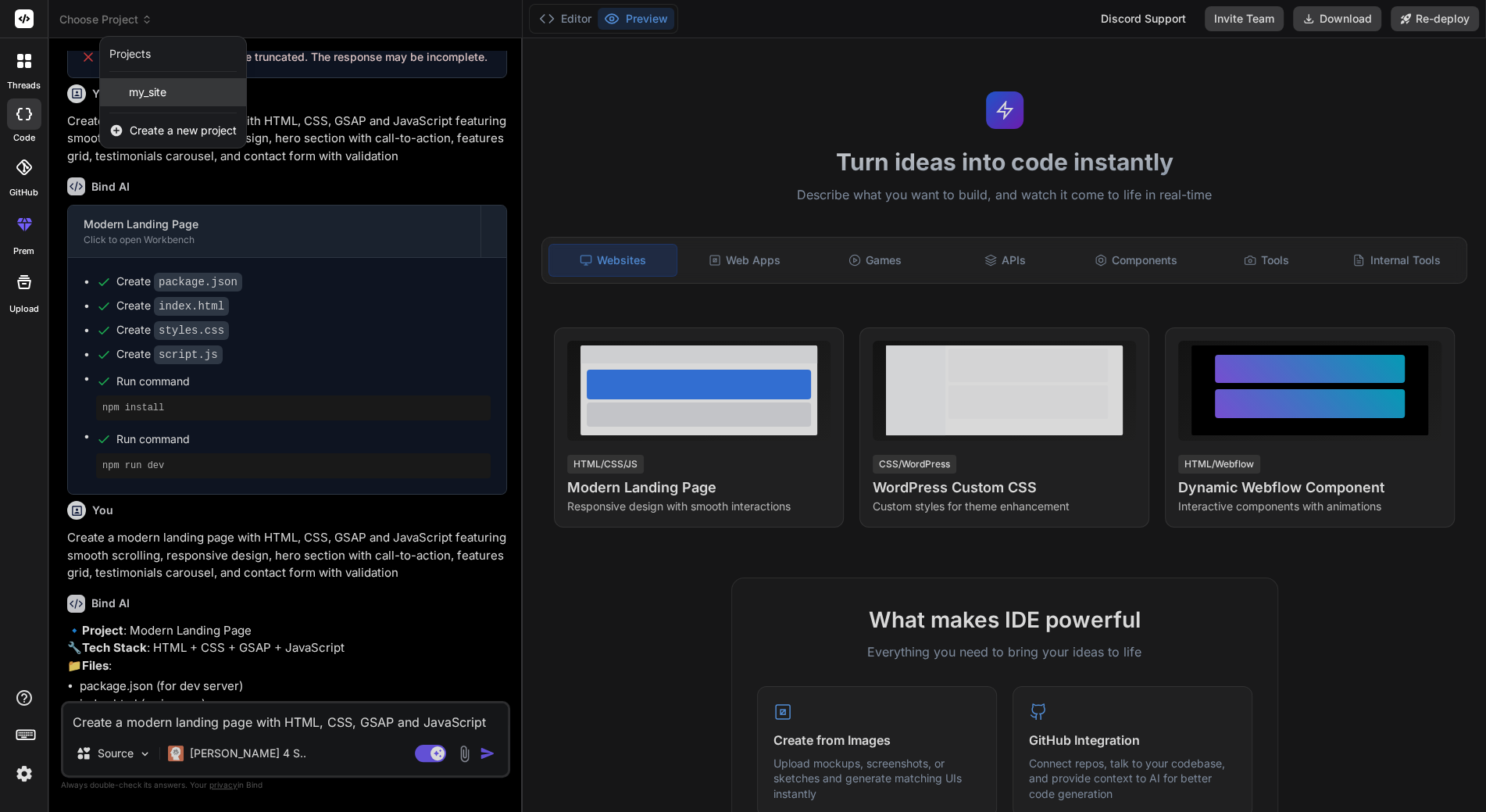
click at [150, 86] on span "my_site" at bounding box center [147, 92] width 38 height 16
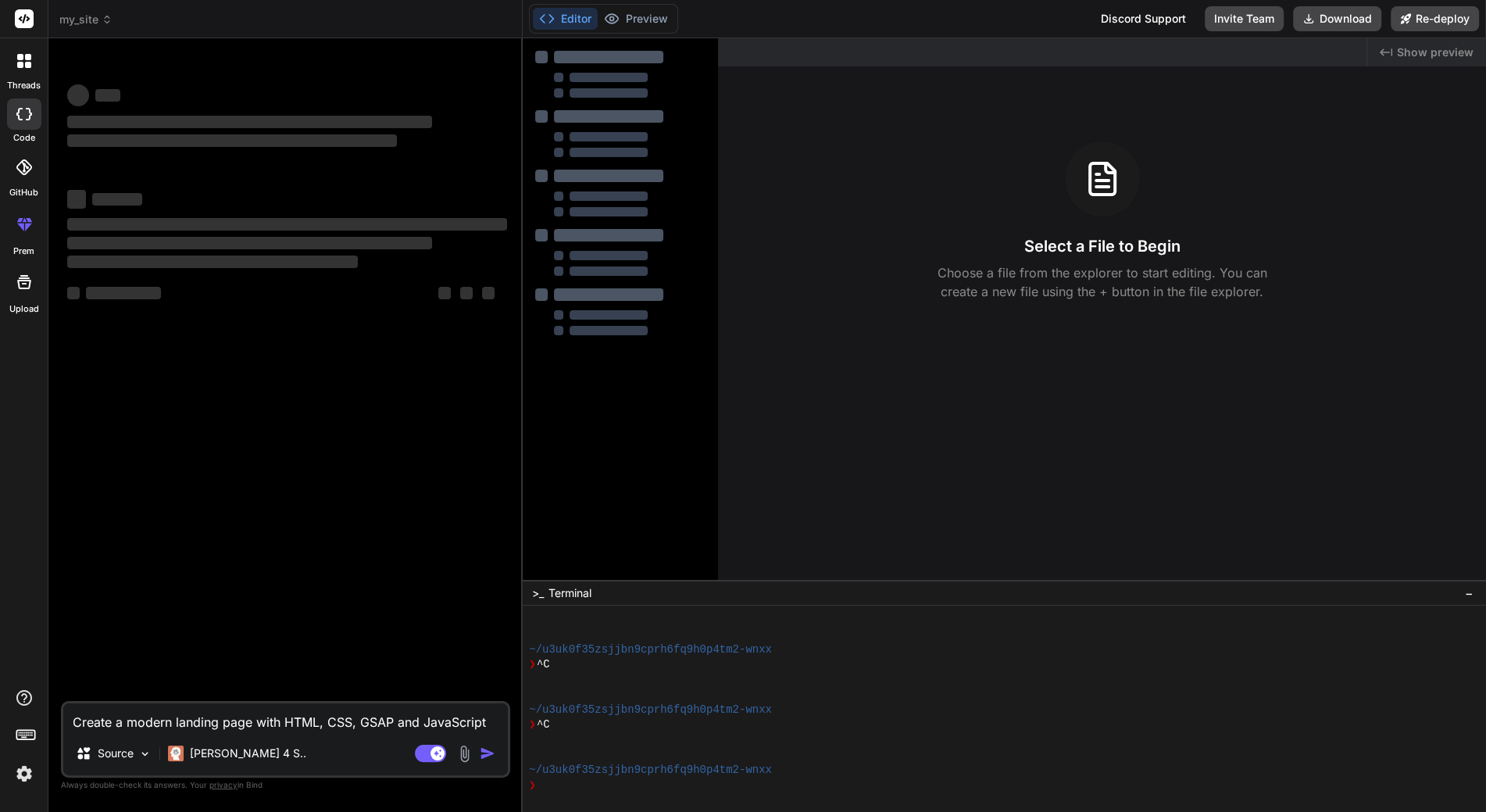
scroll to position [120, 0]
type textarea "x"
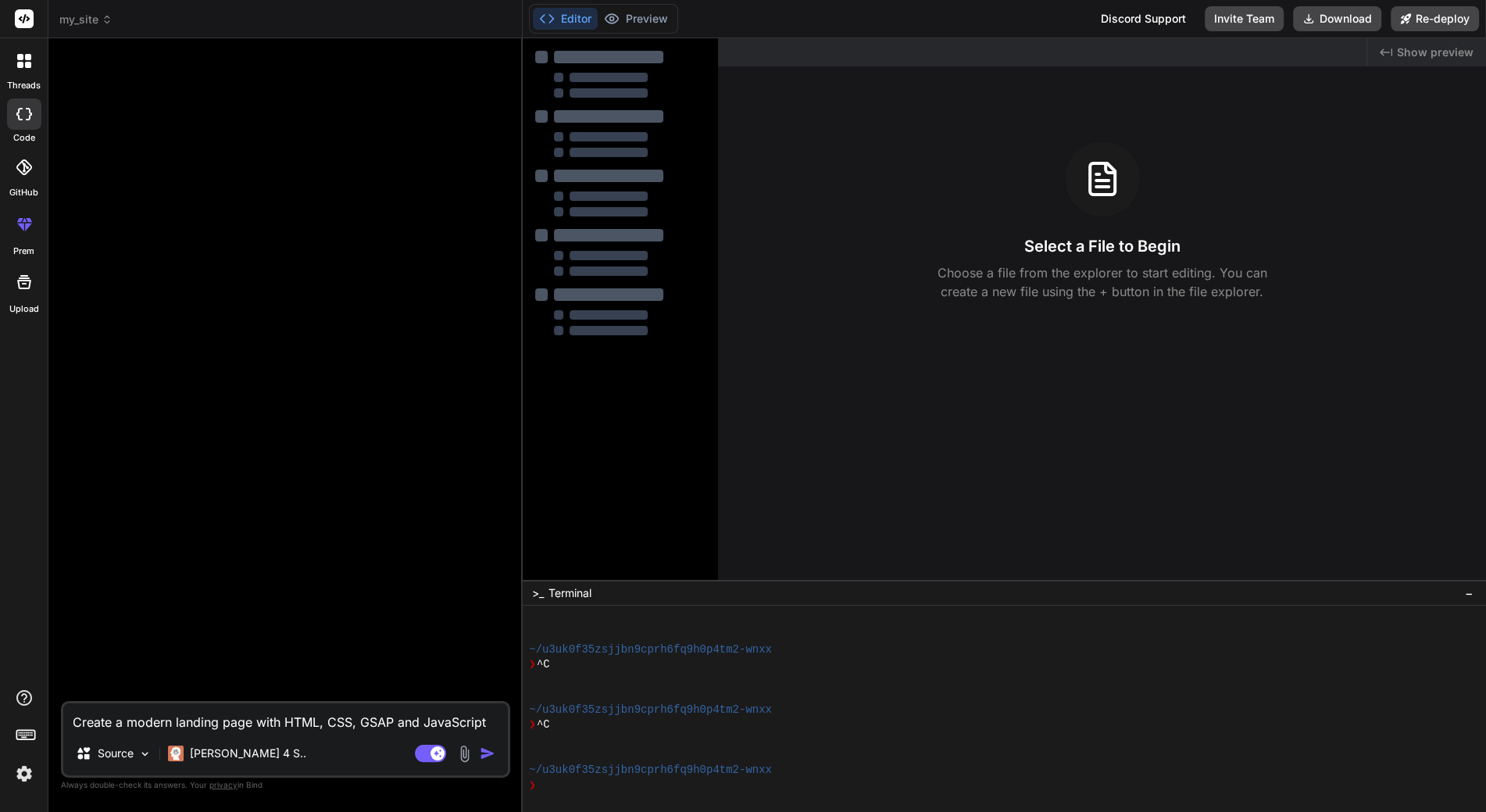
click at [132, 714] on textarea "Create a modern landing page with HTML, CSS, GSAP and JavaScript featuring smoo…" at bounding box center [285, 717] width 444 height 29
type textarea "x"
paste textarea "Create a modern landing page with HTML, CSS, GSAP and JavaScript featuring smoo…"
type textarea "Create a modern landing page with HTML, CSS, GSAP and JavaScript featuring smoo…"
type textarea "x"
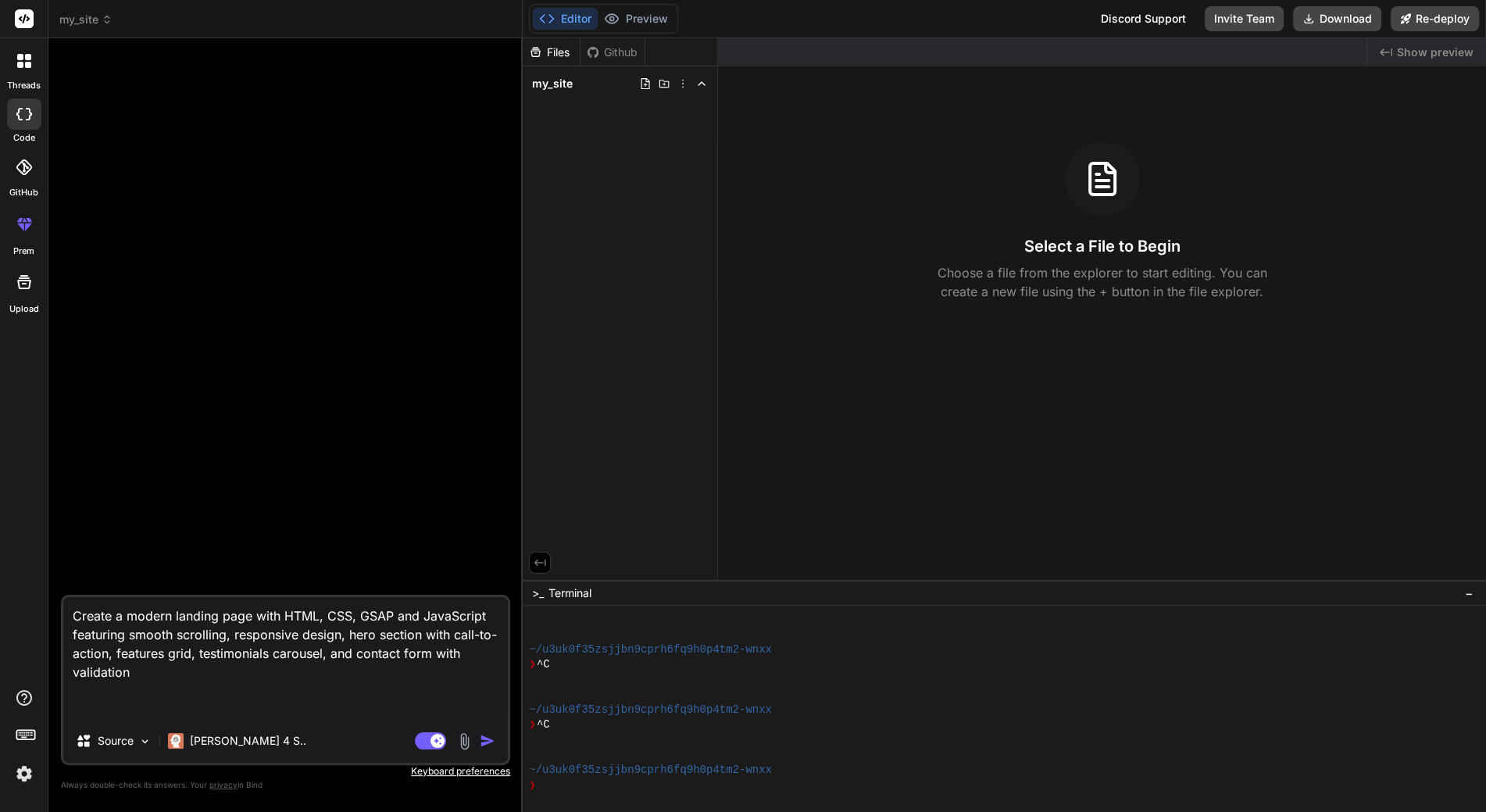
type textarea "Create a modern landing page with HTML, CSS, GSAP and JavaScript featuring smoo…"
click at [490, 742] on img "button" at bounding box center [487, 740] width 16 height 16
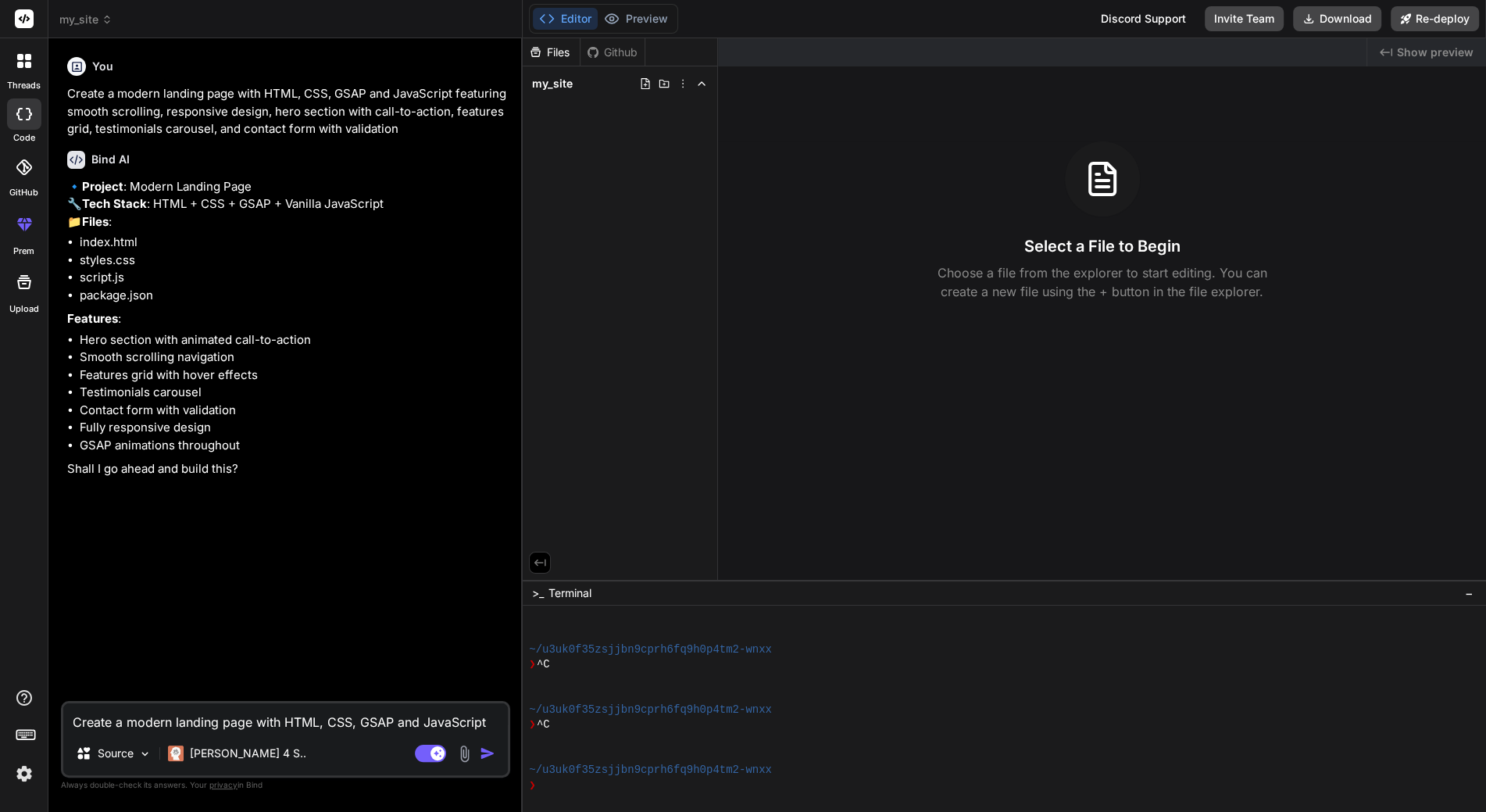
type textarea "x"
click at [257, 720] on textarea "Create a modern landing page with HTML, CSS, GSAP and JavaScript featuring smoo…" at bounding box center [285, 717] width 444 height 29
type textarea "Y"
type textarea "x"
type textarea "Ye"
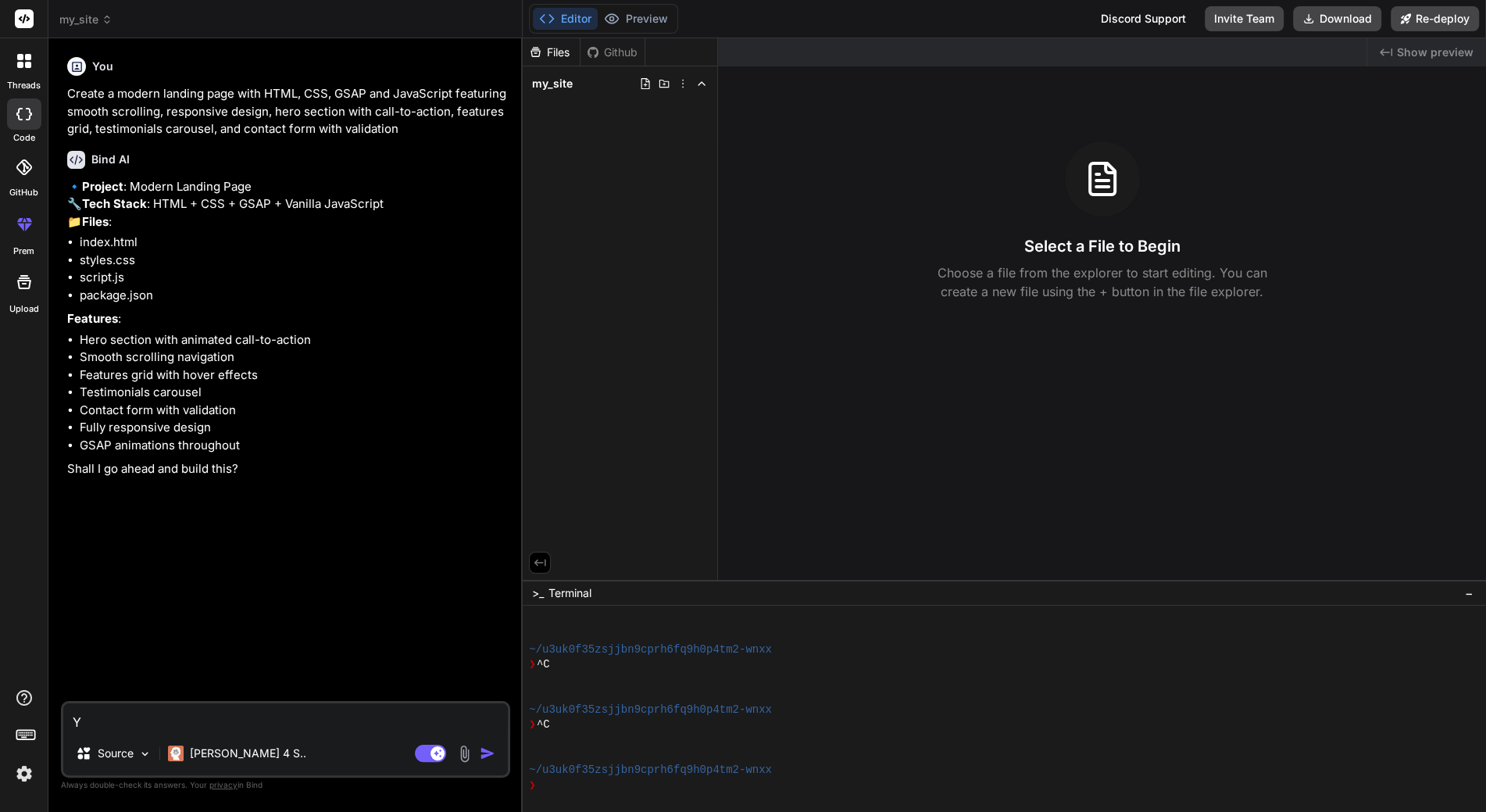
type textarea "x"
type textarea "Yes"
type textarea "x"
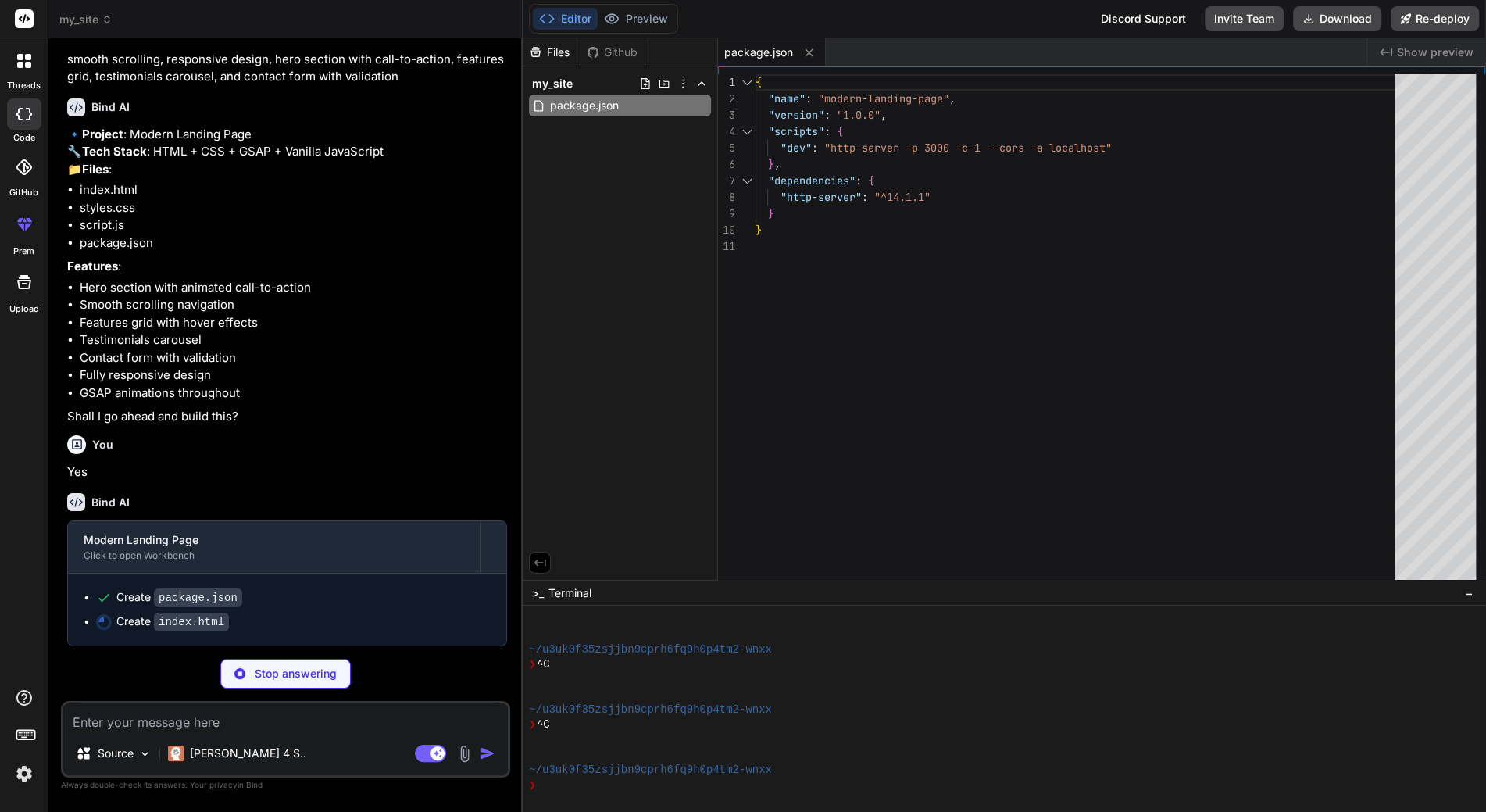
scroll to position [84, 0]
type textarea "x"
type textarea "<div class="footer-bottom"> <p>&copy; 2024 ModernTech. All rights reserved.</p>…"
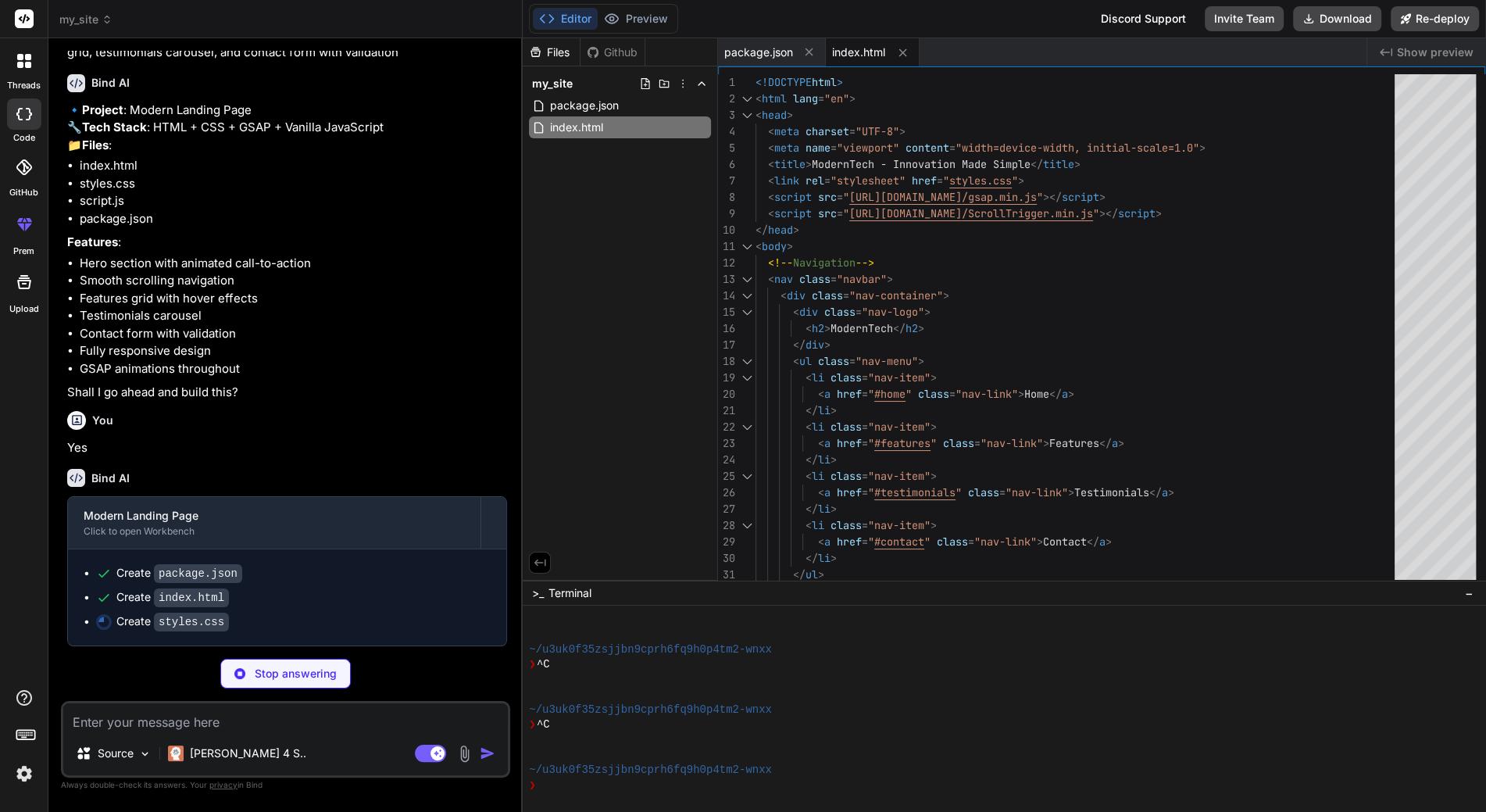
type textarea "x"
type textarea "opacity: 1 !important; transform: translateX(0) !important; } .slide-in-right {…"
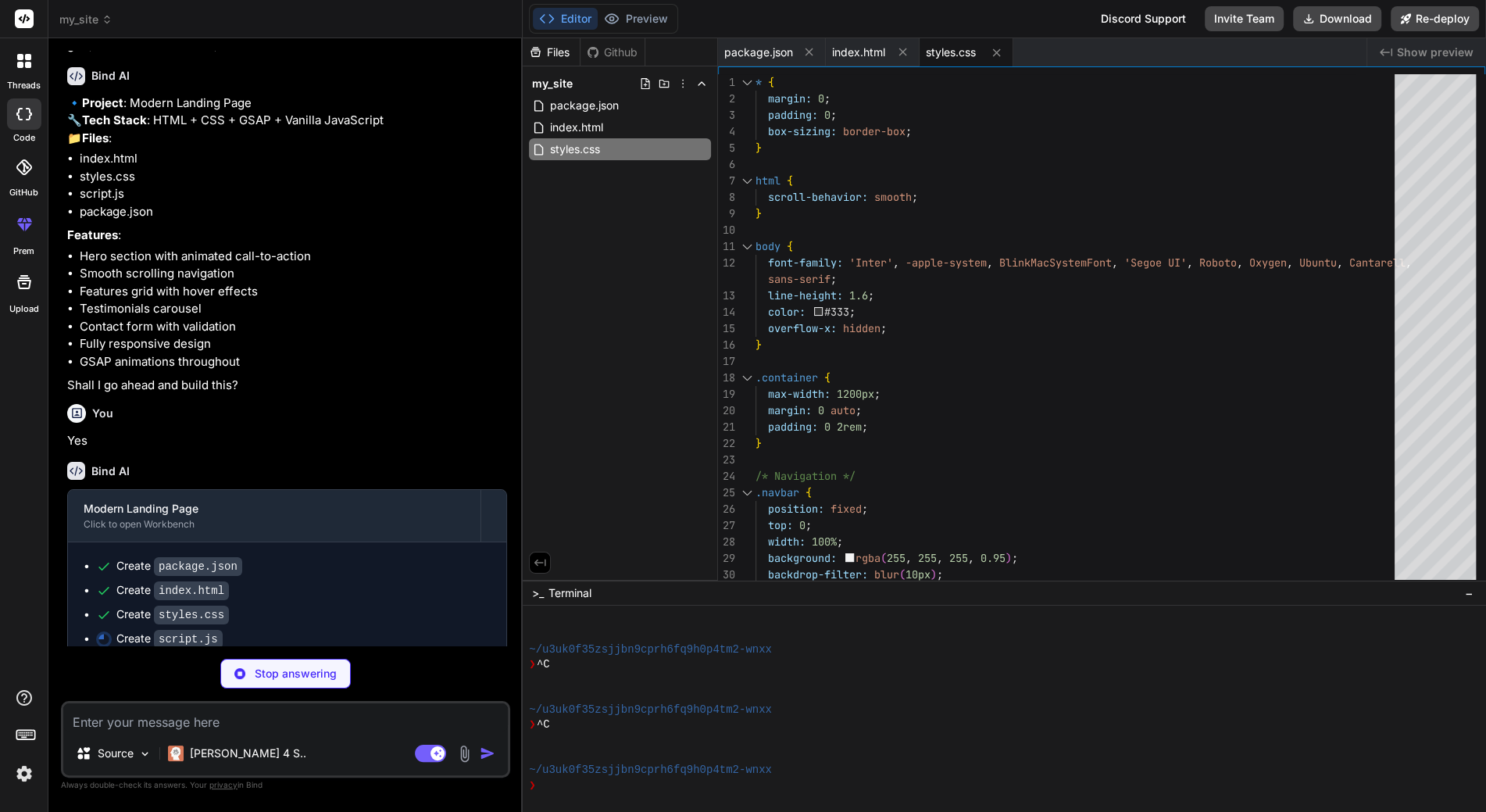
type textarea "x"
type textarea "});"
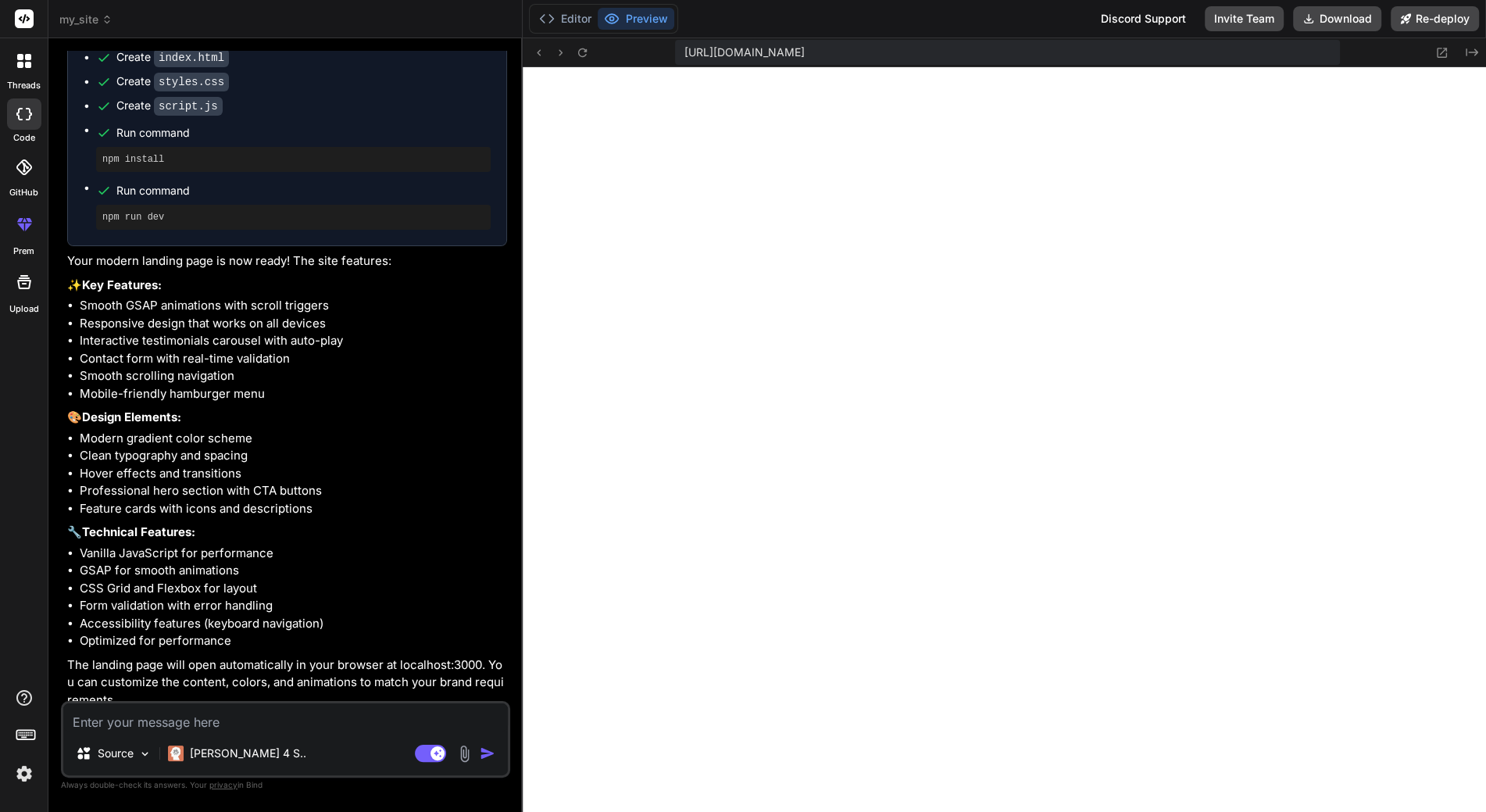
scroll to position [658, 0]
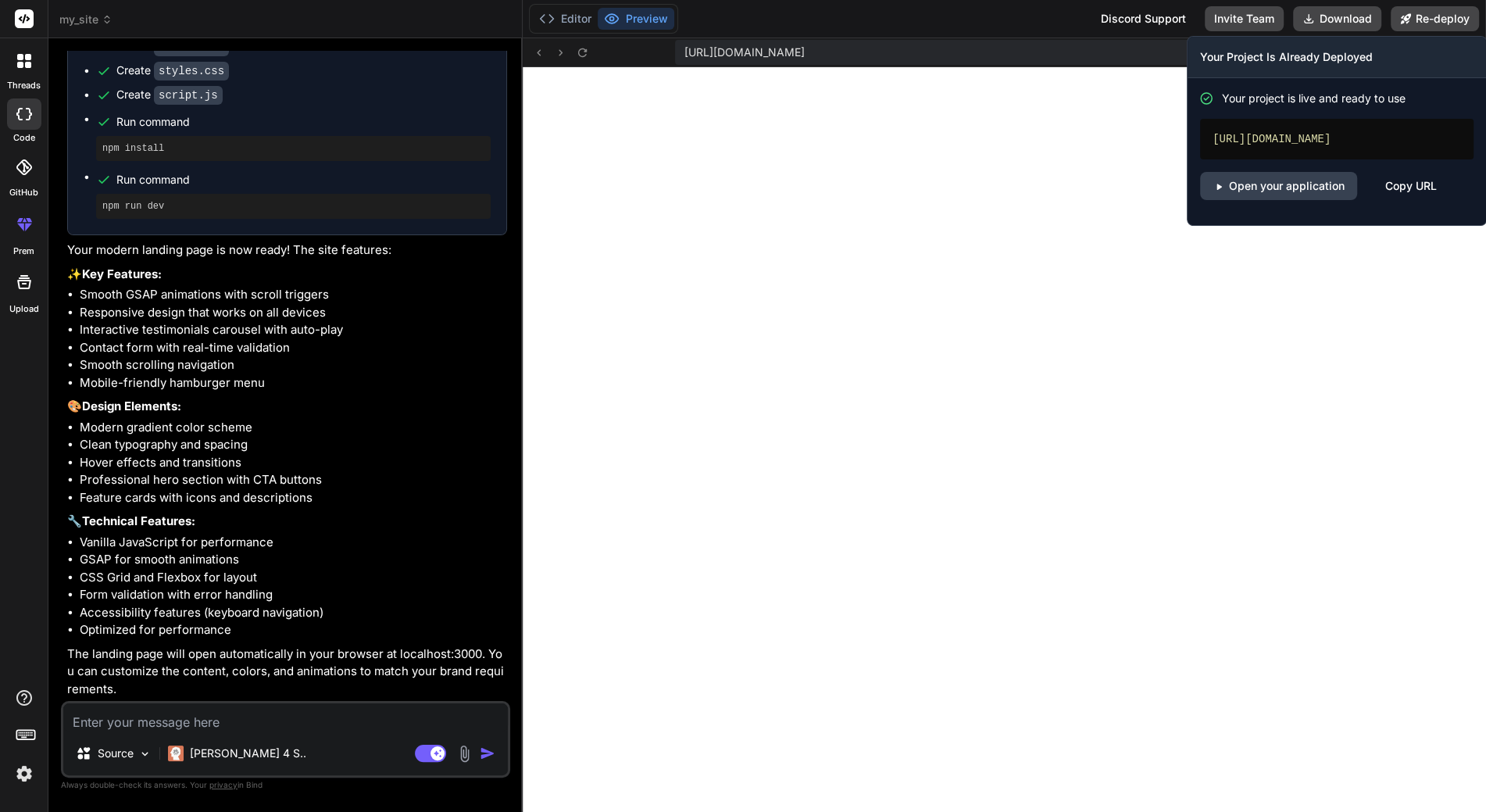
click at [1336, 141] on div "https://mysite-getbind.vercel.app" at bounding box center [1336, 139] width 273 height 40
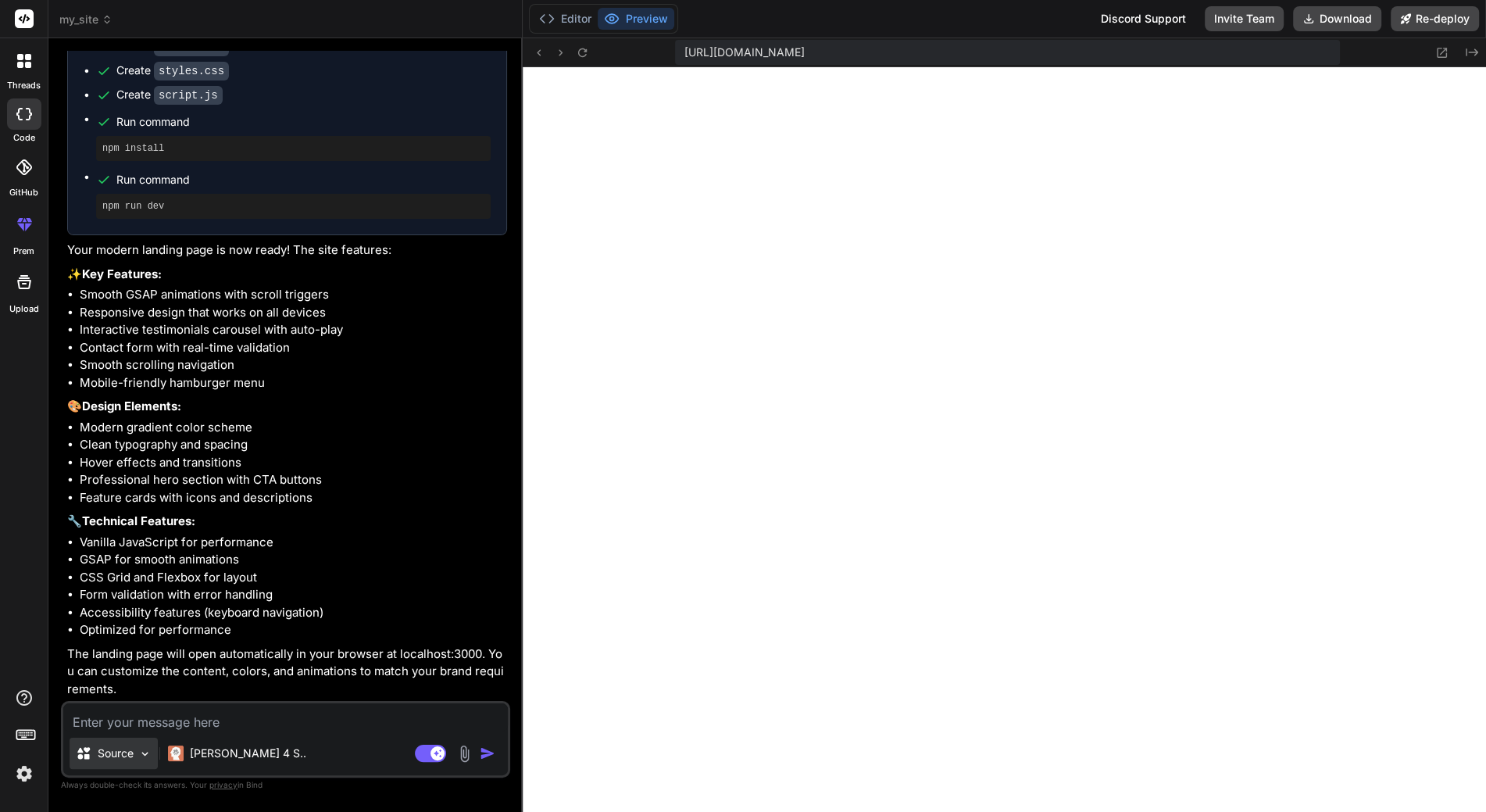
click at [144, 753] on img at bounding box center [144, 753] width 13 height 13
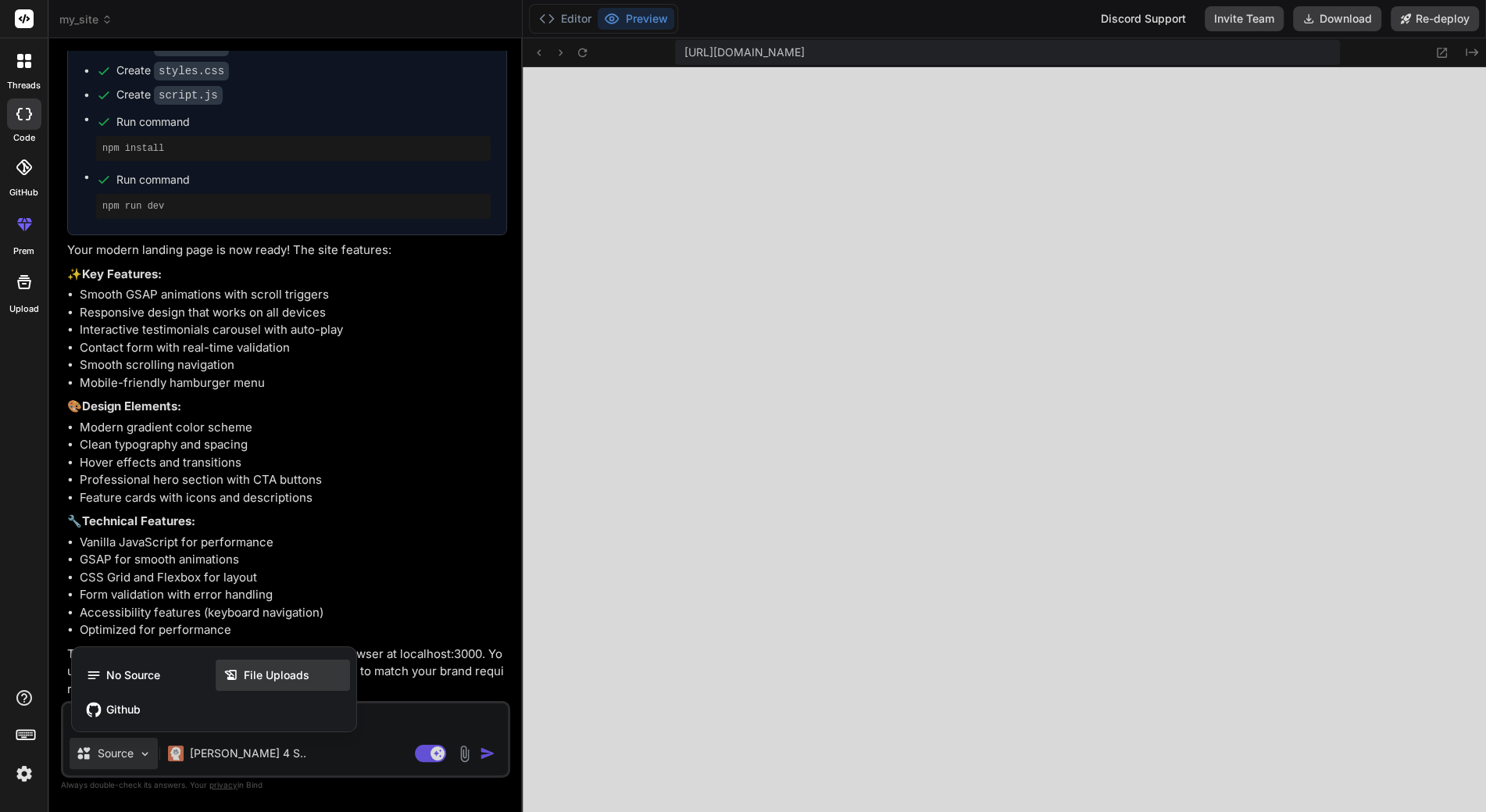
click at [234, 675] on icon at bounding box center [231, 674] width 12 height 10
type textarea "x"
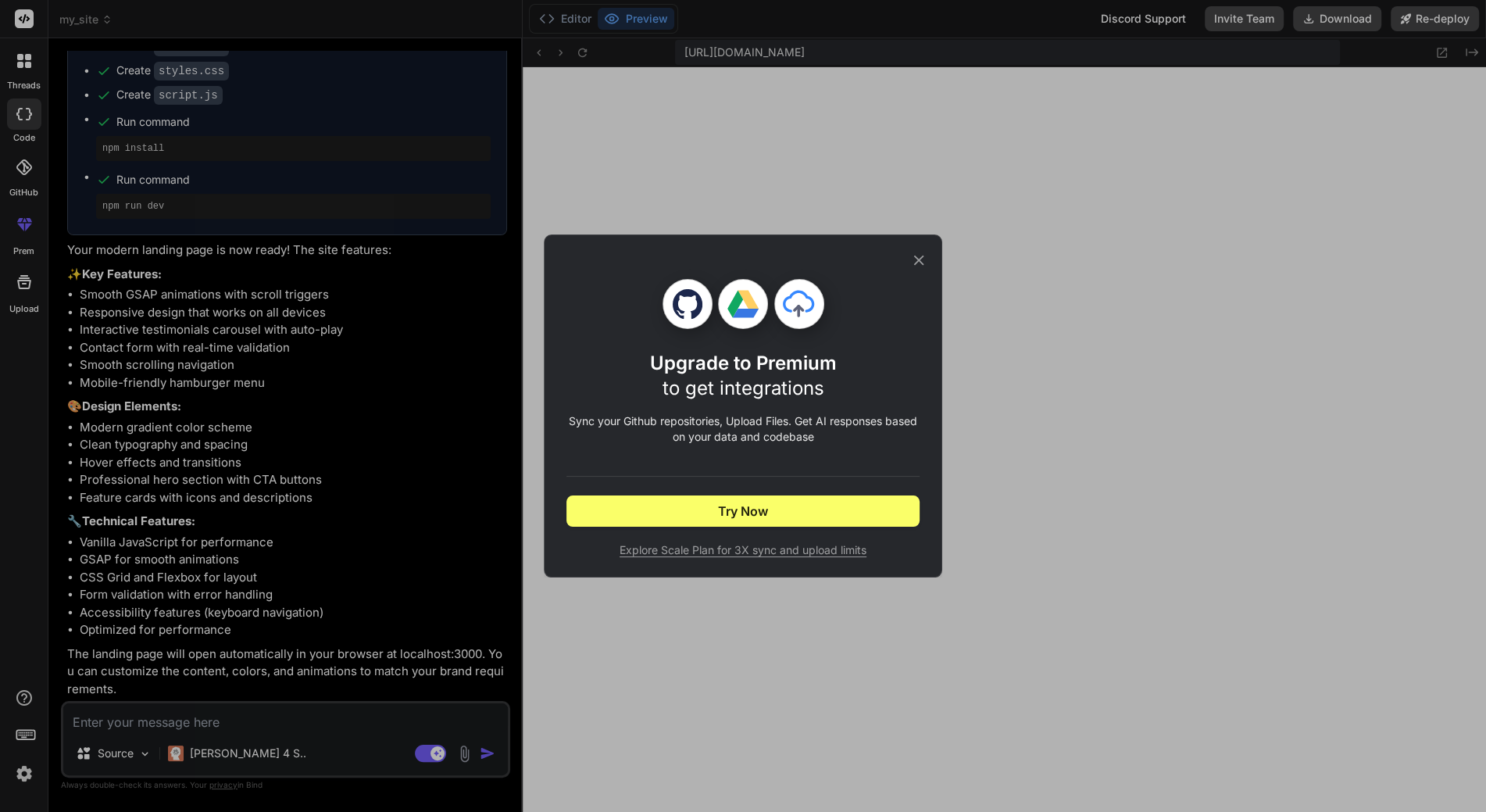
click at [918, 257] on icon at bounding box center [919, 260] width 17 height 17
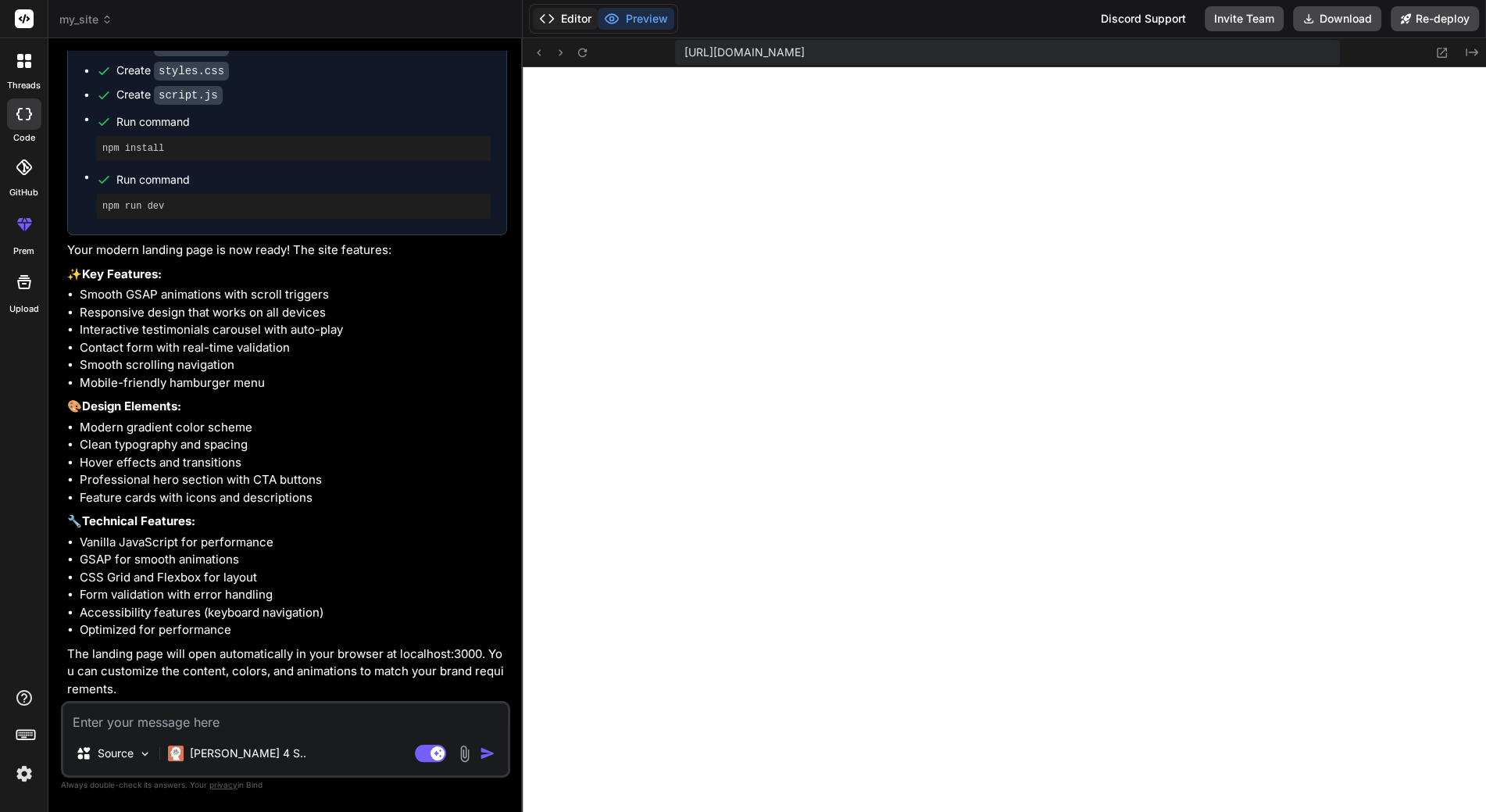
click at [589, 18] on button "Editor" at bounding box center [565, 18] width 65 height 22
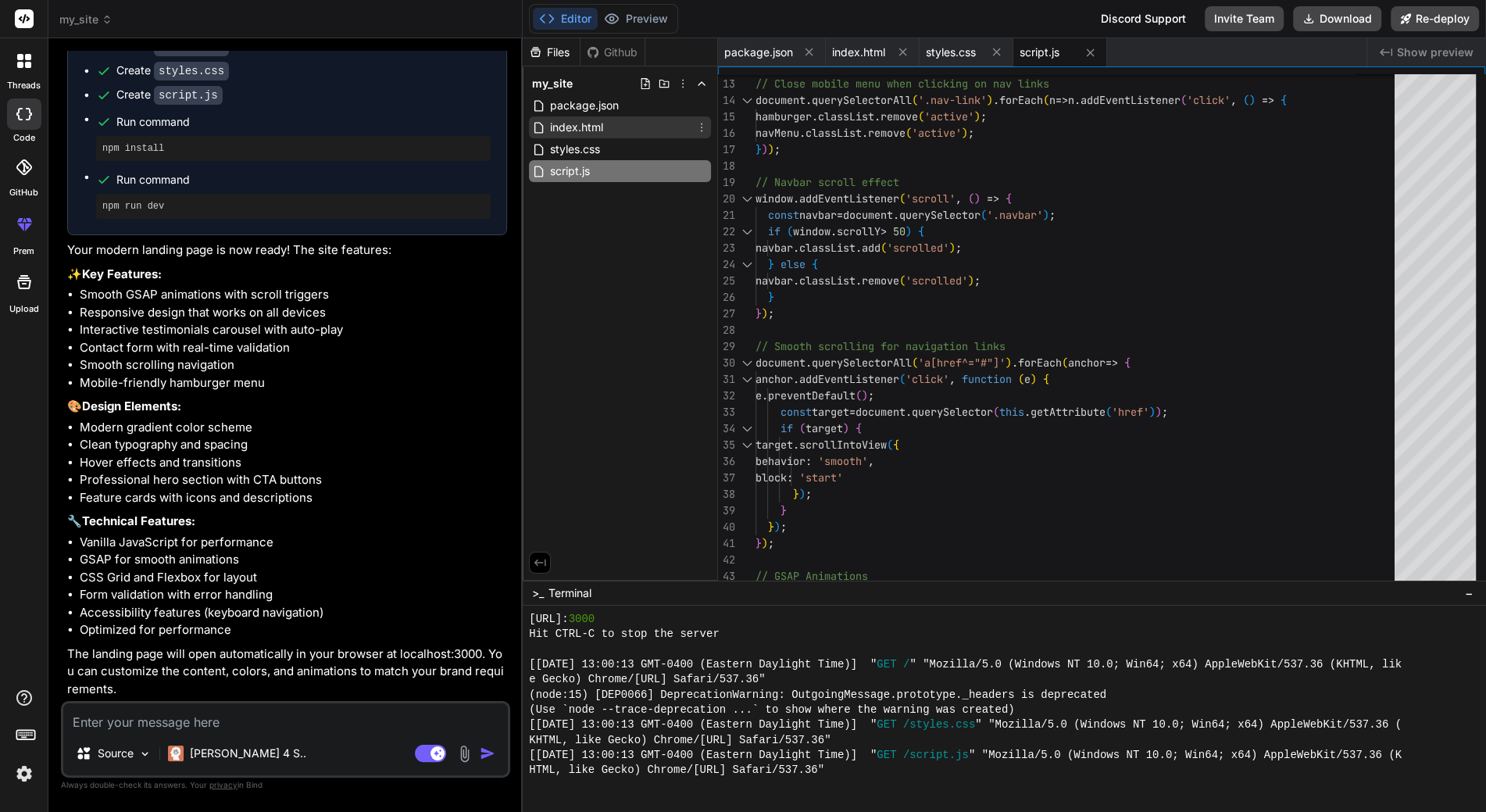
click at [600, 126] on span "index.html" at bounding box center [576, 127] width 56 height 18
type textarea "<div class="footer-bottom"> <p>&copy; 2024 ModernTech. All rights reserved.</p>…"
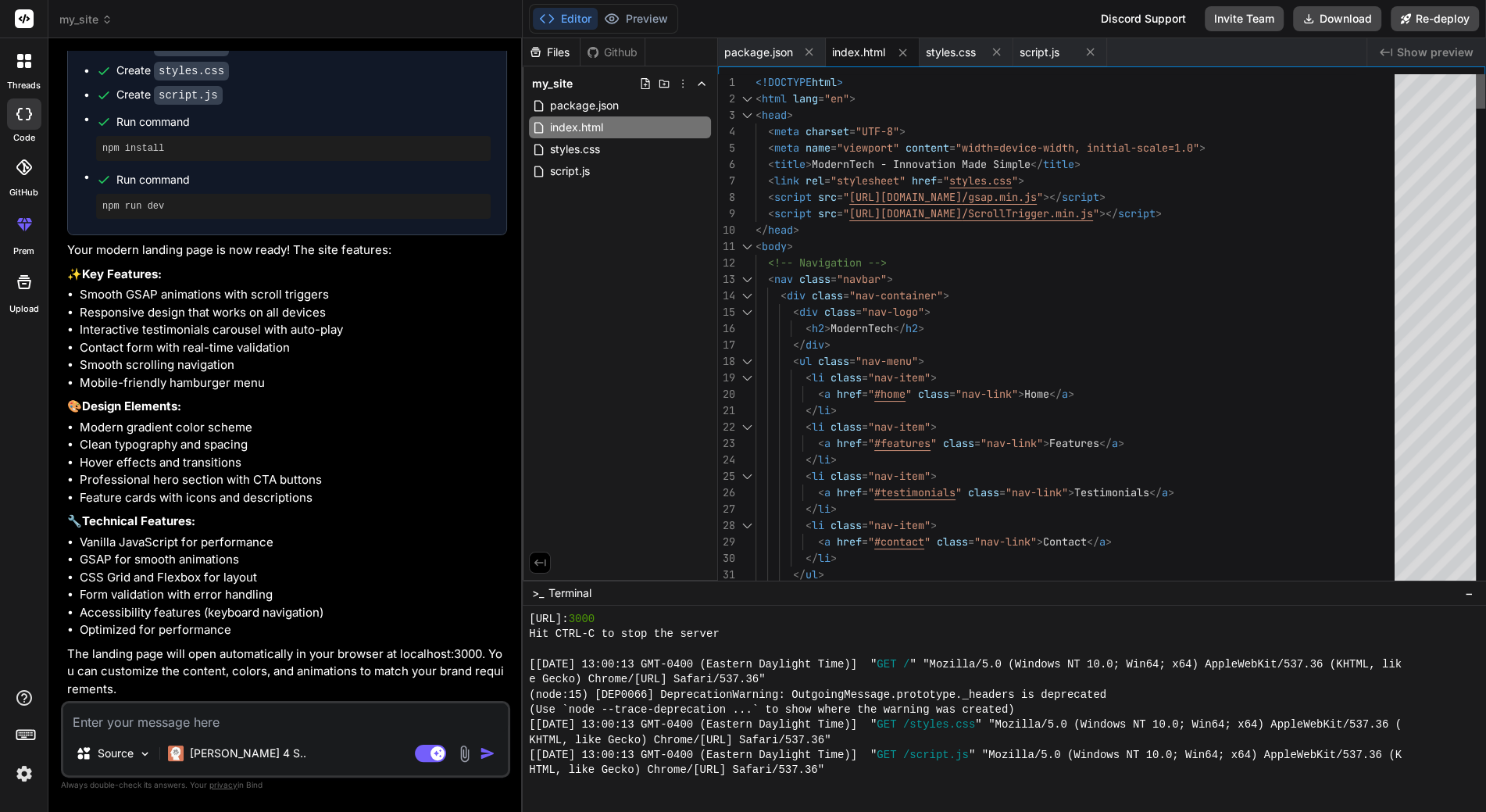
click at [1477, 74] on div at bounding box center [1480, 91] width 9 height 34
click at [629, 44] on div "Github" at bounding box center [612, 51] width 64 height 16
click at [568, 51] on div "Files" at bounding box center [551, 51] width 57 height 16
drag, startPoint x: 626, startPoint y: 17, endPoint x: 634, endPoint y: 45, distance: 29.1
click at [626, 18] on button "Preview" at bounding box center [635, 18] width 76 height 22
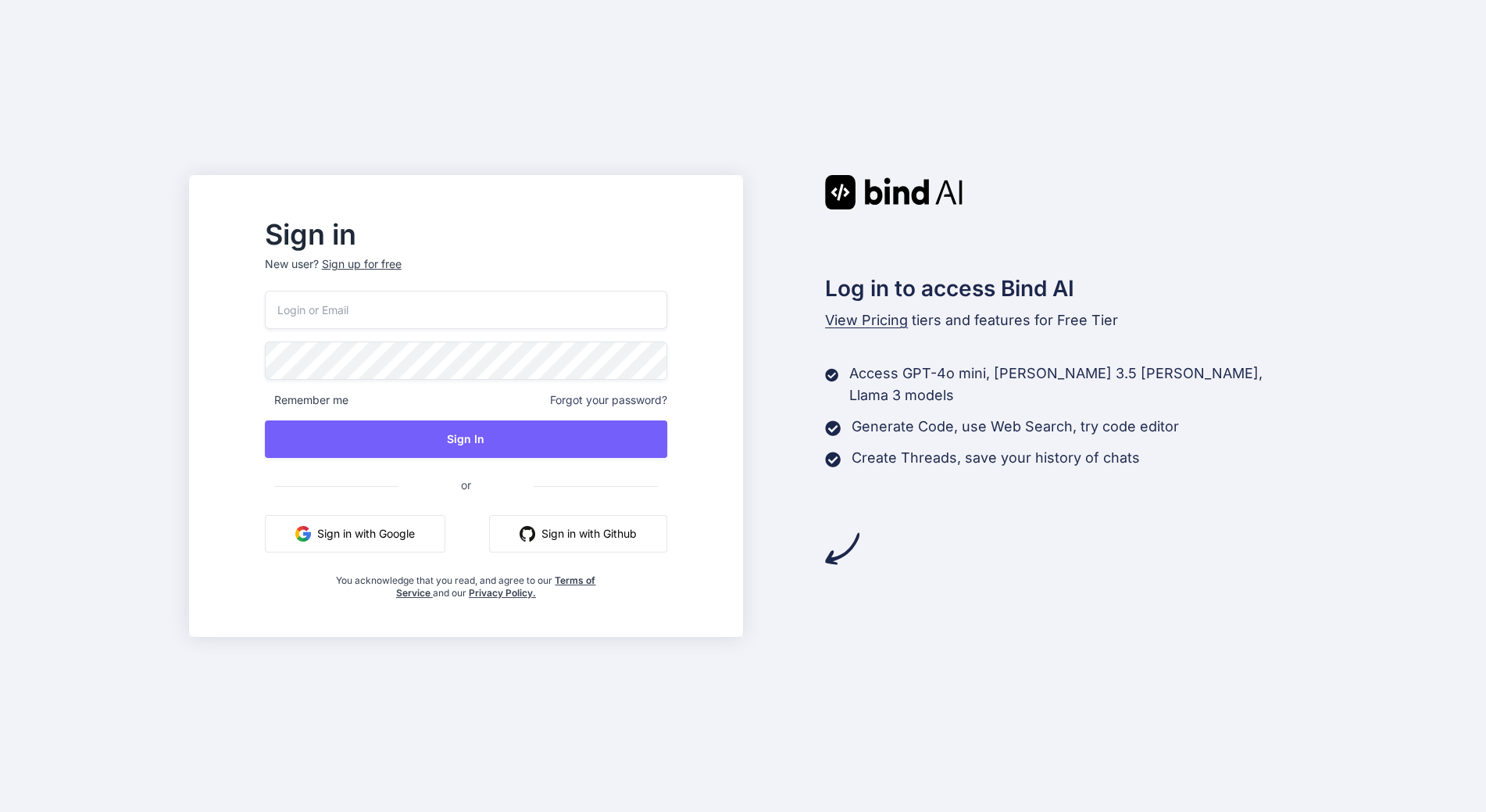
click at [422, 537] on button "Sign in with Google" at bounding box center [355, 533] width 180 height 38
click at [397, 542] on button "Sign in with Google" at bounding box center [355, 533] width 180 height 38
